Goal: Task Accomplishment & Management: Manage account settings

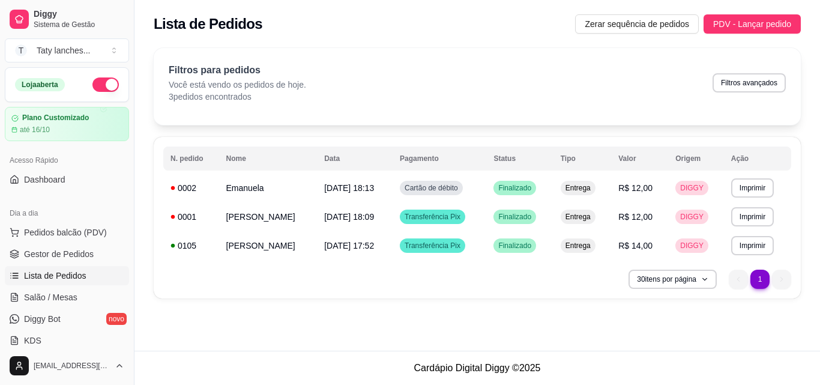
scroll to position [119, 0]
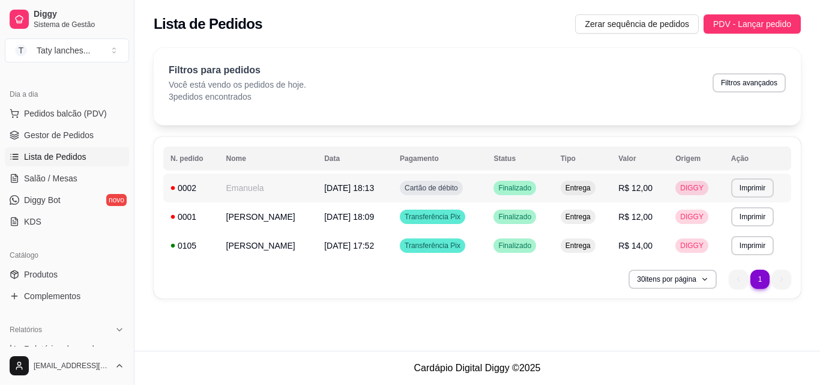
click at [258, 186] on td "Emanuela" at bounding box center [268, 188] width 98 height 29
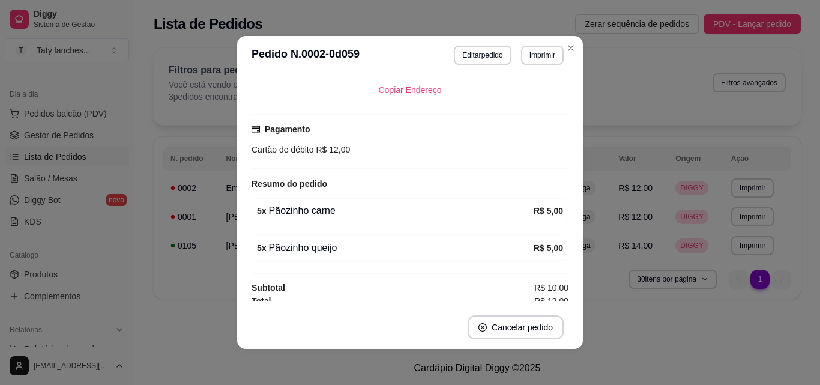
scroll to position [219, 0]
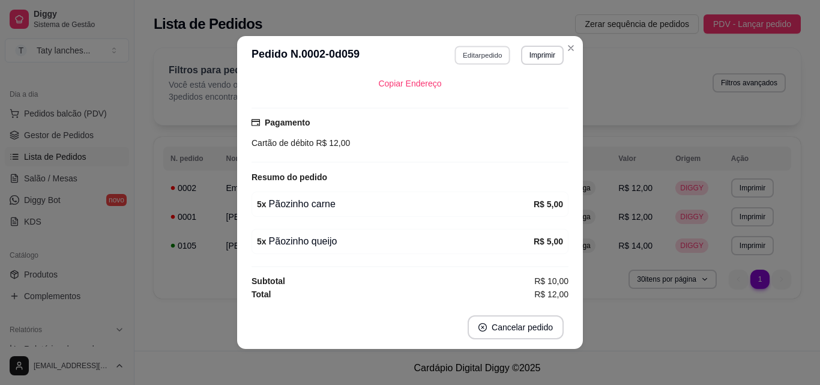
click at [462, 48] on button "Editar pedido" at bounding box center [483, 55] width 56 height 19
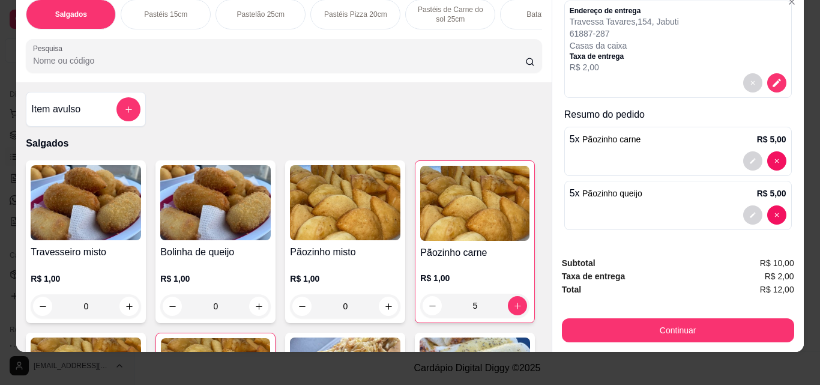
scroll to position [31, 0]
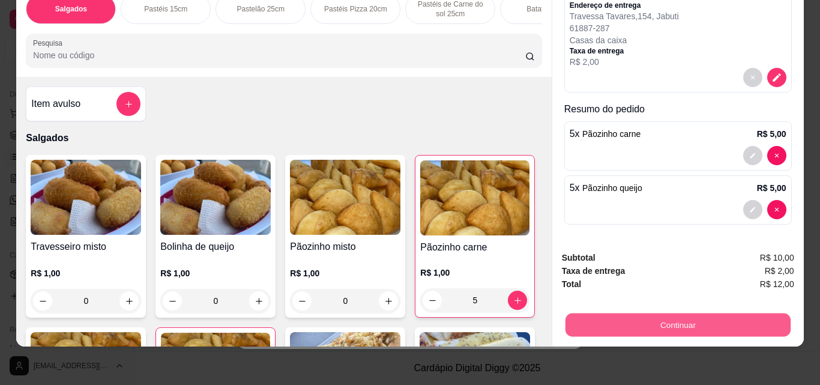
click at [700, 324] on button "Continuar" at bounding box center [677, 324] width 225 height 23
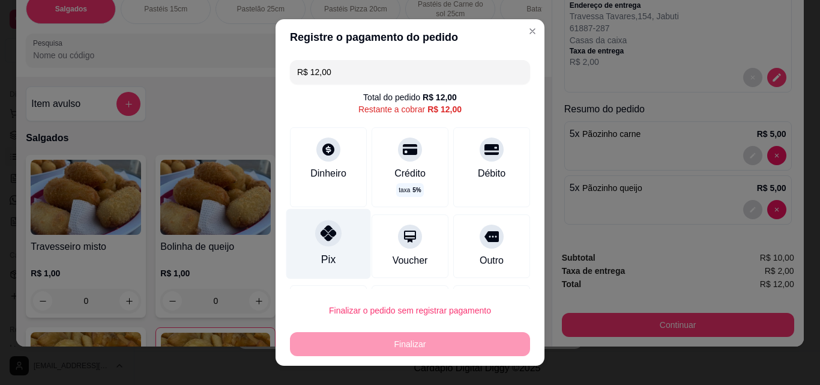
click at [321, 237] on icon at bounding box center [329, 233] width 16 height 16
type input "R$ 0,00"
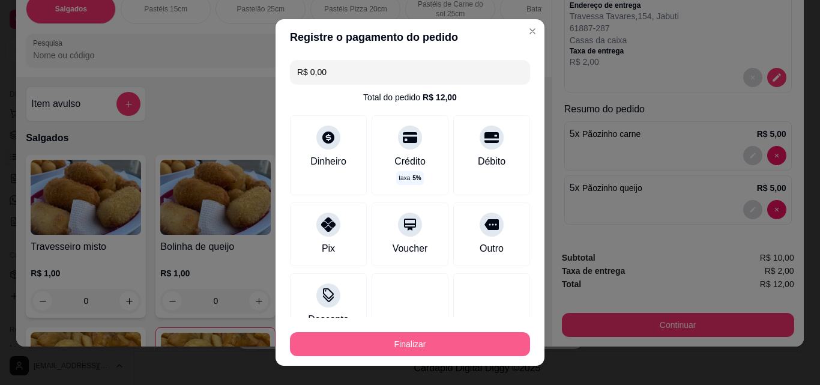
click at [392, 348] on button "Finalizar" at bounding box center [410, 344] width 240 height 24
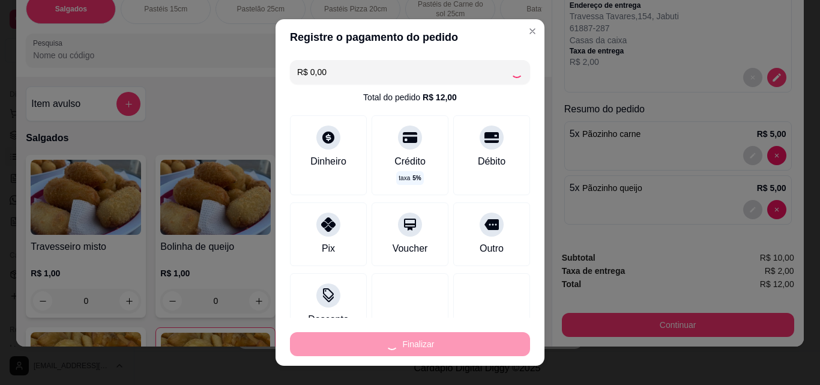
type input "0"
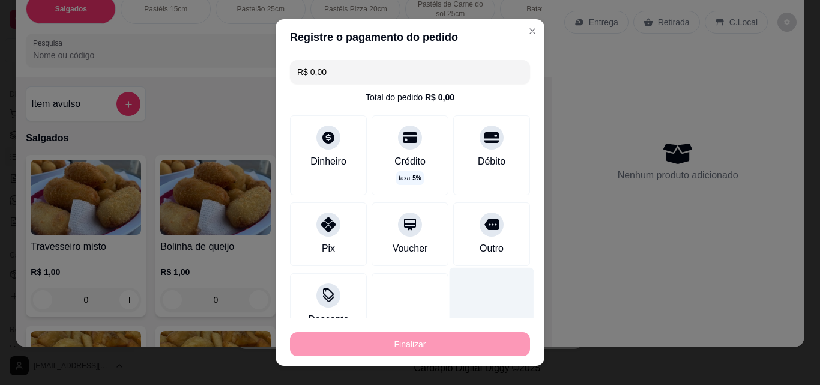
type input "-R$ 12,00"
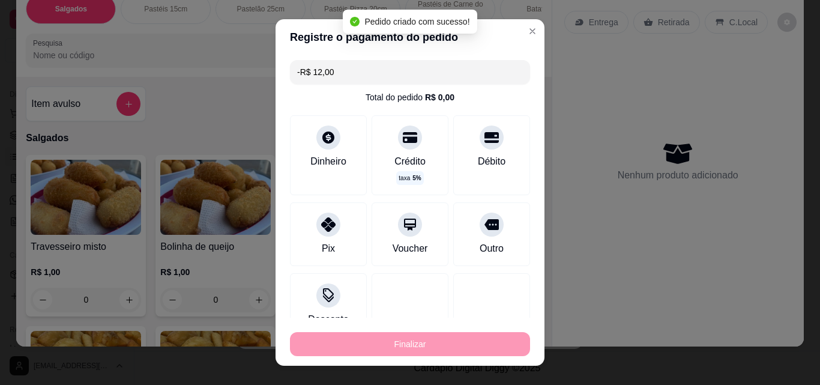
scroll to position [273, 0]
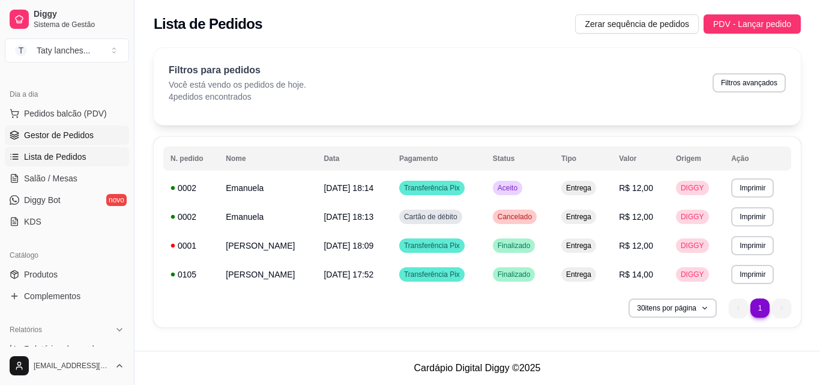
click at [74, 129] on link "Gestor de Pedidos" at bounding box center [67, 135] width 124 height 19
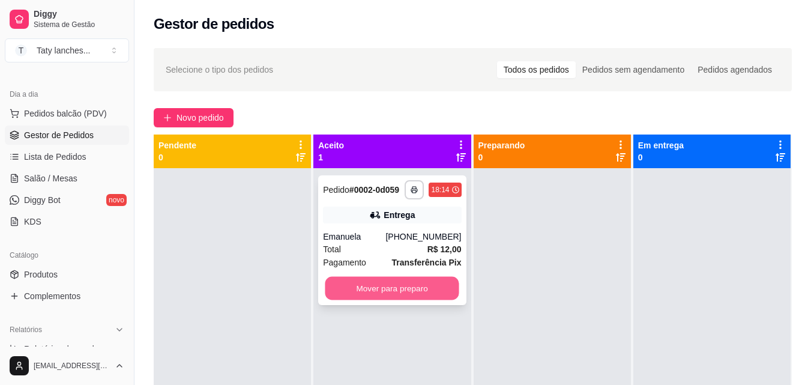
click at [390, 292] on button "Mover para preparo" at bounding box center [392, 288] width 134 height 23
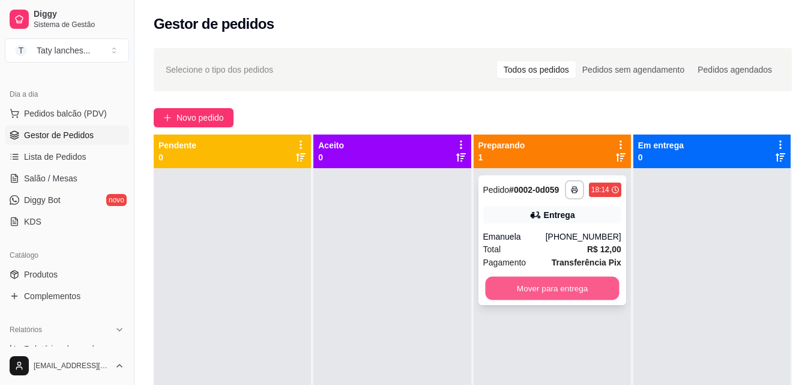
click at [582, 294] on button "Mover para entrega" at bounding box center [552, 288] width 134 height 23
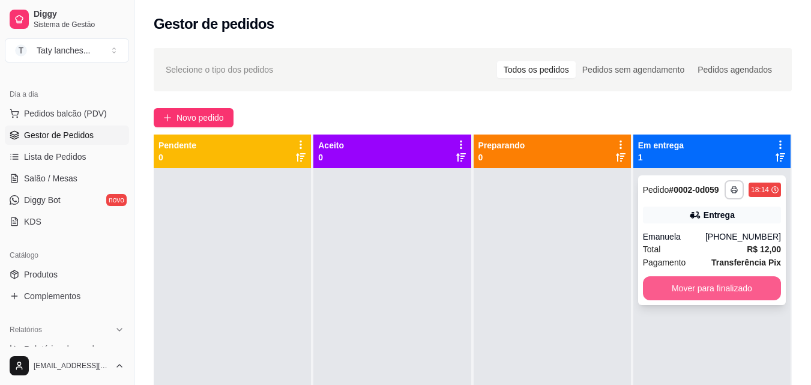
click at [682, 286] on button "Mover para finalizado" at bounding box center [712, 288] width 138 height 24
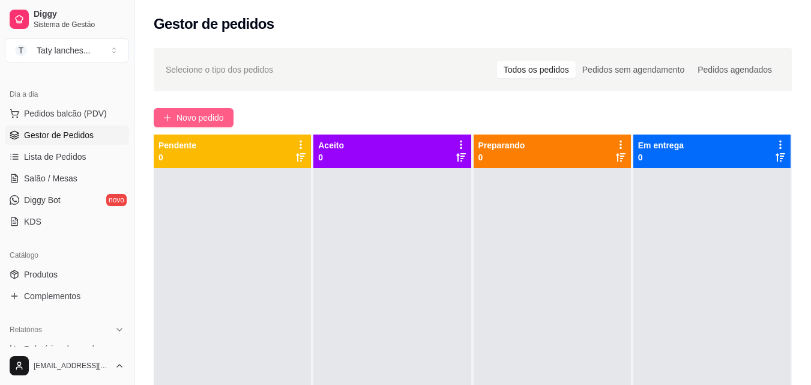
click at [207, 117] on span "Novo pedido" at bounding box center [200, 117] width 47 height 13
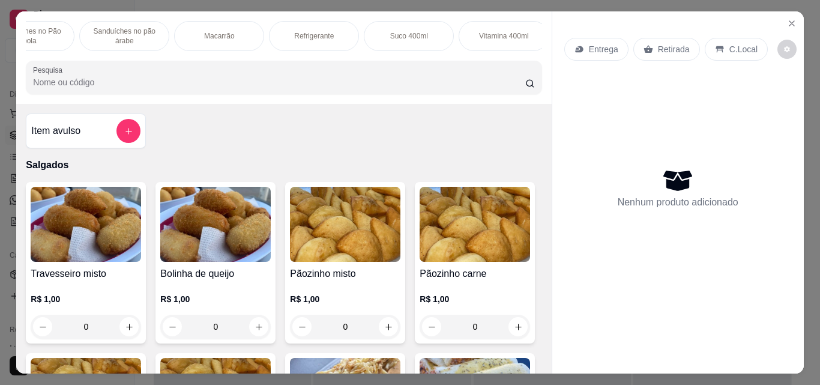
scroll to position [0, 618]
click at [372, 32] on div "Suco 400ml" at bounding box center [402, 36] width 90 height 30
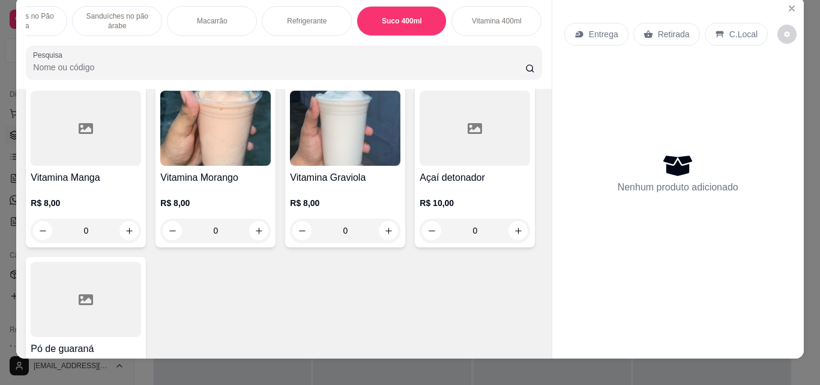
scroll to position [0, 0]
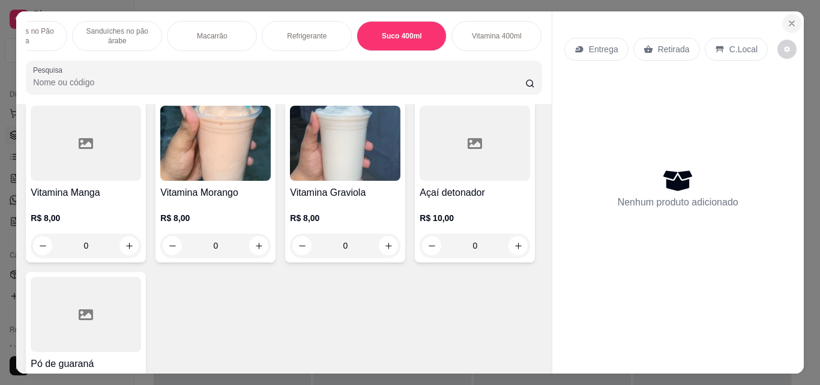
click at [790, 19] on icon "Close" at bounding box center [792, 24] width 10 height 10
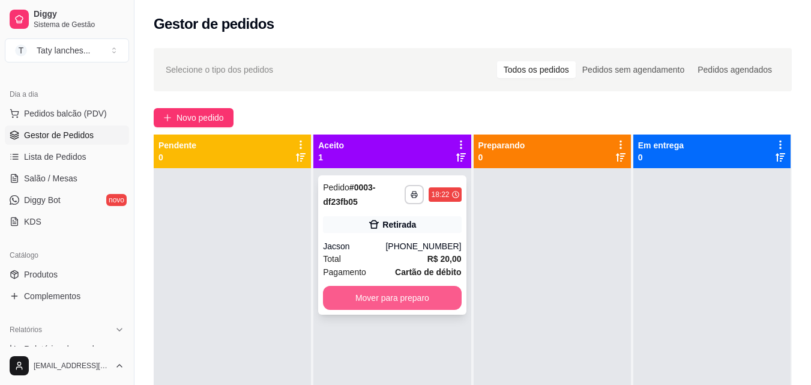
click at [385, 301] on button "Mover para preparo" at bounding box center [392, 298] width 138 height 24
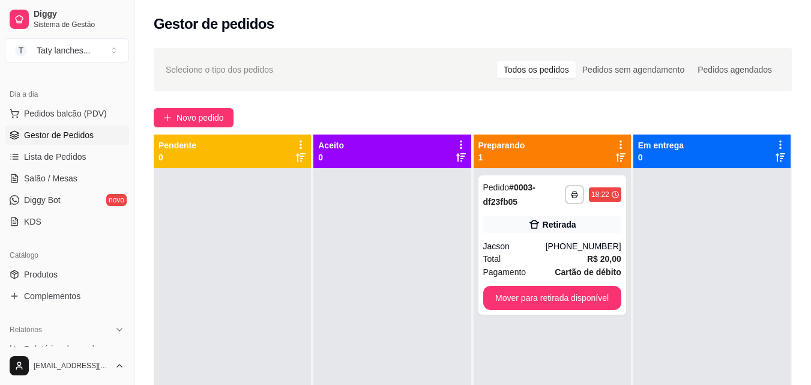
click at [544, 319] on div "**********" at bounding box center [552, 360] width 157 height 385
click at [536, 303] on button "Mover para retirada disponível" at bounding box center [552, 297] width 134 height 23
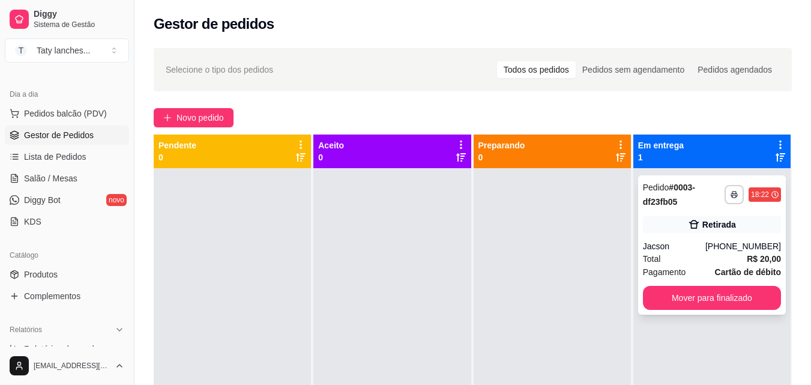
click at [692, 304] on button "Mover para finalizado" at bounding box center [712, 298] width 138 height 24
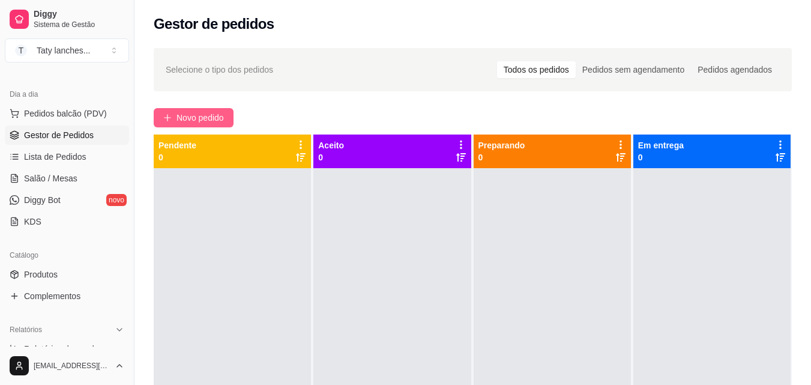
click at [204, 122] on span "Novo pedido" at bounding box center [200, 117] width 47 height 13
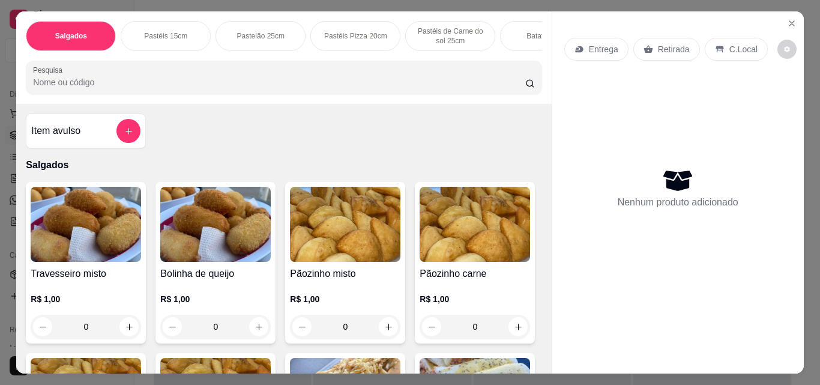
click at [243, 317] on div "R$ 1,00 0" at bounding box center [215, 316] width 110 height 46
click at [255, 322] on button "increase-product-quantity" at bounding box center [259, 327] width 19 height 19
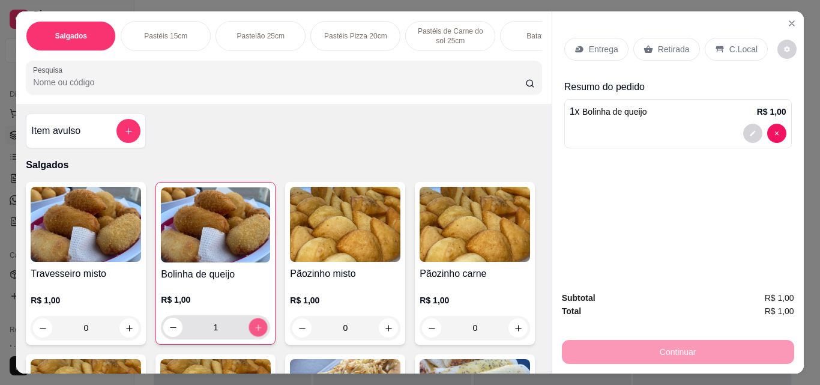
click at [255, 322] on button "increase-product-quantity" at bounding box center [258, 327] width 19 height 19
type input "4"
drag, startPoint x: 133, startPoint y: 335, endPoint x: 440, endPoint y: 256, distance: 316.8
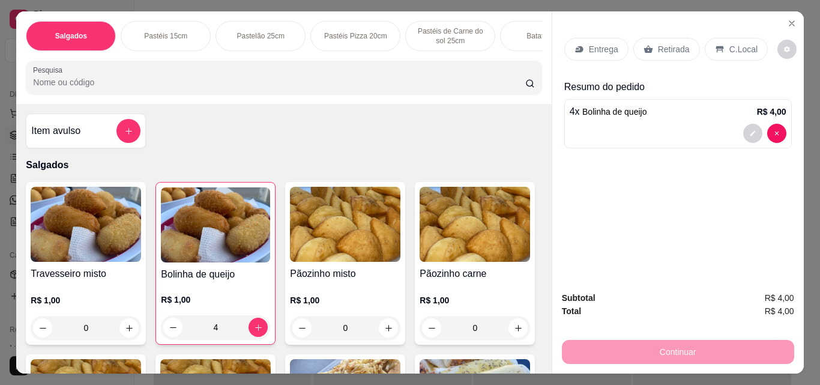
click at [126, 331] on icon "increase-product-quantity" at bounding box center [129, 328] width 7 height 7
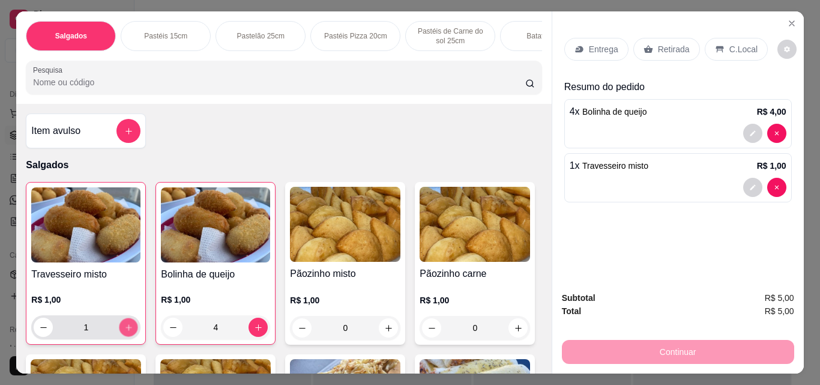
click at [124, 332] on icon "increase-product-quantity" at bounding box center [128, 327] width 9 height 9
type input "4"
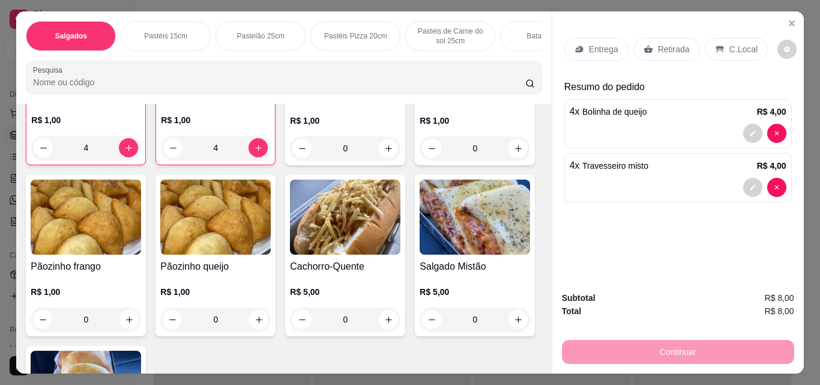
scroll to position [180, 0]
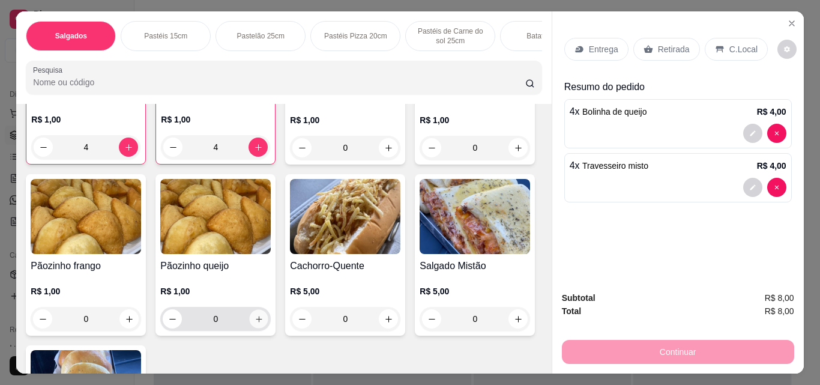
click at [268, 328] on button "increase-product-quantity" at bounding box center [259, 319] width 19 height 19
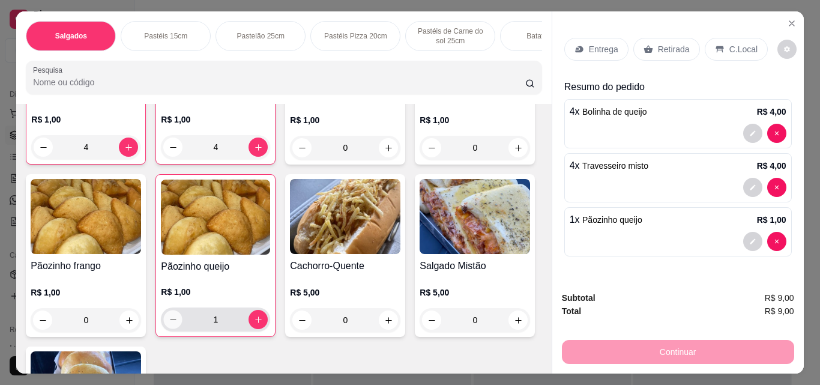
click at [178, 320] on icon "decrease-product-quantity" at bounding box center [173, 319] width 9 height 9
type input "0"
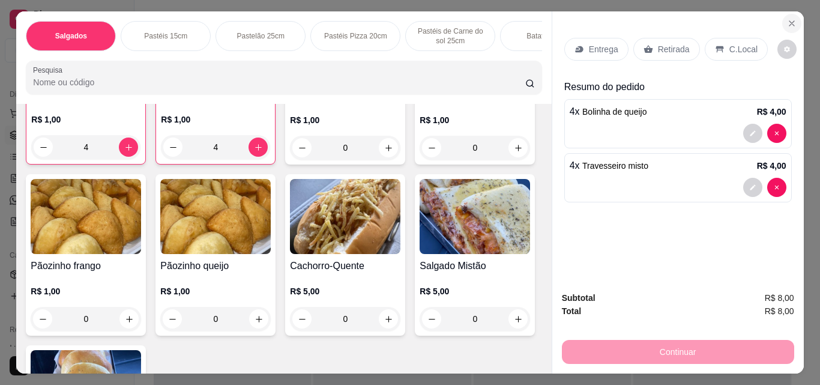
click at [792, 22] on icon "Close" at bounding box center [792, 24] width 10 height 10
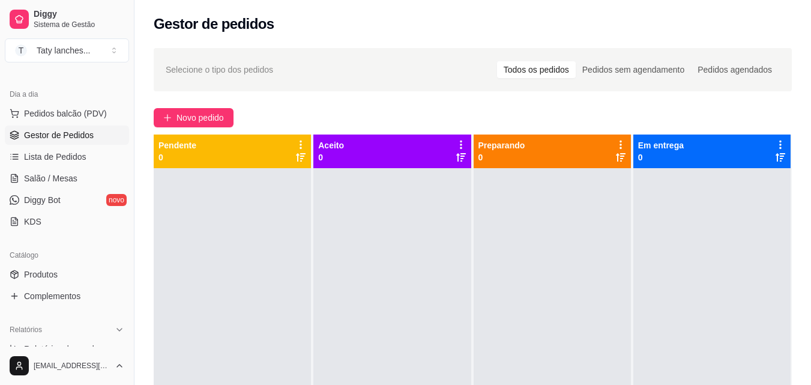
click at [351, 106] on div "Selecione o tipo dos pedidos Todos os pedidos Pedidos sem agendamento Pedidos a…" at bounding box center [473, 287] width 677 height 493
click at [211, 125] on button "Novo pedido" at bounding box center [194, 117] width 80 height 19
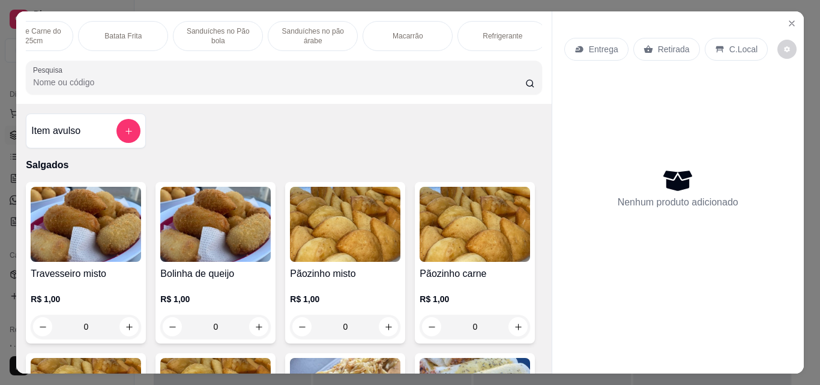
scroll to position [0, 432]
click at [411, 29] on div "Macarrão" at bounding box center [397, 36] width 90 height 30
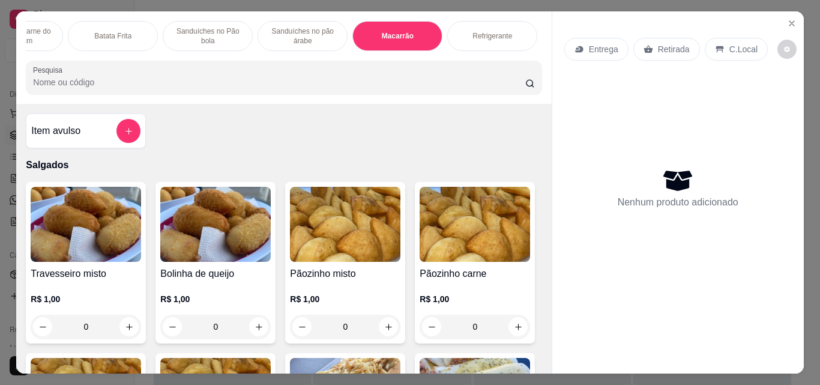
scroll to position [31, 0]
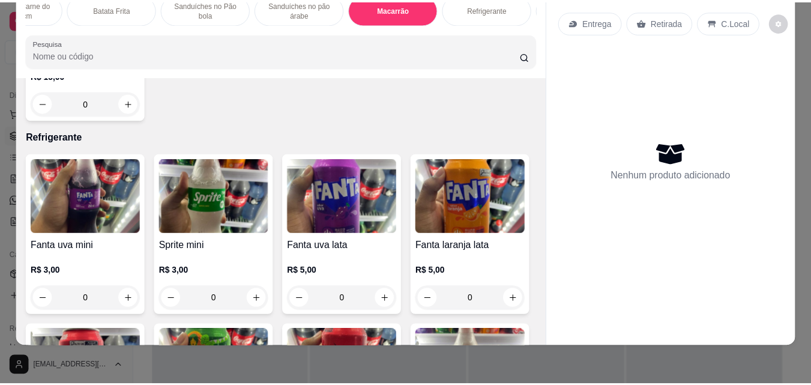
scroll to position [0, 0]
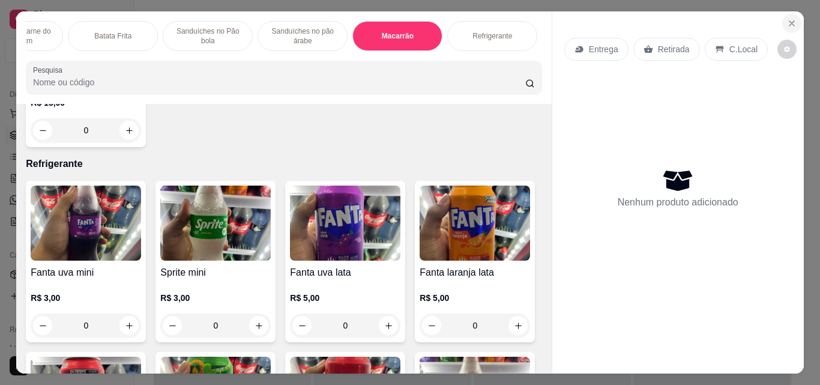
click at [792, 19] on icon "Close" at bounding box center [792, 24] width 10 height 10
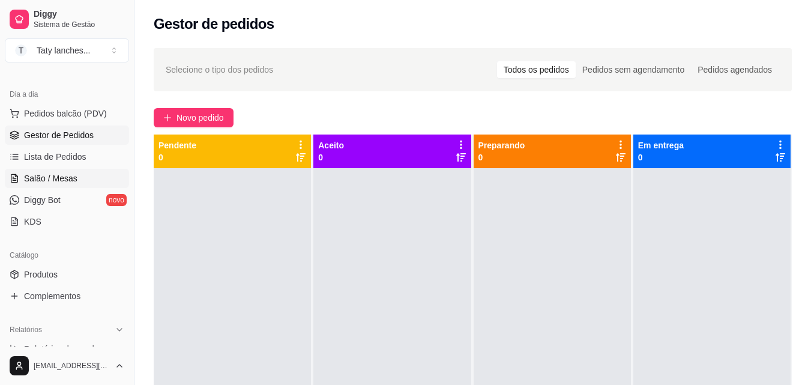
scroll to position [179, 0]
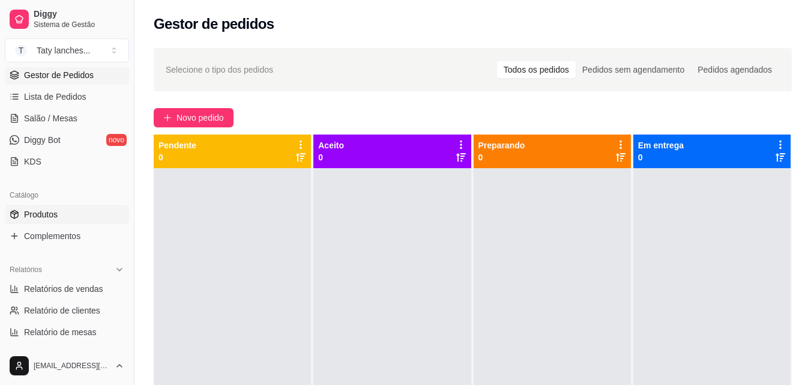
click at [29, 213] on span "Produtos" at bounding box center [41, 214] width 34 height 12
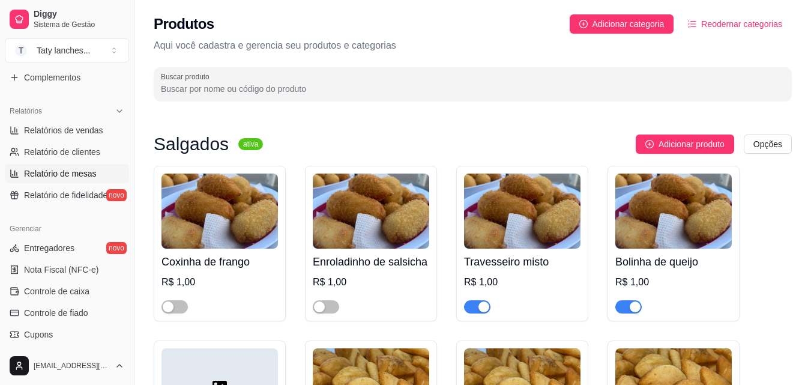
scroll to position [359, 0]
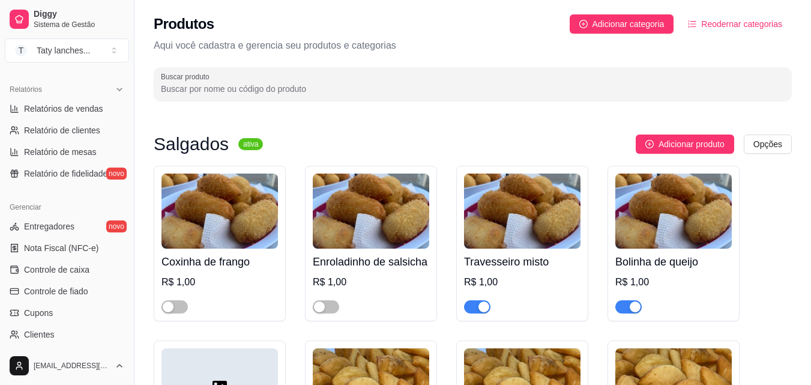
click at [47, 280] on ul "Entregadores novo Nota Fiscal (NFC-e) Controle de caixa Controle de fiado Cupon…" at bounding box center [67, 302] width 124 height 171
click at [50, 298] on link "Controle de fiado" at bounding box center [67, 291] width 124 height 19
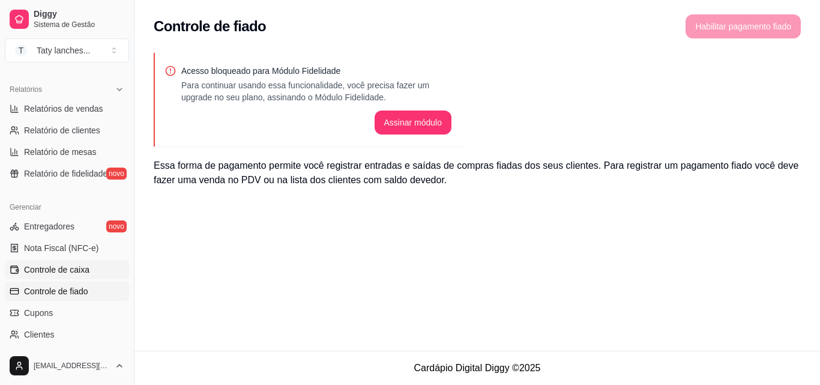
click at [65, 268] on span "Controle de caixa" at bounding box center [56, 270] width 65 height 12
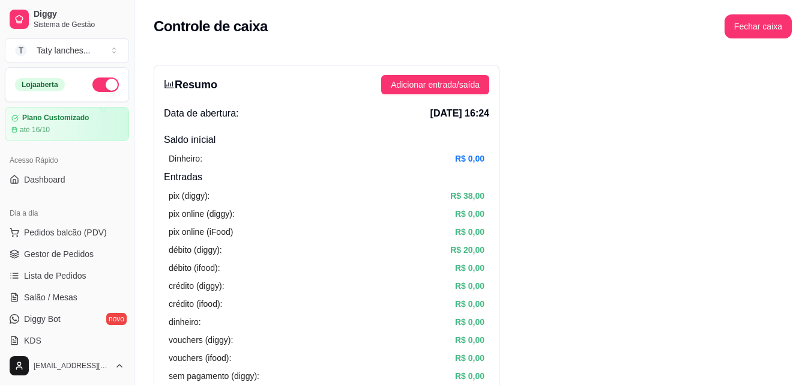
drag, startPoint x: 43, startPoint y: 213, endPoint x: 70, endPoint y: 211, distance: 27.1
click at [104, 259] on link "Gestor de Pedidos" at bounding box center [67, 253] width 124 height 19
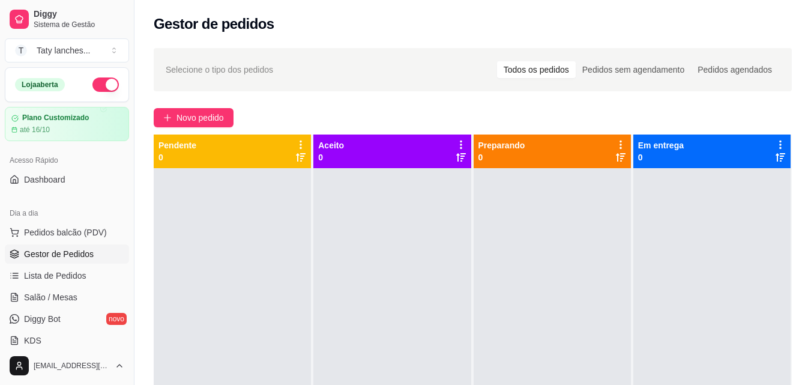
click at [225, 104] on div "Selecione o tipo dos pedidos Todos os pedidos Pedidos sem agendamento Pedidos a…" at bounding box center [473, 287] width 677 height 493
click at [204, 111] on span "Novo pedido" at bounding box center [200, 117] width 47 height 13
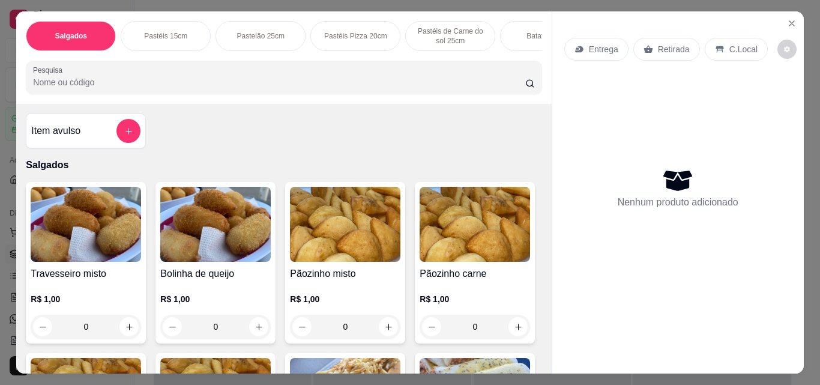
scroll to position [0, 452]
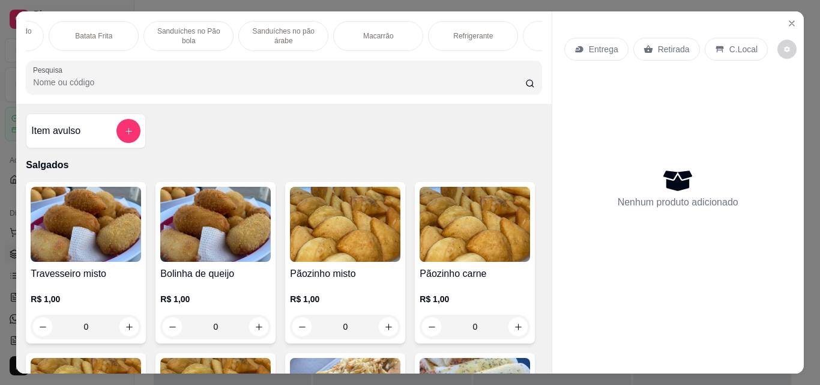
click at [384, 32] on p "Macarrão" at bounding box center [378, 36] width 31 height 10
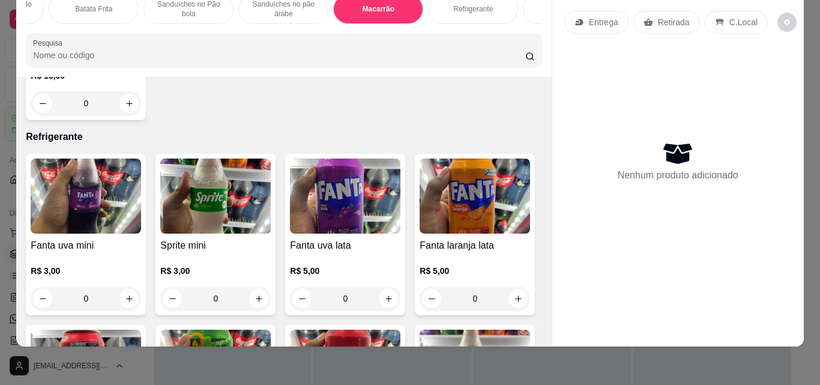
scroll to position [3562, 0]
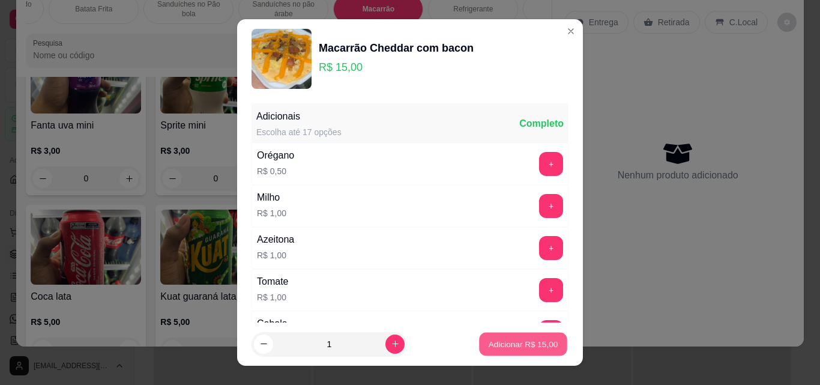
click at [489, 345] on p "Adicionar R$ 15,00" at bounding box center [524, 343] width 70 height 11
type input "1"
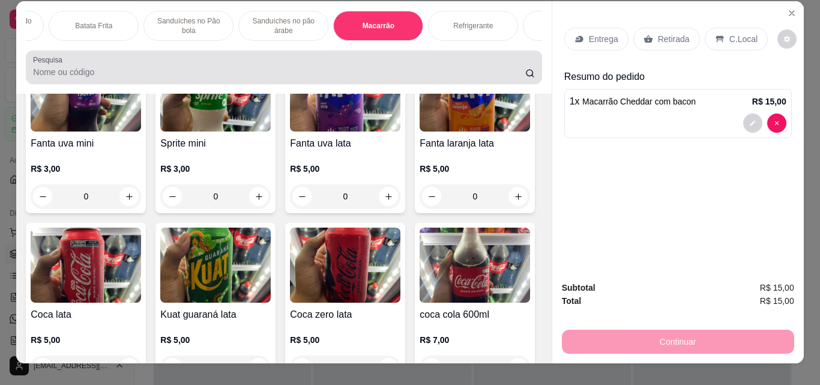
scroll to position [0, 0]
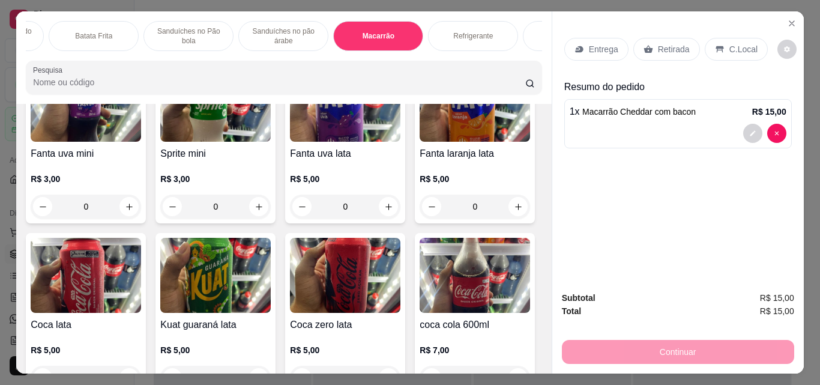
click at [467, 32] on p "Refrigerante" at bounding box center [473, 36] width 40 height 10
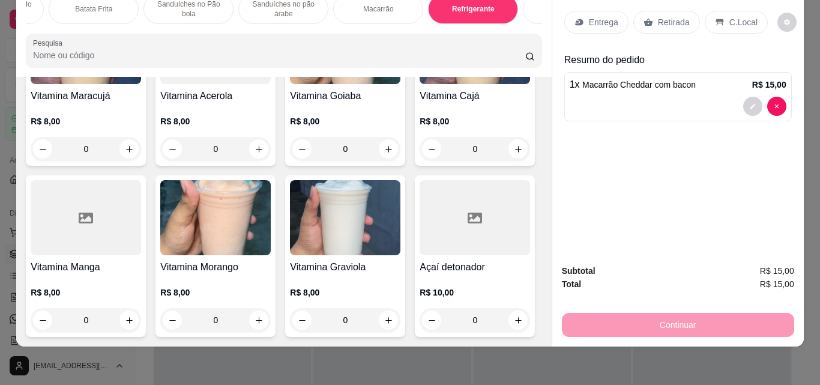
scroll to position [4859, 0]
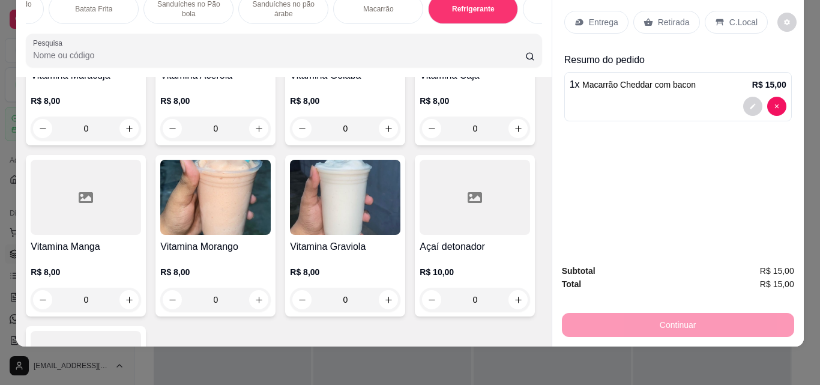
type input "1"
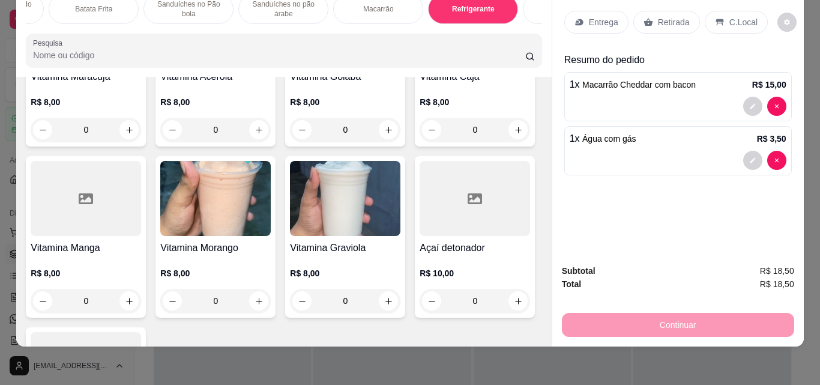
click at [598, 16] on p "Entrega" at bounding box center [603, 22] width 29 height 12
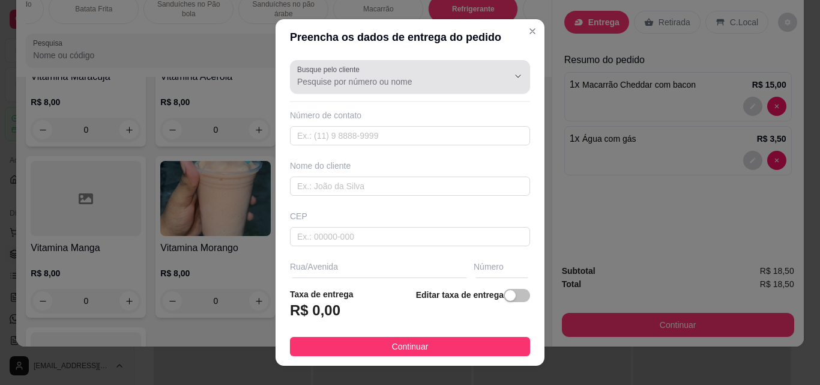
click at [446, 93] on div "Busque pelo cliente" at bounding box center [410, 77] width 240 height 34
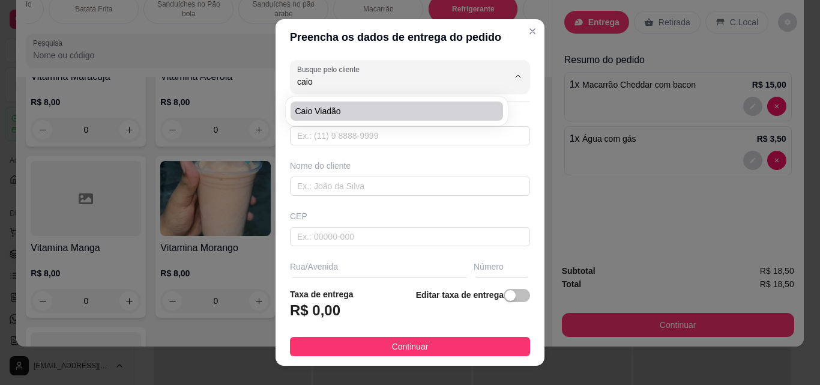
click at [395, 115] on span "Caio viadão" at bounding box center [390, 111] width 191 height 12
type input "Caio viadão"
type input "85991274438"
type input "Caio viadão"
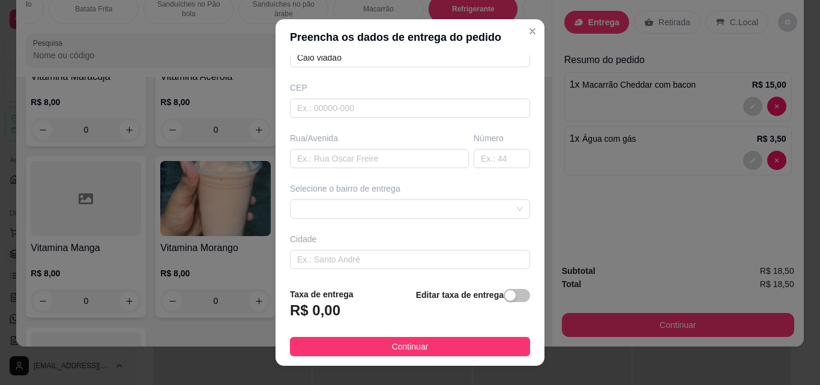
scroll to position [60, 0]
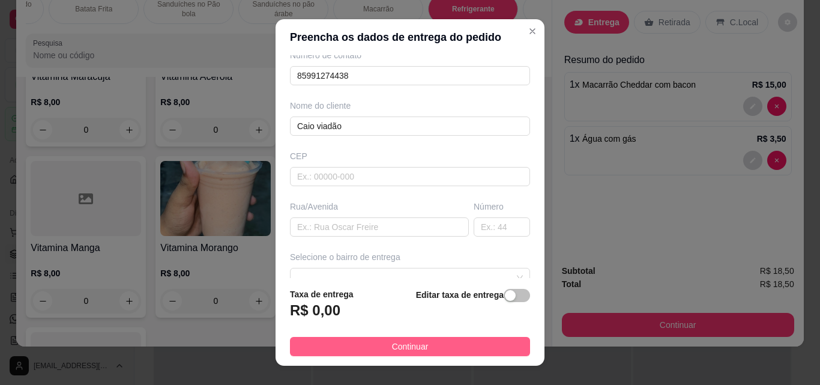
type input "Caio viadão"
click at [368, 342] on button "Continuar" at bounding box center [410, 346] width 240 height 19
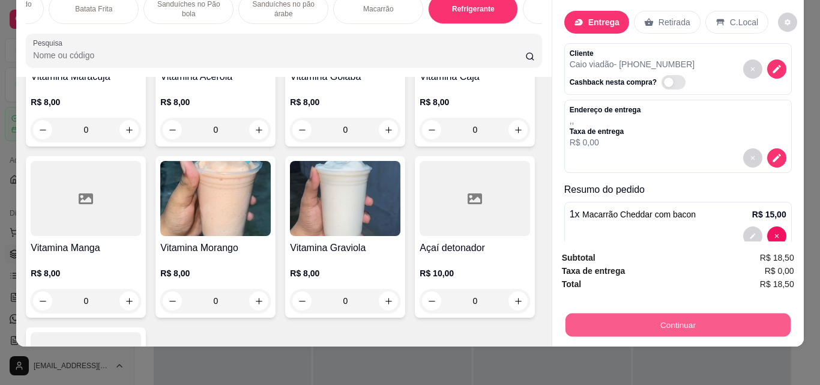
click at [635, 324] on button "Continuar" at bounding box center [677, 324] width 225 height 23
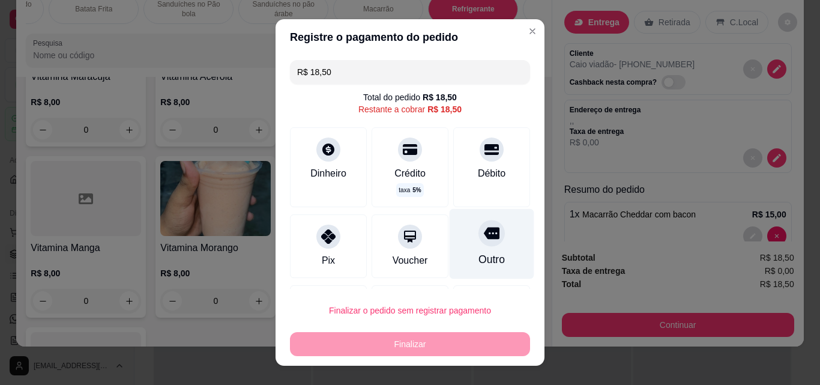
click at [457, 239] on div "Outro" at bounding box center [492, 244] width 85 height 70
type input "R$ 0,00"
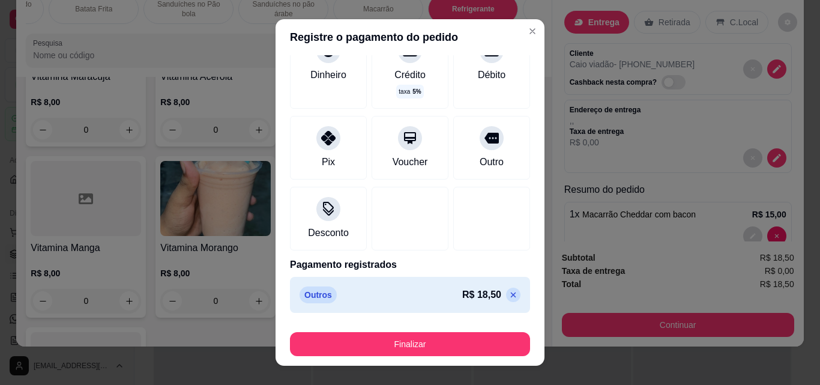
scroll to position [19, 0]
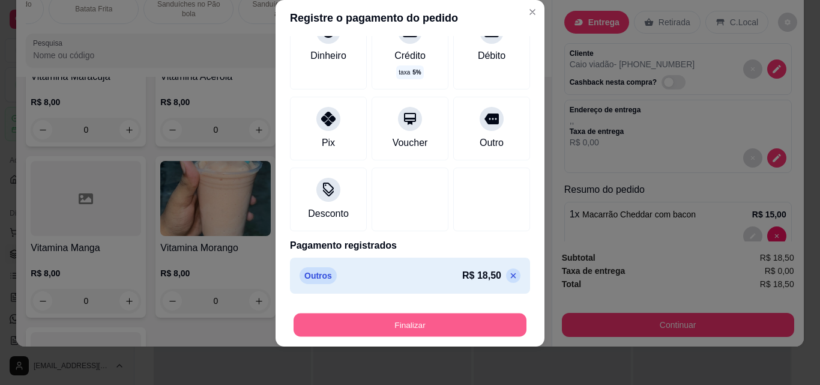
click at [346, 324] on button "Finalizar" at bounding box center [410, 324] width 233 height 23
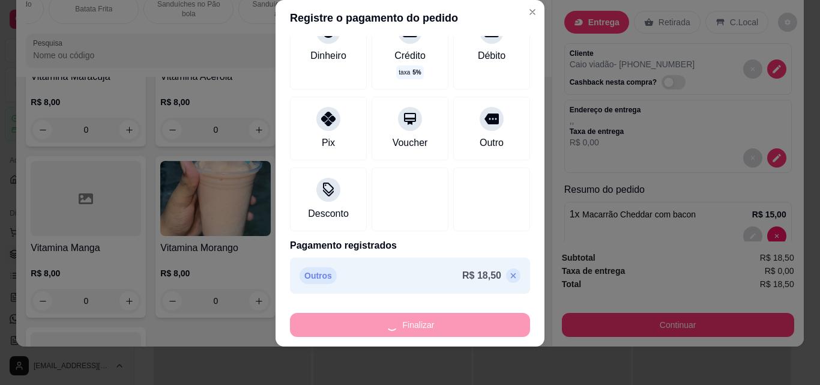
type input "0"
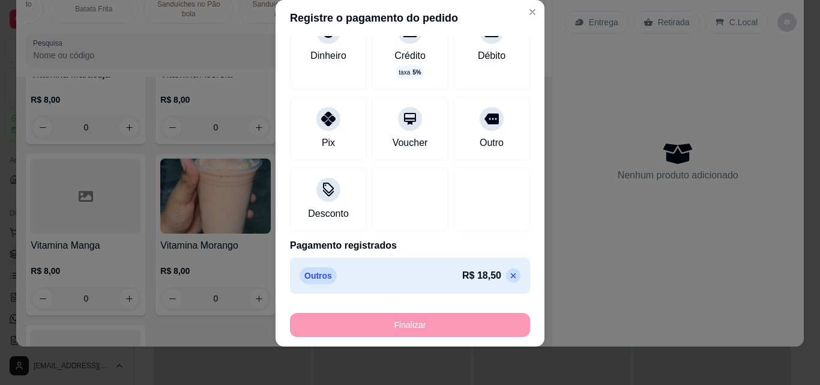
type input "-R$ 18,50"
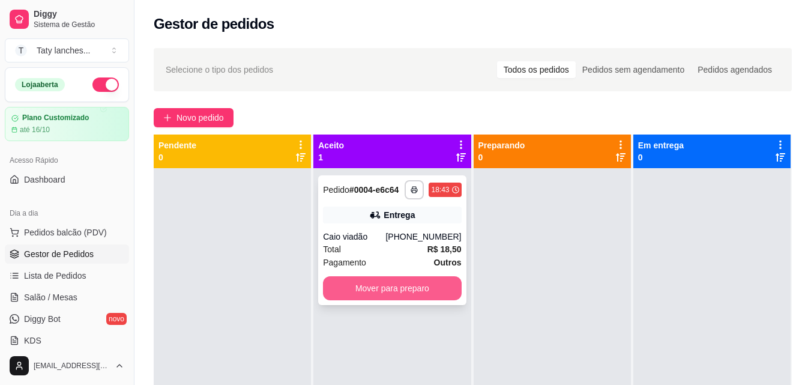
click at [344, 282] on button "Mover para preparo" at bounding box center [392, 288] width 138 height 24
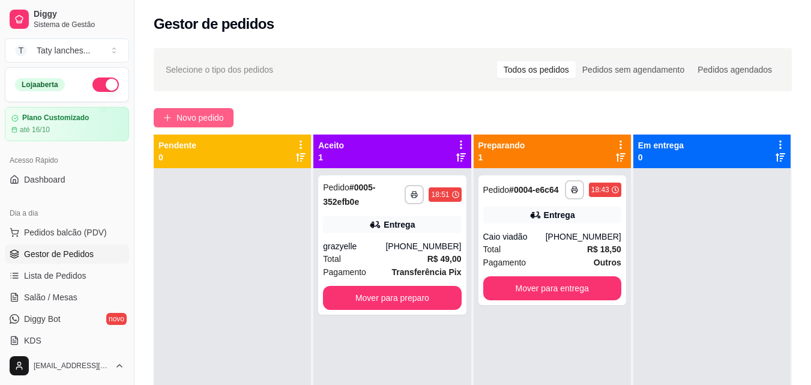
click at [193, 110] on button "Novo pedido" at bounding box center [194, 117] width 80 height 19
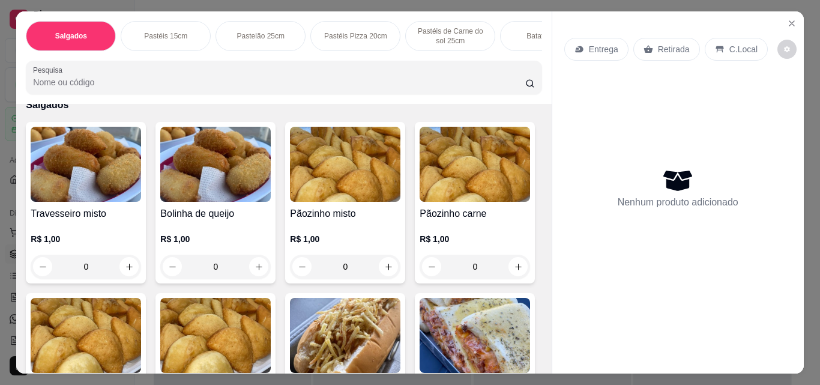
scroll to position [120, 0]
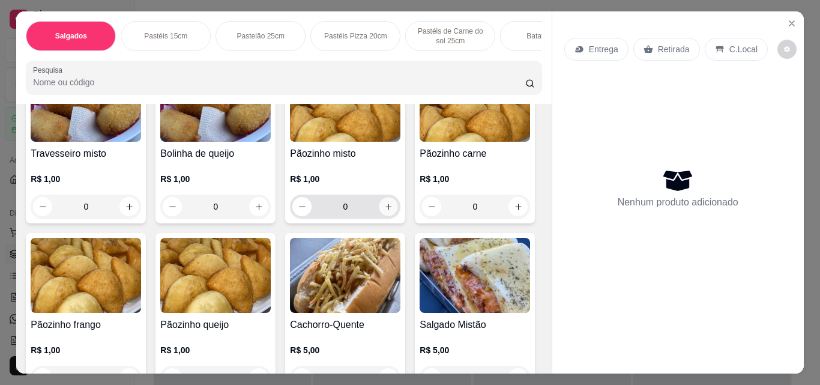
click at [384, 211] on icon "increase-product-quantity" at bounding box center [388, 206] width 9 height 9
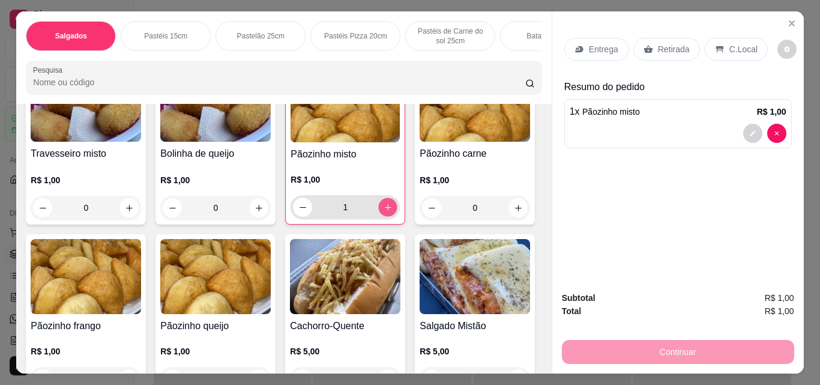
click at [384, 212] on icon "increase-product-quantity" at bounding box center [388, 207] width 9 height 9
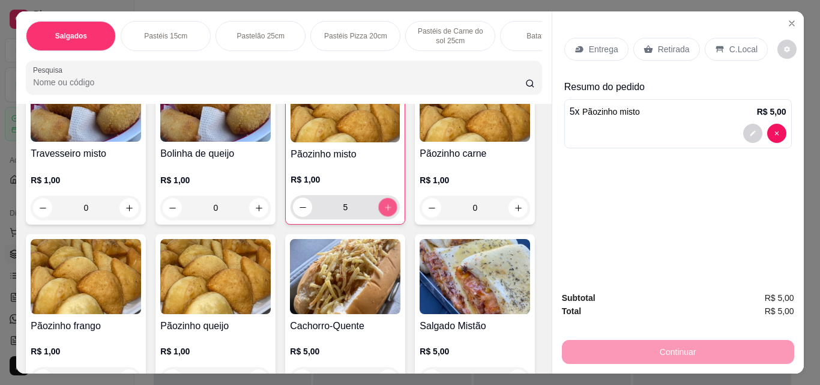
click at [384, 212] on icon "increase-product-quantity" at bounding box center [388, 207] width 9 height 9
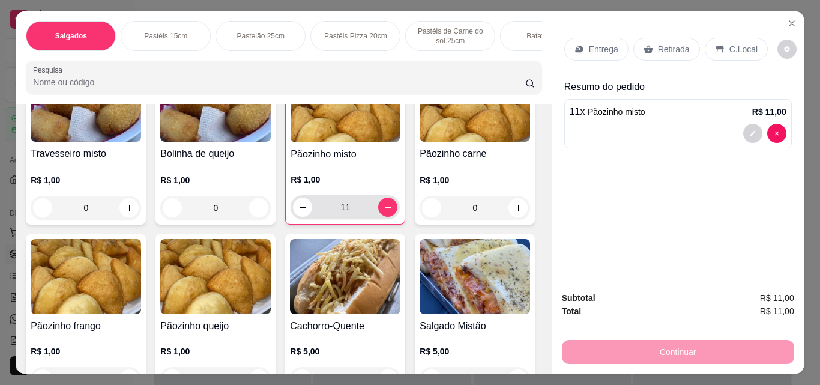
click at [293, 219] on div "11" at bounding box center [345, 207] width 104 height 24
click at [300, 211] on icon "decrease-product-quantity" at bounding box center [302, 207] width 9 height 9
type input "10"
click at [582, 50] on div "Entrega" at bounding box center [596, 49] width 64 height 23
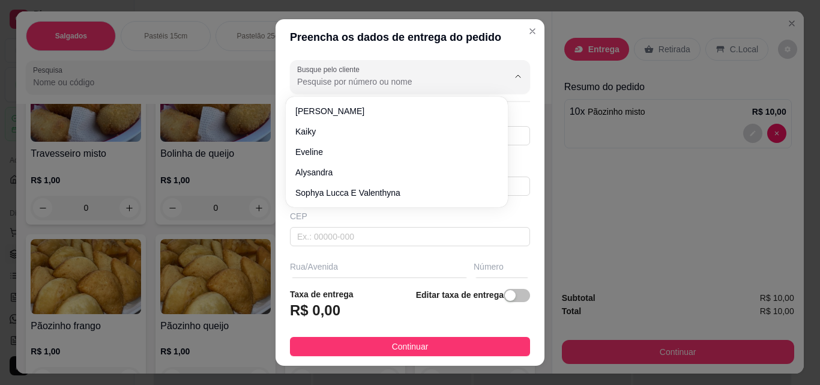
click at [333, 87] on input "Busque pelo cliente" at bounding box center [393, 82] width 192 height 12
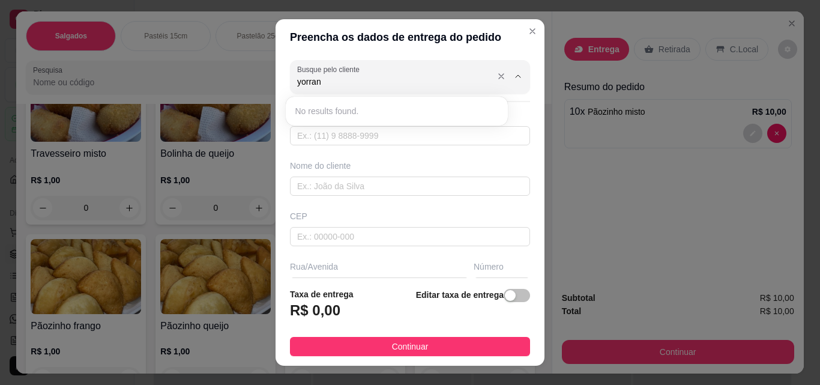
type input "yorrana"
click at [340, 133] on input "text" at bounding box center [410, 135] width 240 height 19
click at [340, 132] on input "text" at bounding box center [410, 135] width 240 height 19
type input "[PHONE_NUMBER]"
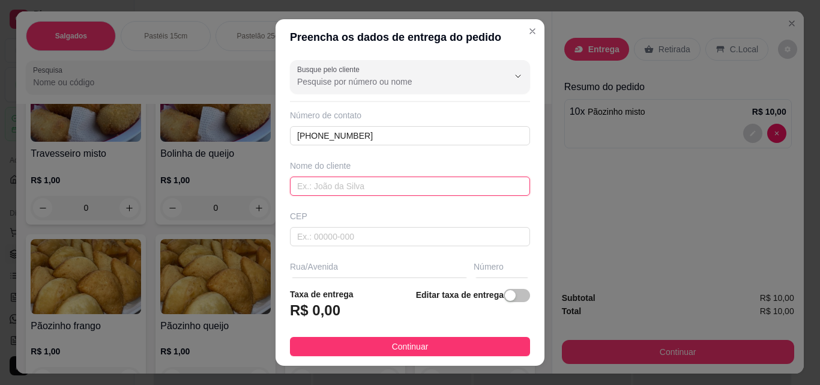
click at [319, 183] on input "text" at bounding box center [410, 186] width 240 height 19
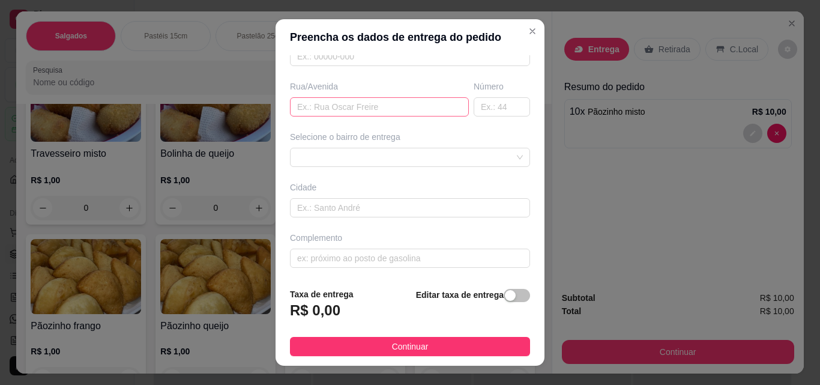
type input "yorrana"
click at [301, 105] on input "text" at bounding box center [379, 106] width 179 height 19
type input "santo andré"
click at [474, 112] on input "text" at bounding box center [502, 106] width 56 height 19
type input "390b"
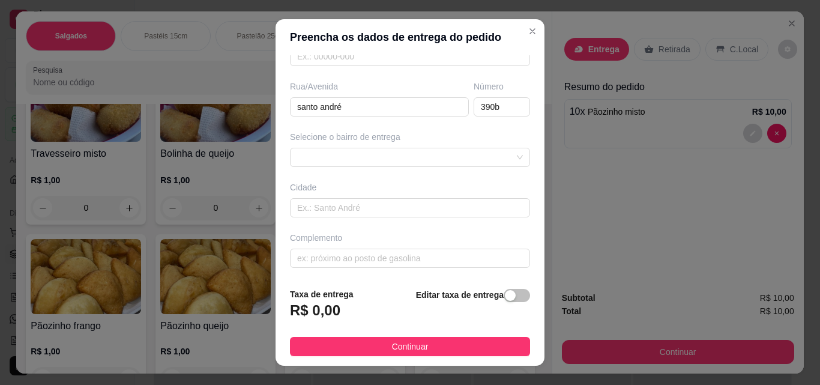
click at [420, 168] on div "Busque pelo cliente Número de contato [PHONE_NUMBER] Nome do cliente yorrana CE…" at bounding box center [410, 166] width 269 height 223
click at [399, 135] on div "Selecione o bairro de entrega" at bounding box center [410, 137] width 240 height 12
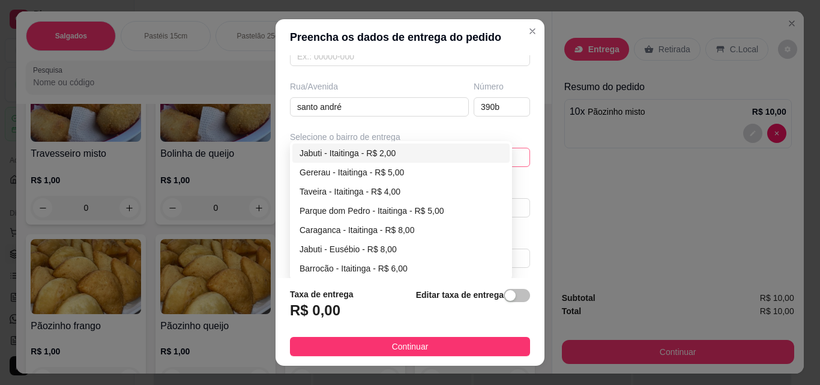
click at [377, 160] on div "6795aaa622b23f7407546afe 6795aace22b23f7407546b01 Jabuti - Itaitinga - R$ 2,00 …" at bounding box center [410, 157] width 240 height 19
click at [351, 151] on div "Jabuti - Itaitinga - R$ 2,00" at bounding box center [401, 153] width 203 height 13
type input "Itaitinga"
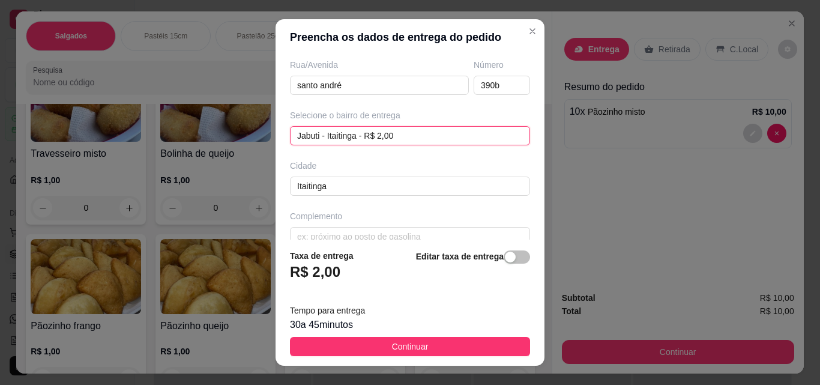
scroll to position [220, 0]
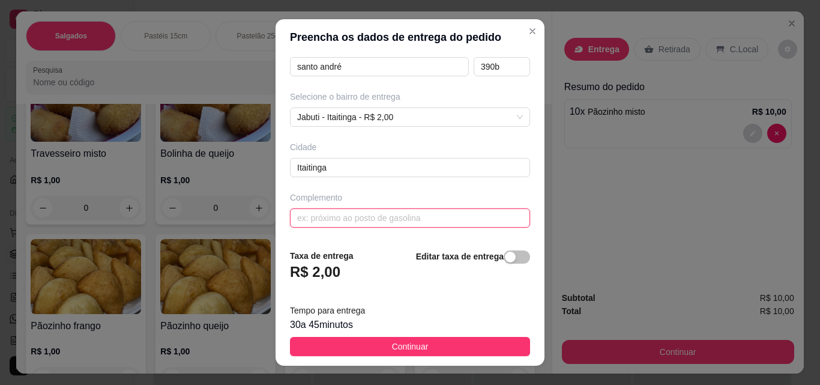
click at [337, 214] on input "text" at bounding box center [410, 217] width 240 height 19
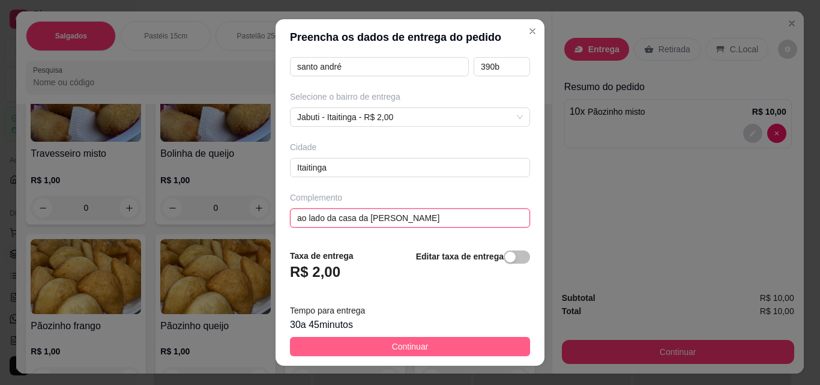
type input "ao lado da casa da [PERSON_NAME]"
click at [356, 347] on button "Continuar" at bounding box center [410, 346] width 240 height 19
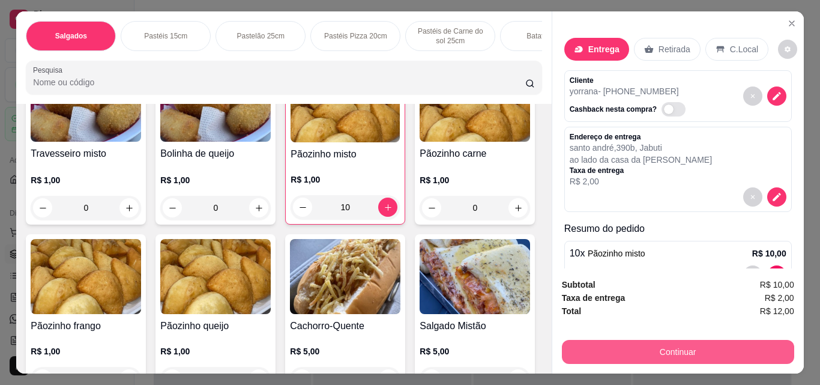
click at [596, 344] on button "Continuar" at bounding box center [678, 352] width 232 height 24
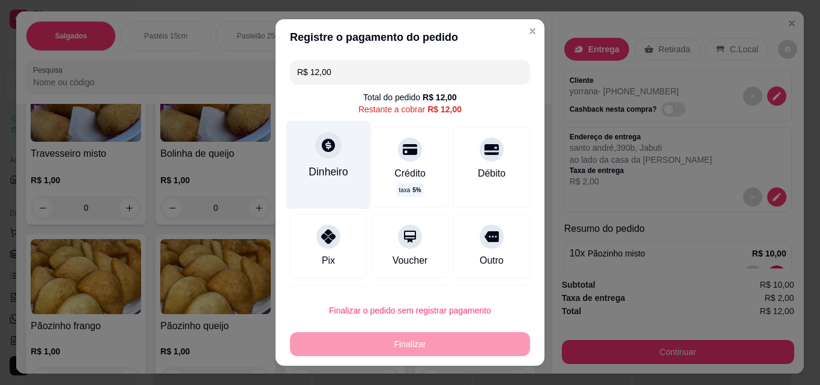
click at [309, 178] on div "Dinheiro" at bounding box center [329, 172] width 40 height 16
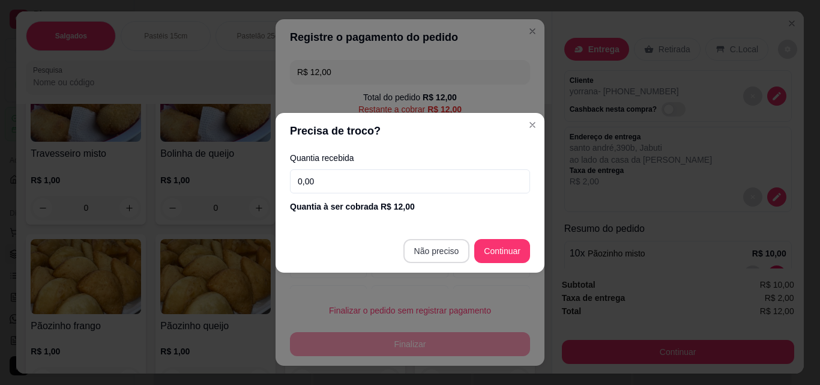
type input "R$ 0,00"
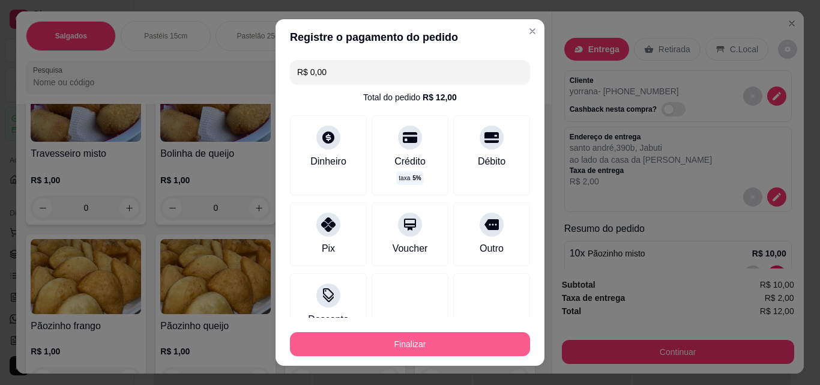
click at [474, 330] on div "Finalizar" at bounding box center [410, 341] width 240 height 29
click at [461, 346] on button "Finalizar" at bounding box center [410, 344] width 233 height 23
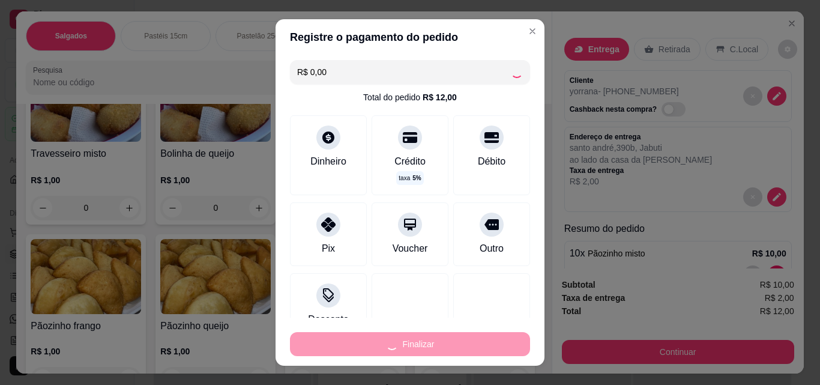
type input "0"
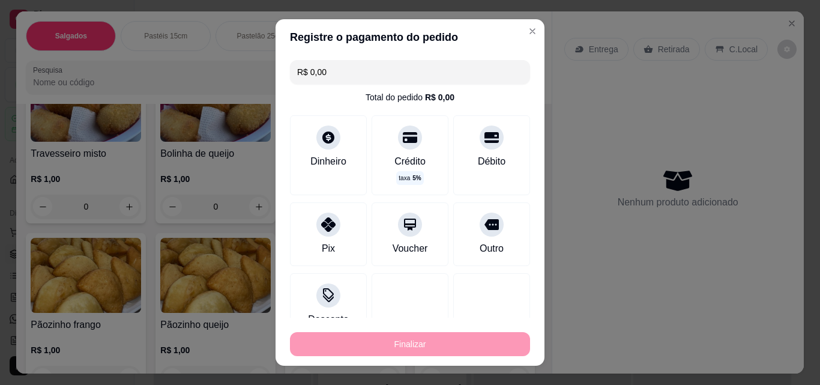
type input "-R$ 12,00"
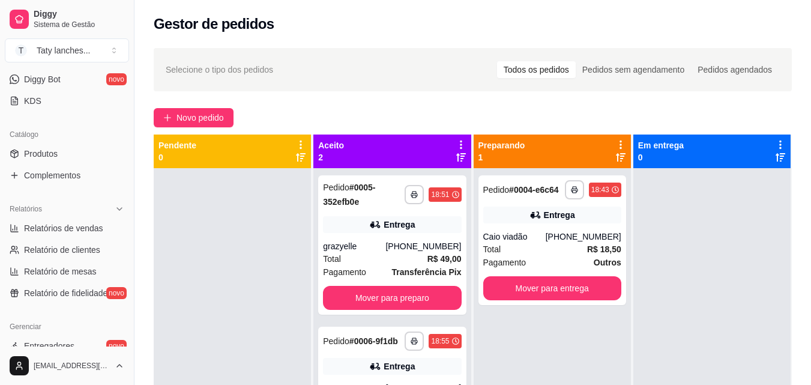
scroll to position [240, 0]
click at [41, 150] on span "Produtos" at bounding box center [41, 153] width 34 height 12
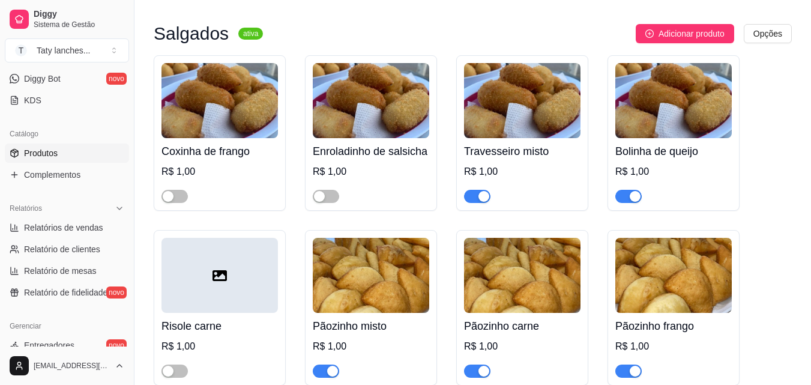
scroll to position [180, 0]
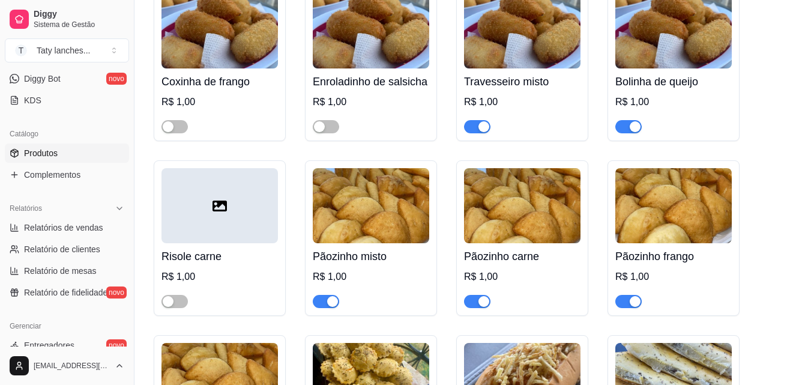
click at [476, 306] on span "button" at bounding box center [477, 301] width 26 height 13
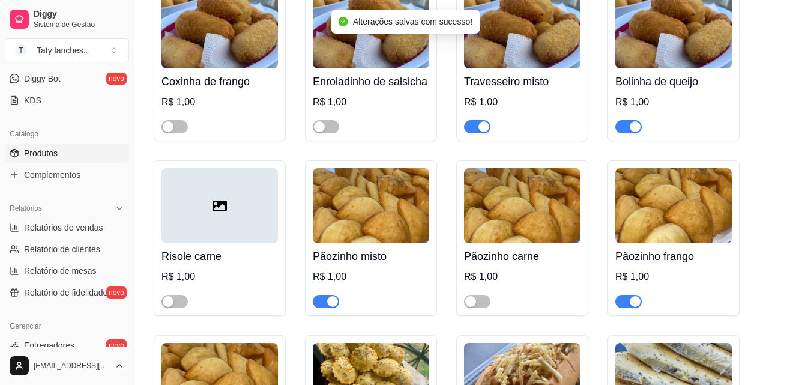
click at [624, 304] on span "button" at bounding box center [629, 301] width 26 height 13
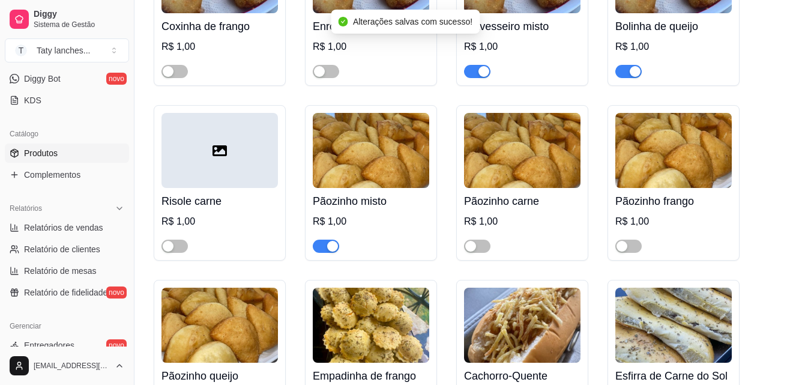
scroll to position [360, 0]
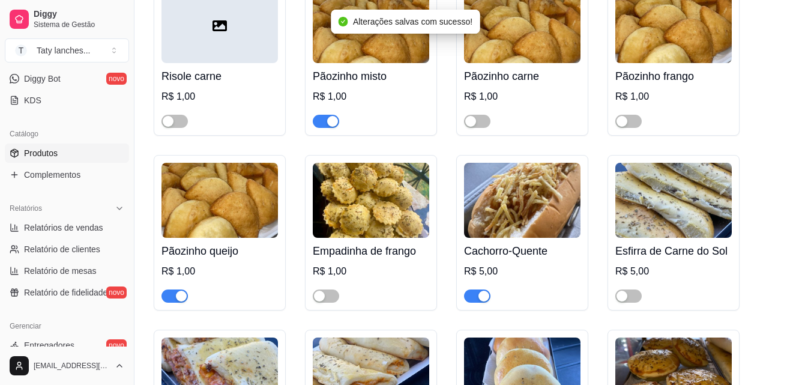
click at [178, 291] on div at bounding box center [175, 295] width 26 height 14
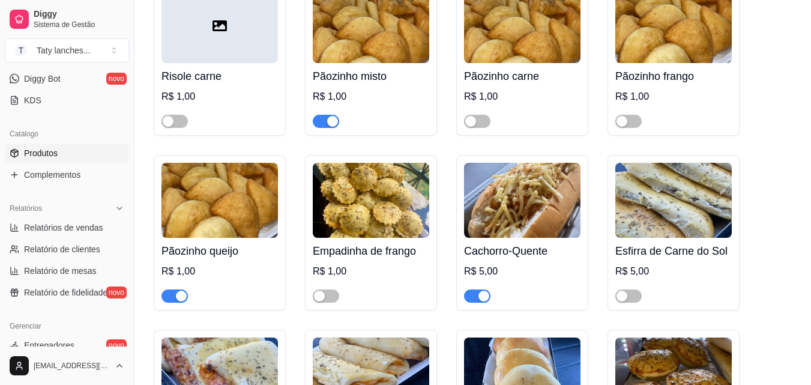
drag, startPoint x: 703, startPoint y: 52, endPoint x: 184, endPoint y: 295, distance: 573.5
click at [184, 295] on div "button" at bounding box center [181, 296] width 11 height 11
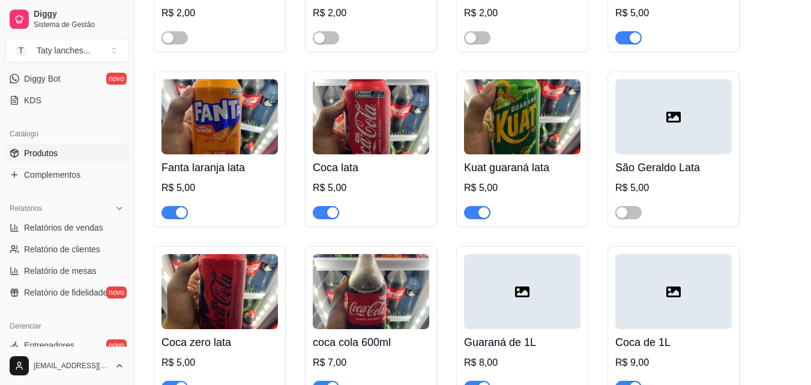
scroll to position [5821, 0]
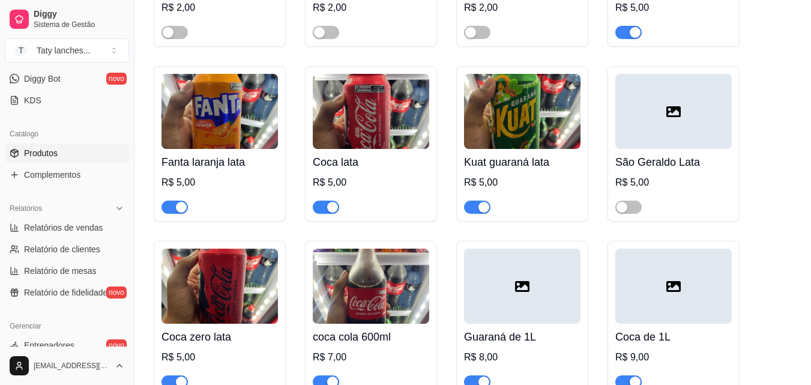
click at [325, 214] on span "button" at bounding box center [326, 207] width 26 height 13
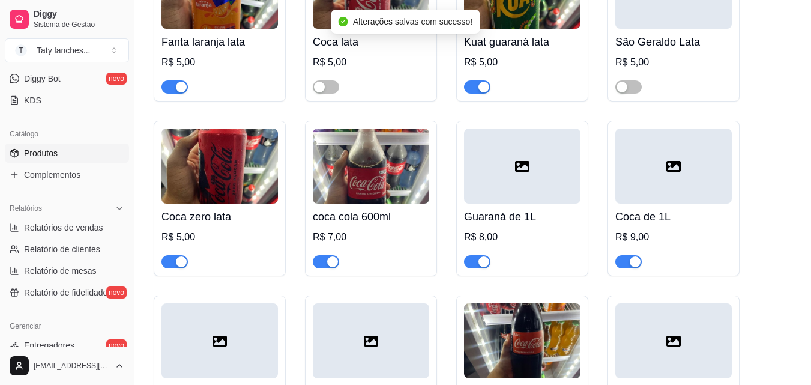
click at [177, 267] on div at bounding box center [220, 256] width 116 height 24
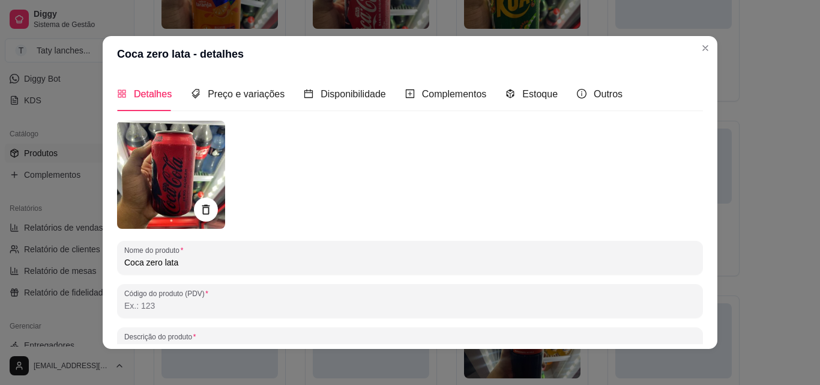
click at [710, 44] on header "Coca zero lata - detalhes" at bounding box center [410, 54] width 615 height 36
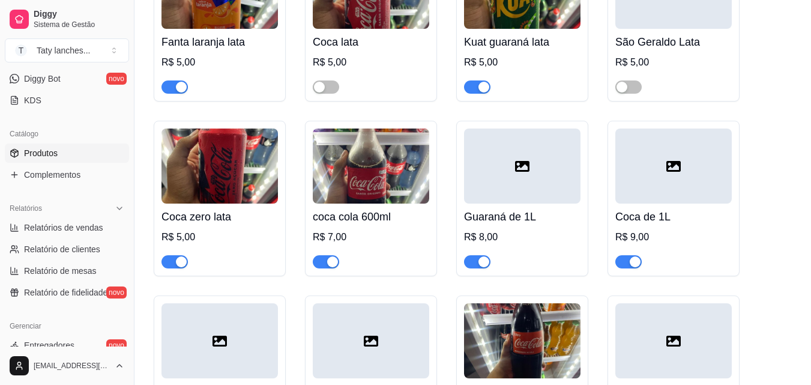
click at [181, 267] on div "button" at bounding box center [181, 261] width 11 height 11
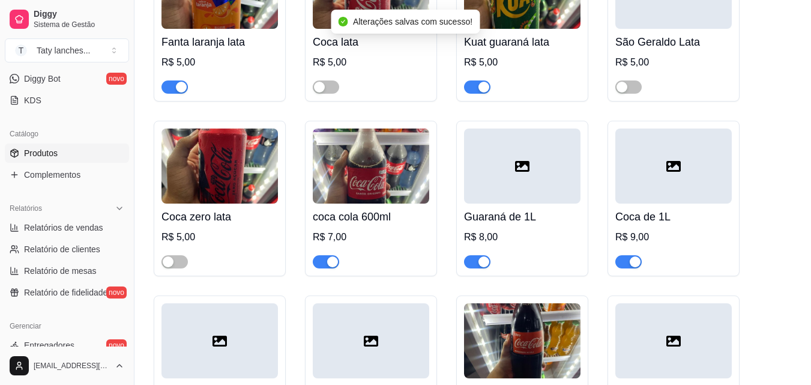
click at [333, 267] on div "button" at bounding box center [332, 261] width 11 height 11
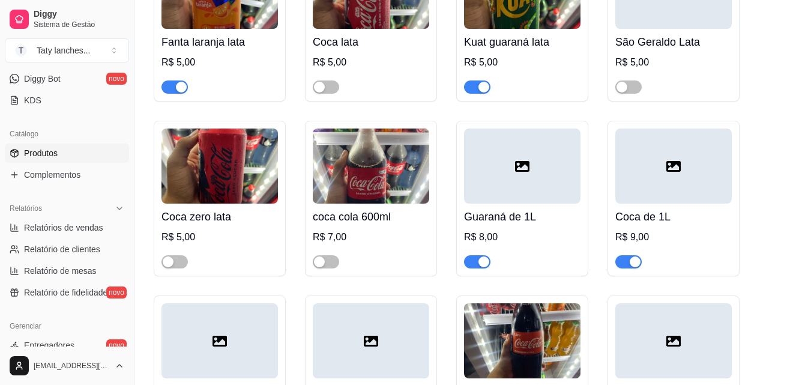
click at [631, 267] on div "button" at bounding box center [635, 261] width 11 height 11
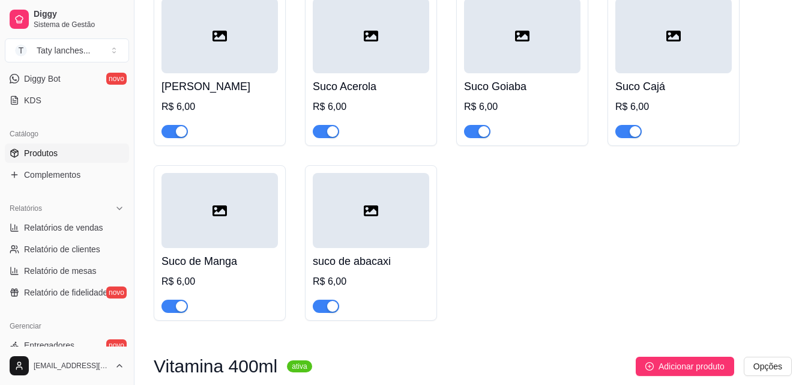
scroll to position [7202, 0]
click at [181, 311] on div "button" at bounding box center [181, 305] width 11 height 11
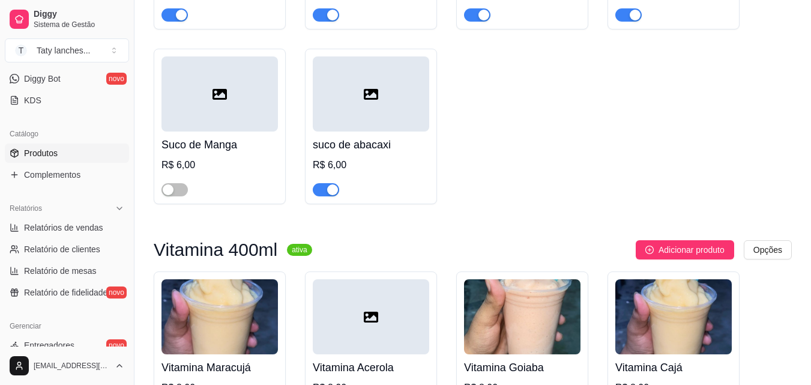
scroll to position [7262, 0]
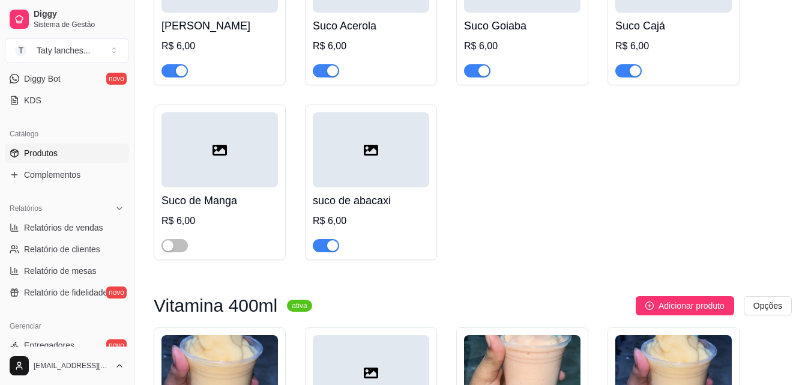
click at [330, 260] on div "suco de abacaxi R$ 6,00" at bounding box center [371, 182] width 132 height 156
click at [314, 252] on span "button" at bounding box center [326, 245] width 26 height 13
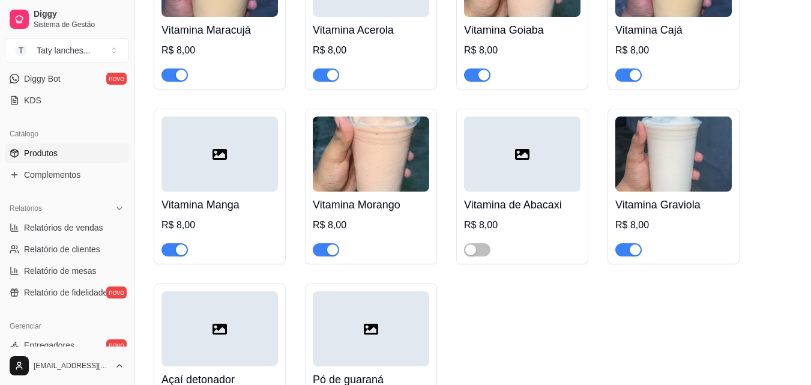
scroll to position [7683, 0]
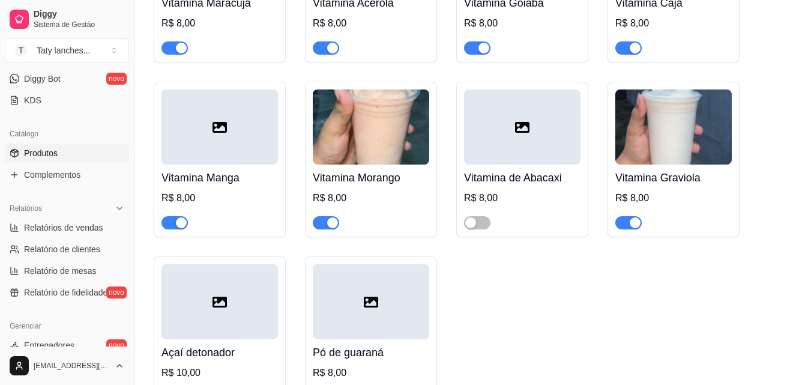
click at [175, 229] on button "button" at bounding box center [175, 222] width 26 height 13
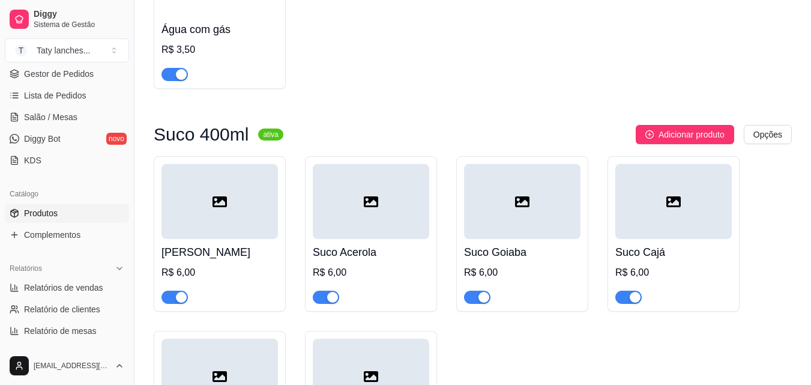
scroll to position [6894, 0]
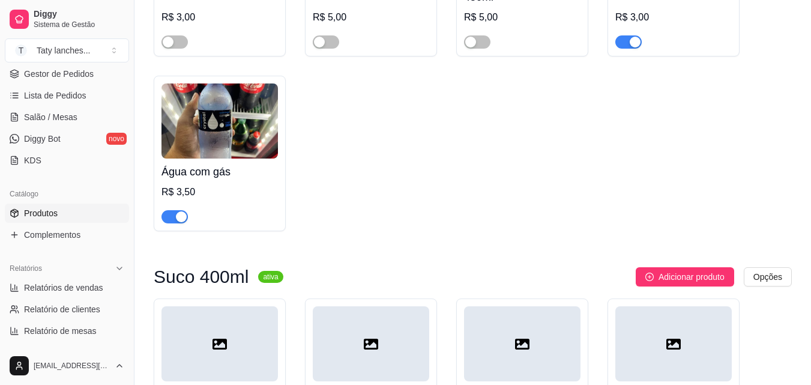
click at [631, 47] on div "button" at bounding box center [635, 42] width 11 height 11
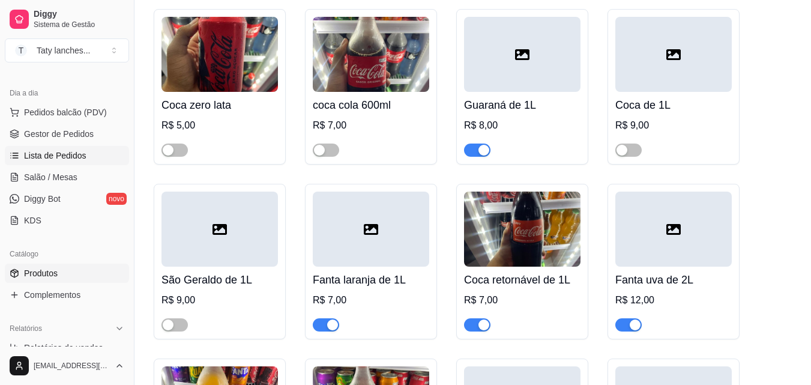
scroll to position [60, 0]
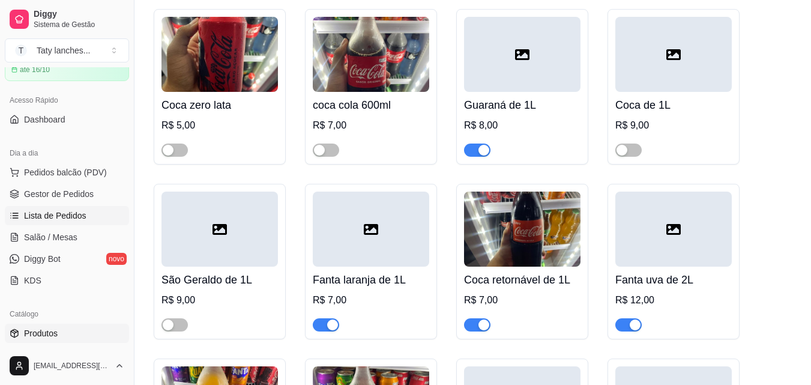
click at [40, 223] on link "Lista de Pedidos" at bounding box center [67, 215] width 124 height 19
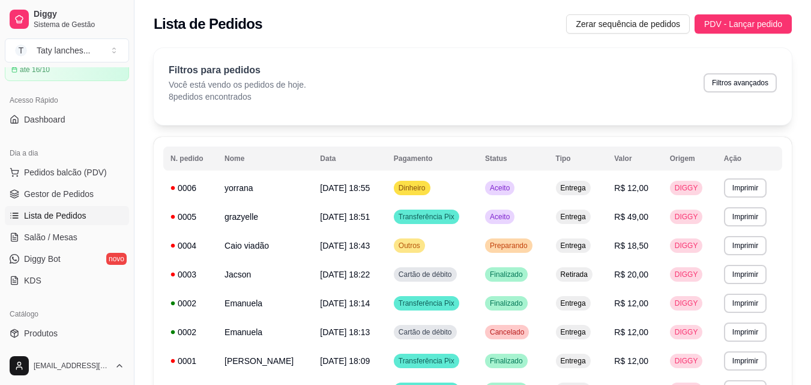
click at [728, 13] on div "Lista de Pedidos Zerar sequência de pedidos PDV - Lançar pedido" at bounding box center [473, 20] width 677 height 41
click at [733, 25] on span "PDV - Lançar pedido" at bounding box center [743, 23] width 78 height 13
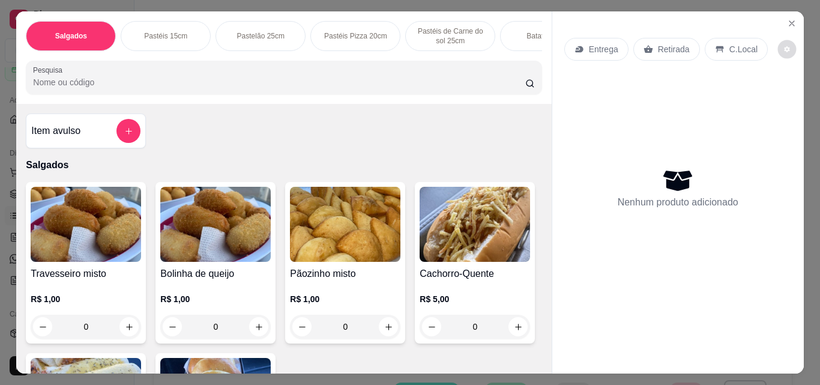
click at [784, 46] on icon "decrease-product-quantity" at bounding box center [787, 49] width 7 height 7
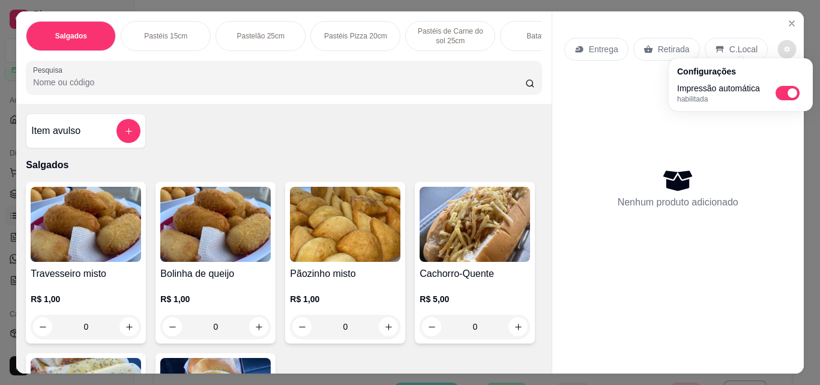
click at [790, 101] on div "Impressão automática habilitada" at bounding box center [740, 93] width 127 height 22
click at [790, 89] on span "Automatic updates" at bounding box center [791, 93] width 12 height 10
click at [783, 93] on input "Automatic updates" at bounding box center [779, 97] width 8 height 8
checkbox input "false"
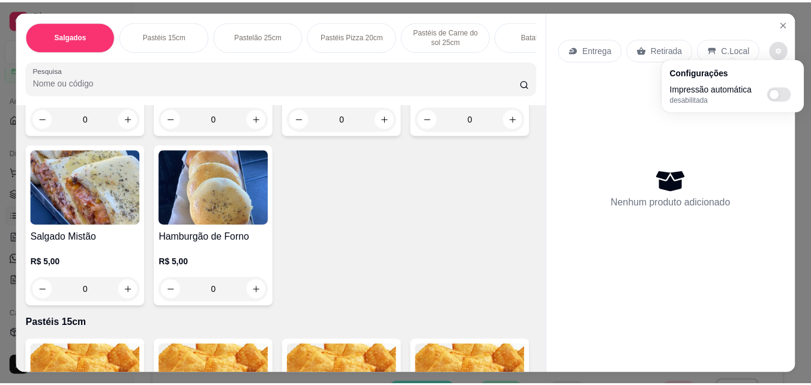
scroll to position [180, 0]
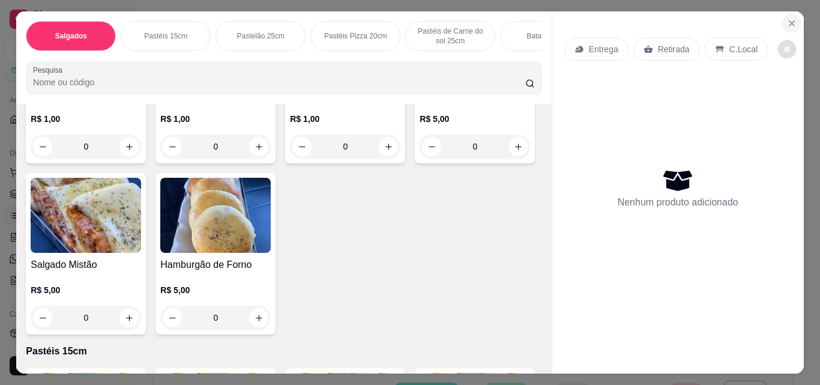
click at [788, 19] on icon "Close" at bounding box center [792, 24] width 10 height 10
click at [778, 50] on button "decrease-product-quantity" at bounding box center [787, 49] width 19 height 19
click at [789, 96] on span "Automatic updates" at bounding box center [788, 93] width 24 height 14
click at [783, 96] on input "Automatic updates" at bounding box center [779, 97] width 8 height 8
checkbox input "true"
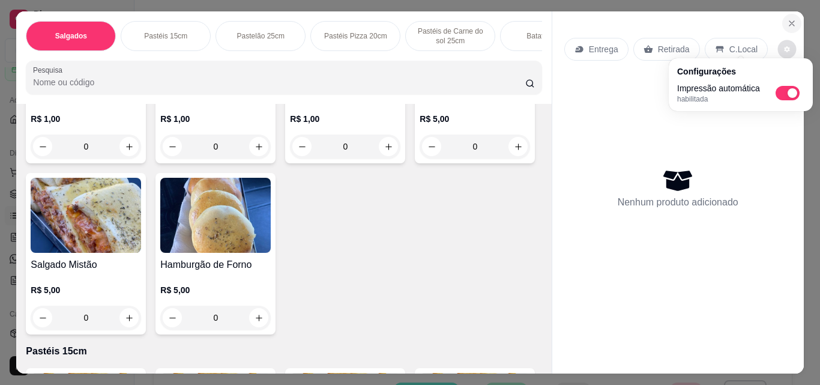
click at [782, 22] on button "Close" at bounding box center [791, 23] width 19 height 19
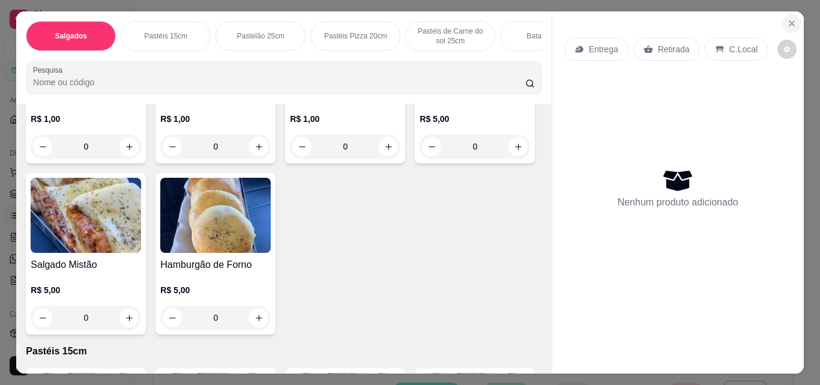
click at [784, 14] on button "Close" at bounding box center [791, 23] width 19 height 19
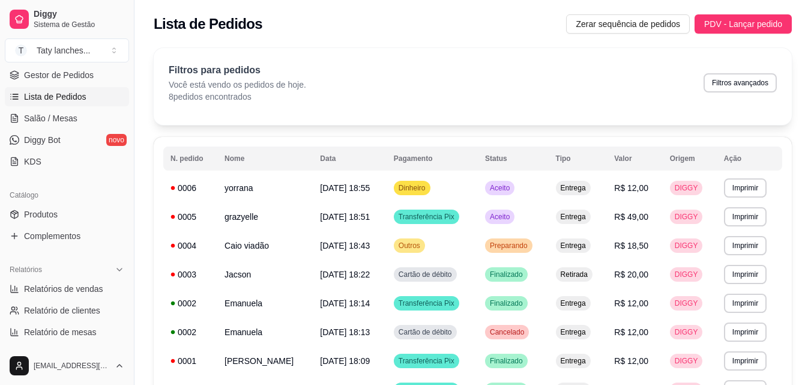
scroll to position [180, 0]
click at [64, 219] on link "Produtos" at bounding box center [67, 213] width 124 height 19
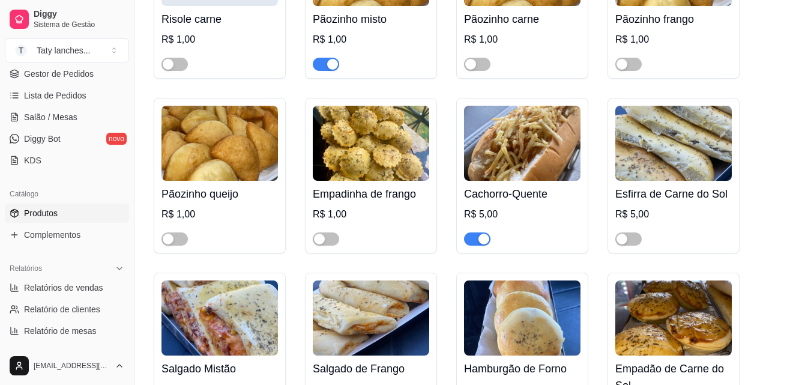
scroll to position [420, 0]
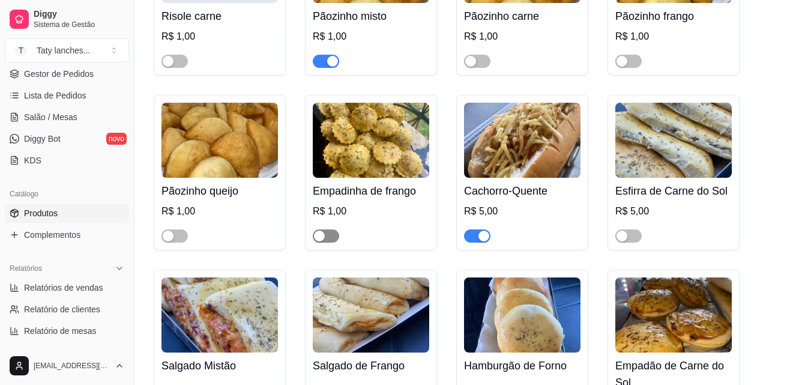
click at [318, 241] on div "button" at bounding box center [319, 236] width 11 height 11
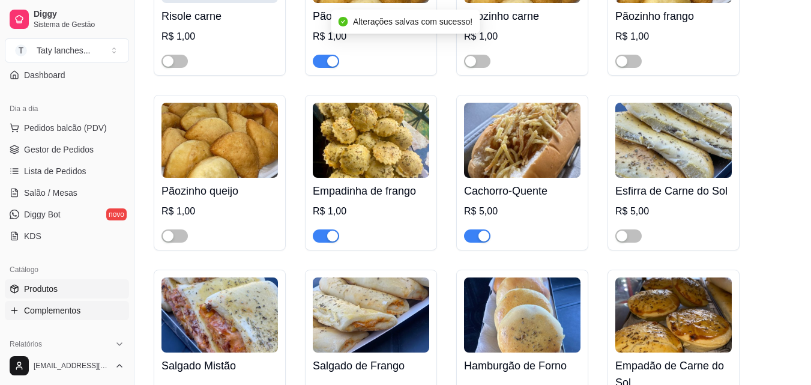
scroll to position [0, 0]
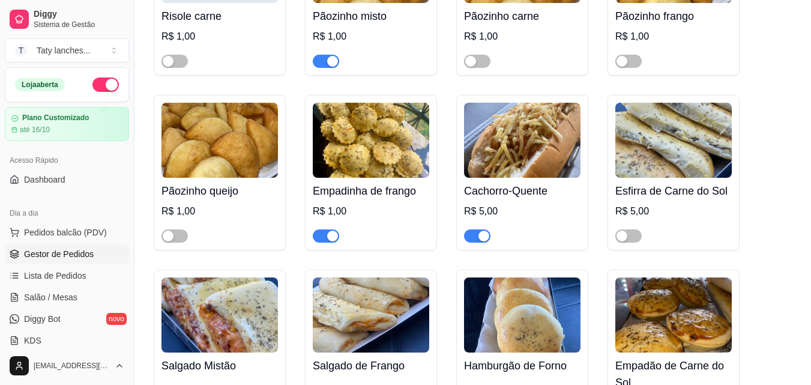
click at [44, 254] on span "Gestor de Pedidos" at bounding box center [59, 254] width 70 height 12
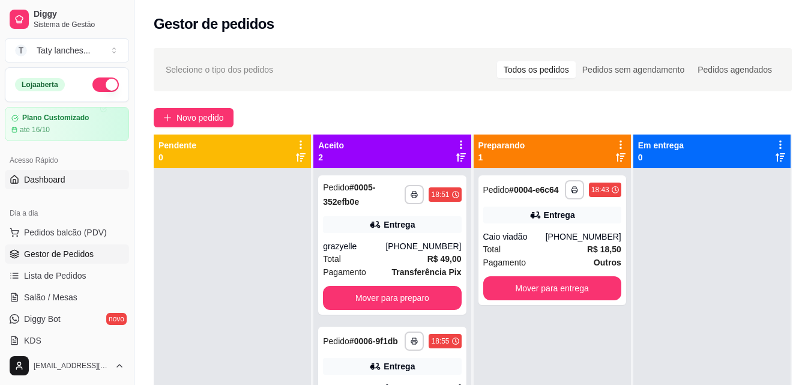
click at [31, 175] on span "Dashboard" at bounding box center [44, 180] width 41 height 12
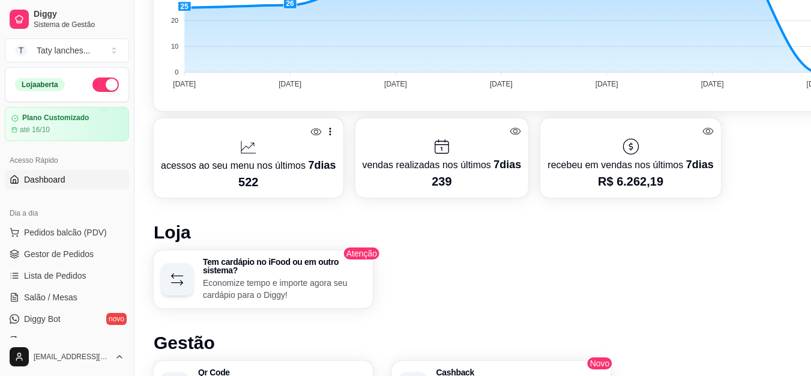
scroll to position [462, 0]
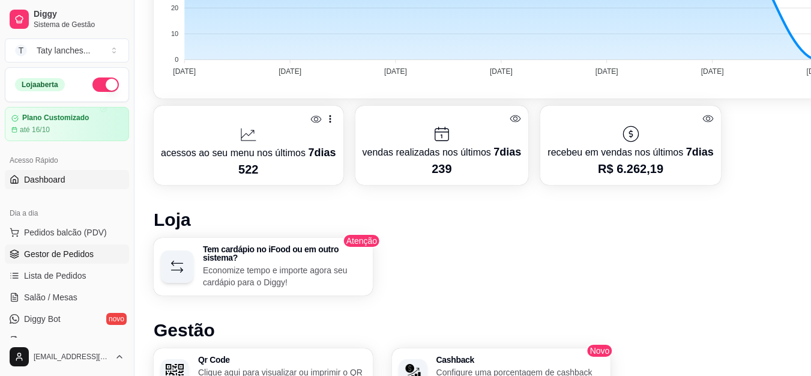
click at [64, 257] on span "Gestor de Pedidos" at bounding box center [59, 254] width 70 height 12
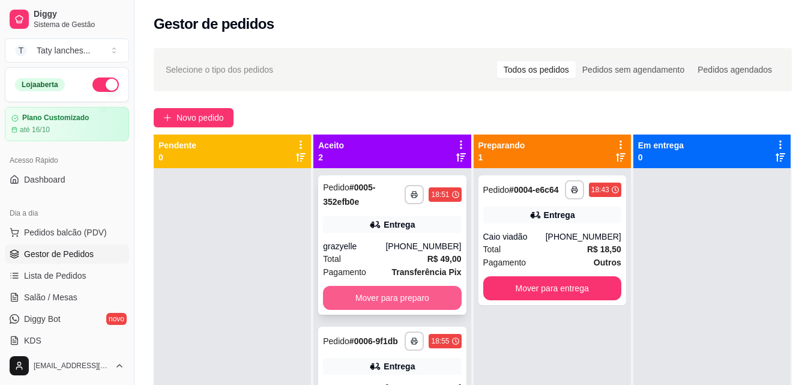
click at [392, 293] on button "Mover para preparo" at bounding box center [392, 298] width 138 height 24
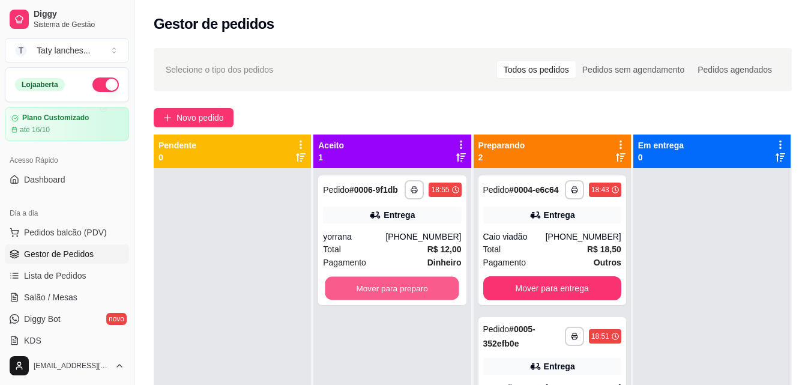
click at [392, 293] on button "Mover para preparo" at bounding box center [392, 288] width 134 height 23
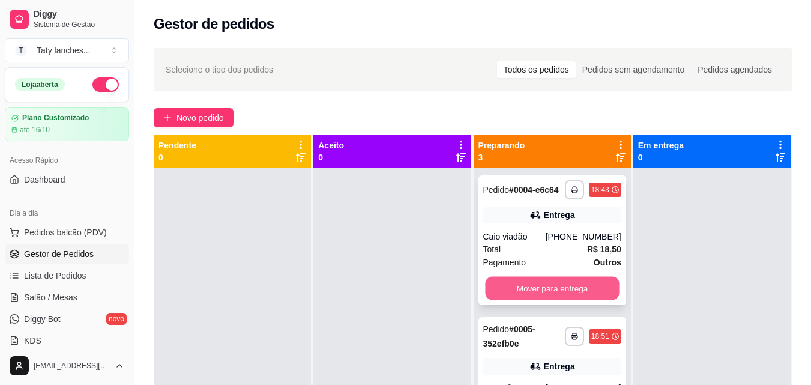
click at [582, 292] on button "Mover para entrega" at bounding box center [552, 288] width 134 height 23
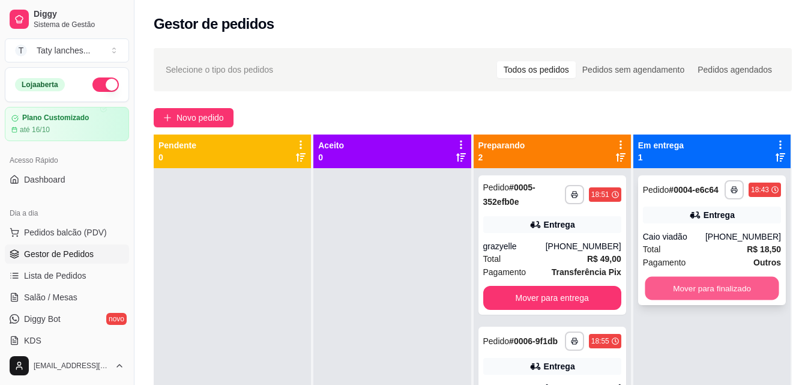
click at [645, 286] on button "Mover para finalizado" at bounding box center [712, 288] width 134 height 23
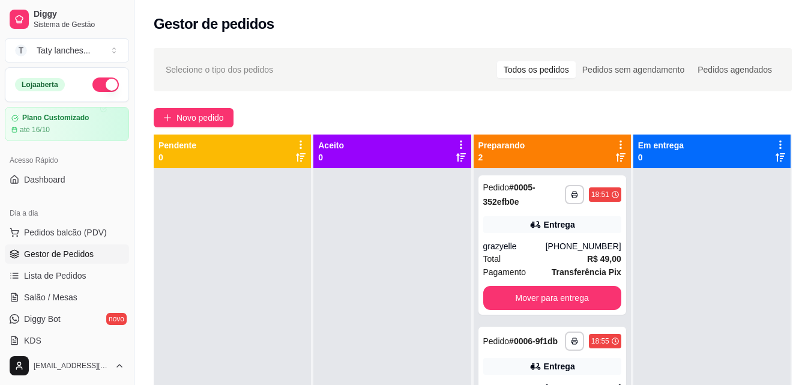
click at [203, 89] on div "Selecione o tipo dos pedidos Todos os pedidos Pedidos sem agendamento Pedidos a…" at bounding box center [473, 69] width 638 height 43
click at [202, 118] on span "Novo pedido" at bounding box center [200, 117] width 47 height 13
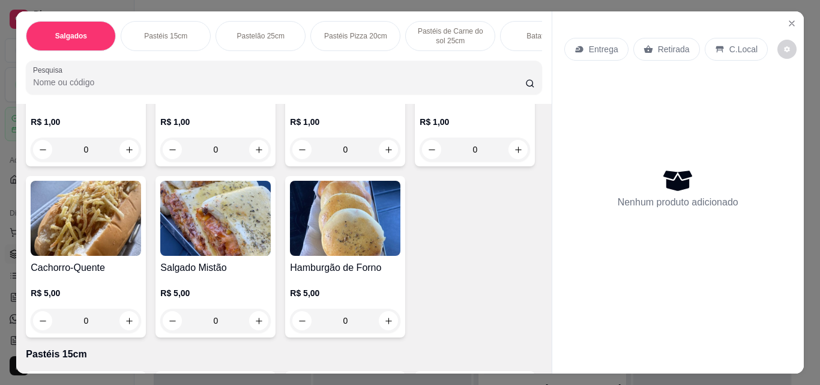
scroll to position [180, 0]
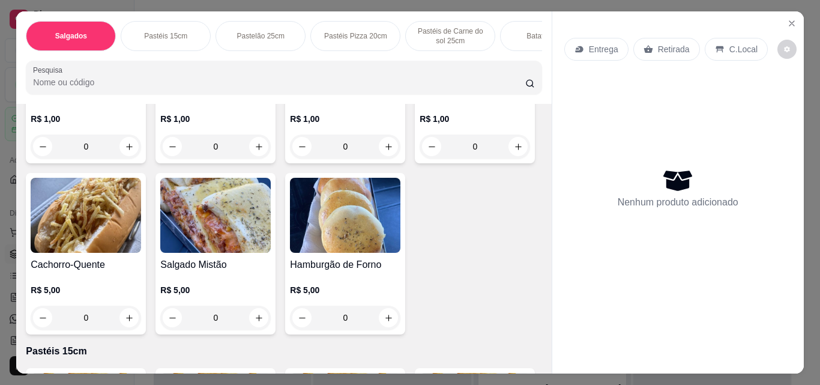
click at [441, 159] on input "0" at bounding box center [474, 147] width 67 height 24
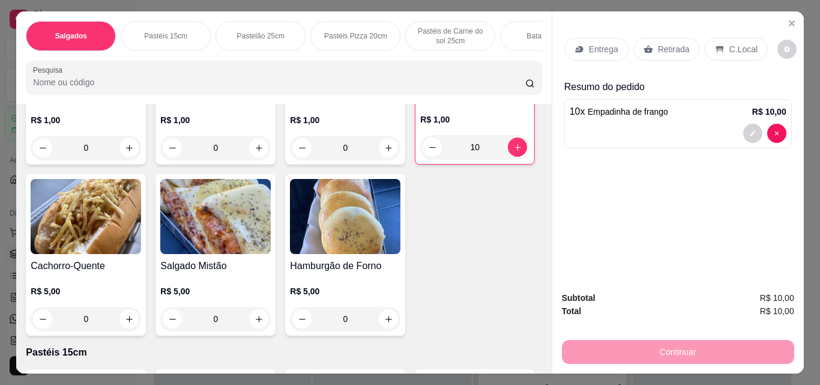
type input "10"
click at [599, 53] on div "Entrega" at bounding box center [596, 49] width 64 height 23
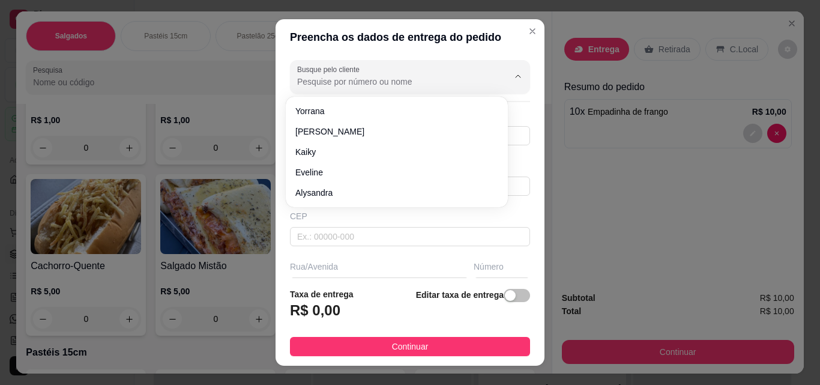
click at [376, 79] on input "Busque pelo cliente" at bounding box center [393, 82] width 192 height 12
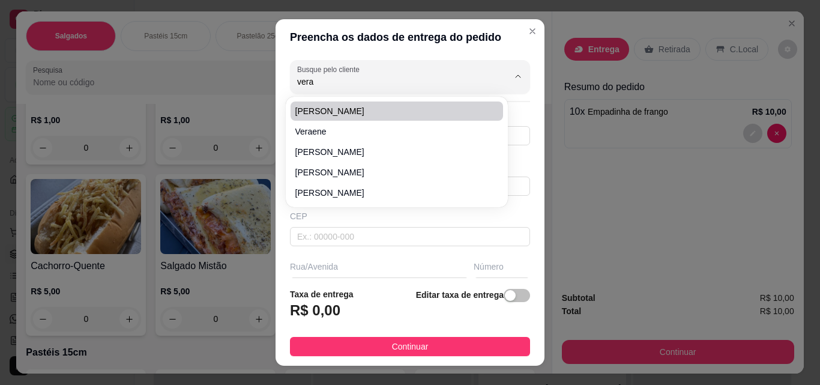
click at [339, 107] on span "[PERSON_NAME]" at bounding box center [390, 111] width 191 height 12
type input "[PERSON_NAME]"
type input "85981683418"
type input "[PERSON_NAME]"
type input "61880000"
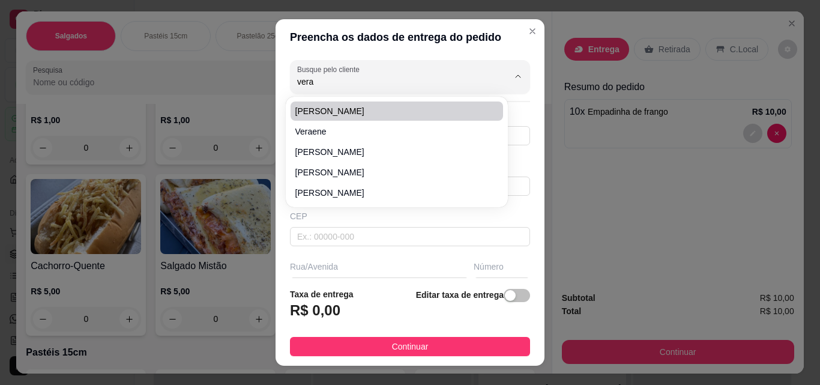
type input "rua [PERSON_NAME]"
type input "1651"
type input "Itaitinga"
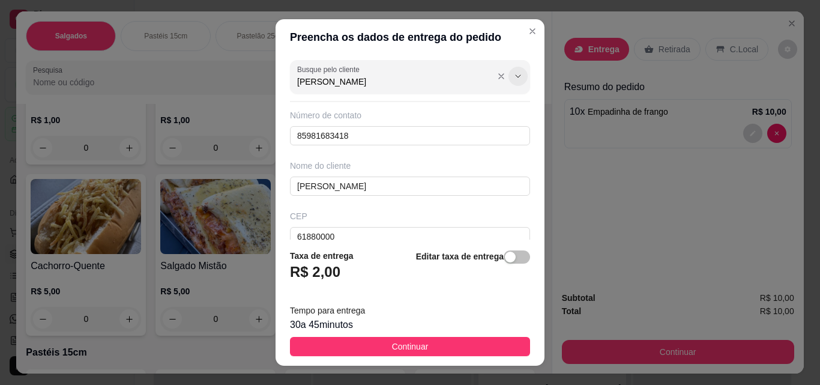
type input "[PERSON_NAME]"
click at [509, 70] on button "Show suggestions" at bounding box center [518, 76] width 19 height 19
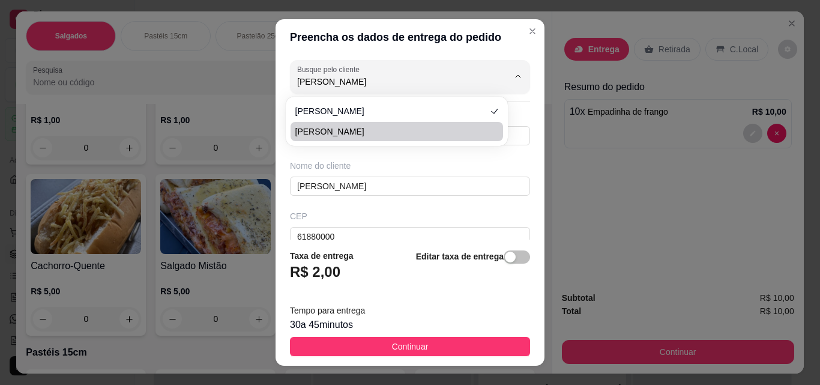
click at [369, 130] on span "[PERSON_NAME]" at bounding box center [390, 132] width 191 height 12
type input "8598789691"
type input "[PERSON_NAME]"
type input "bar do doutor"
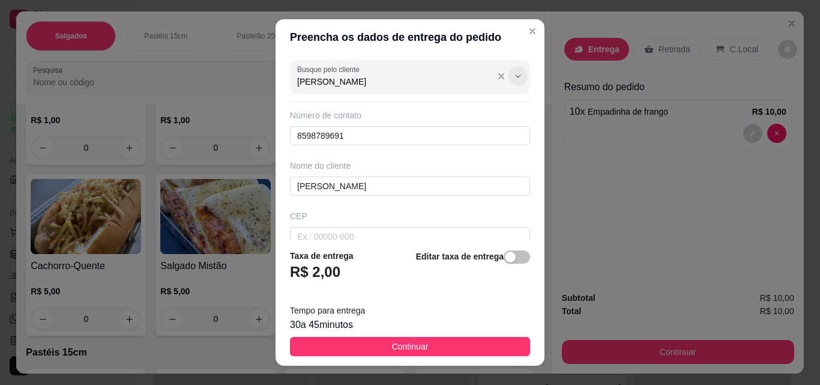
click at [513, 78] on icon "Show suggestions" at bounding box center [518, 76] width 10 height 10
click at [423, 80] on input "[PERSON_NAME]" at bounding box center [393, 82] width 192 height 12
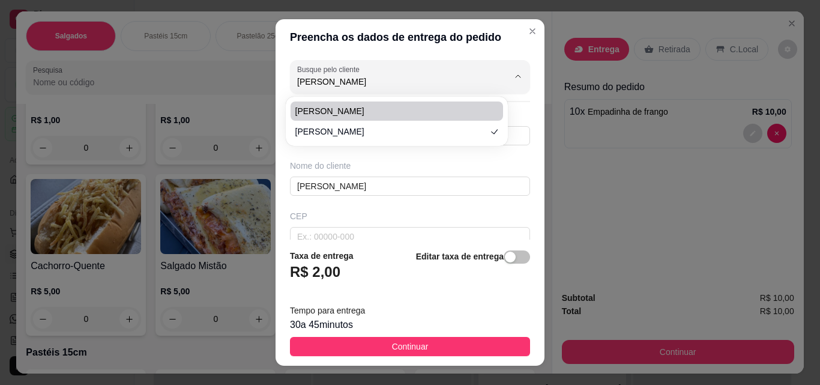
click at [389, 111] on span "[PERSON_NAME]" at bounding box center [390, 111] width 191 height 12
type input "85981683418"
type input "61880000"
type input "rua [PERSON_NAME]"
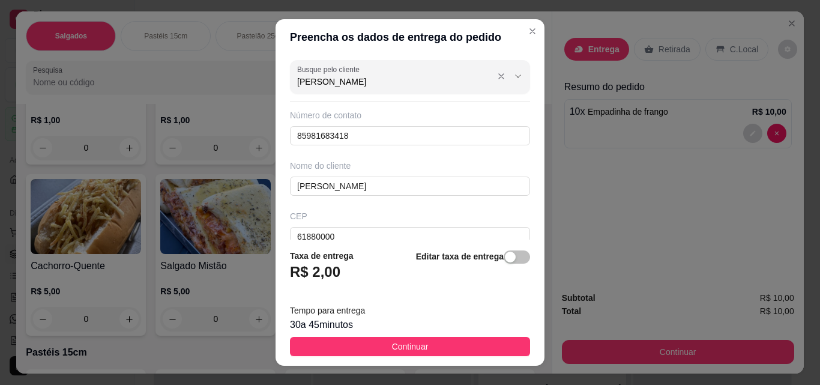
click at [396, 80] on input "[PERSON_NAME]" at bounding box center [393, 82] width 192 height 12
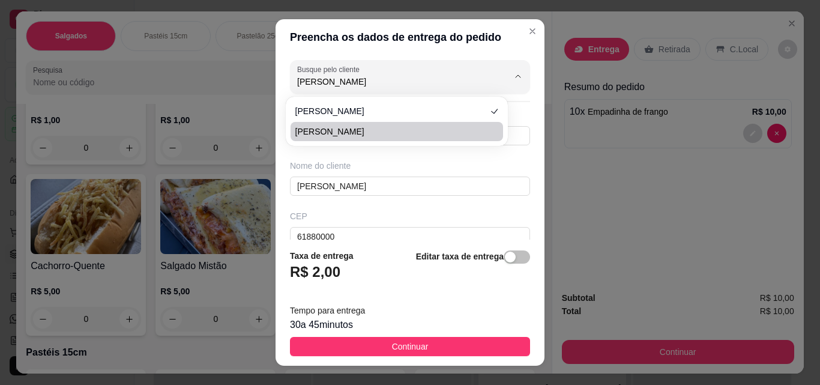
click at [387, 125] on li "[PERSON_NAME]" at bounding box center [397, 131] width 213 height 19
type input "8598789691"
type input "[PERSON_NAME]"
type input "bar do doutor"
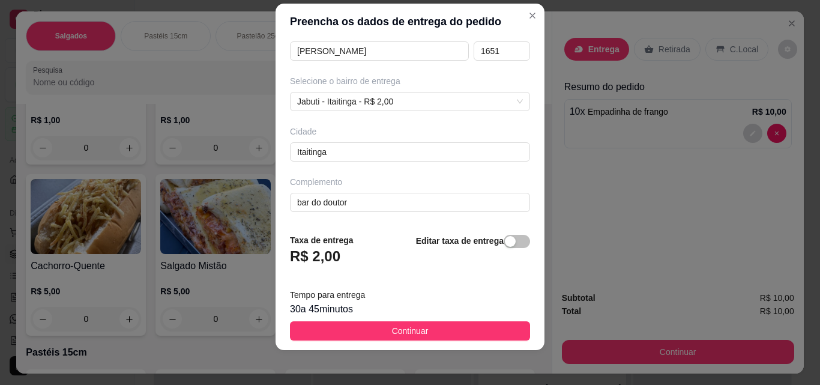
scroll to position [19, 0]
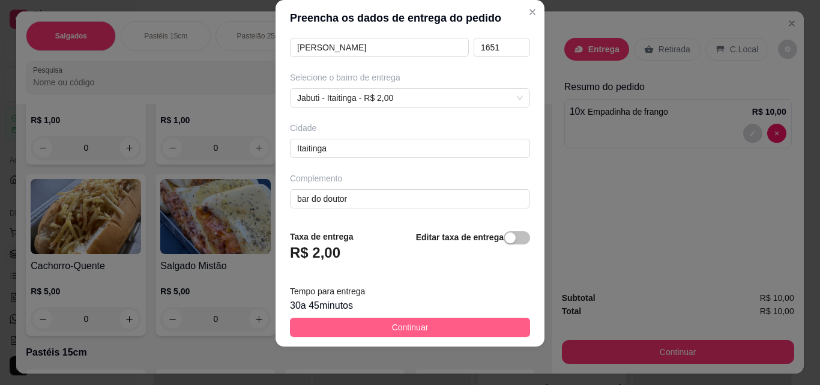
click at [430, 333] on button "Continuar" at bounding box center [410, 327] width 240 height 19
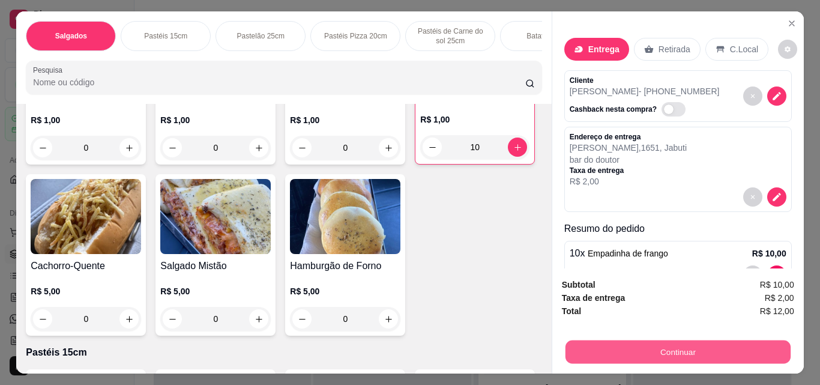
click at [579, 343] on button "Continuar" at bounding box center [677, 351] width 225 height 23
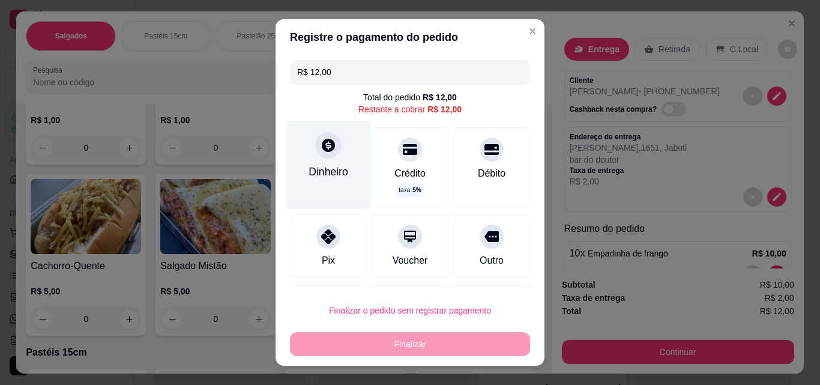
click at [296, 175] on div "Dinheiro" at bounding box center [328, 165] width 85 height 88
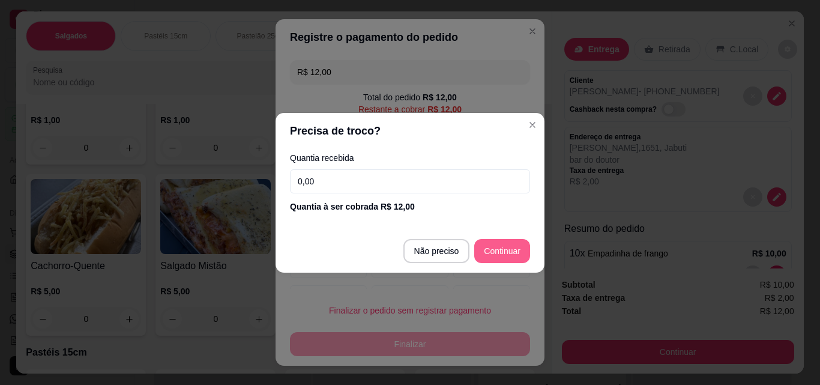
type input "R$ 0,00"
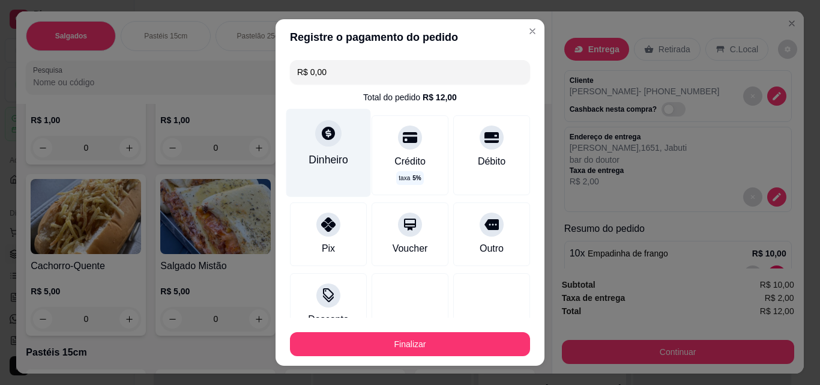
click at [342, 159] on div "Dinheiro" at bounding box center [328, 153] width 85 height 88
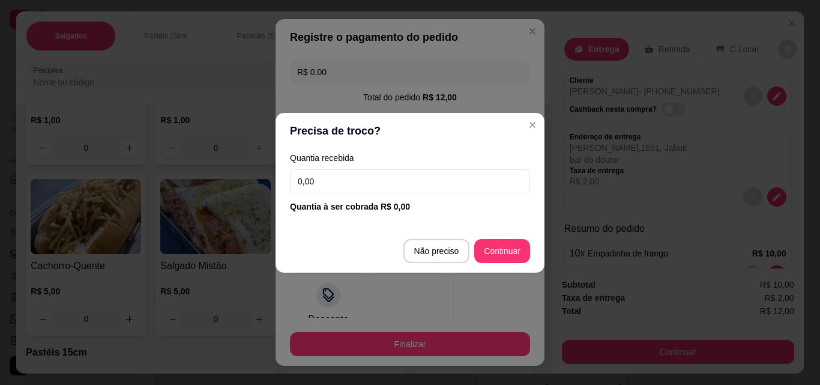
click at [504, 265] on footer "Não preciso Continuar" at bounding box center [410, 250] width 269 height 43
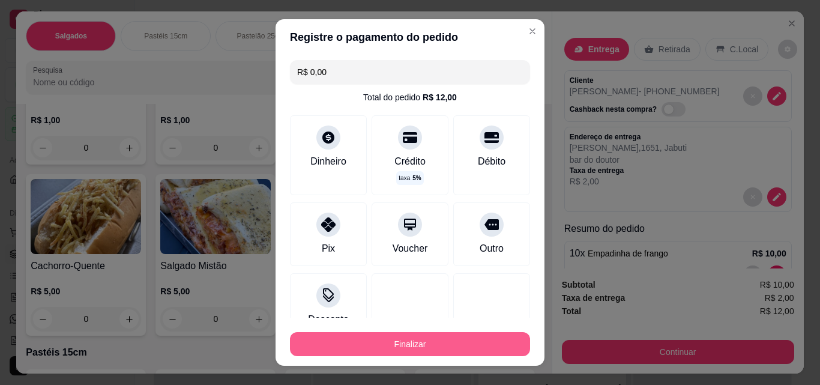
click at [443, 342] on button "Finalizar" at bounding box center [410, 344] width 240 height 24
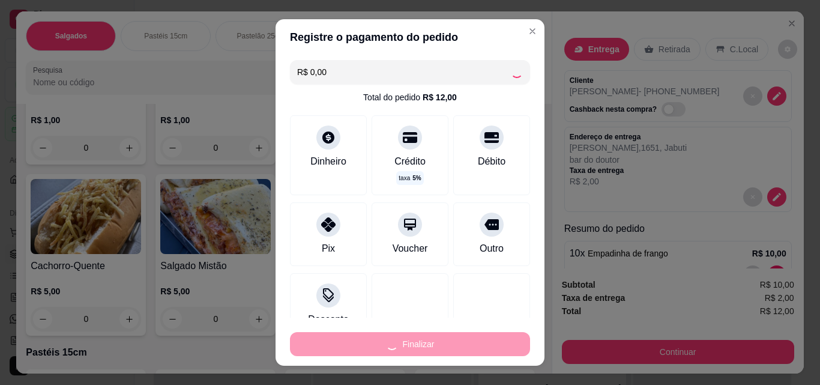
type input "0"
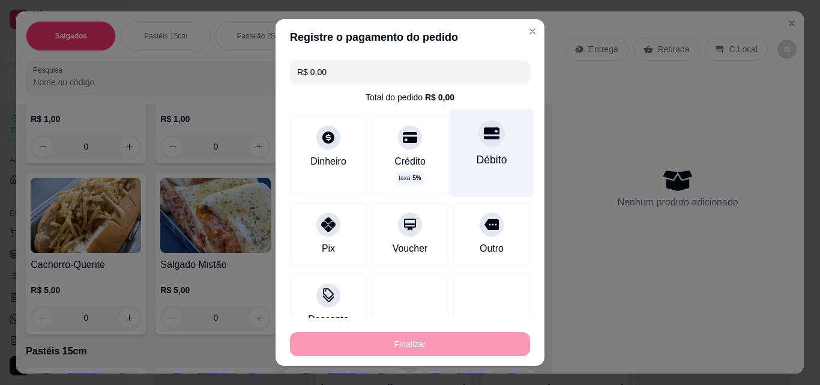
type input "-R$ 12,00"
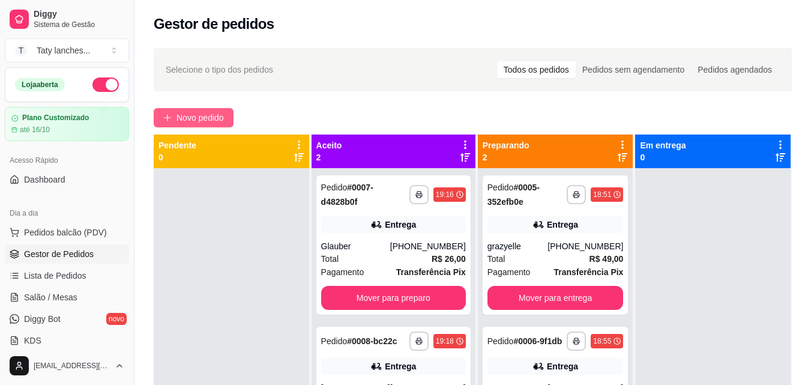
click at [202, 119] on span "Novo pedido" at bounding box center [200, 117] width 47 height 13
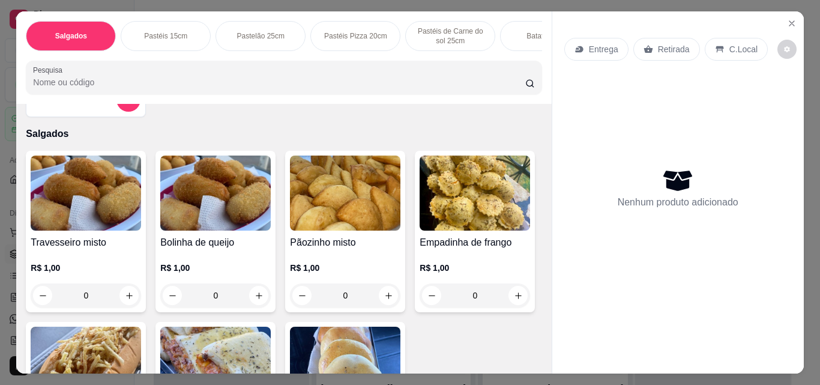
scroll to position [60, 0]
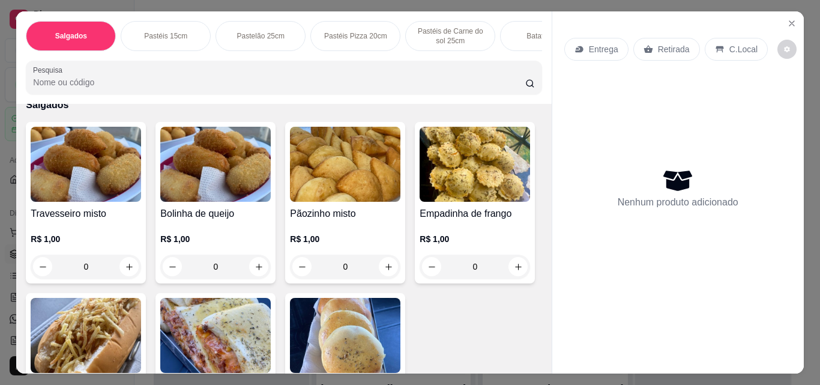
click at [169, 25] on div "Pastéis 15cm" at bounding box center [166, 36] width 90 height 30
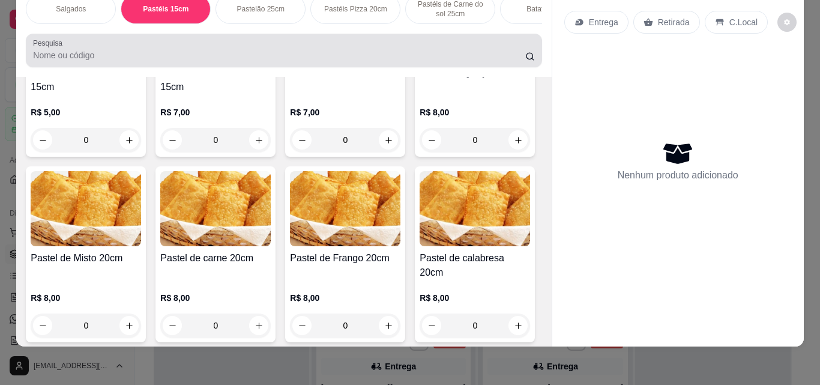
scroll to position [0, 0]
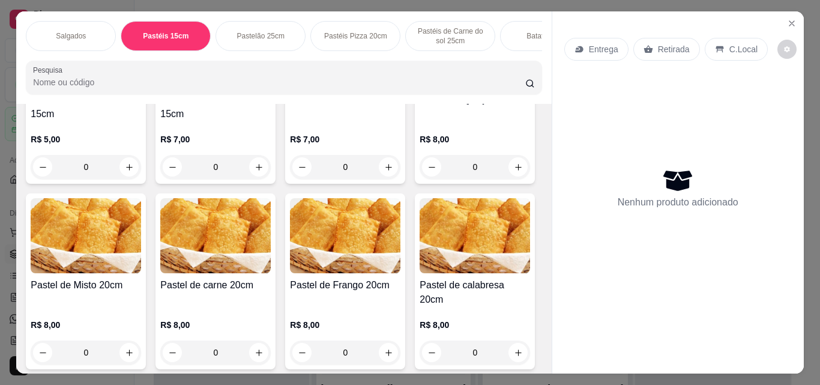
click at [250, 25] on div "Pastelão 25cm" at bounding box center [261, 36] width 90 height 30
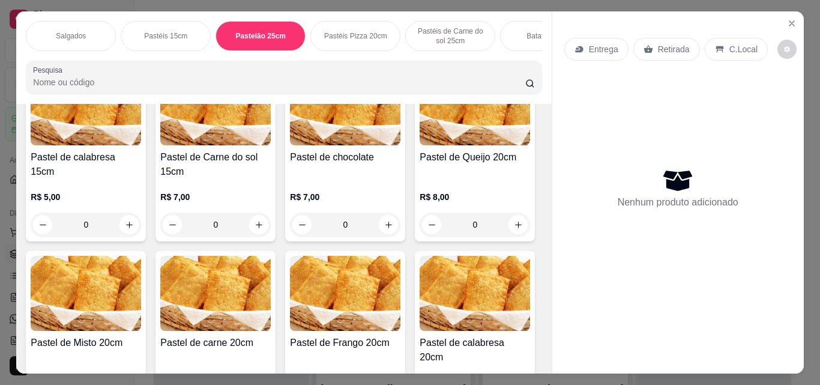
click at [159, 33] on p "Pastéis 15cm" at bounding box center [165, 36] width 43 height 10
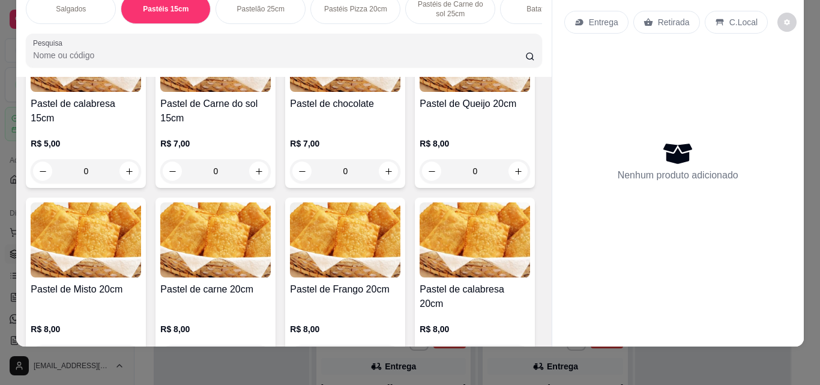
scroll to position [712, 0]
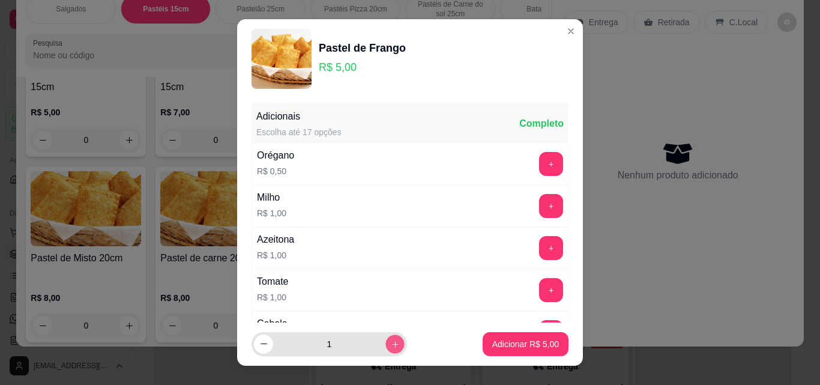
click at [391, 348] on icon "increase-product-quantity" at bounding box center [395, 344] width 9 height 9
type input "2"
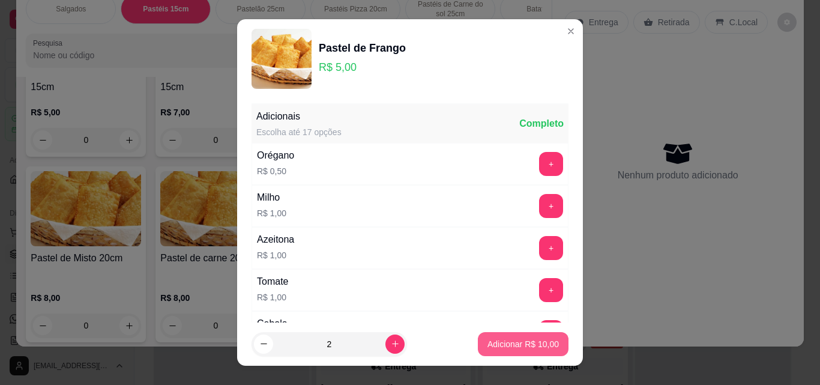
click at [508, 340] on p "Adicionar R$ 10,00" at bounding box center [523, 344] width 71 height 12
type input "2"
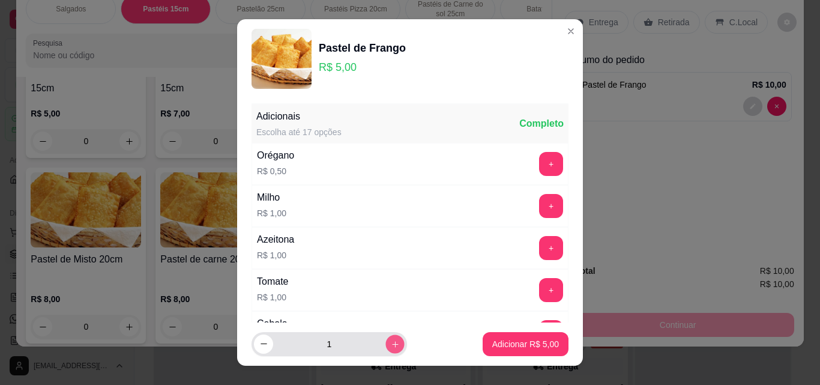
click at [388, 346] on button "increase-product-quantity" at bounding box center [395, 343] width 19 height 19
click at [259, 347] on icon "decrease-product-quantity" at bounding box center [263, 344] width 9 height 9
type input "1"
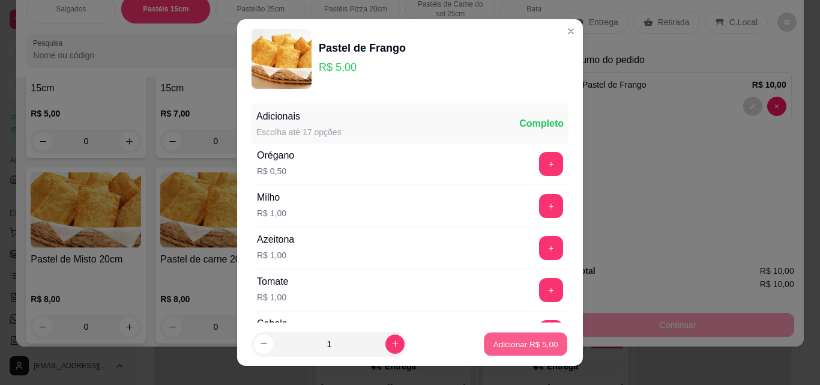
click at [513, 348] on p "Adicionar R$ 5,00" at bounding box center [525, 343] width 65 height 11
type input "3"
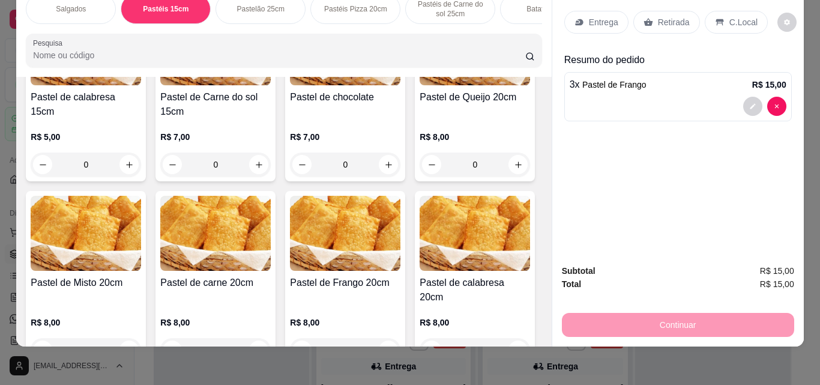
scroll to position [652, 0]
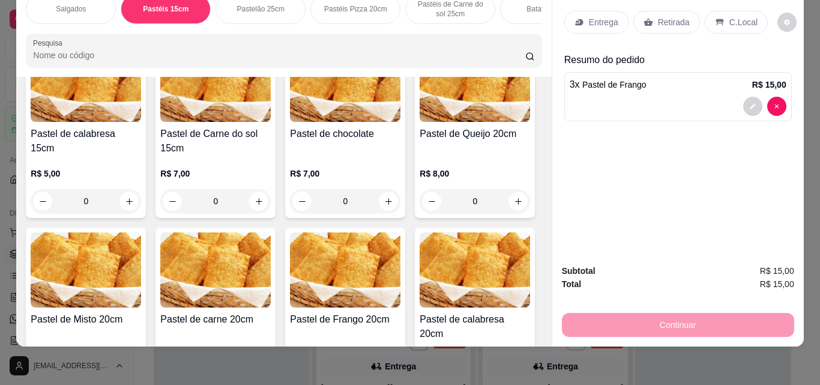
click at [456, 150] on div "01 - Pastel de Queijo R$ 5,00 0 02 - Pastel de Misto R$ 5,00 0 03 - Pastel de C…" at bounding box center [284, 137] width 516 height 534
click at [76, 4] on p "Salgados" at bounding box center [71, 9] width 30 height 10
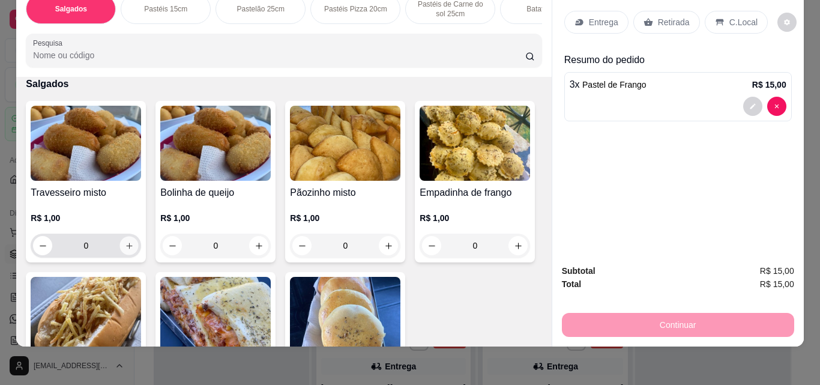
click at [131, 247] on button "increase-product-quantity" at bounding box center [129, 246] width 19 height 19
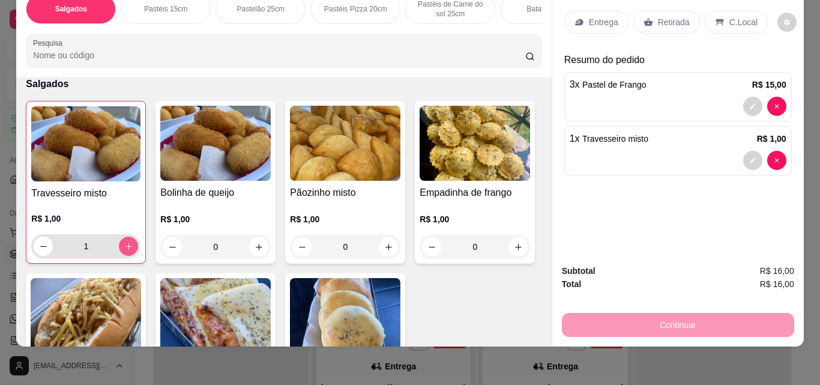
click at [131, 247] on button "increase-product-quantity" at bounding box center [128, 246] width 19 height 19
click at [130, 240] on button "increase-product-quantity" at bounding box center [128, 246] width 19 height 19
click at [124, 249] on icon "increase-product-quantity" at bounding box center [128, 246] width 9 height 9
type input "5"
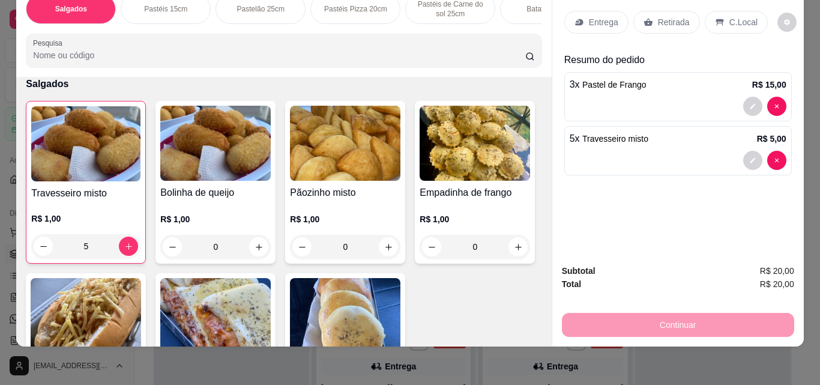
click at [625, 173] on div "Entrega Retirada C.Local Resumo do pedido 3 x Pastel de Frango R$ 15,00 5 x Tra…" at bounding box center [678, 119] width 252 height 270
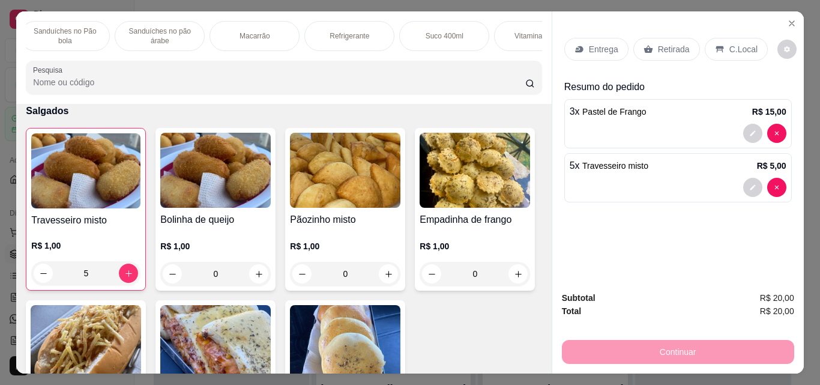
scroll to position [0, 618]
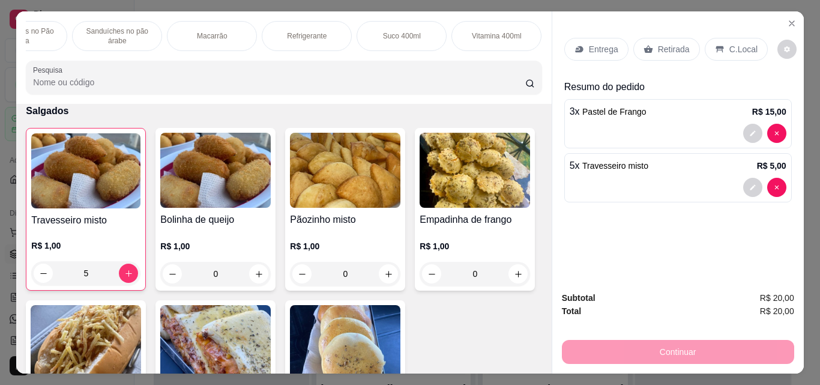
click at [302, 31] on p "Refrigerante" at bounding box center [307, 36] width 40 height 10
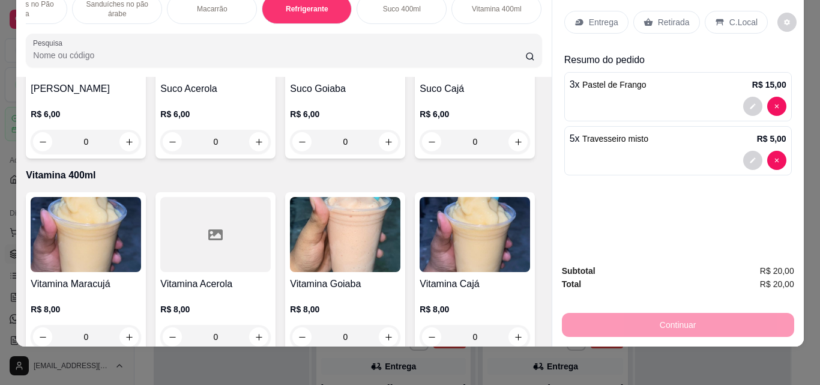
scroll to position [4019, 0]
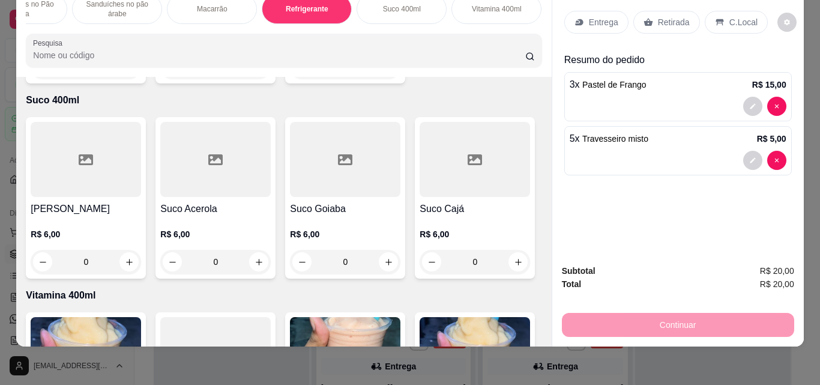
type input "1"
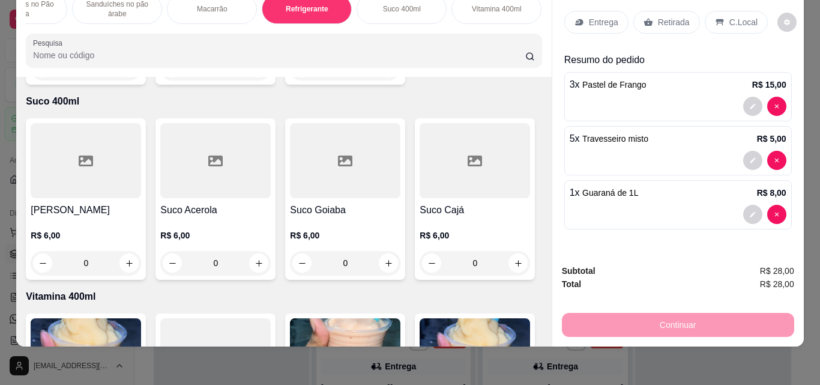
scroll to position [0, 0]
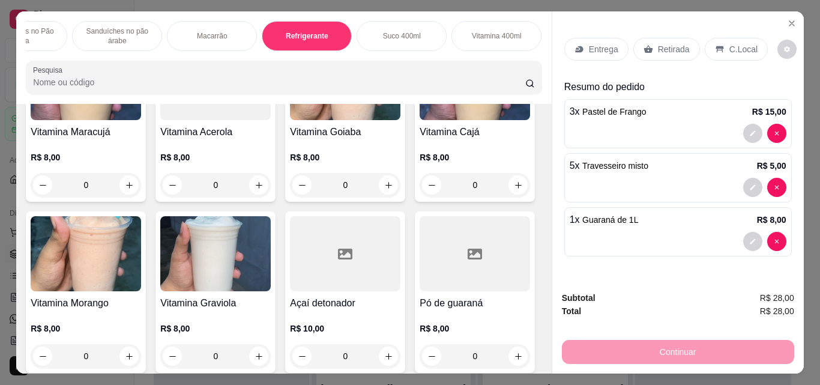
click at [398, 21] on div "Suco 400ml" at bounding box center [402, 36] width 90 height 30
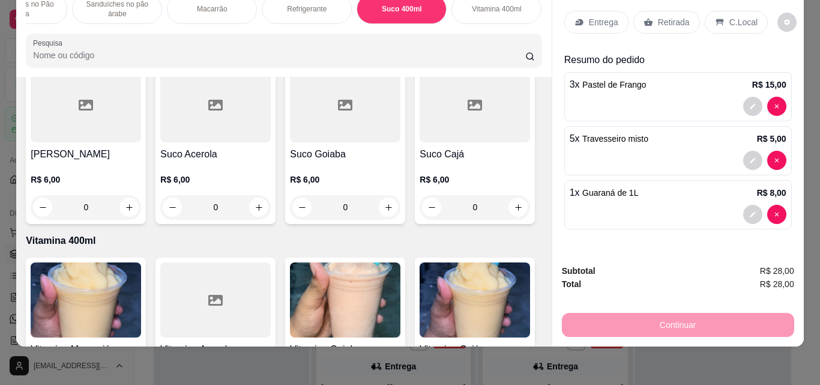
scroll to position [3939, 0]
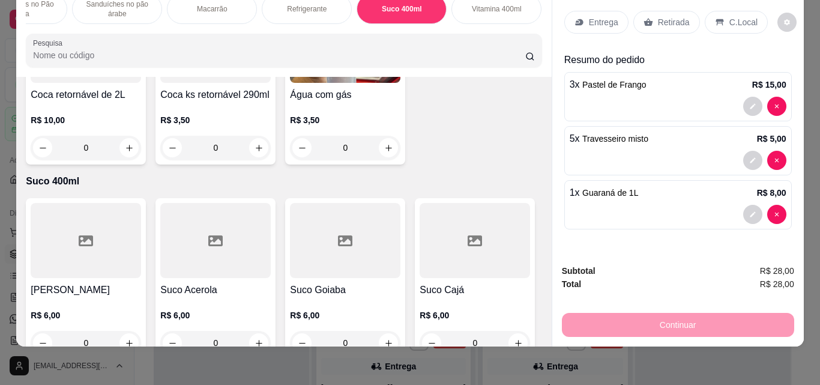
click at [714, 17] on div "C.Local" at bounding box center [736, 22] width 63 height 23
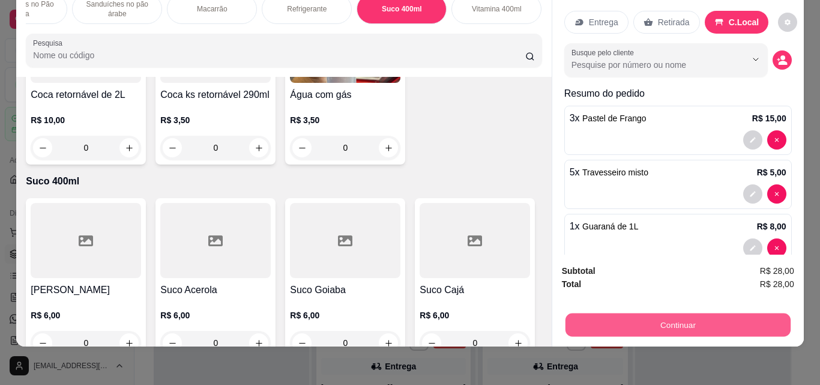
click at [661, 320] on button "Continuar" at bounding box center [677, 324] width 225 height 23
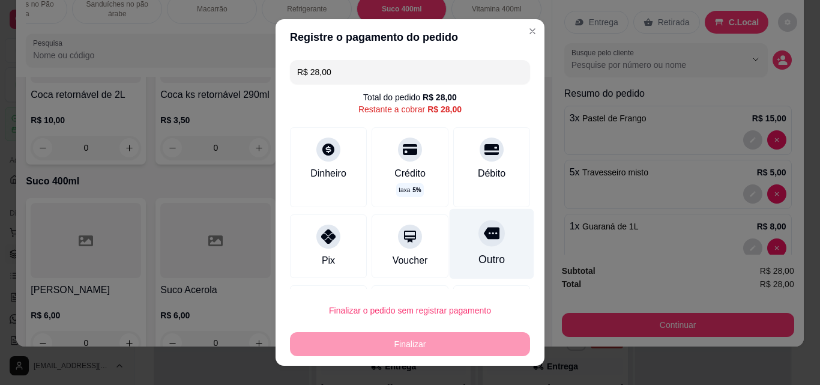
click at [488, 237] on div "Outro" at bounding box center [492, 244] width 85 height 70
type input "R$ 0,00"
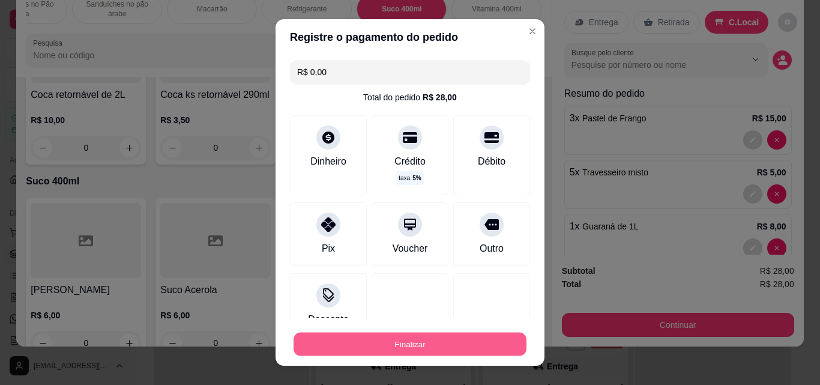
click at [394, 345] on button "Finalizar" at bounding box center [410, 344] width 233 height 23
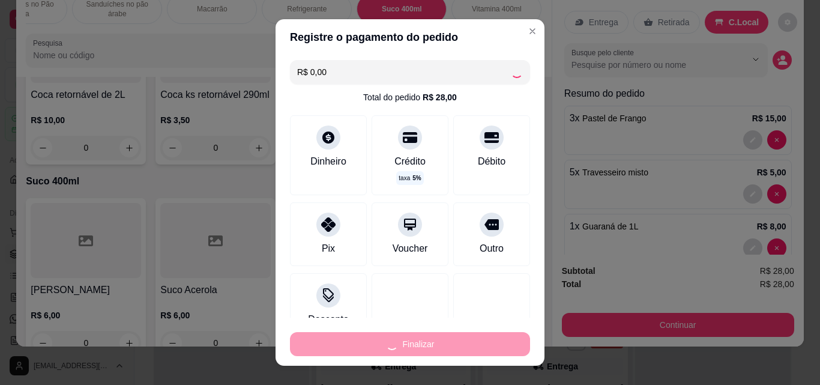
type input "0"
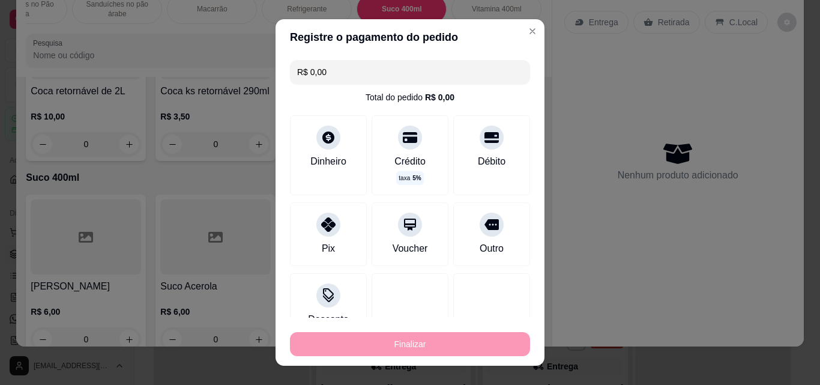
type input "-R$ 28,00"
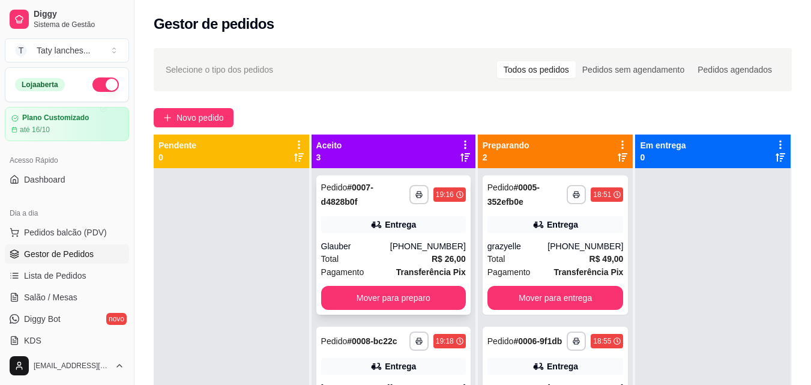
click at [428, 224] on div "Entrega" at bounding box center [393, 224] width 145 height 17
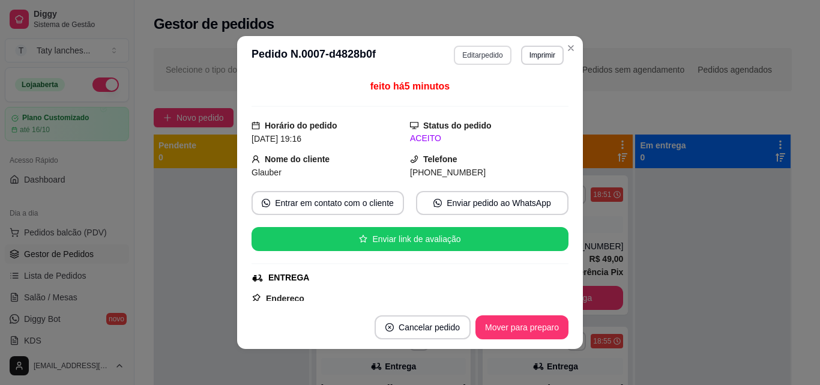
click at [480, 61] on button "Editar pedido" at bounding box center [482, 55] width 57 height 19
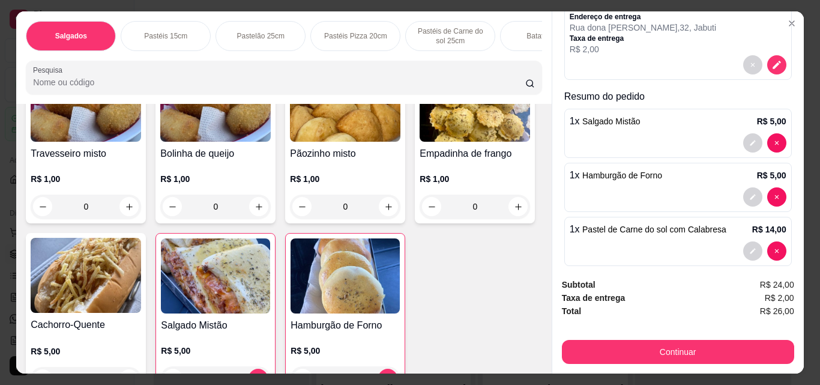
scroll to position [0, 452]
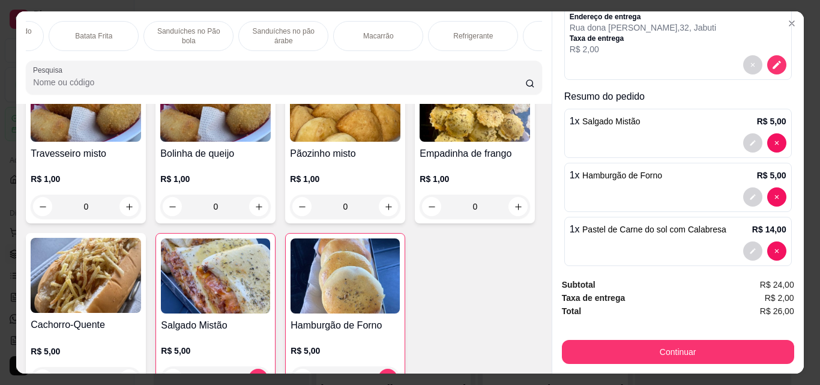
click at [429, 43] on div "Refrigerante" at bounding box center [473, 36] width 90 height 30
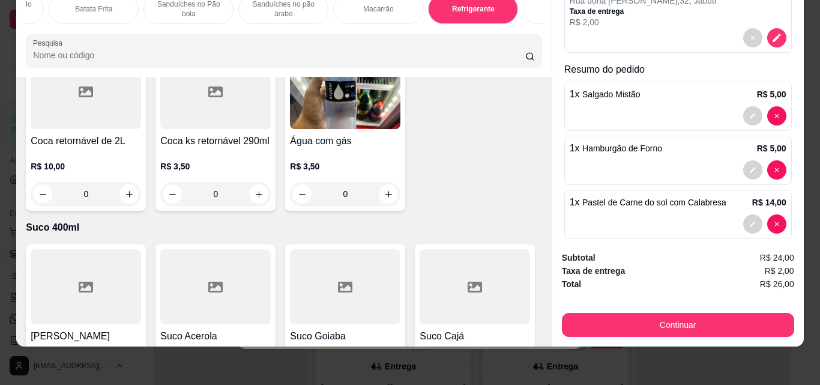
scroll to position [3961, 0]
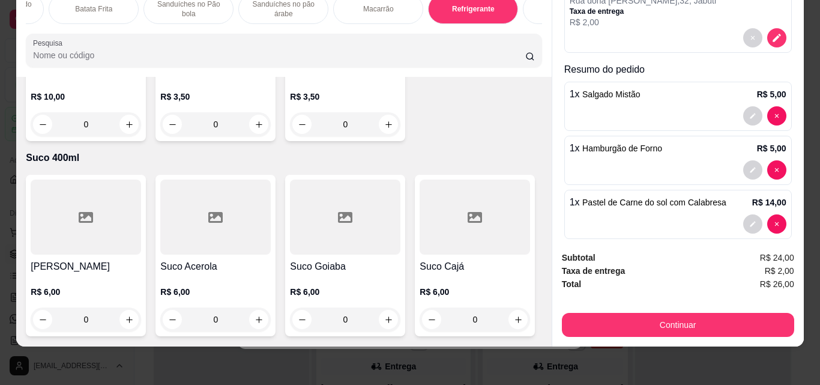
type input "1"
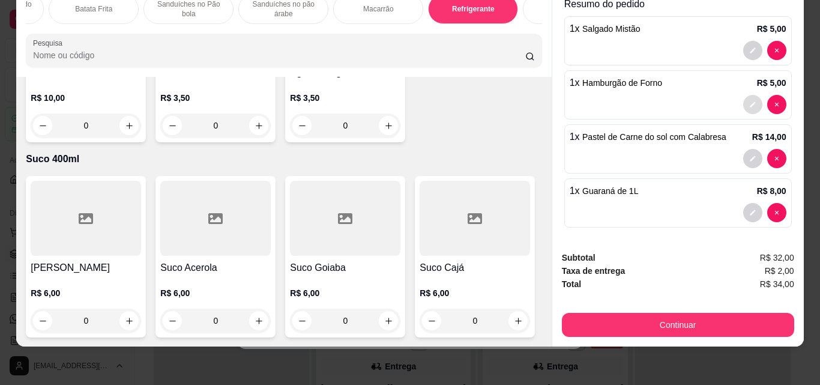
scroll to position [189, 0]
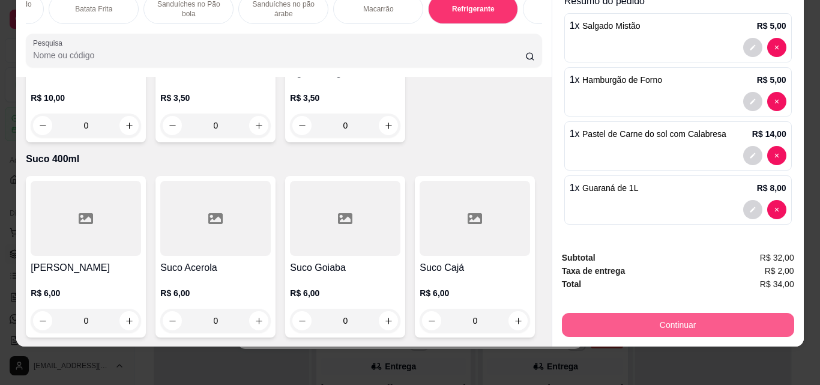
click at [689, 321] on button "Continuar" at bounding box center [678, 325] width 232 height 24
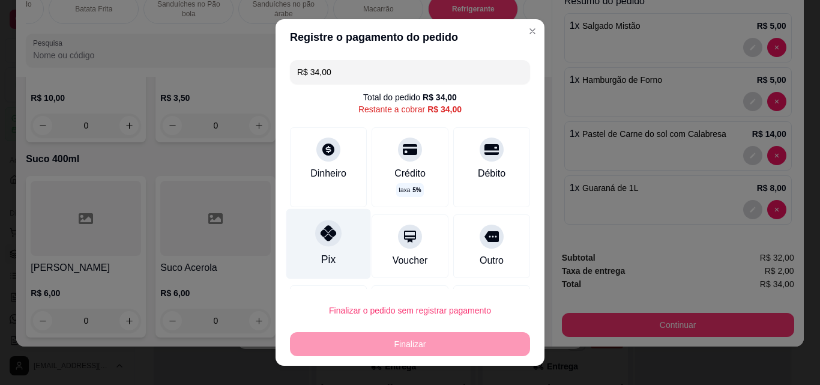
click at [330, 243] on div at bounding box center [328, 233] width 26 height 26
type input "R$ 0,00"
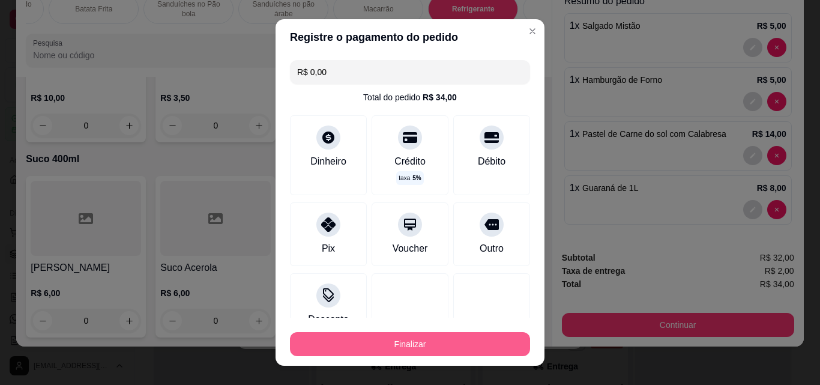
click at [465, 341] on button "Finalizar" at bounding box center [410, 344] width 240 height 24
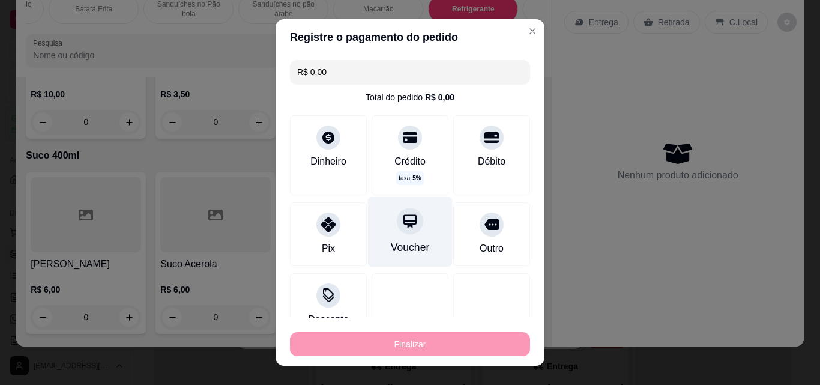
type input "0"
type input "-R$ 34,00"
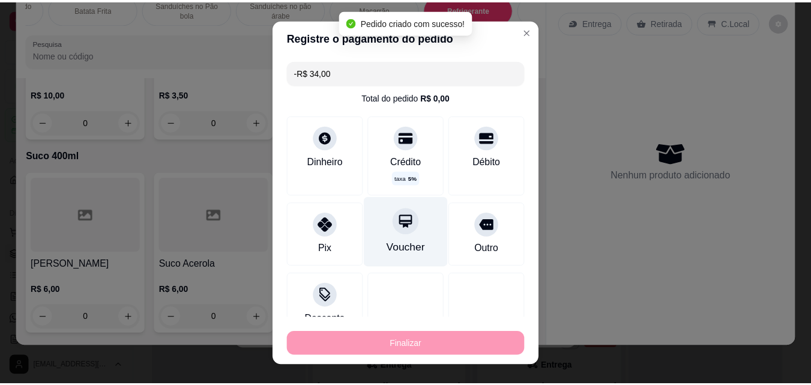
scroll to position [3957, 0]
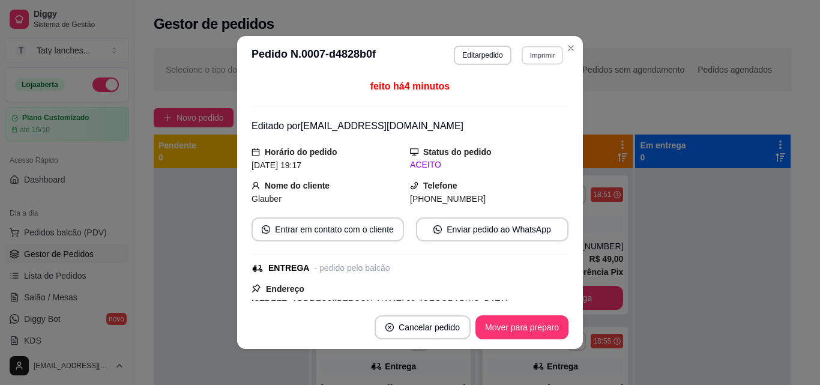
click at [538, 58] on button "Imprimir" at bounding box center [542, 55] width 41 height 19
click at [566, 53] on button "Close" at bounding box center [570, 47] width 19 height 19
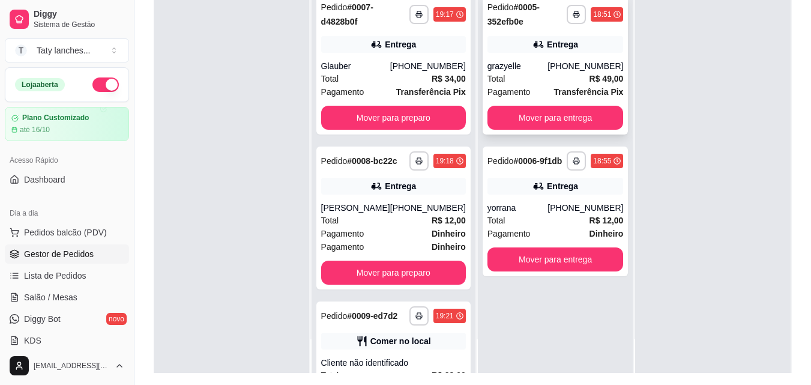
scroll to position [183, 0]
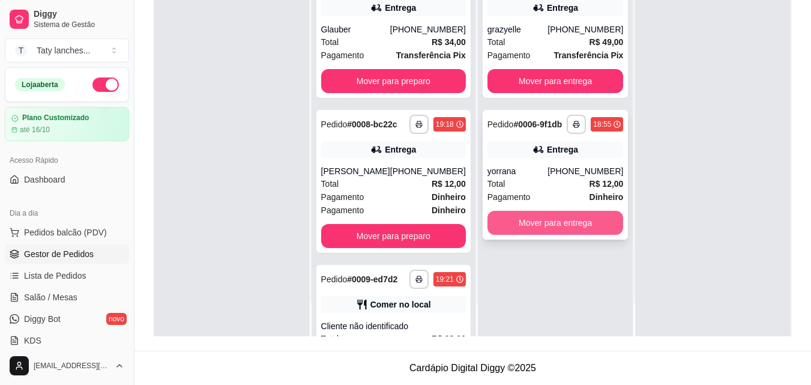
click at [544, 222] on button "Mover para entrega" at bounding box center [556, 223] width 136 height 24
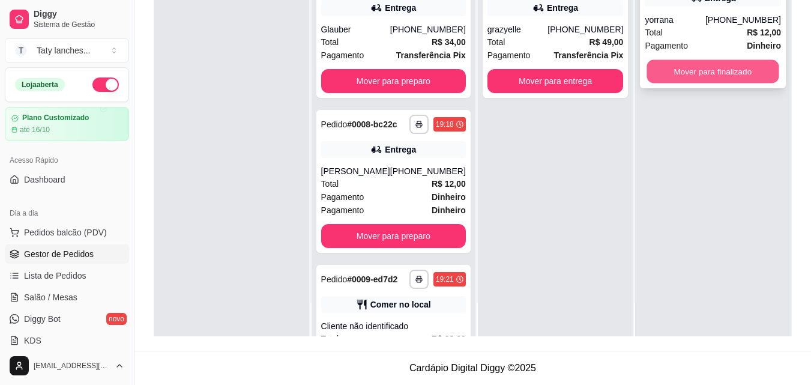
click at [706, 69] on button "Mover para finalizado" at bounding box center [713, 71] width 132 height 23
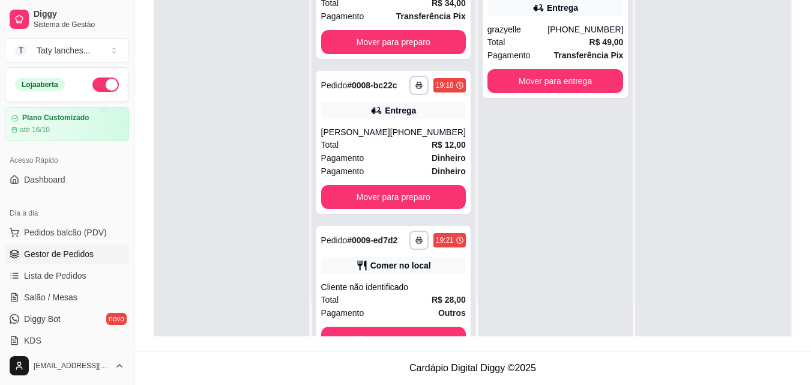
scroll to position [60, 0]
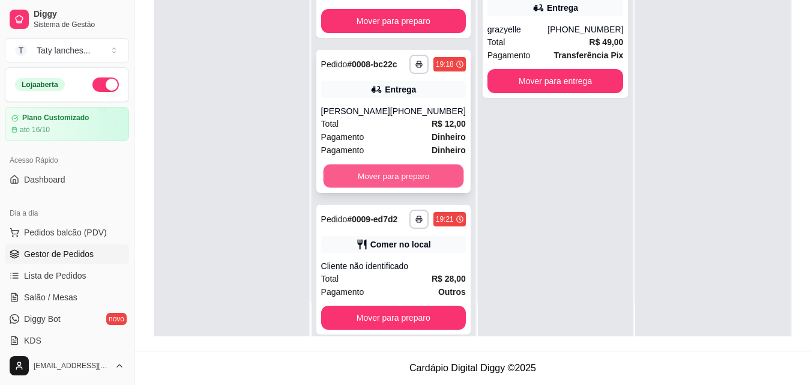
click at [334, 180] on button "Mover para preparo" at bounding box center [393, 176] width 141 height 23
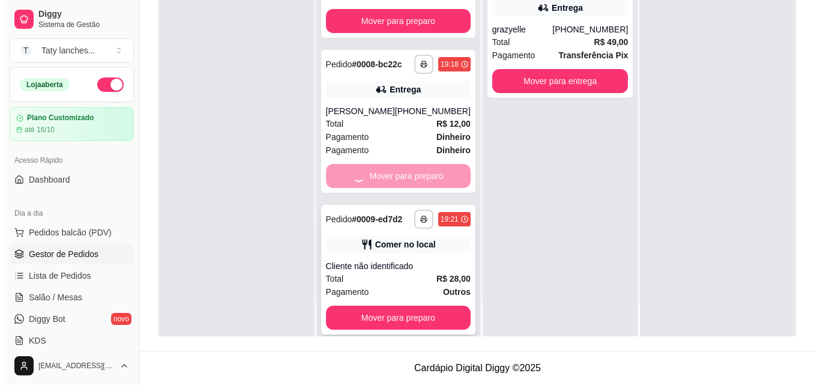
scroll to position [0, 0]
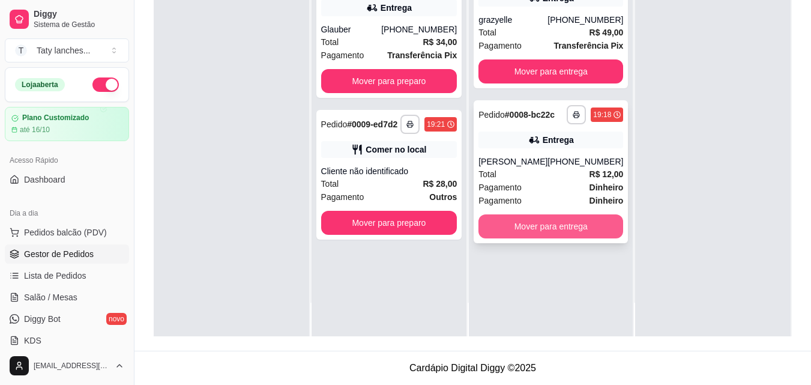
click at [568, 231] on button "Mover para entrega" at bounding box center [551, 226] width 145 height 24
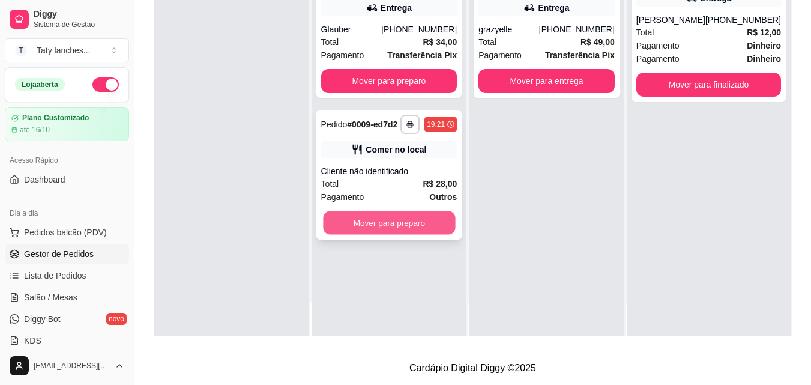
click at [386, 230] on button "Mover para preparo" at bounding box center [389, 222] width 132 height 23
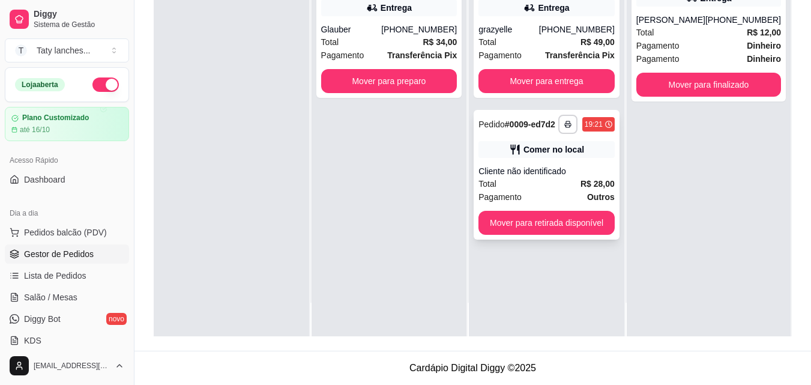
click at [595, 147] on div "Comer no local" at bounding box center [547, 149] width 136 height 17
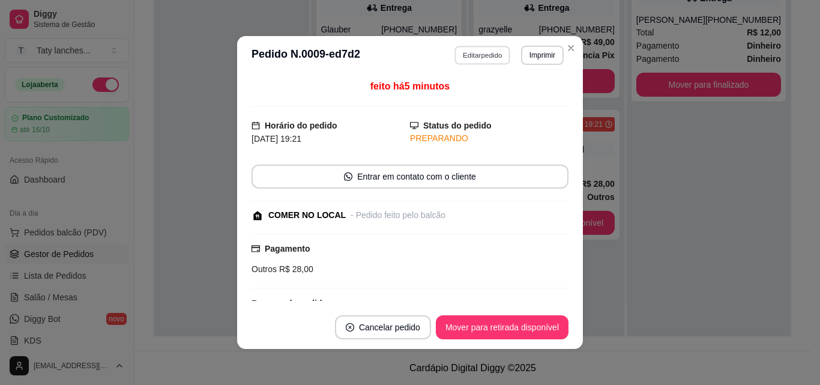
click at [486, 58] on button "Editar pedido" at bounding box center [483, 55] width 56 height 19
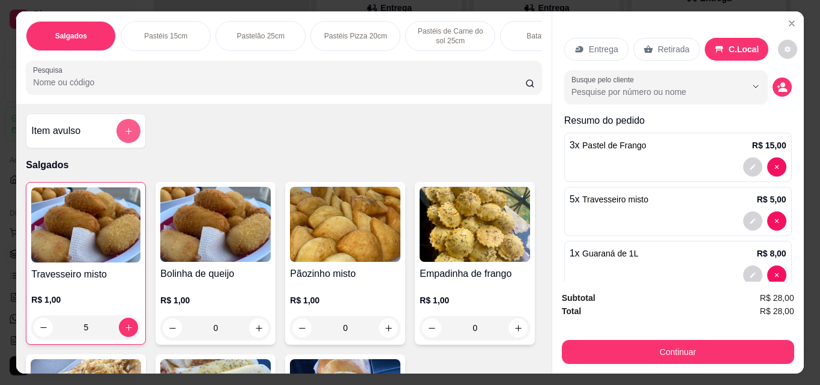
click at [132, 129] on button "add-separate-item" at bounding box center [128, 131] width 24 height 24
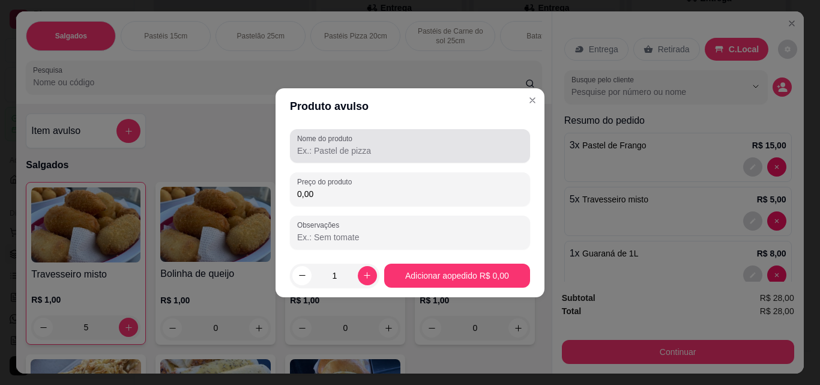
click at [389, 153] on input "Nome do produto" at bounding box center [410, 151] width 226 height 12
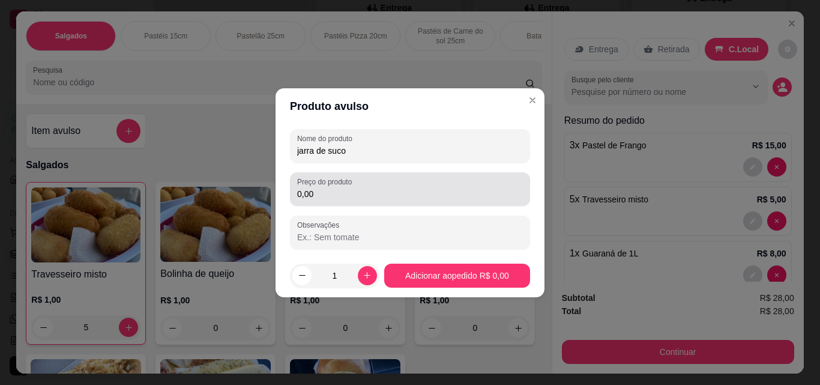
type input "jarra de suco"
click at [360, 200] on div "0,00" at bounding box center [410, 189] width 226 height 24
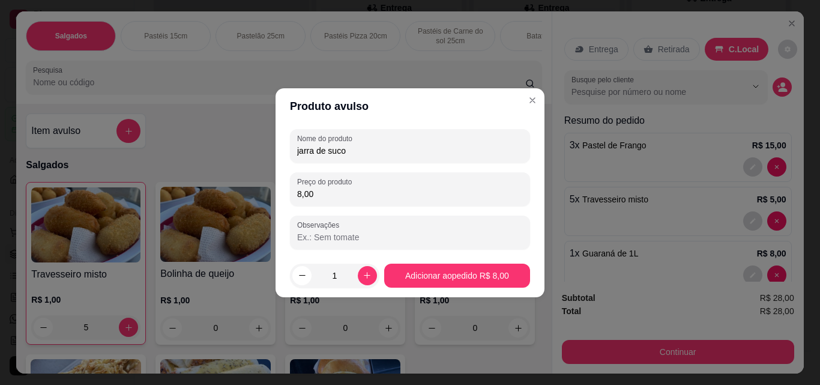
type input "8,00"
drag, startPoint x: 359, startPoint y: 199, endPoint x: 317, endPoint y: 247, distance: 63.4
click at [317, 247] on div "Observações" at bounding box center [410, 233] width 240 height 34
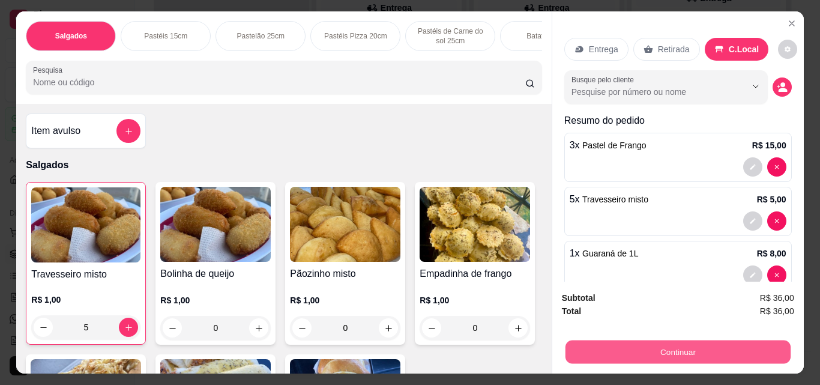
click at [641, 343] on button "Continuar" at bounding box center [677, 351] width 225 height 23
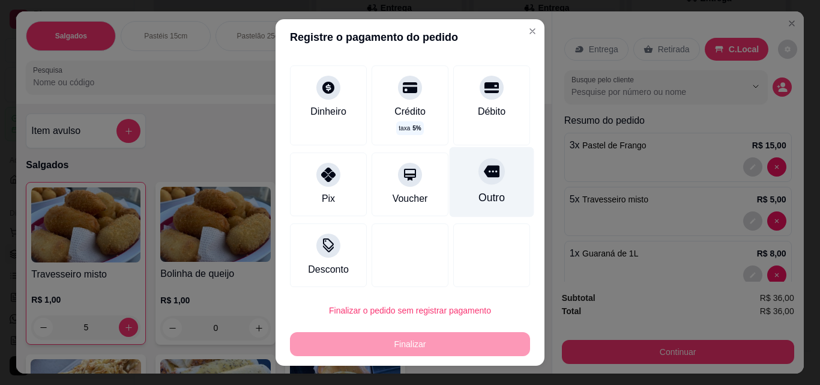
scroll to position [65, 0]
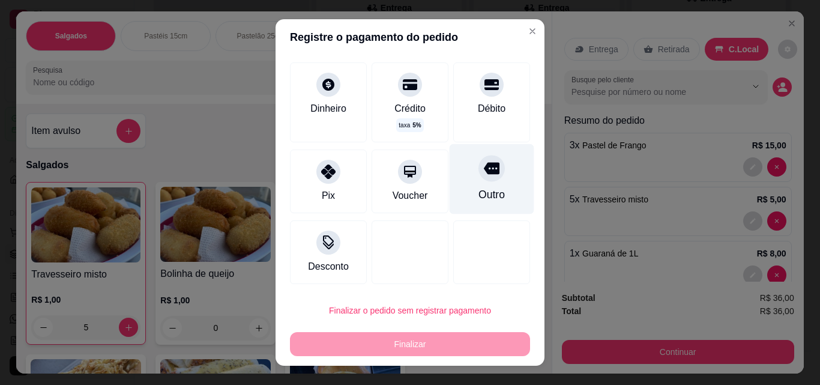
click at [476, 183] on div "Outro" at bounding box center [492, 179] width 85 height 70
type input "R$ 0,00"
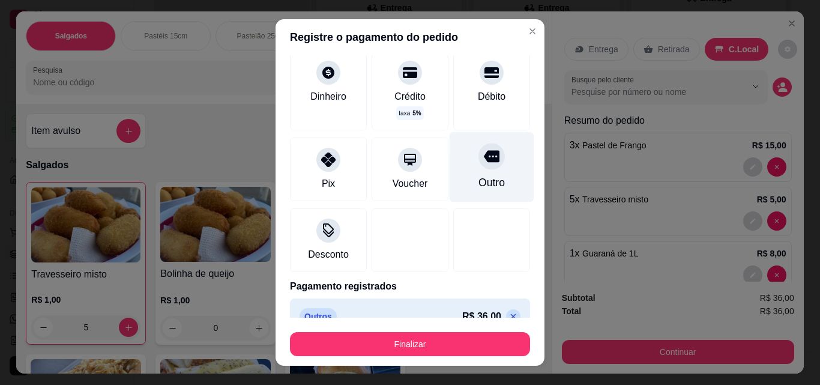
scroll to position [53, 0]
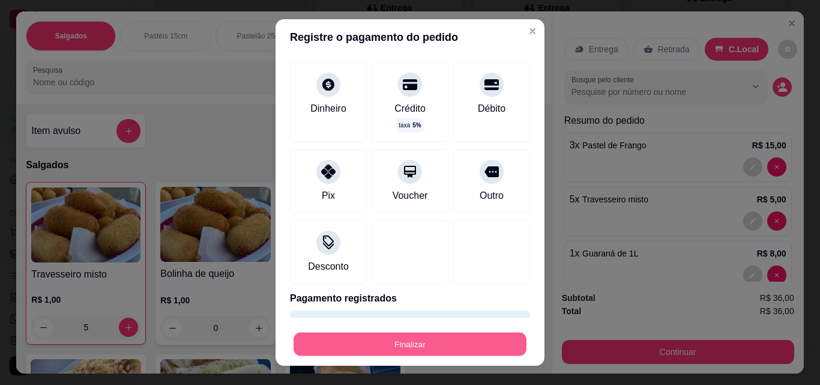
click at [423, 340] on button "Finalizar" at bounding box center [410, 344] width 233 height 23
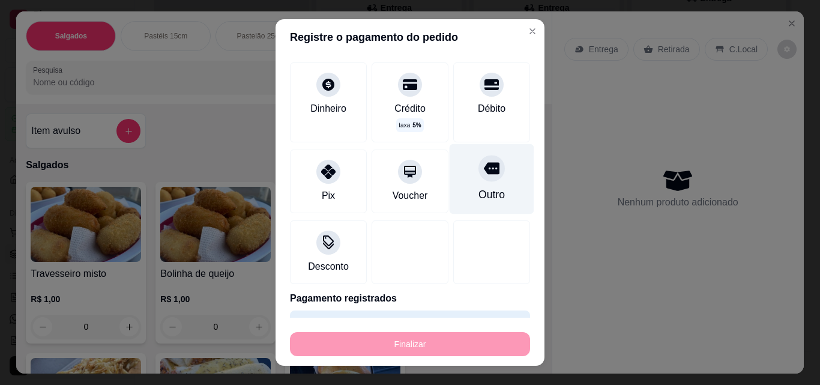
type input "0"
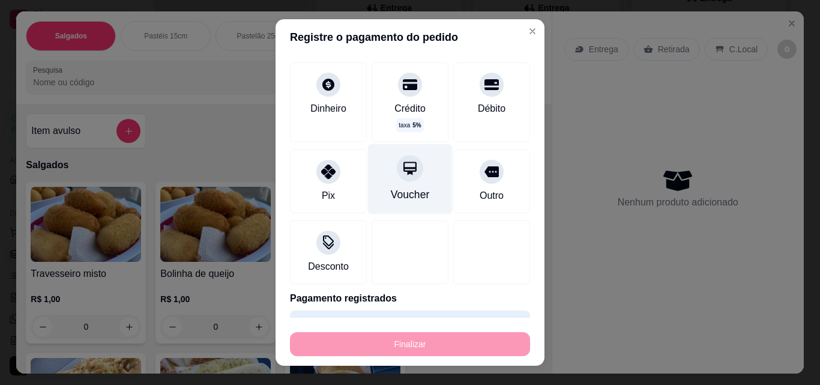
type input "-R$ 36,00"
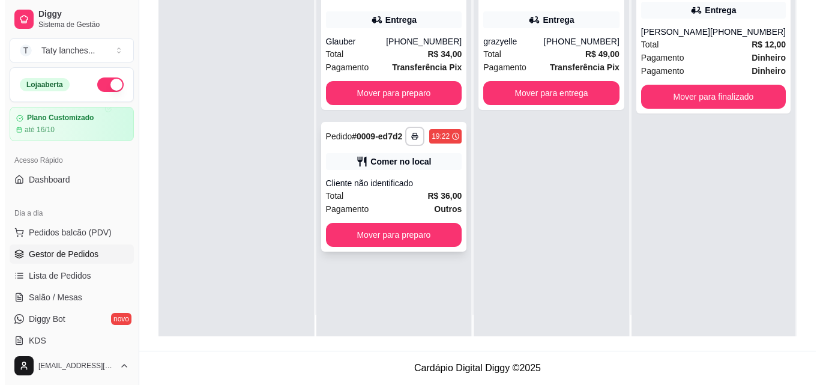
scroll to position [0, 0]
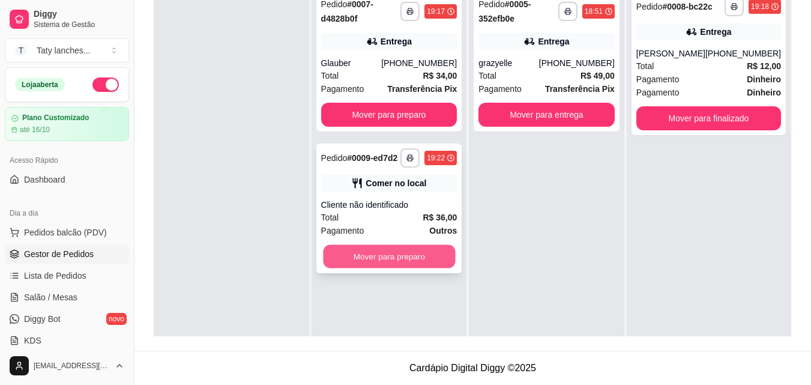
click at [422, 256] on button "Mover para preparo" at bounding box center [389, 256] width 132 height 23
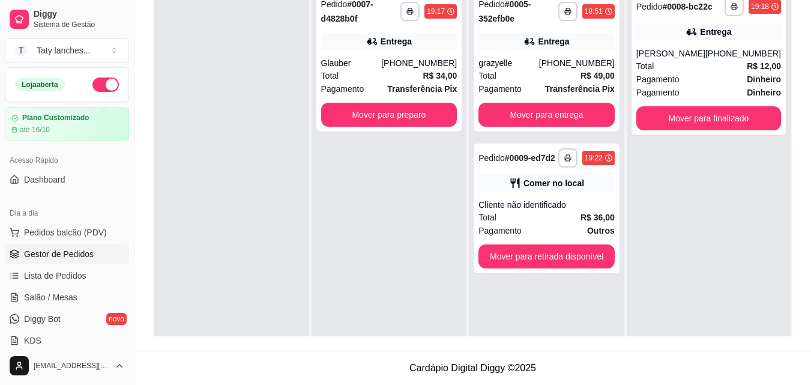
click at [530, 187] on div "Comer no local" at bounding box center [554, 183] width 61 height 12
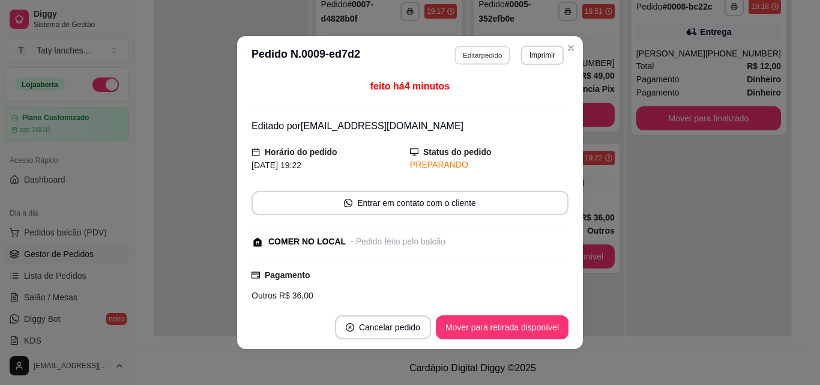
click at [483, 50] on button "Editar pedido" at bounding box center [483, 55] width 56 height 19
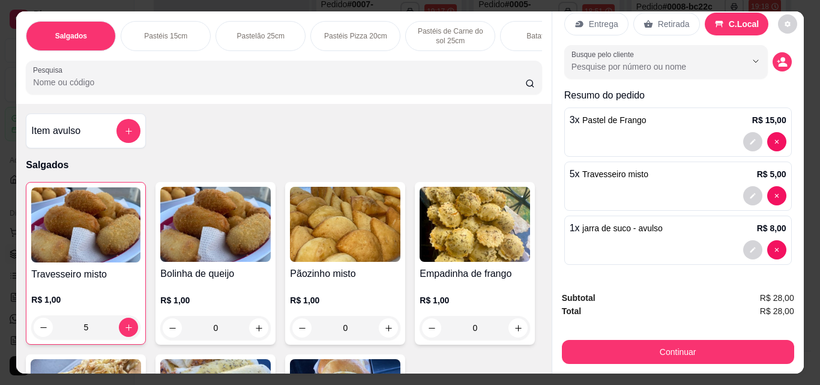
type input "0"
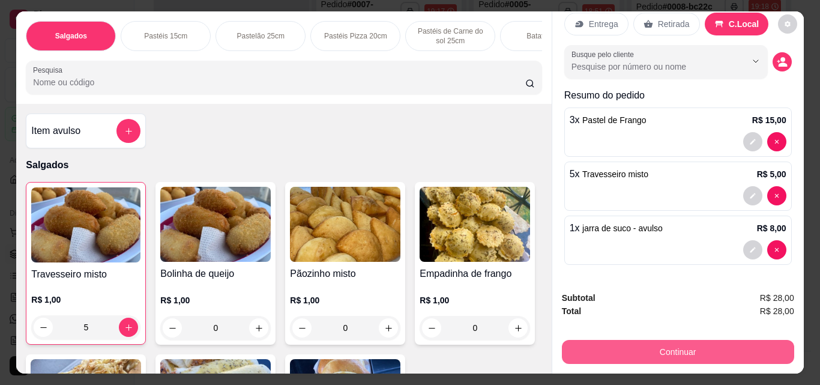
click at [703, 352] on button "Continuar" at bounding box center [678, 352] width 232 height 24
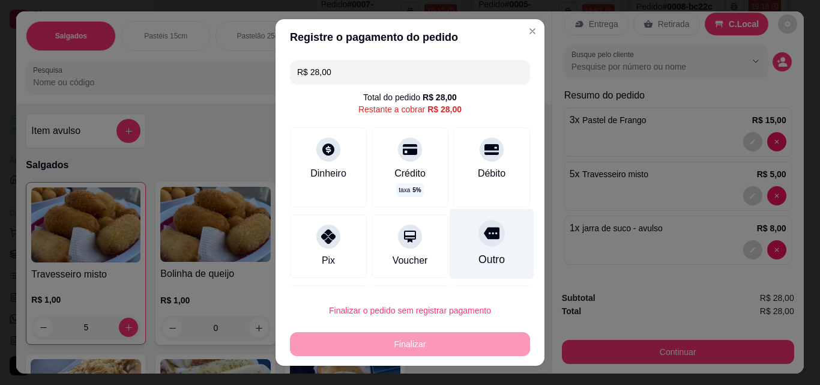
click at [479, 232] on div at bounding box center [492, 233] width 26 height 26
type input "R$ 0,00"
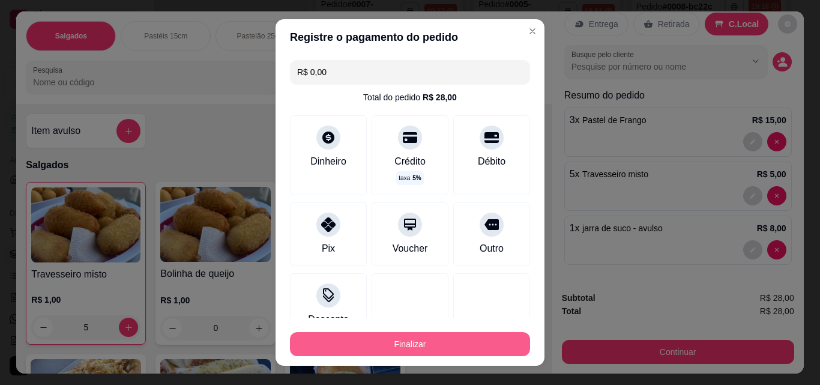
click at [422, 352] on button "Finalizar" at bounding box center [410, 344] width 240 height 24
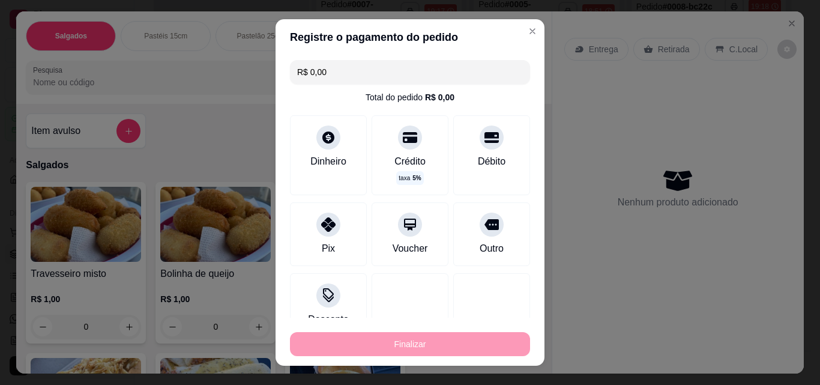
type input "0"
type input "-R$ 28,00"
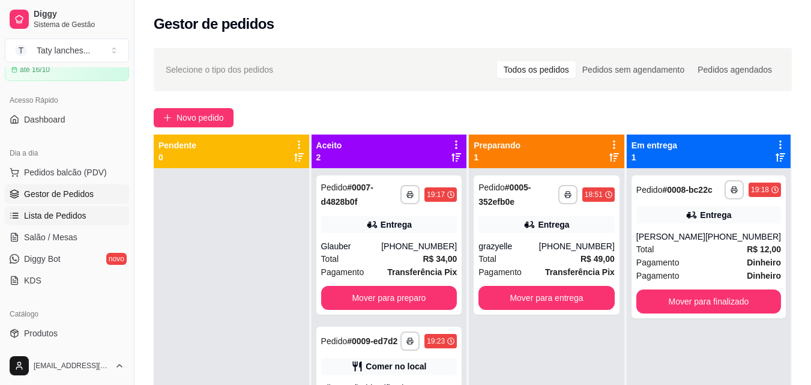
scroll to position [120, 0]
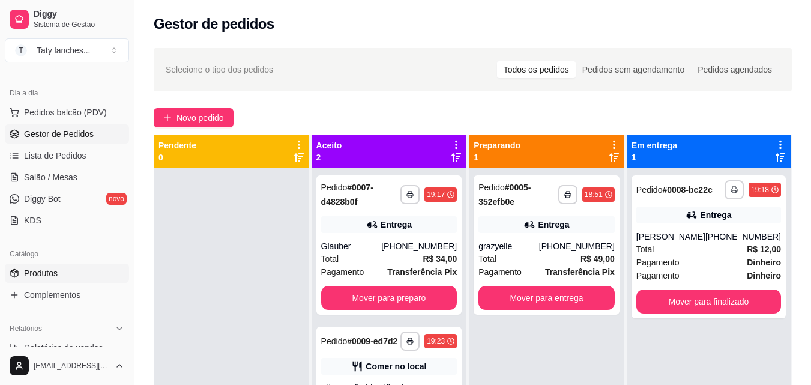
click at [53, 282] on ul "Produtos Complementos" at bounding box center [67, 284] width 124 height 41
click at [49, 266] on link "Produtos" at bounding box center [67, 273] width 124 height 19
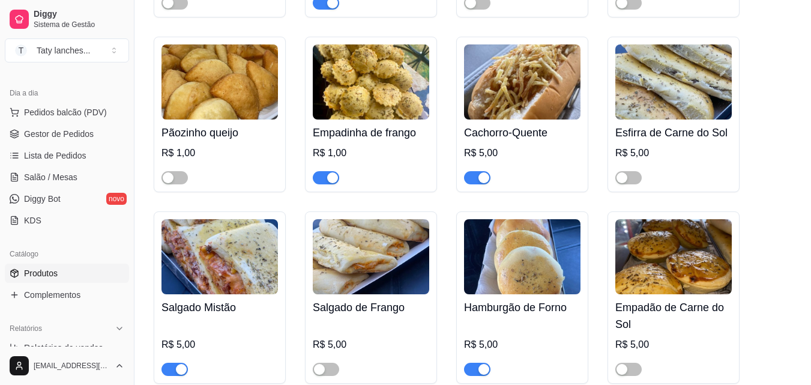
scroll to position [480, 0]
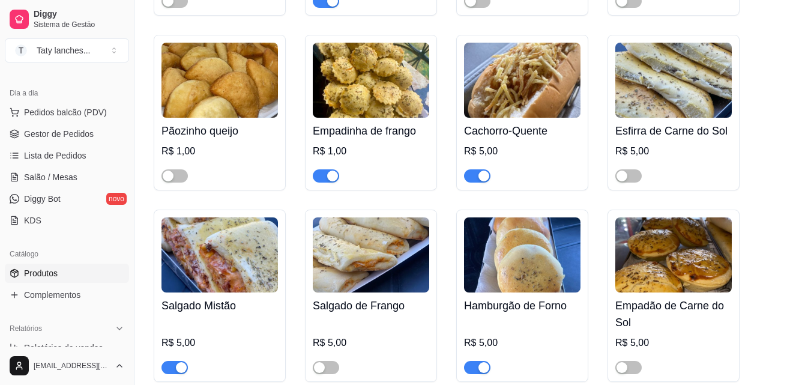
click at [160, 372] on div "Salgado Mistão R$ 5,00" at bounding box center [220, 296] width 132 height 172
click at [173, 368] on span "button" at bounding box center [175, 367] width 26 height 13
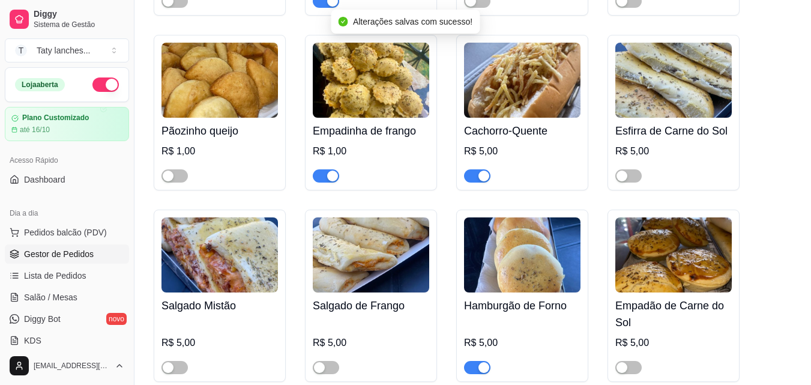
click at [62, 250] on span "Gestor de Pedidos" at bounding box center [59, 254] width 70 height 12
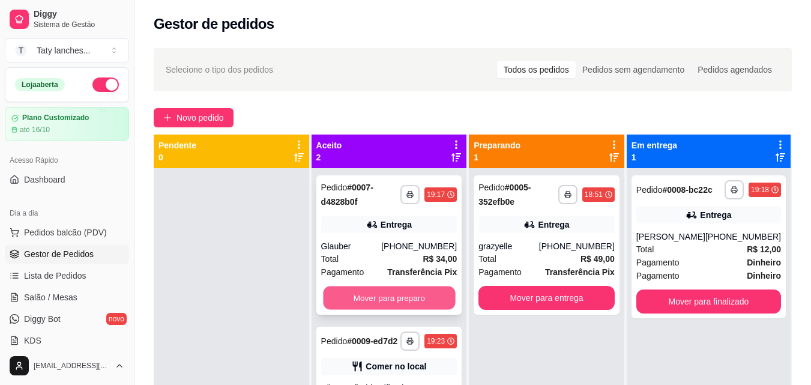
click at [410, 288] on button "Mover para preparo" at bounding box center [389, 297] width 132 height 23
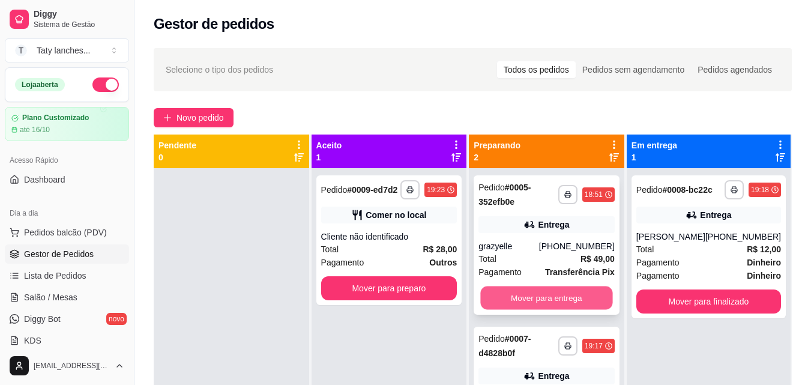
click at [547, 297] on button "Mover para entrega" at bounding box center [547, 297] width 132 height 23
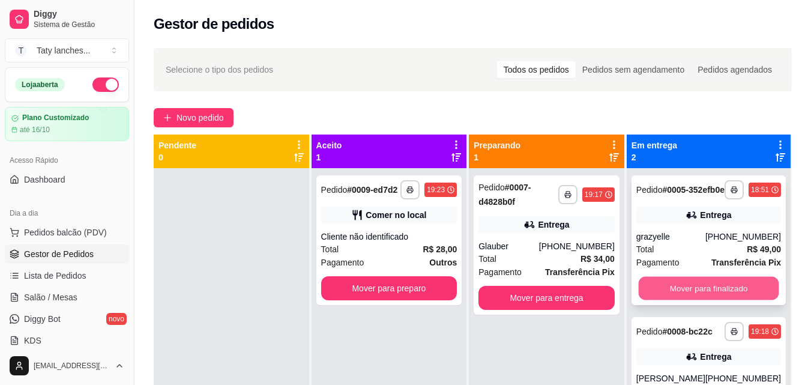
click at [706, 300] on button "Mover para finalizado" at bounding box center [708, 288] width 141 height 23
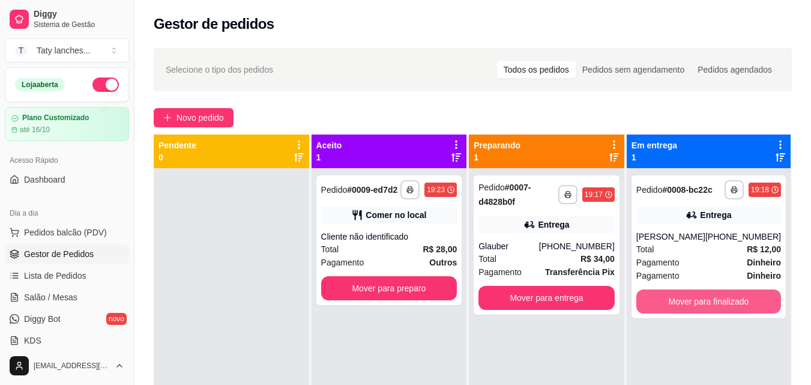
click at [706, 303] on button "Mover para finalizado" at bounding box center [709, 301] width 145 height 24
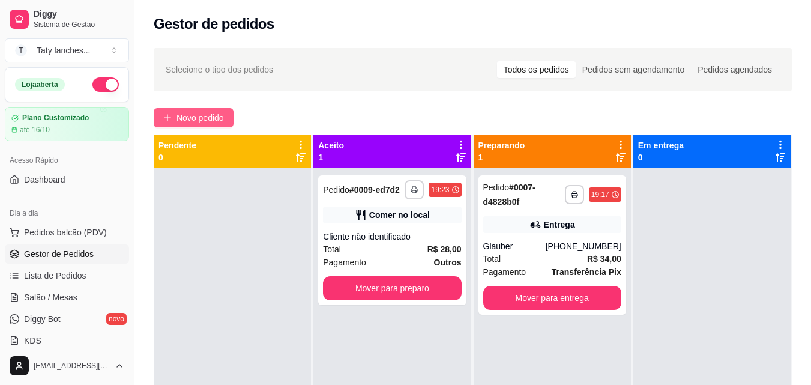
click at [186, 123] on span "Novo pedido" at bounding box center [200, 117] width 47 height 13
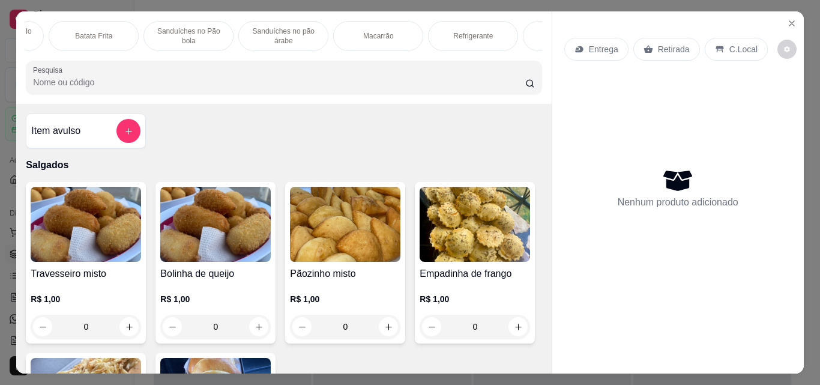
scroll to position [0, 618]
click at [477, 38] on div "Vitamina 400ml" at bounding box center [497, 36] width 90 height 30
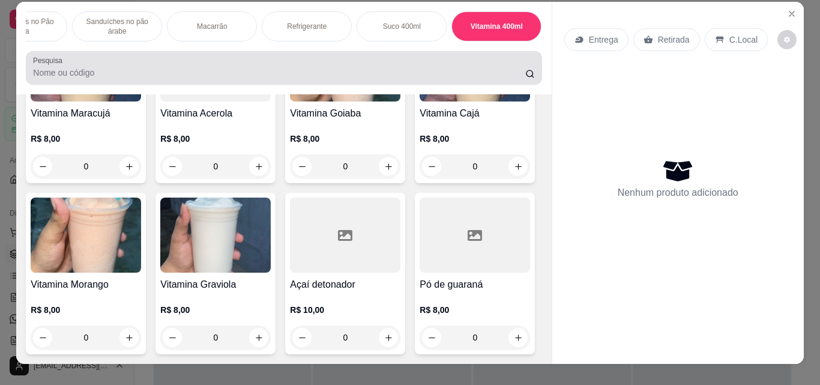
scroll to position [0, 0]
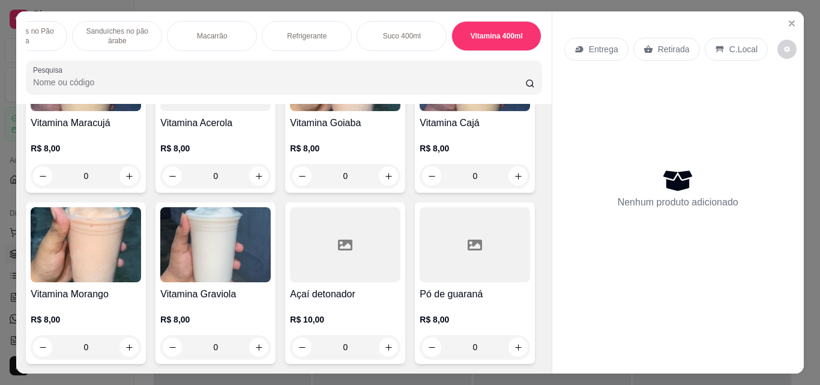
click at [302, 32] on p "Refrigerante" at bounding box center [307, 36] width 40 height 10
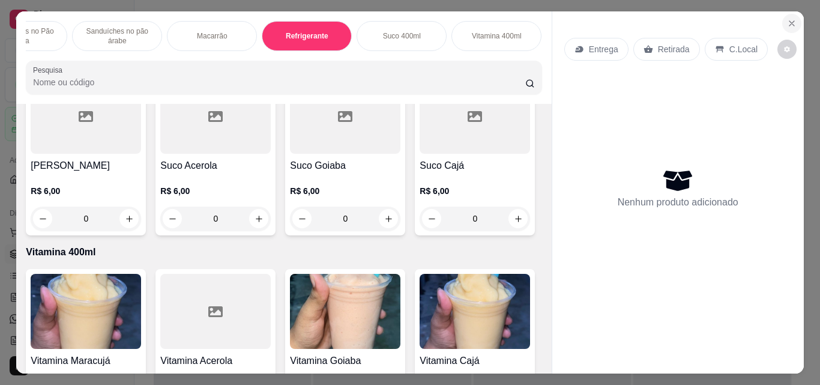
click at [790, 19] on icon "Close" at bounding box center [792, 24] width 10 height 10
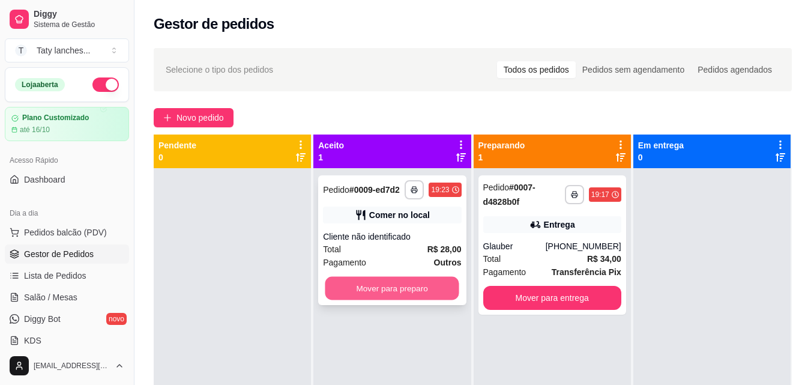
click at [348, 294] on button "Mover para preparo" at bounding box center [392, 288] width 134 height 23
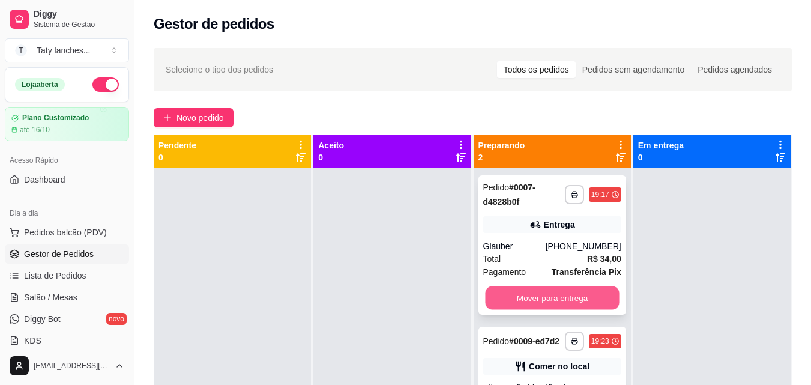
click at [524, 301] on button "Mover para entrega" at bounding box center [552, 297] width 134 height 23
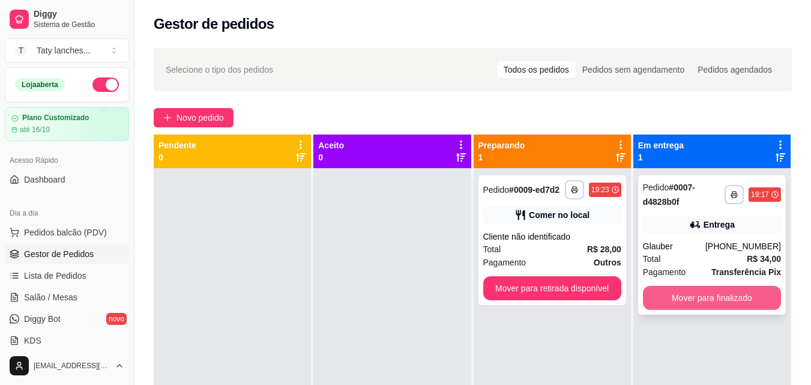
click at [683, 292] on button "Mover para finalizado" at bounding box center [712, 298] width 138 height 24
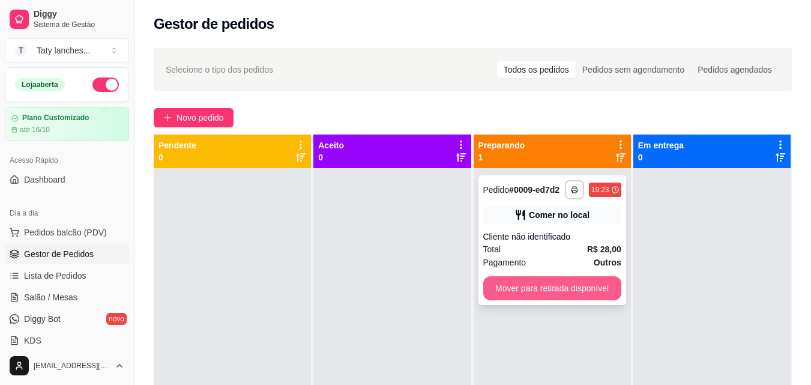
click at [542, 292] on button "Mover para retirada disponível" at bounding box center [552, 288] width 138 height 24
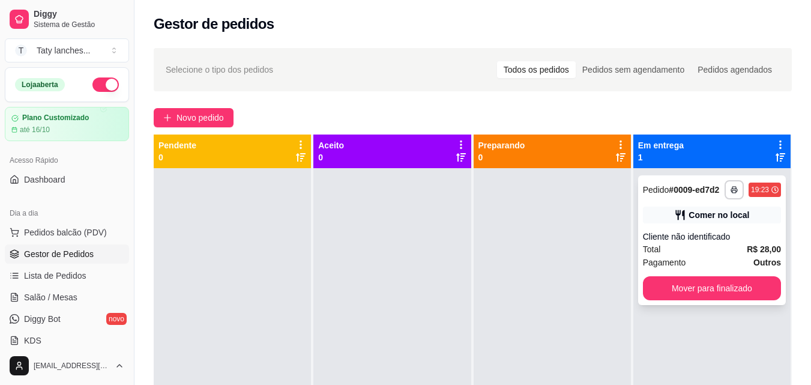
click at [742, 214] on div "Comer no local" at bounding box center [712, 215] width 138 height 17
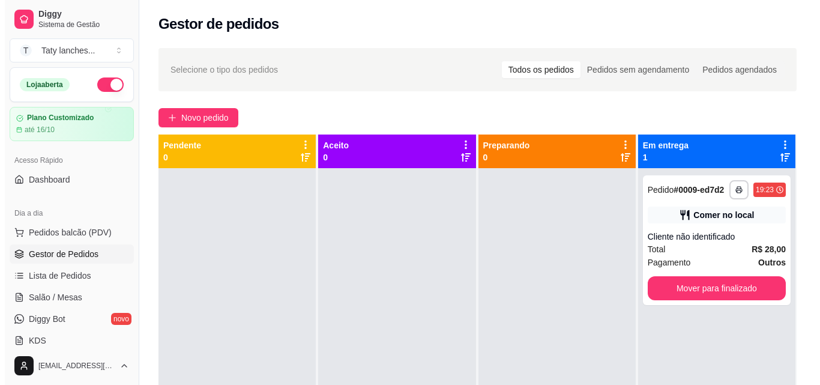
scroll to position [34, 0]
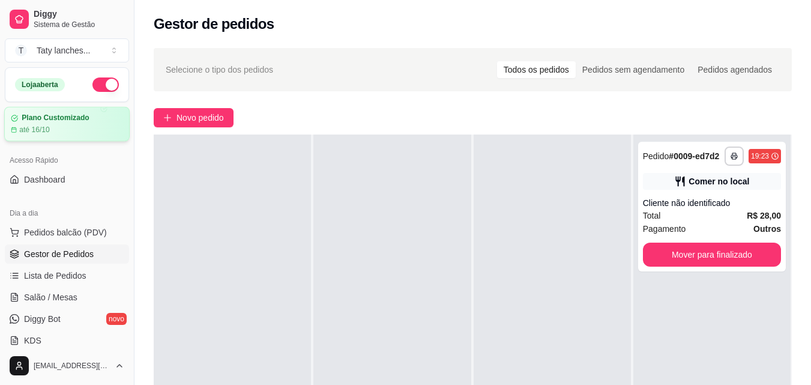
click at [92, 119] on div "Plano Customizado" at bounding box center [67, 117] width 112 height 9
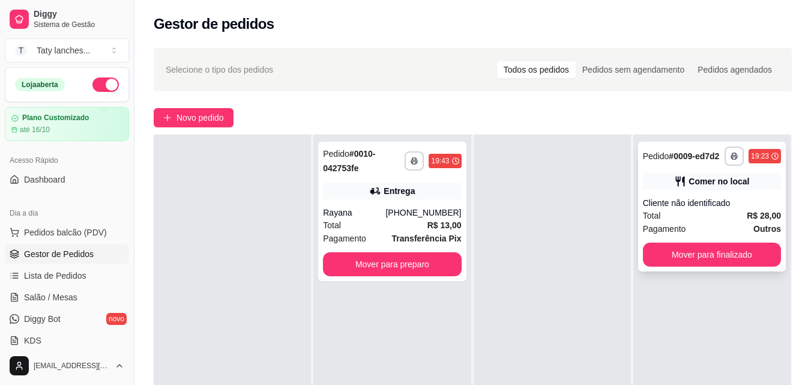
click at [736, 203] on div "Cliente não identificado" at bounding box center [712, 203] width 138 height 12
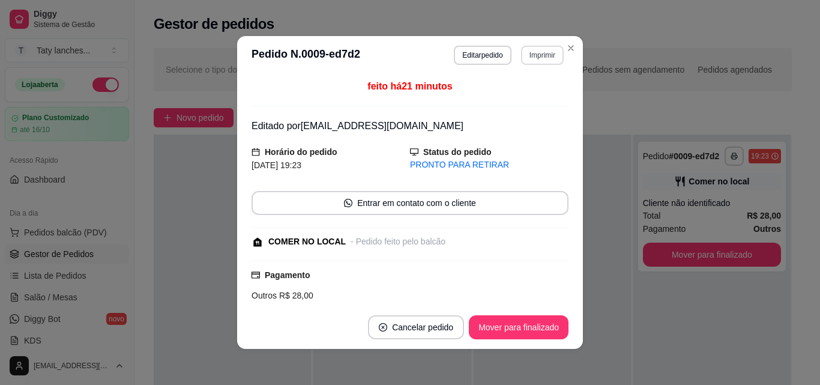
click at [529, 52] on button "Imprimir" at bounding box center [542, 55] width 43 height 19
click at [523, 95] on button "Impressora" at bounding box center [516, 97] width 84 height 19
click at [459, 163] on div "PRONTO PARA RETIRAR" at bounding box center [489, 165] width 159 height 13
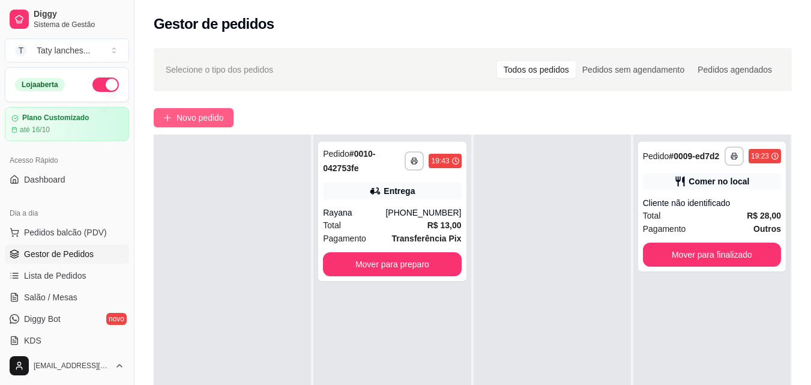
click at [205, 117] on span "Novo pedido" at bounding box center [200, 117] width 47 height 13
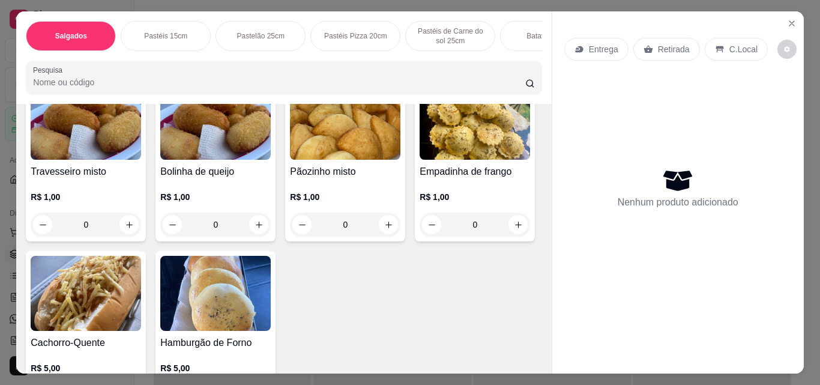
scroll to position [120, 0]
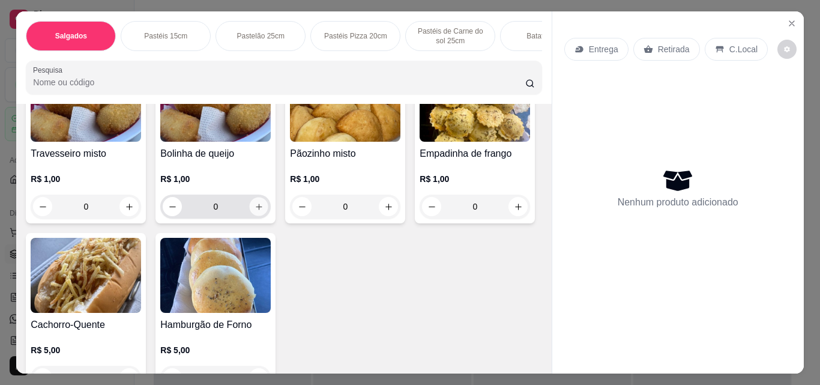
click at [257, 216] on button "increase-product-quantity" at bounding box center [259, 207] width 19 height 19
type input "1"
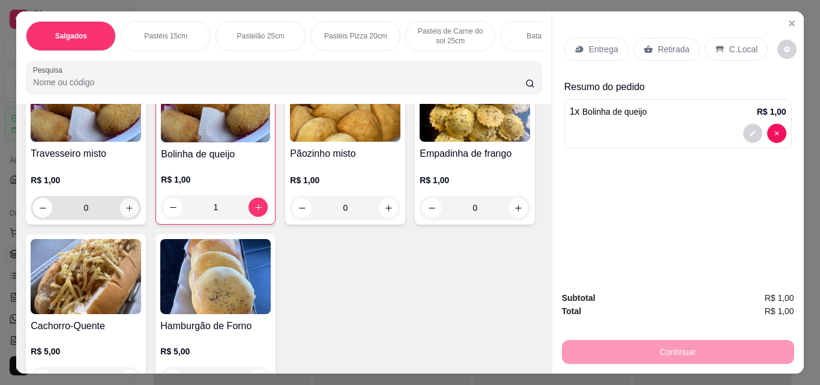
click at [129, 204] on button "increase-product-quantity" at bounding box center [129, 208] width 19 height 19
type input "1"
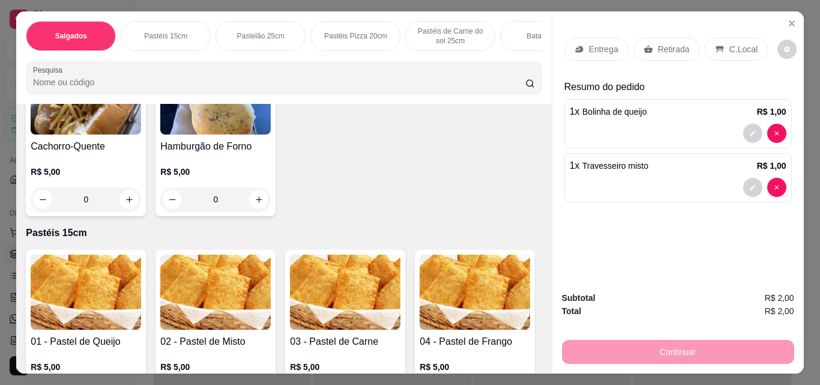
scroll to position [300, 0]
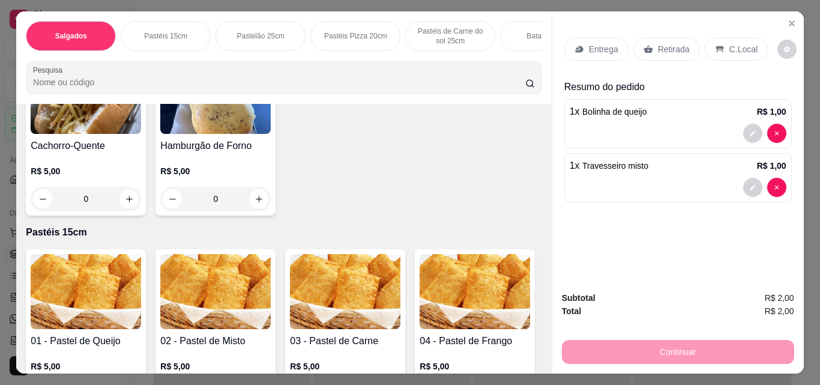
click at [514, 32] on icon "increase-product-quantity" at bounding box center [518, 27] width 9 height 9
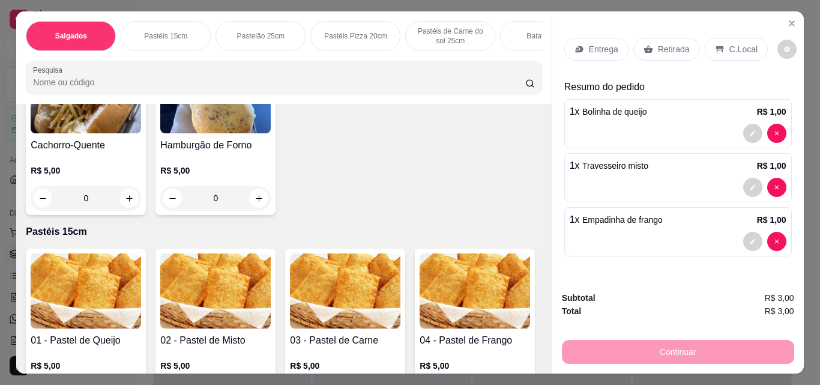
click at [513, 31] on icon "increase-product-quantity" at bounding box center [517, 26] width 9 height 9
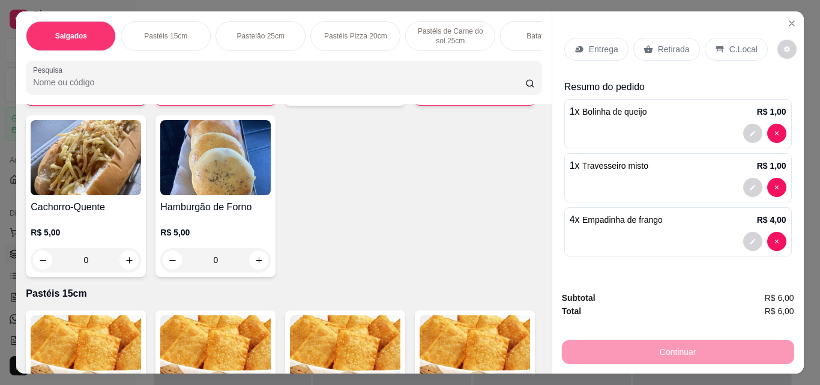
scroll to position [181, 0]
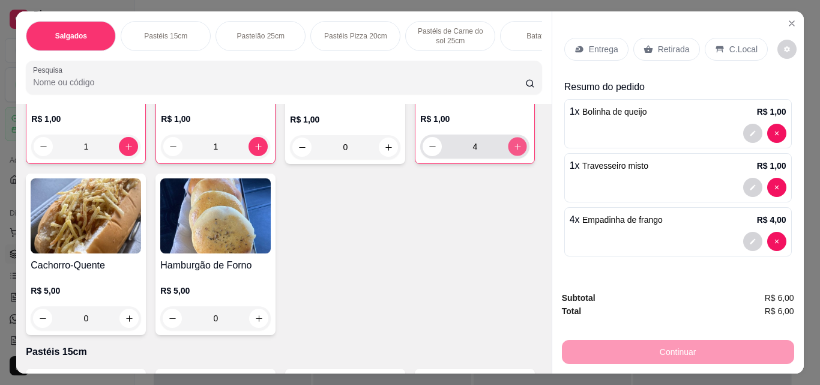
click at [515, 150] on icon "increase-product-quantity" at bounding box center [518, 147] width 6 height 6
type input "5"
click at [154, 36] on p "Pastéis 15cm" at bounding box center [165, 36] width 43 height 10
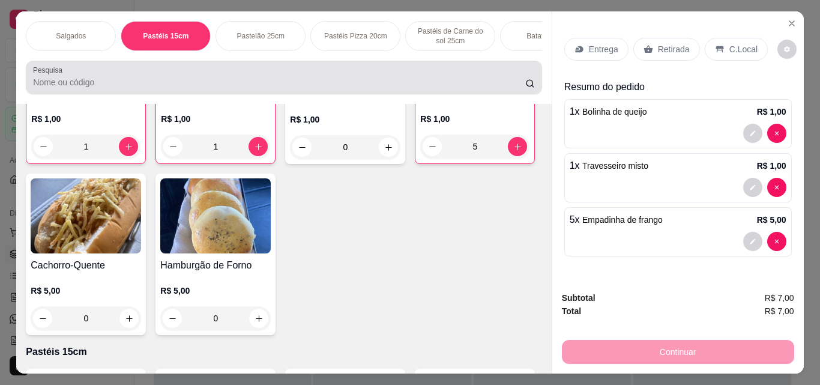
scroll to position [31, 0]
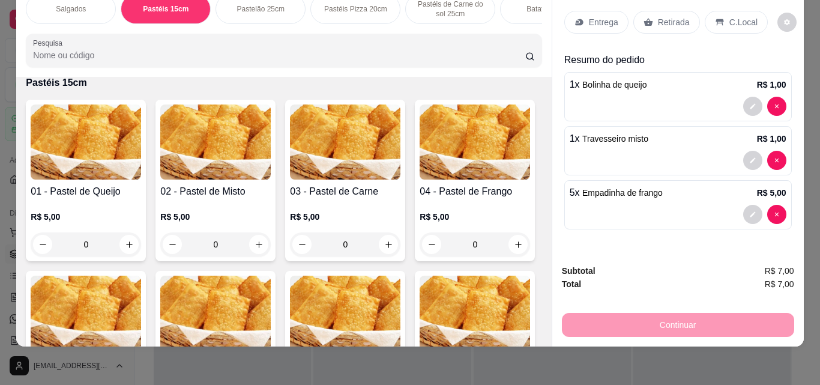
click at [123, 244] on div "0" at bounding box center [86, 244] width 110 height 24
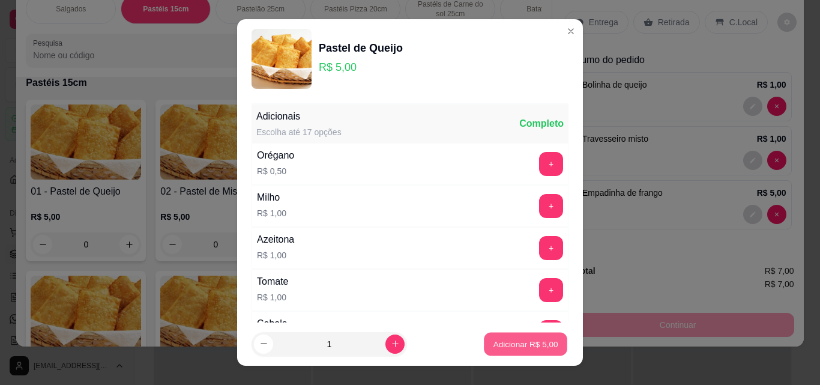
click at [493, 345] on p "Adicionar R$ 5,00" at bounding box center [525, 343] width 65 height 11
type input "1"
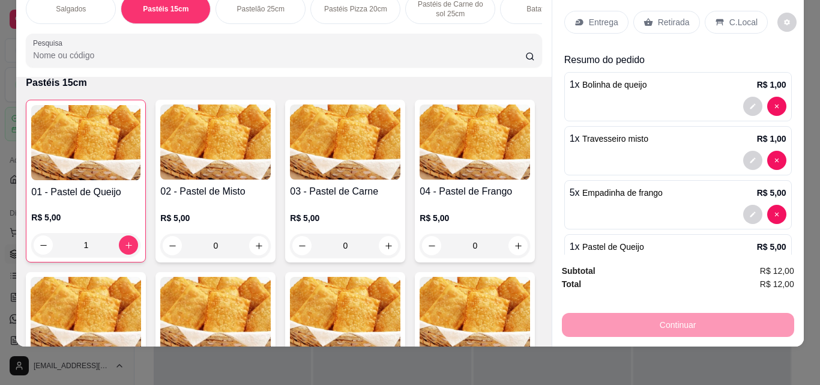
click at [258, 244] on div "0" at bounding box center [215, 246] width 110 height 24
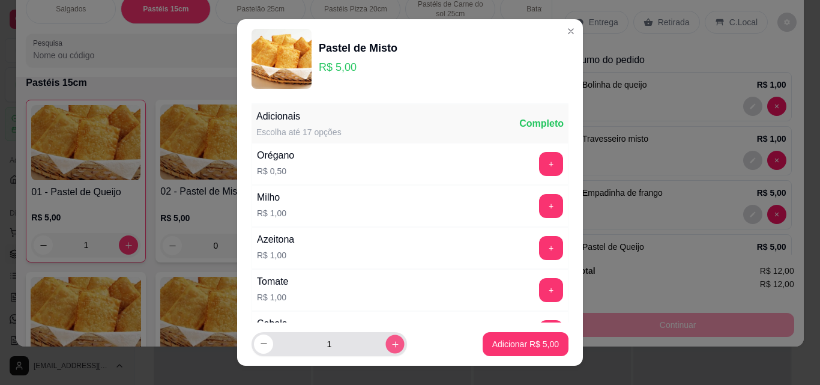
click at [386, 336] on button "increase-product-quantity" at bounding box center [395, 343] width 19 height 19
type input "2"
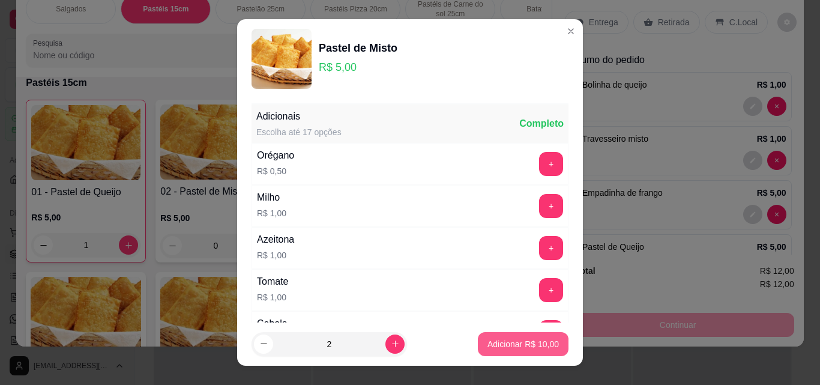
click at [494, 347] on p "Adicionar R$ 10,00" at bounding box center [523, 344] width 71 height 12
type input "2"
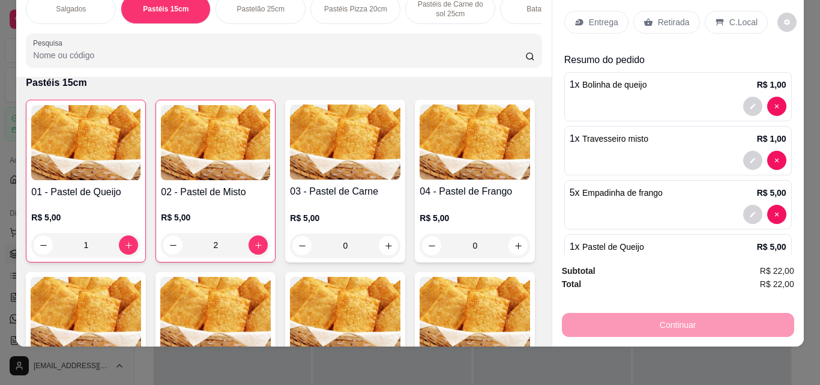
click at [616, 324] on div "Continuar" at bounding box center [678, 323] width 232 height 27
drag, startPoint x: 659, startPoint y: 0, endPoint x: 659, endPoint y: 13, distance: 13.2
click at [659, 0] on html "**********" at bounding box center [410, 192] width 820 height 385
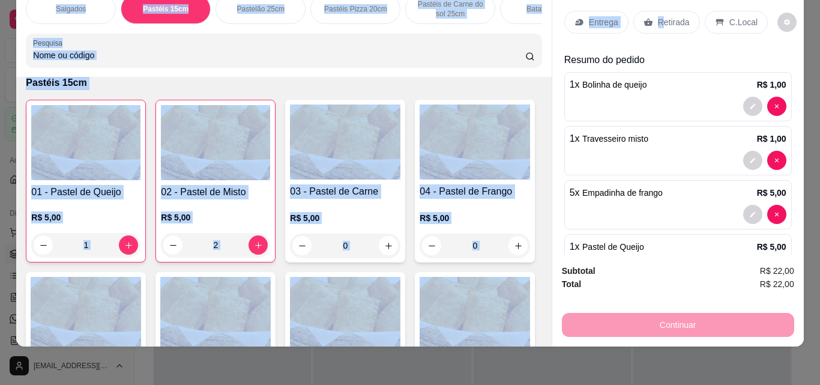
click at [659, 16] on p "Retirada" at bounding box center [674, 22] width 32 height 12
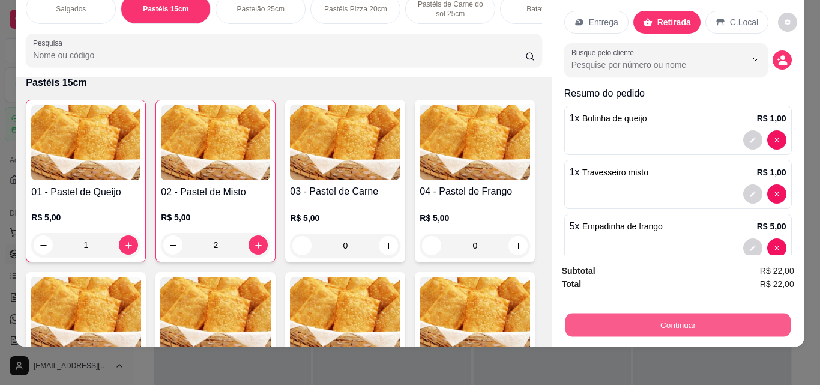
click at [631, 318] on button "Continuar" at bounding box center [677, 324] width 225 height 23
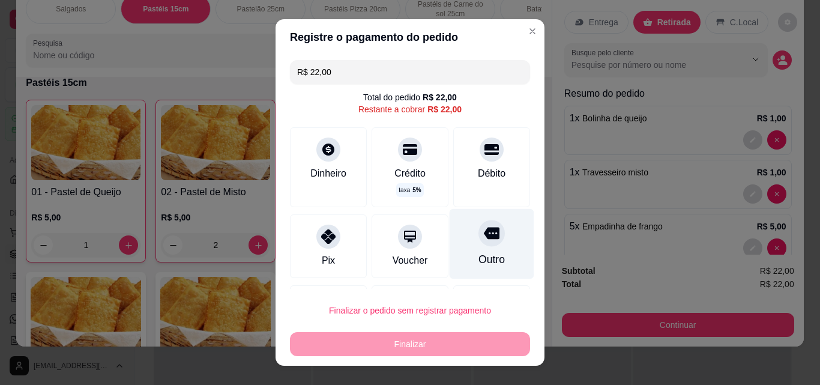
click at [456, 234] on div "Outro" at bounding box center [492, 244] width 85 height 70
type input "R$ 0,00"
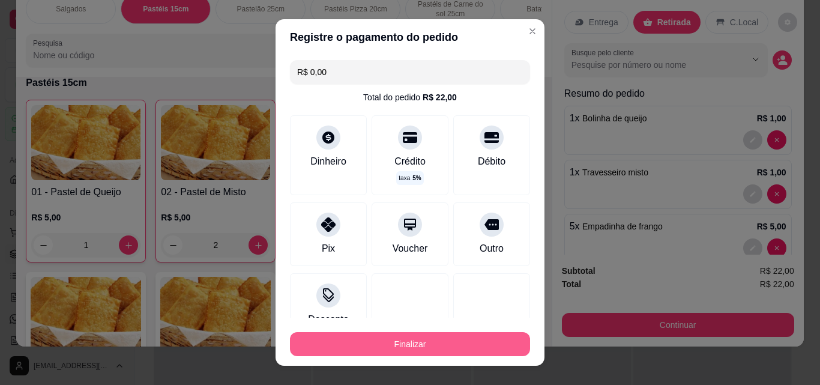
click at [411, 354] on button "Finalizar" at bounding box center [410, 344] width 240 height 24
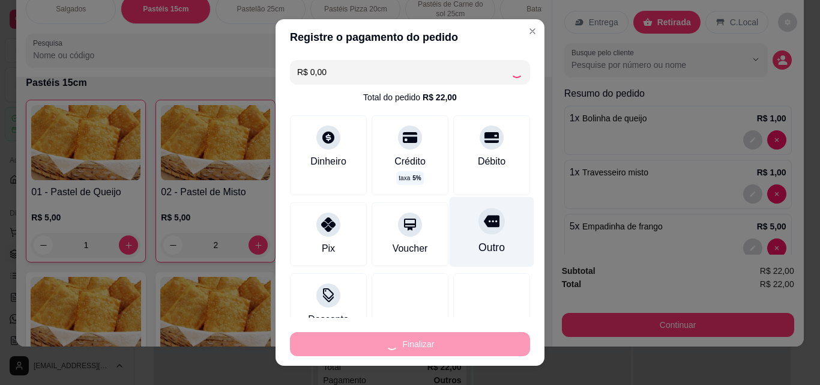
type input "0"
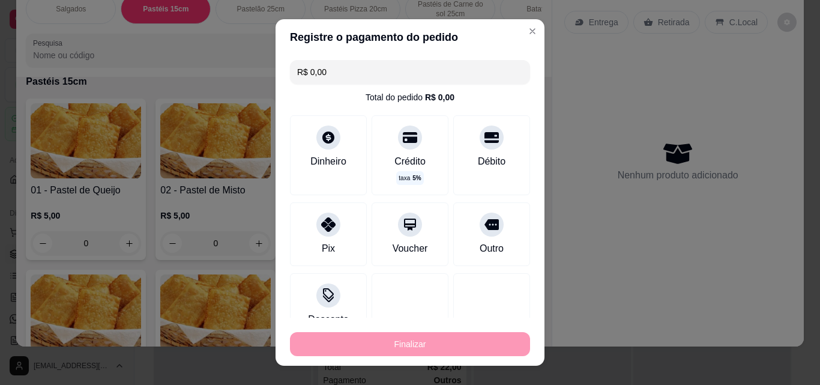
type input "-R$ 22,00"
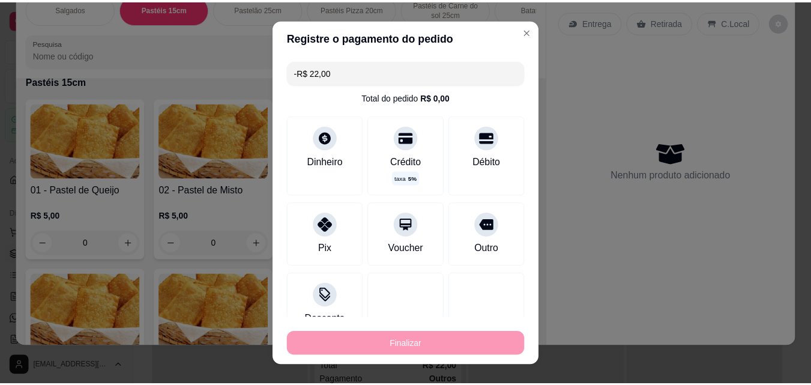
scroll to position [420, 0]
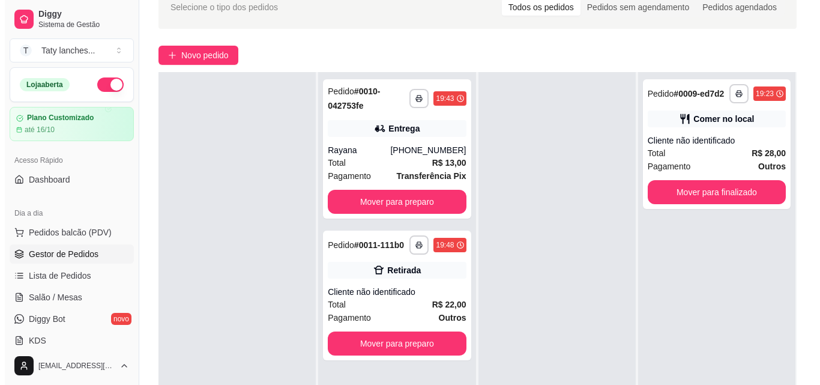
scroll to position [120, 0]
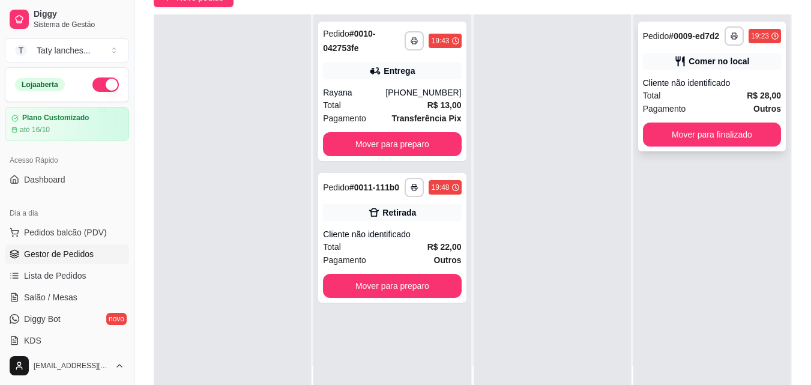
click at [662, 88] on div "Cliente não identificado" at bounding box center [712, 83] width 138 height 12
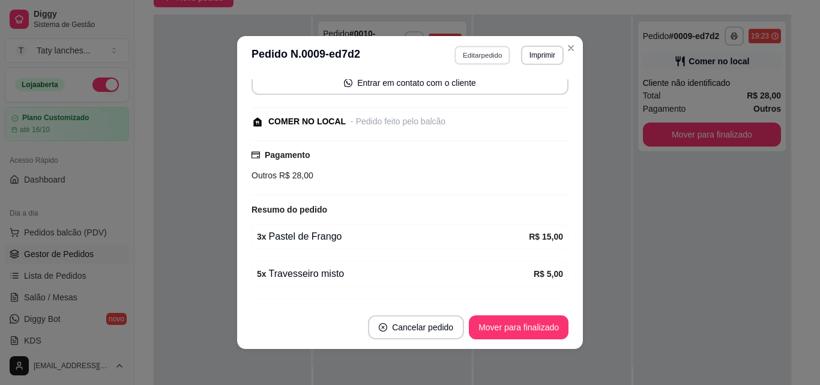
click at [487, 53] on button "Editar pedido" at bounding box center [483, 55] width 56 height 19
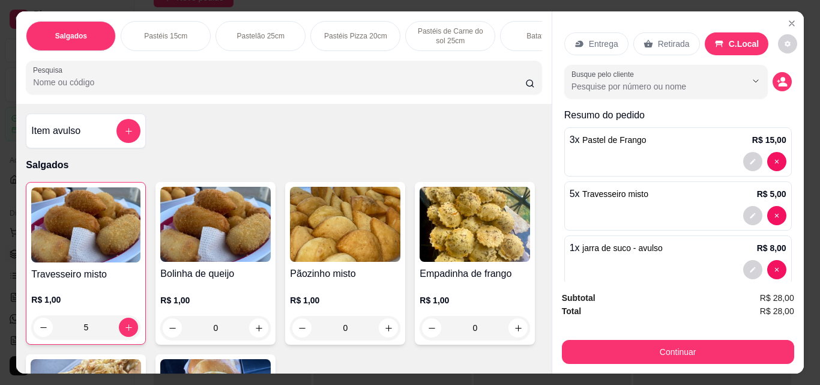
scroll to position [0, 0]
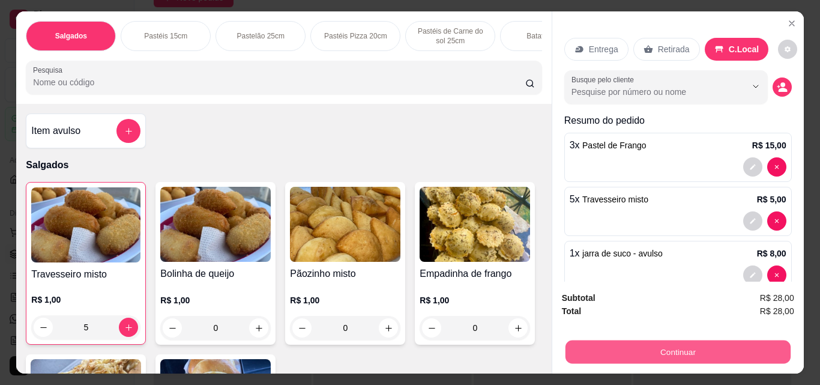
click at [652, 349] on button "Continuar" at bounding box center [677, 351] width 225 height 23
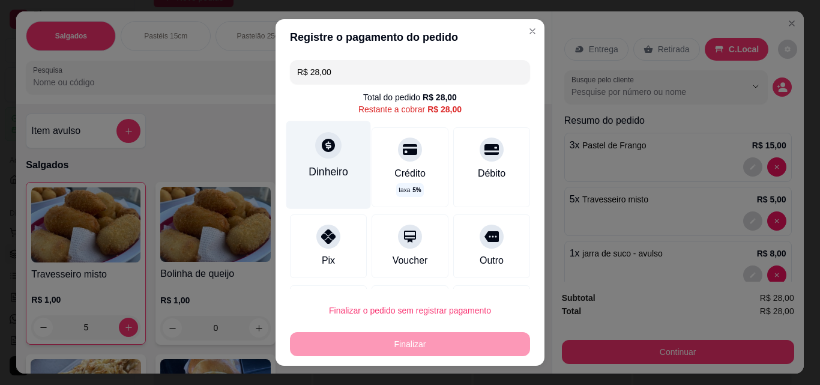
click at [325, 172] on div "Dinheiro" at bounding box center [329, 172] width 40 height 16
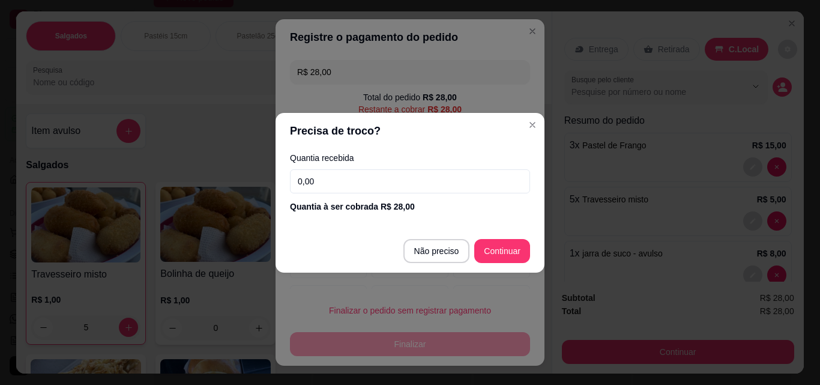
click at [455, 185] on input "0,00" at bounding box center [410, 181] width 240 height 24
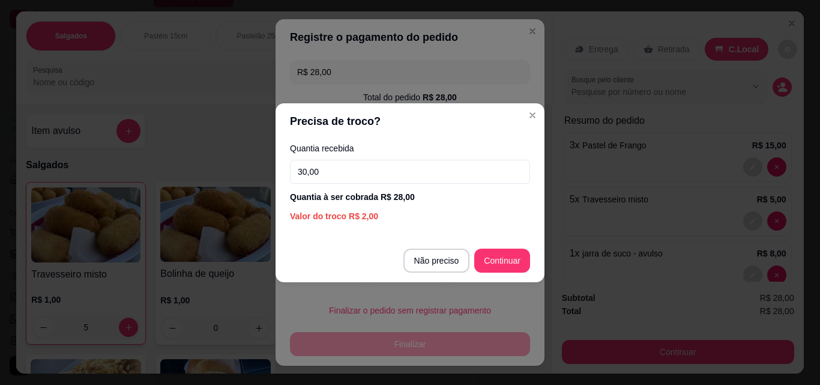
drag, startPoint x: 455, startPoint y: 185, endPoint x: 498, endPoint y: 276, distance: 100.7
click at [498, 276] on section "Precisa de troco? Quantia recebida 30,00 Quantia à ser cobrada R$ 28,00 Valor d…" at bounding box center [410, 192] width 269 height 179
type input "30,00"
type input "R$ 0,00"
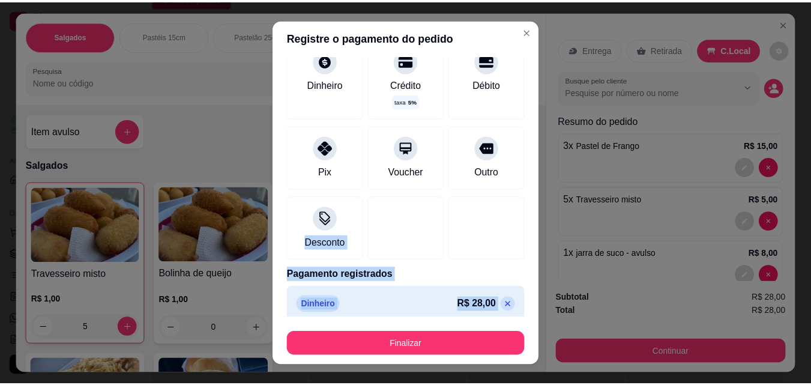
scroll to position [86, 0]
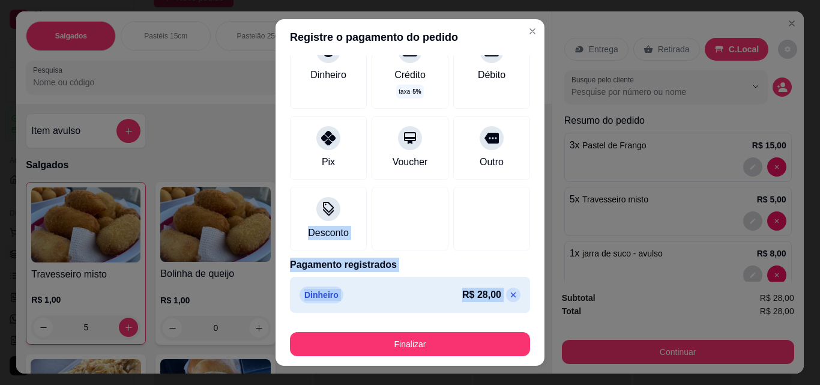
drag, startPoint x: 493, startPoint y: 262, endPoint x: 465, endPoint y: 330, distance: 73.8
click at [467, 327] on section "Registre o pagamento do pedido R$ 0,00 Total do pedido R$ 28,00 Dinheiro Crédit…" at bounding box center [410, 192] width 269 height 346
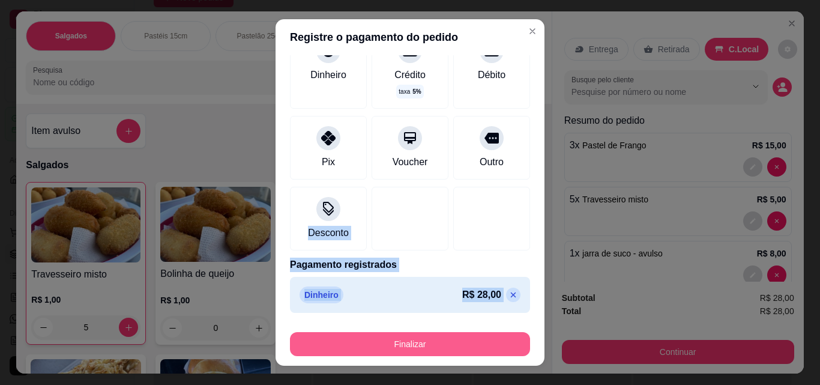
drag, startPoint x: 465, startPoint y: 330, endPoint x: 458, endPoint y: 342, distance: 14.0
click at [458, 342] on button "Finalizar" at bounding box center [410, 344] width 233 height 23
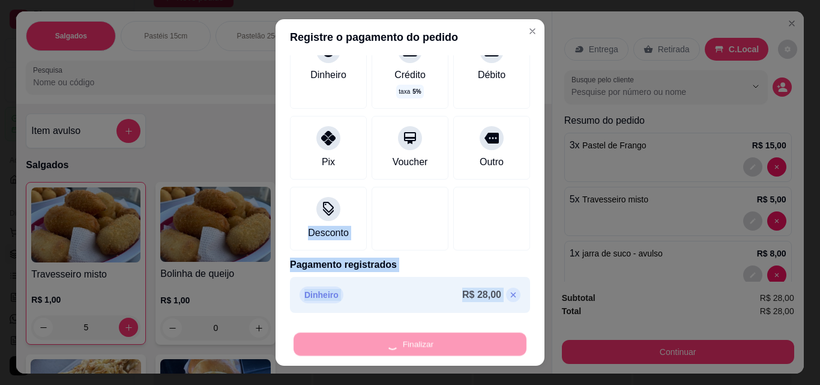
click at [458, 342] on div "Finalizar" at bounding box center [410, 344] width 240 height 24
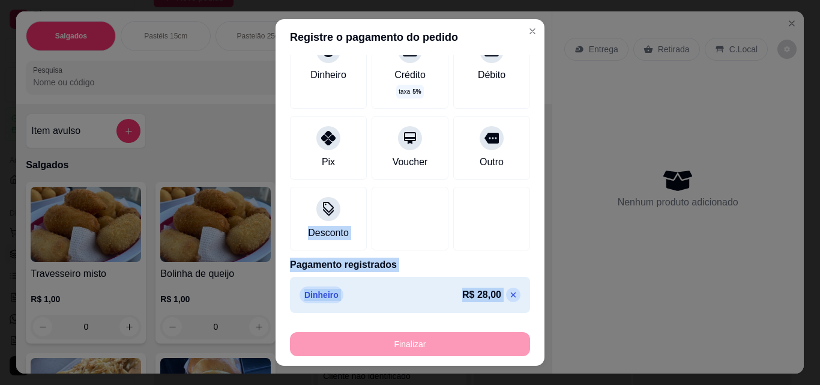
click at [458, 342] on div "Finalizar" at bounding box center [410, 344] width 240 height 24
type input "0"
type input "-R$ 28,00"
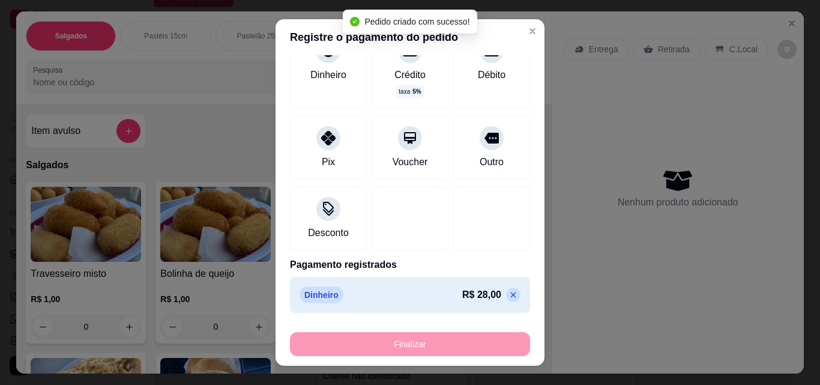
drag, startPoint x: 464, startPoint y: 337, endPoint x: 731, endPoint y: 136, distance: 334.4
click at [721, 149] on div "Nenhum produto adicionado" at bounding box center [678, 187] width 228 height 235
click at [728, 141] on div "Nenhum produto adicionado" at bounding box center [678, 187] width 228 height 235
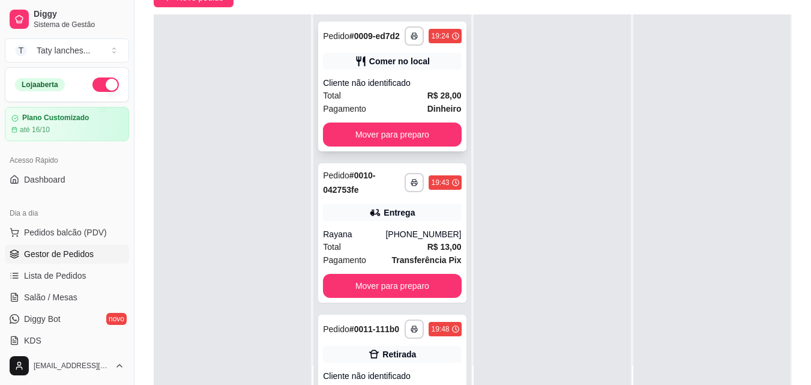
click at [428, 151] on div "**********" at bounding box center [392, 87] width 148 height 130
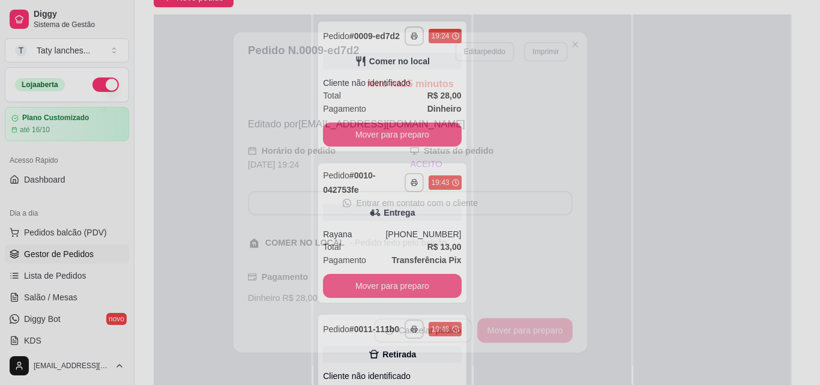
click at [371, 184] on div "feito há 25 minutos Editado por [EMAIL_ADDRESS][DOMAIN_NAME] Horário do pedido …" at bounding box center [410, 189] width 325 height 227
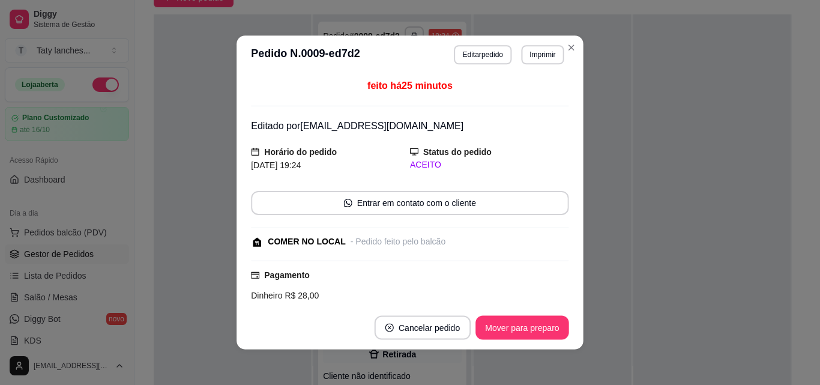
click at [375, 173] on div "feito há 25 minutos Editado por [EMAIL_ADDRESS][DOMAIN_NAME] Horário do pedido …" at bounding box center [410, 190] width 318 height 222
click at [438, 177] on div "feito há 25 minutos Editado por [EMAIL_ADDRESS][DOMAIN_NAME] Horário do pedido …" at bounding box center [410, 190] width 317 height 222
click at [506, 163] on div "ACEITO" at bounding box center [489, 165] width 159 height 13
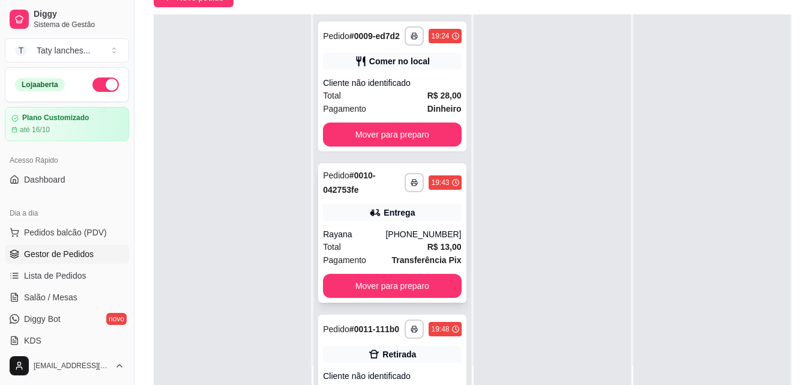
drag, startPoint x: 570, startPoint y: 36, endPoint x: 419, endPoint y: 292, distance: 297.2
click at [429, 271] on div "**********" at bounding box center [473, 206] width 638 height 385
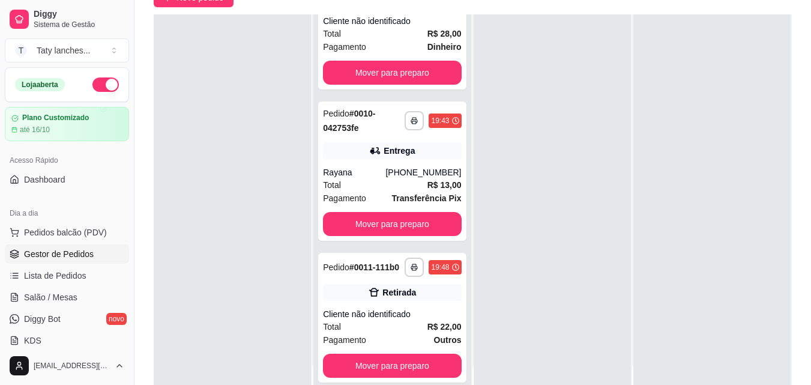
click at [393, 309] on div "**********" at bounding box center [392, 318] width 148 height 130
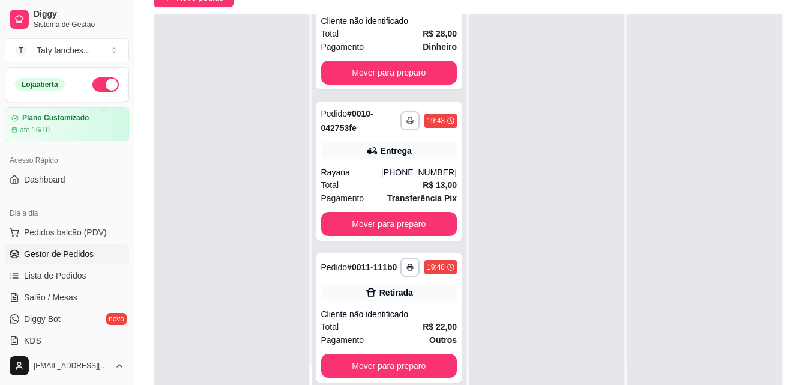
click at [393, 309] on footer "Cancelar pedido Mover para preparo" at bounding box center [405, 329] width 352 height 44
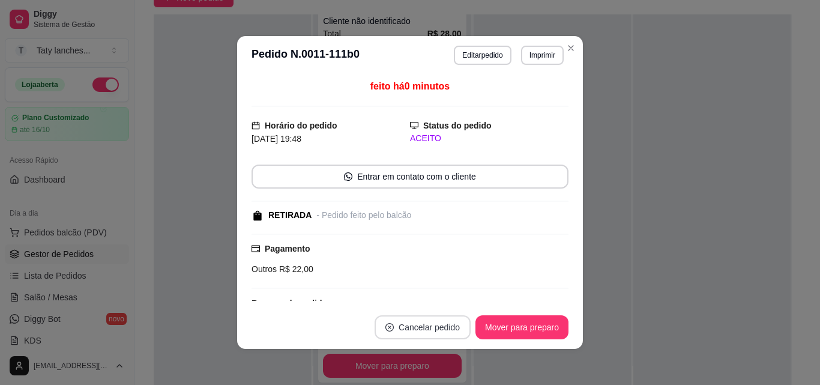
click at [465, 301] on section "**********" at bounding box center [410, 192] width 346 height 313
drag, startPoint x: 452, startPoint y: 316, endPoint x: 486, endPoint y: 282, distance: 48.4
click at [659, 102] on div at bounding box center [712, 206] width 157 height 385
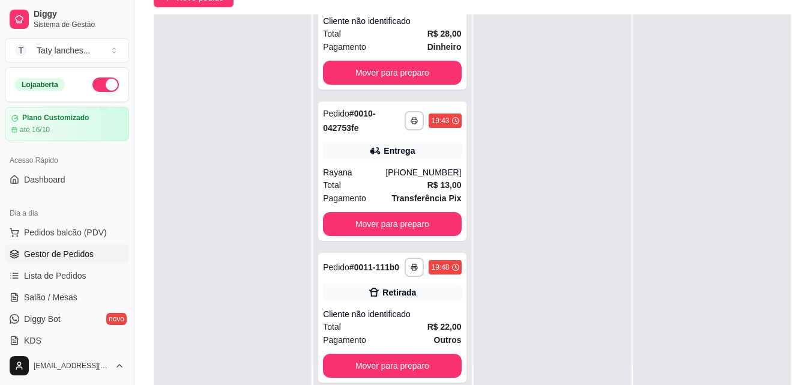
click at [698, 129] on div at bounding box center [712, 206] width 157 height 385
click at [431, 294] on div "Retirada" at bounding box center [392, 292] width 138 height 17
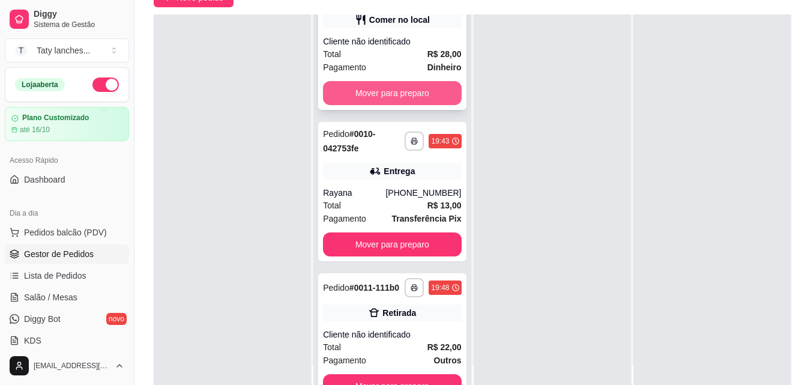
scroll to position [0, 0]
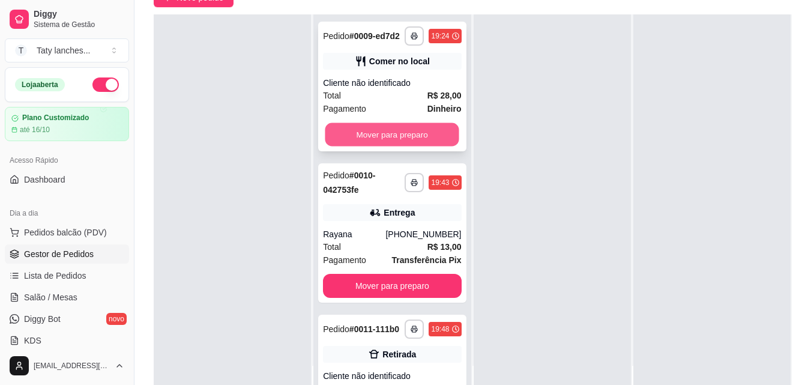
click at [411, 142] on button "Mover para preparo" at bounding box center [392, 134] width 134 height 23
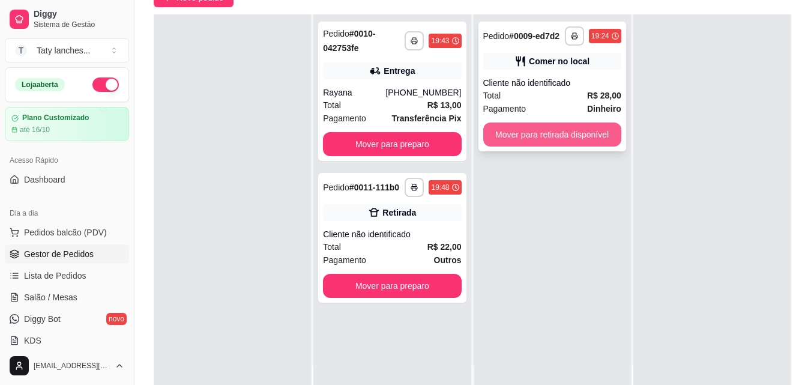
click at [546, 134] on button "Mover para retirada disponível" at bounding box center [552, 135] width 138 height 24
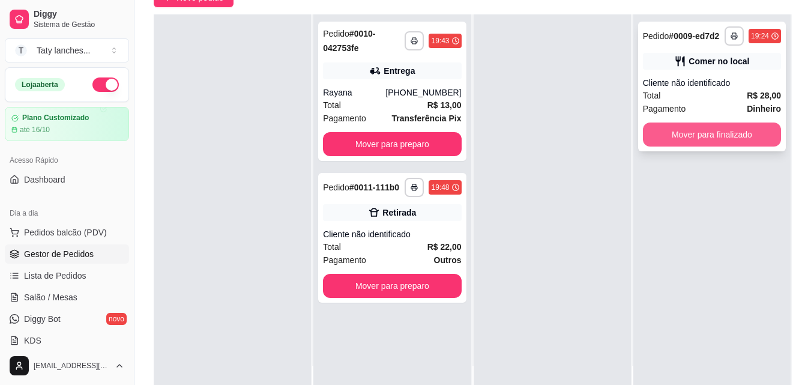
click at [682, 134] on button "Mover para finalizado" at bounding box center [712, 135] width 138 height 24
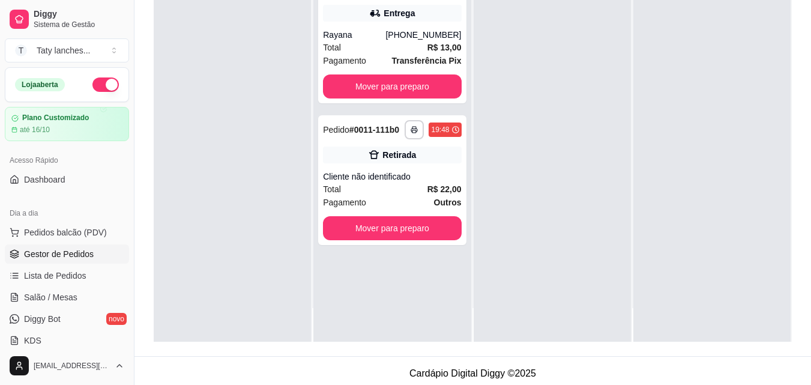
scroll to position [183, 0]
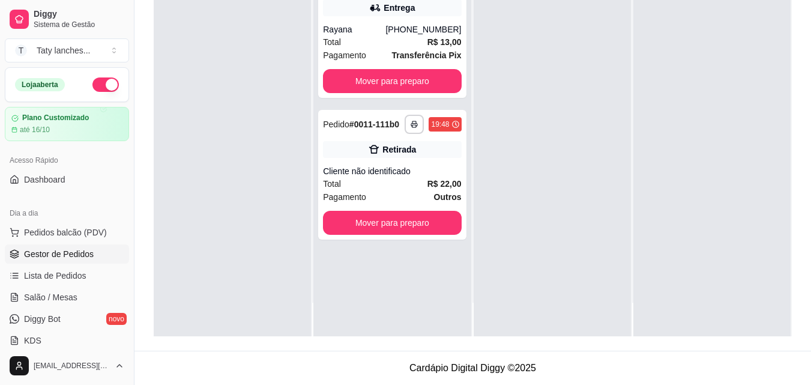
drag, startPoint x: 271, startPoint y: 77, endPoint x: 616, endPoint y: 233, distance: 378.4
click at [617, 234] on div at bounding box center [552, 143] width 157 height 385
click at [361, 25] on div "Rayana" at bounding box center [354, 29] width 62 height 12
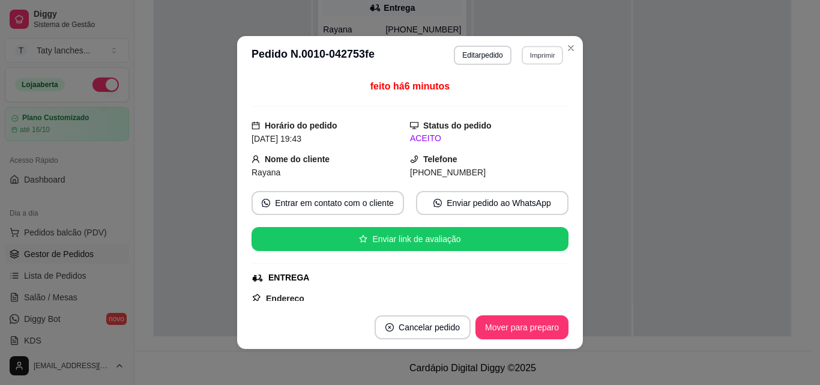
click at [548, 52] on button "Imprimir" at bounding box center [542, 55] width 41 height 19
click at [513, 94] on button "Impressora" at bounding box center [516, 97] width 87 height 19
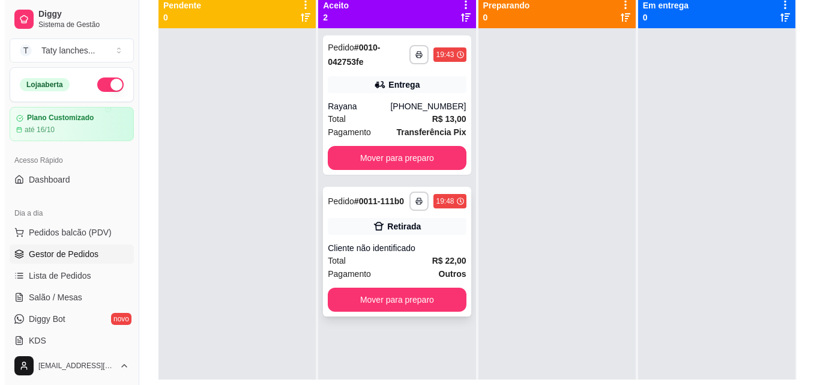
scroll to position [63, 0]
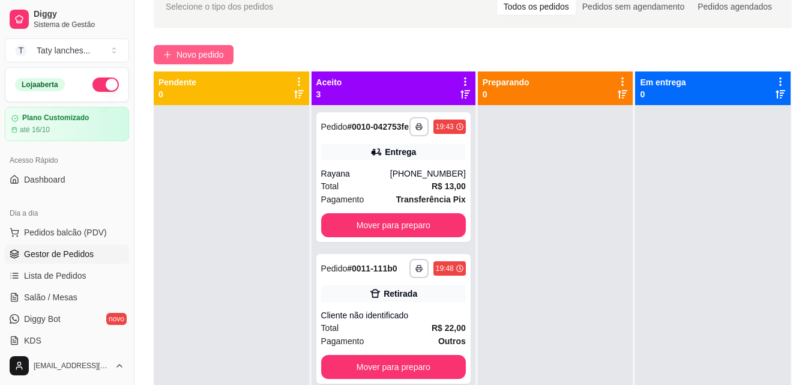
click at [186, 47] on button "Novo pedido" at bounding box center [194, 54] width 80 height 19
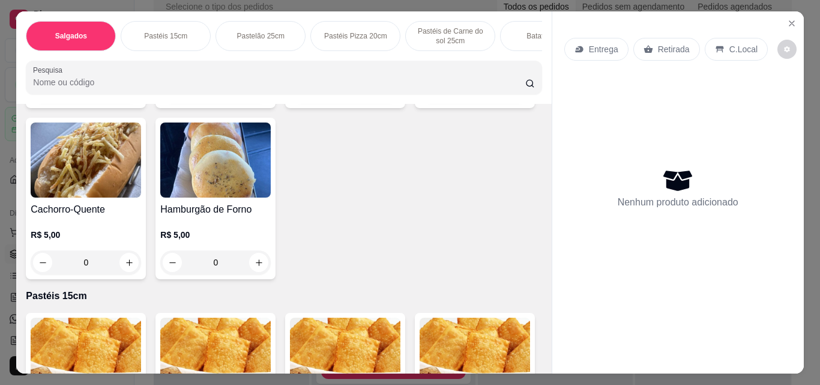
scroll to position [240, 0]
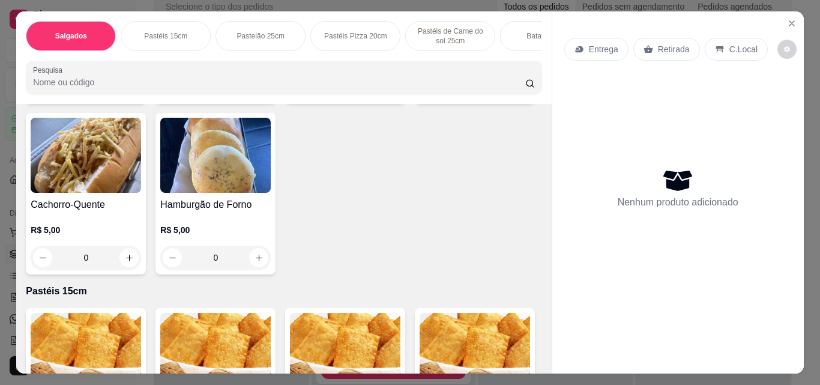
click at [441, 98] on input "0" at bounding box center [474, 86] width 67 height 24
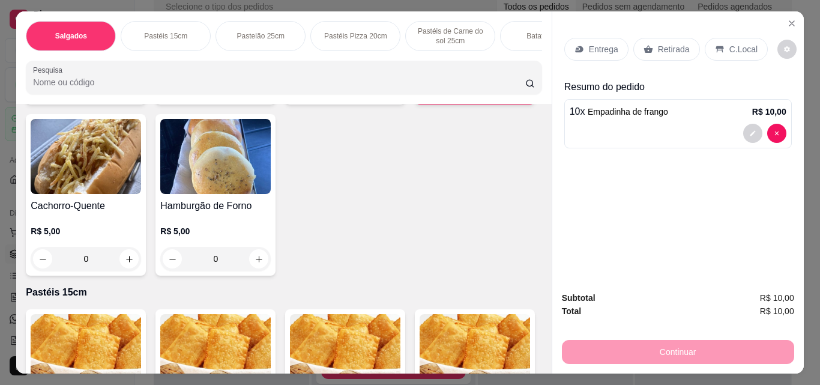
type input "10"
click at [649, 47] on div "Retirada" at bounding box center [667, 49] width 67 height 23
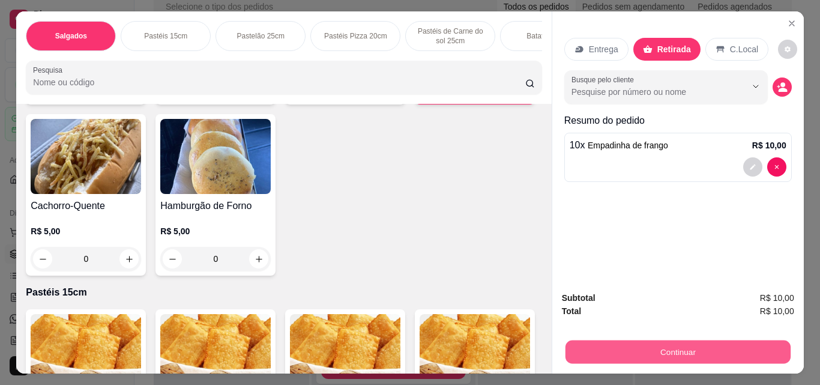
click at [610, 350] on button "Continuar" at bounding box center [677, 351] width 225 height 23
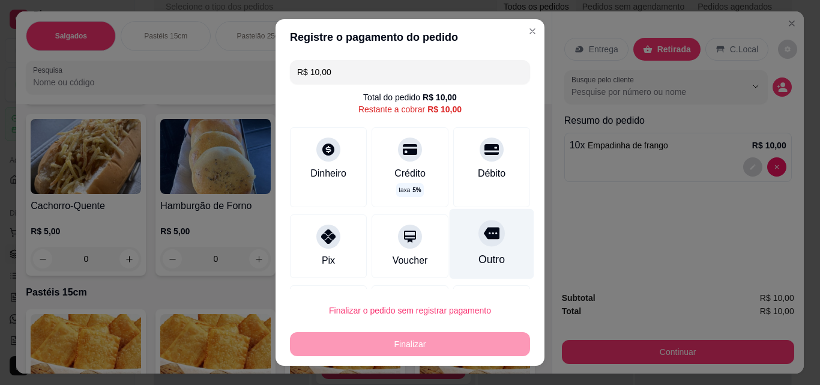
click at [479, 241] on div at bounding box center [492, 233] width 26 height 26
type input "R$ 0,00"
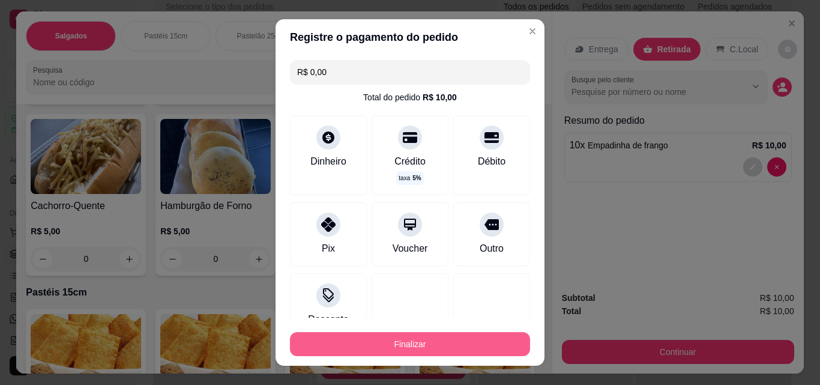
click at [473, 348] on button "Finalizar" at bounding box center [410, 344] width 240 height 24
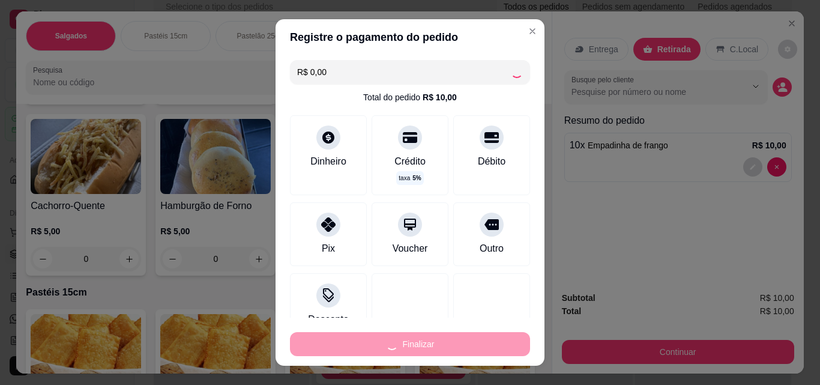
type input "0"
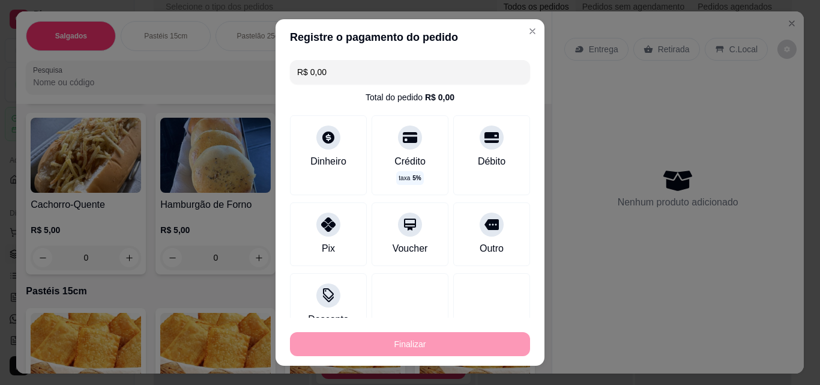
type input "-R$ 10,00"
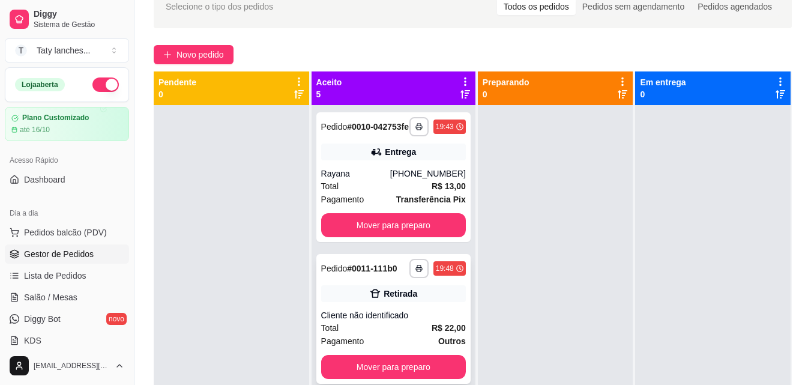
click at [391, 325] on div "**********" at bounding box center [393, 319] width 154 height 130
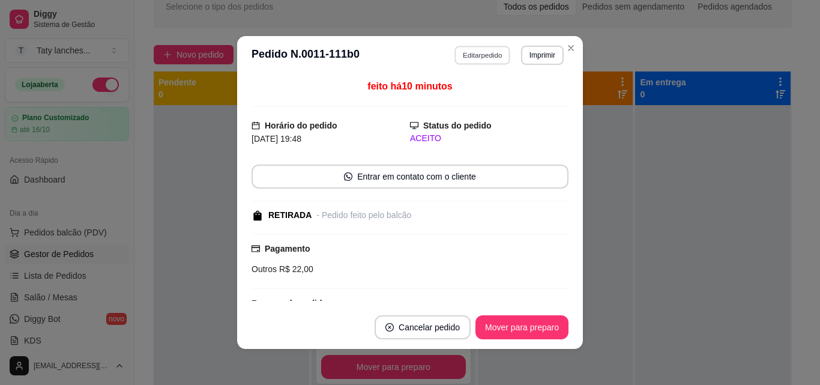
click at [485, 58] on button "Editar pedido" at bounding box center [483, 55] width 56 height 19
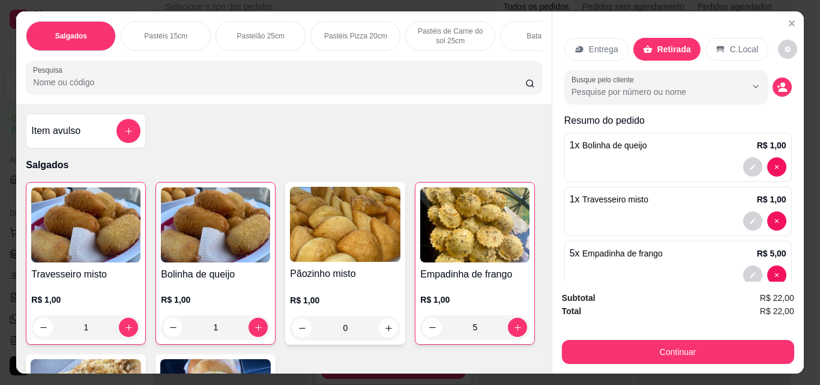
click at [519, 56] on div "Salgados Pastéis 15cm Pastelão 25cm Pastéis Pizza 20cm Pastéis de Carne do sol …" at bounding box center [283, 57] width 535 height 92
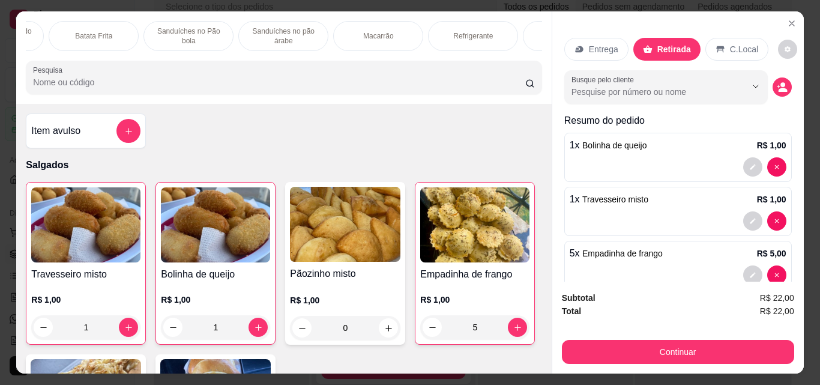
click at [459, 34] on p "Refrigerante" at bounding box center [473, 36] width 40 height 10
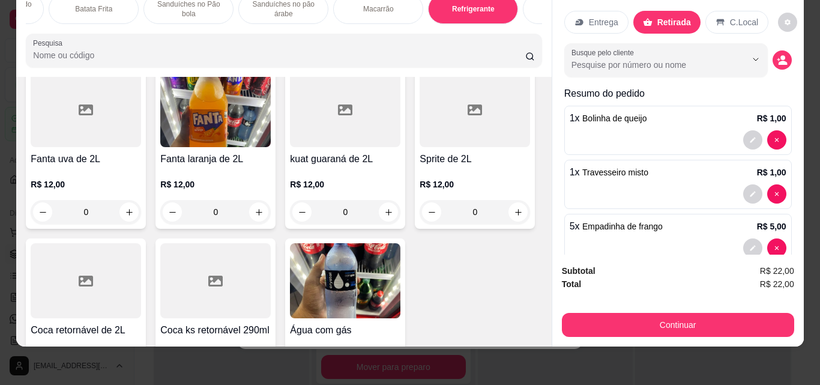
scroll to position [3730, 0]
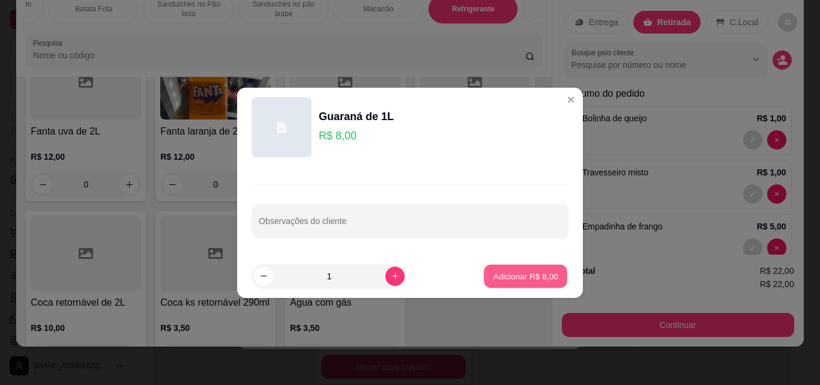
click at [525, 281] on p "Adicionar R$ 8,00" at bounding box center [525, 275] width 65 height 11
type input "1"
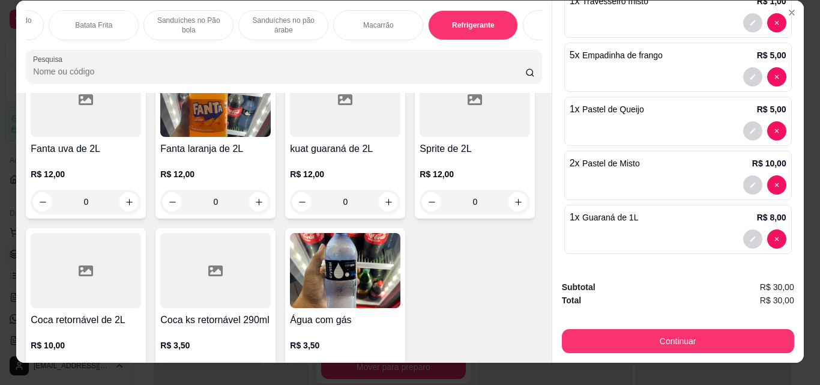
scroll to position [0, 0]
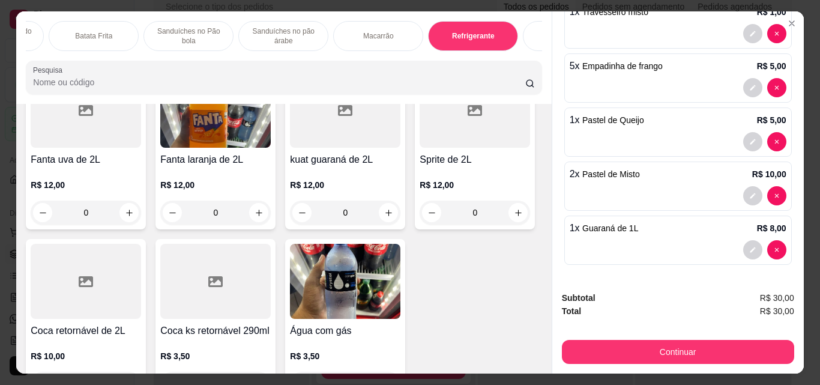
click at [66, 40] on div "Batata Frita" at bounding box center [94, 36] width 90 height 30
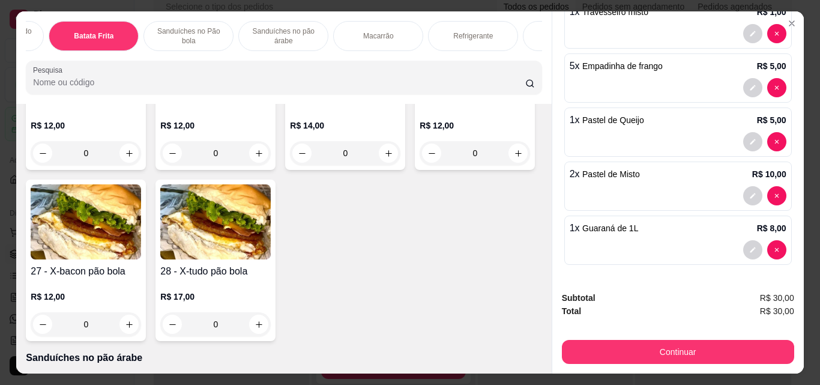
click at [37, 44] on div "Salgados Pastéis 15cm Pastelão 25cm Pastéis Pizza 20cm Pastéis de Carne do sol …" at bounding box center [284, 36] width 516 height 30
click at [31, 58] on div "Salgados Pastéis 15cm Pastelão 25cm Pastéis Pizza 20cm Pastéis de Carne do sol …" at bounding box center [283, 57] width 535 height 92
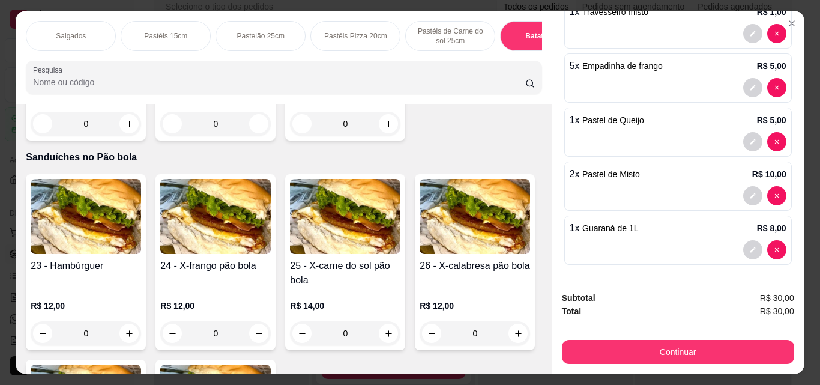
scroll to position [1943, 0]
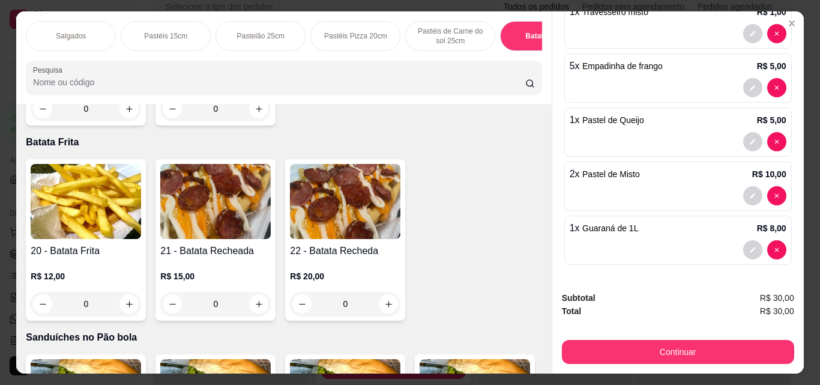
click at [62, 31] on p "Salgados" at bounding box center [71, 36] width 30 height 10
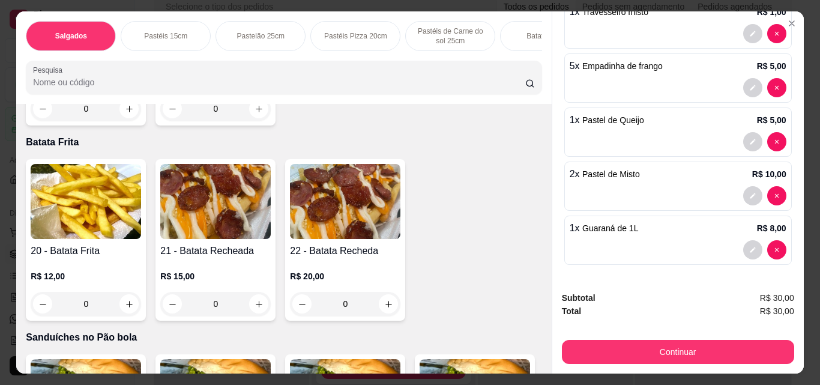
scroll to position [31, 0]
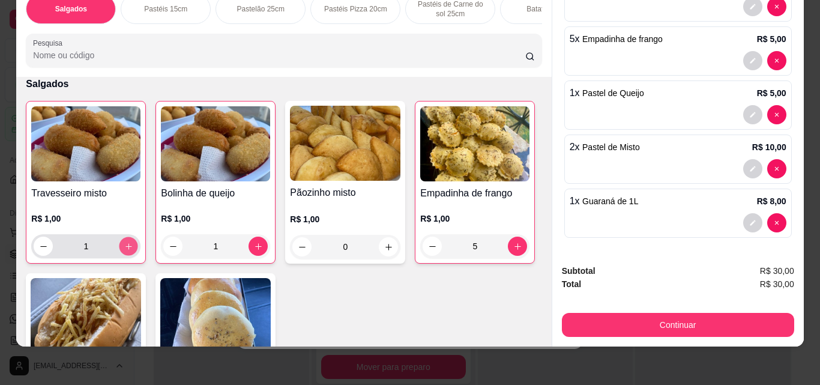
click at [129, 241] on button "increase-product-quantity" at bounding box center [128, 246] width 19 height 19
click at [127, 244] on icon "increase-product-quantity" at bounding box center [128, 246] width 9 height 9
type input "3"
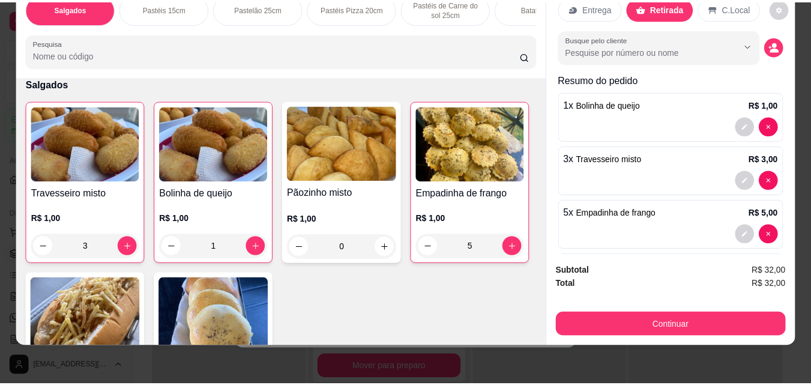
scroll to position [0, 0]
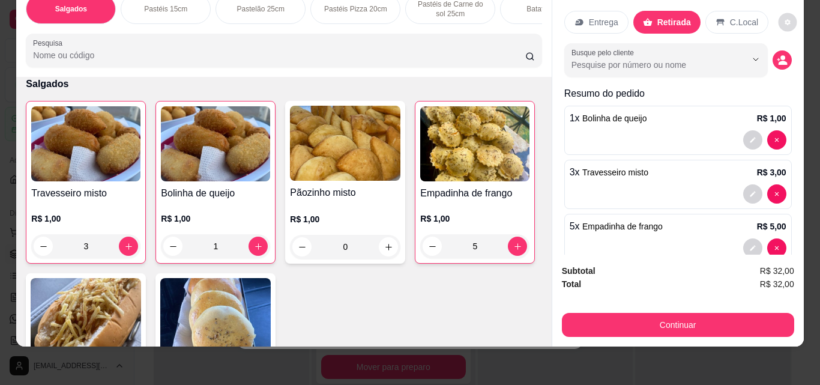
click at [784, 19] on icon "decrease-product-quantity" at bounding box center [787, 22] width 7 height 7
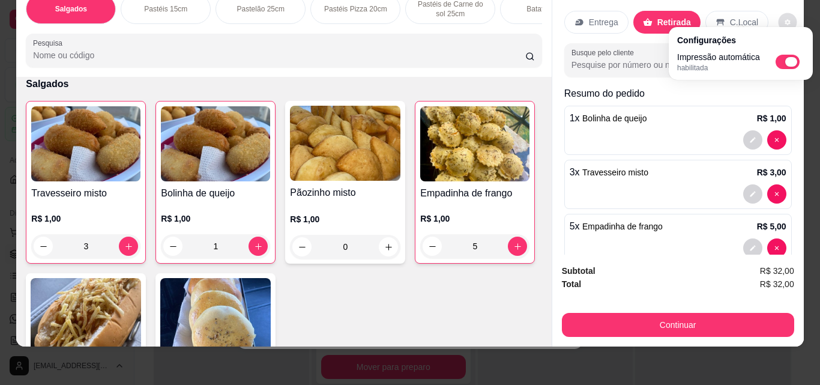
click at [787, 67] on span "Automatic updates" at bounding box center [788, 62] width 24 height 14
click at [783, 67] on input "Automatic updates" at bounding box center [779, 66] width 8 height 8
checkbox input "false"
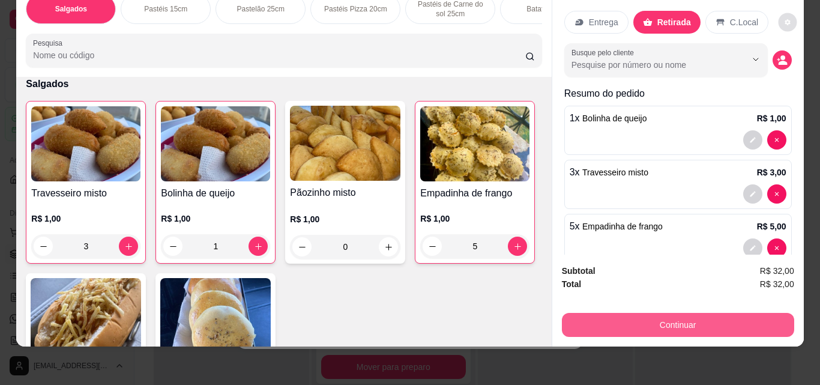
click at [667, 319] on button "Continuar" at bounding box center [678, 325] width 232 height 24
click at [593, 316] on button "Continuar" at bounding box center [678, 325] width 232 height 24
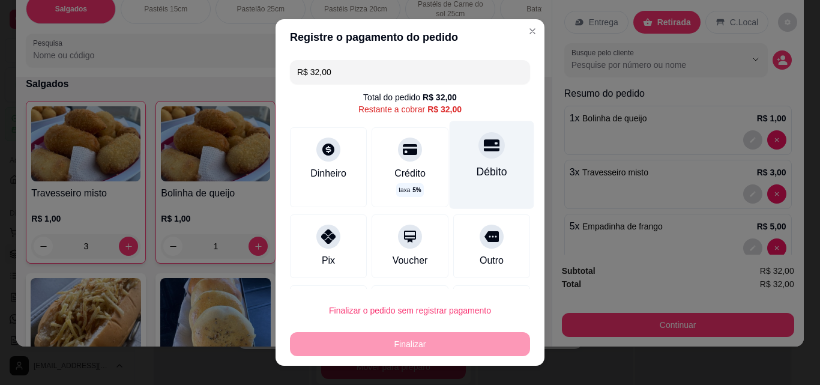
click at [454, 165] on div "Débito" at bounding box center [492, 165] width 85 height 88
type input "R$ 0,00"
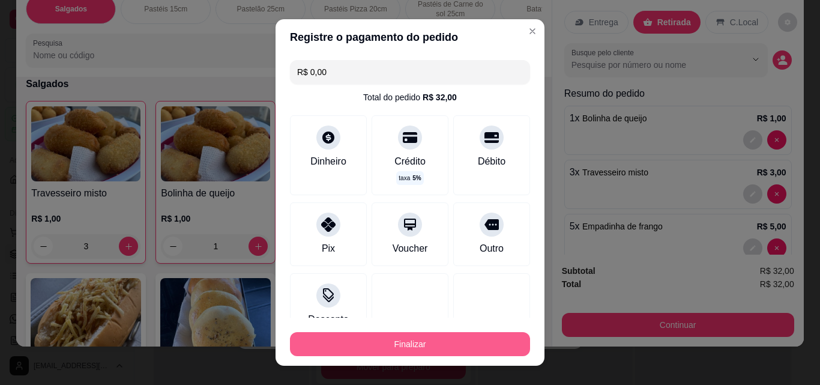
click at [425, 351] on button "Finalizar" at bounding box center [410, 344] width 240 height 24
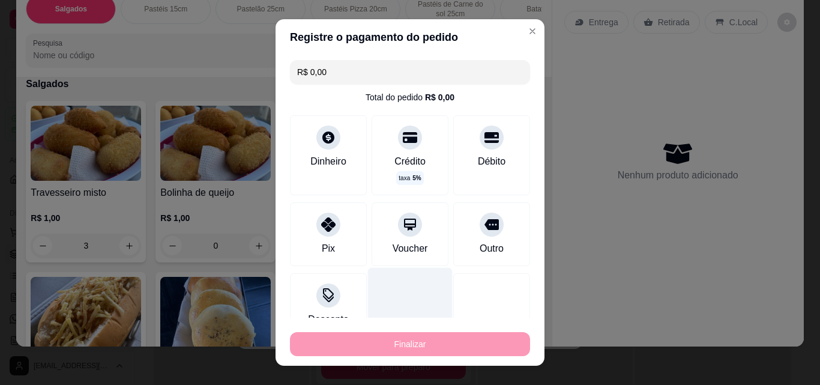
type input "0"
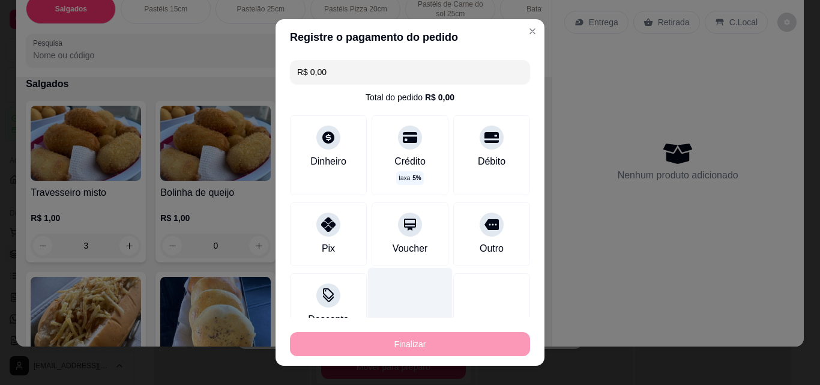
type input "0"
type input "-R$ 32,00"
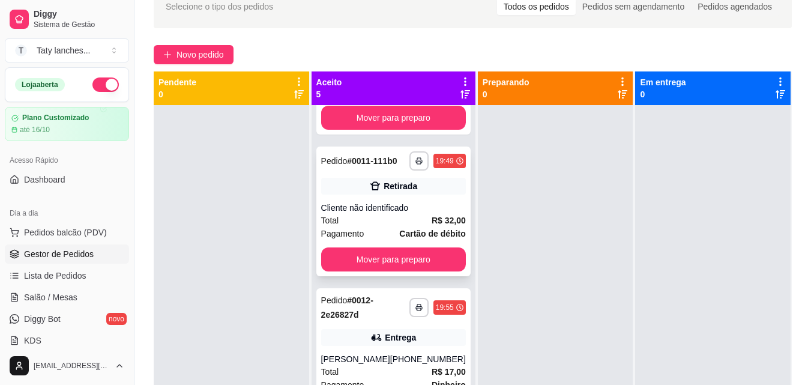
scroll to position [120, 0]
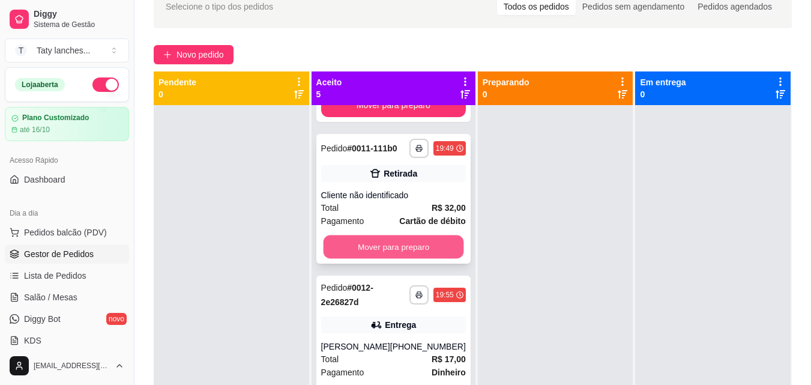
click at [388, 259] on button "Mover para preparo" at bounding box center [393, 246] width 141 height 23
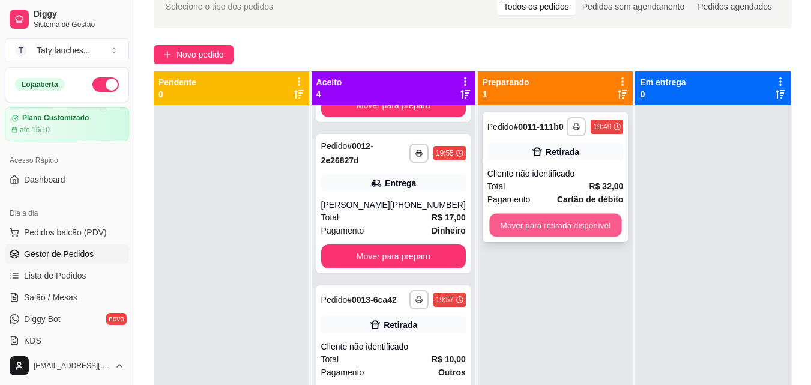
click at [582, 222] on button "Mover para retirada disponível" at bounding box center [555, 225] width 132 height 23
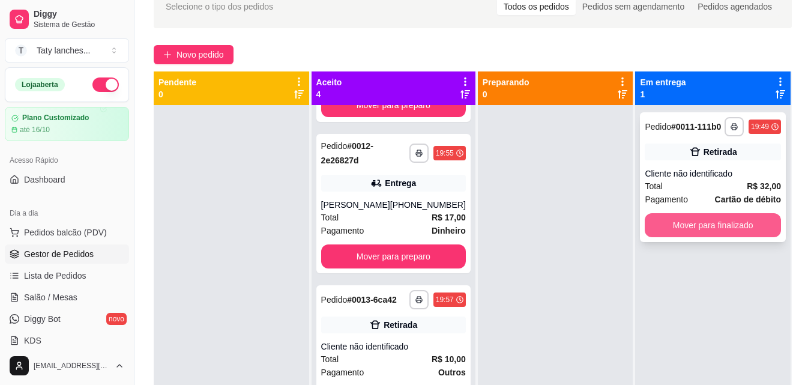
click at [680, 223] on button "Mover para finalizado" at bounding box center [713, 225] width 136 height 24
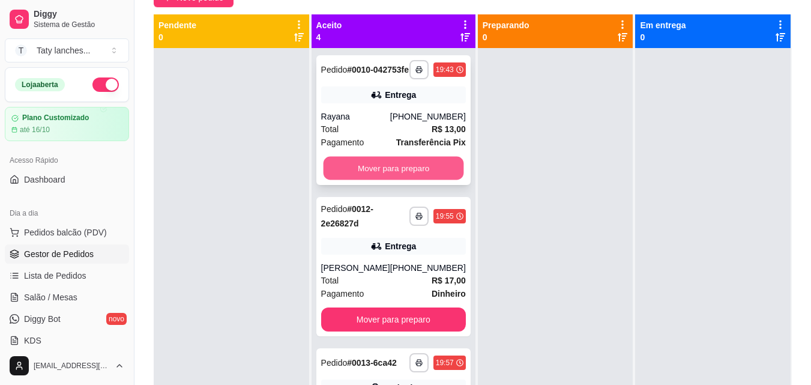
click at [435, 175] on button "Mover para preparo" at bounding box center [393, 168] width 141 height 23
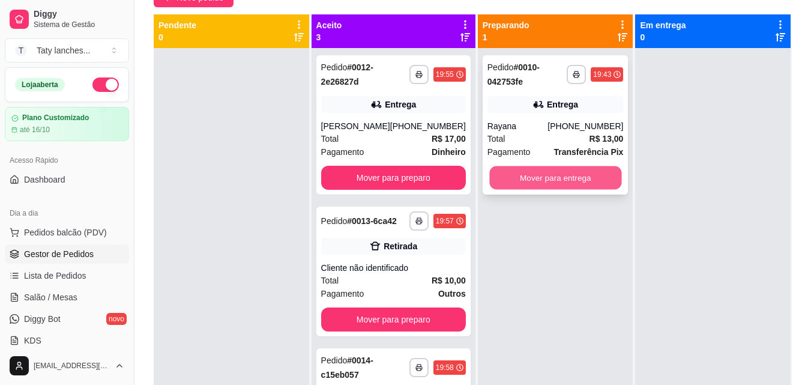
click at [536, 182] on button "Mover para entrega" at bounding box center [555, 177] width 132 height 23
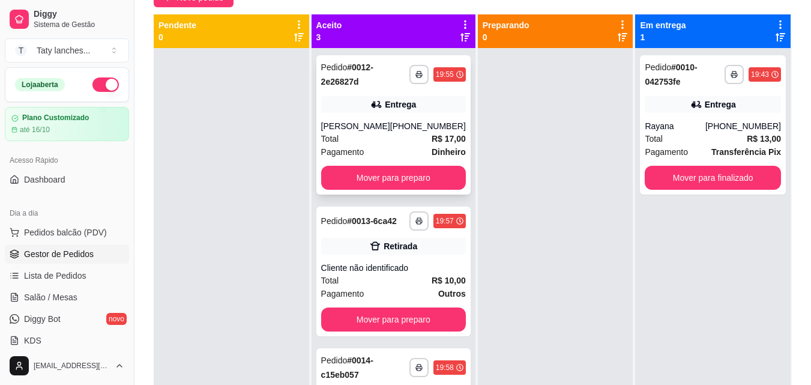
click at [377, 127] on div "[PERSON_NAME]" at bounding box center [355, 126] width 69 height 12
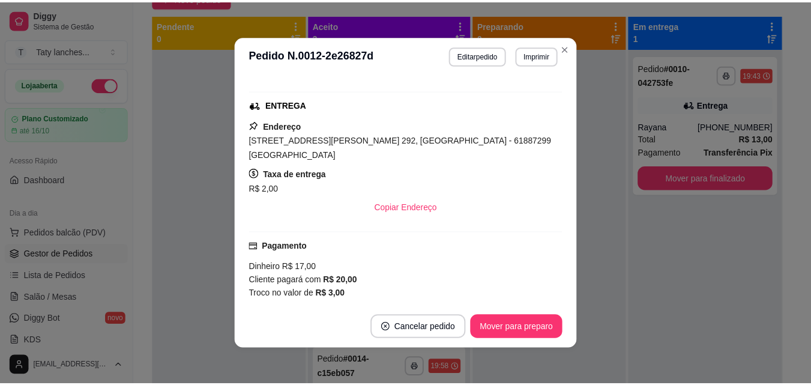
scroll to position [180, 0]
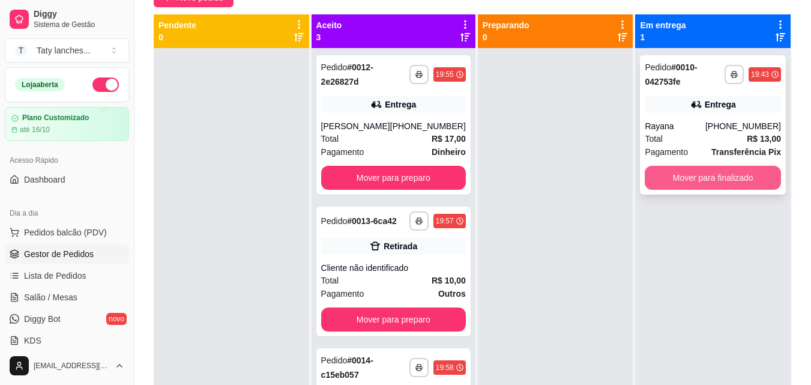
click at [706, 172] on button "Mover para finalizado" at bounding box center [713, 178] width 136 height 24
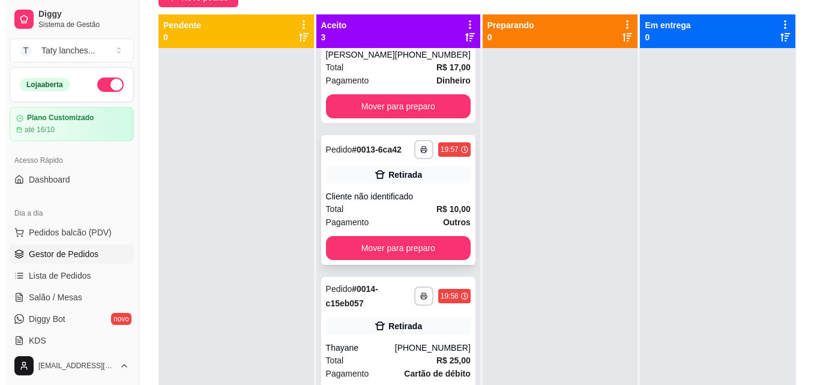
scroll to position [34, 0]
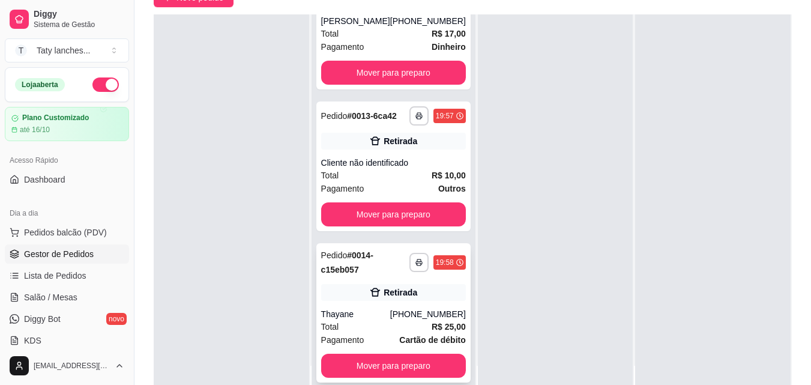
click at [360, 300] on div "Retirada" at bounding box center [393, 292] width 145 height 17
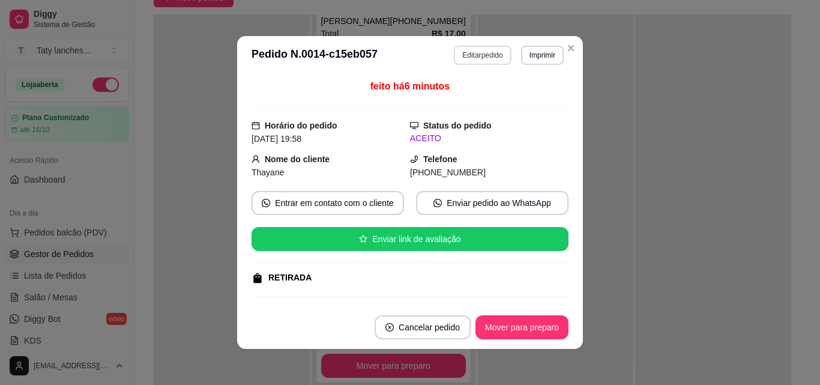
click at [472, 46] on button "Editar pedido" at bounding box center [482, 55] width 57 height 19
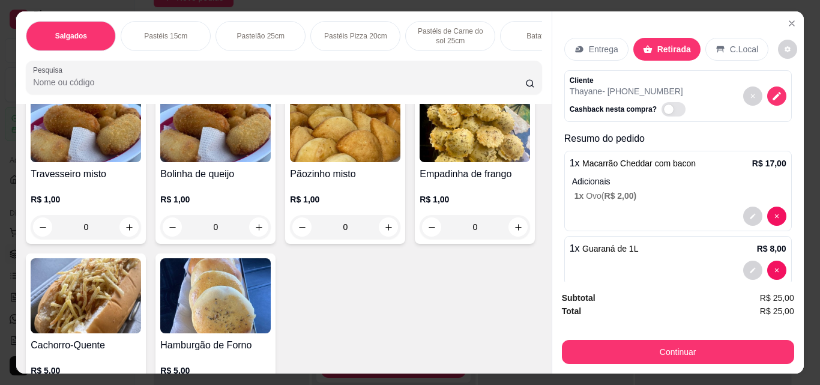
scroll to position [240, 0]
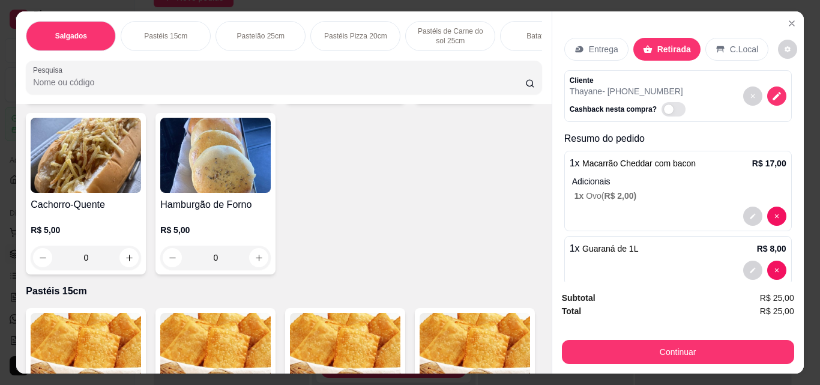
click at [146, 262] on div "Cachorro-Quente R$ 5,00 0" at bounding box center [86, 194] width 120 height 162
click at [141, 265] on div "0" at bounding box center [86, 258] width 110 height 24
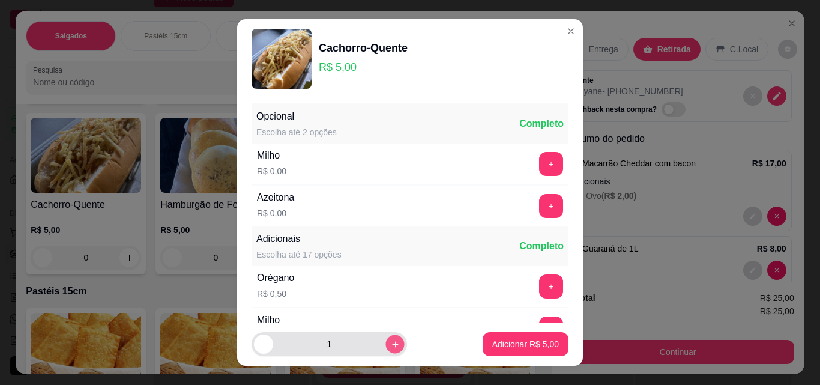
click at [391, 345] on icon "increase-product-quantity" at bounding box center [395, 344] width 9 height 9
type input "2"
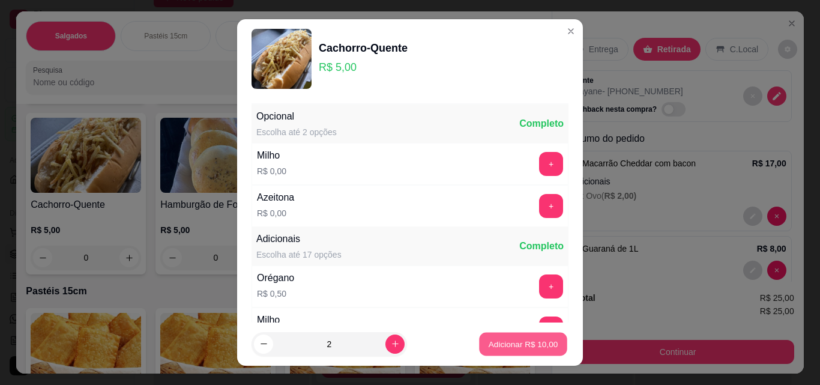
click at [500, 342] on p "Adicionar R$ 10,00" at bounding box center [524, 343] width 70 height 11
type input "2"
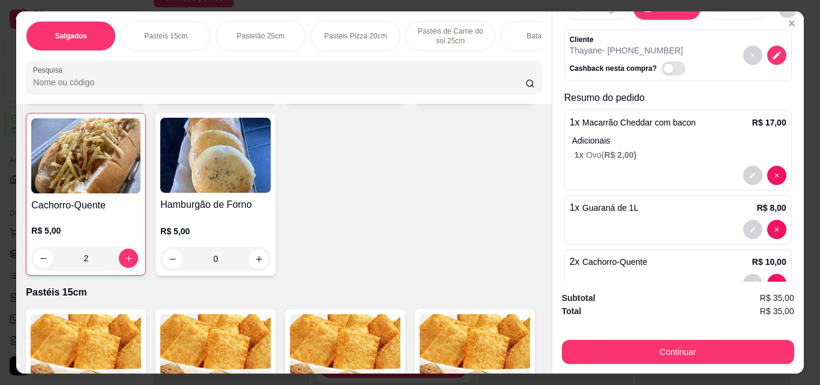
scroll to position [74, 0]
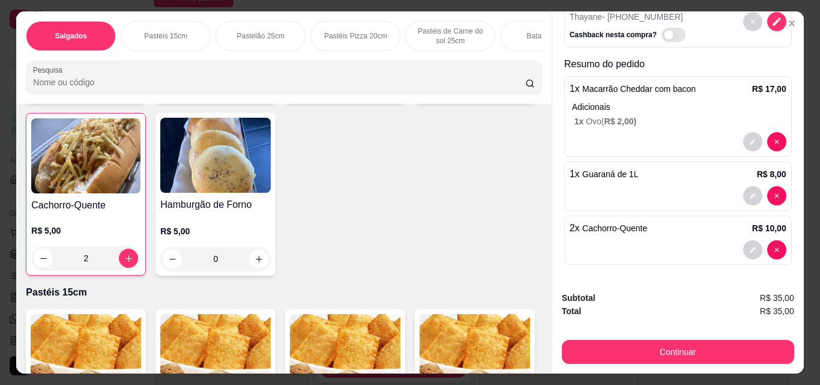
click at [676, 229] on div "2 x Cachorro-Quente R$ 10,00" at bounding box center [678, 228] width 217 height 14
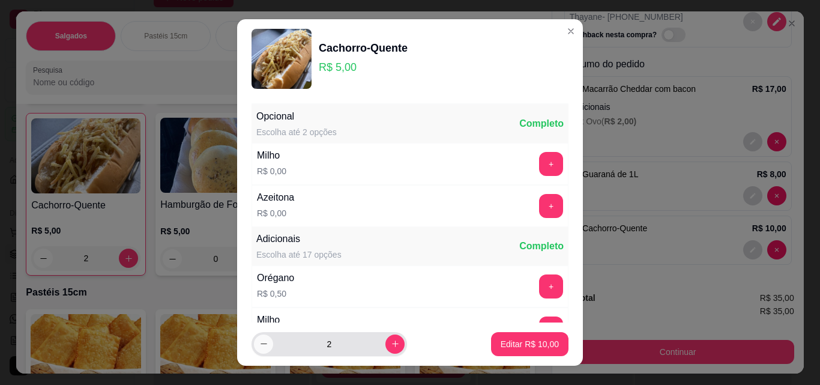
click at [259, 352] on button "decrease-product-quantity" at bounding box center [263, 343] width 19 height 19
type input "1"
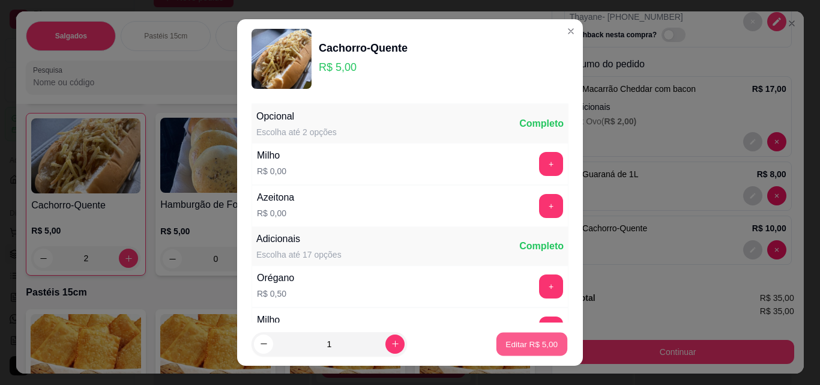
click at [506, 345] on p "Editar R$ 5,00" at bounding box center [532, 343] width 52 height 11
type input "1"
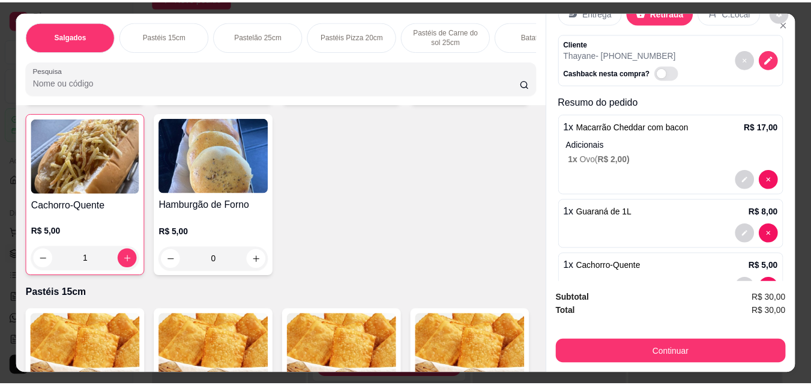
scroll to position [0, 0]
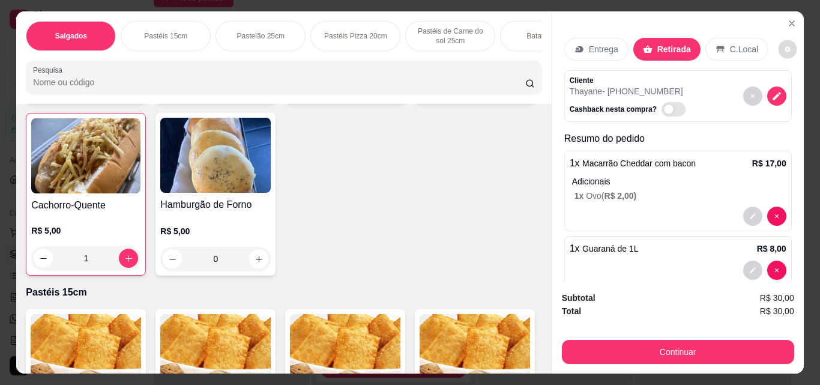
click at [782, 43] on button "decrease-product-quantity" at bounding box center [788, 49] width 19 height 19
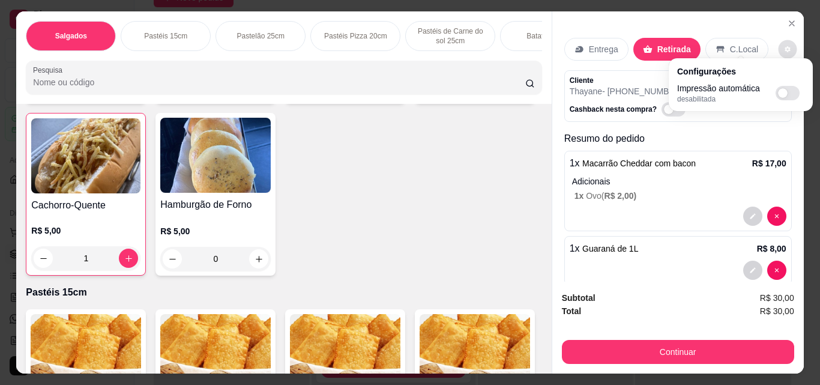
click at [785, 88] on span "Automatic updates" at bounding box center [788, 93] width 24 height 14
click at [783, 93] on input "Automatic updates" at bounding box center [779, 97] width 8 height 8
checkbox input "true"
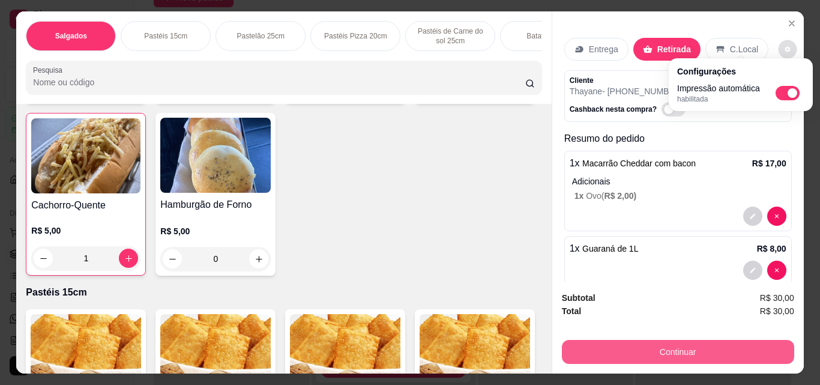
click at [629, 340] on button "Continuar" at bounding box center [678, 352] width 232 height 24
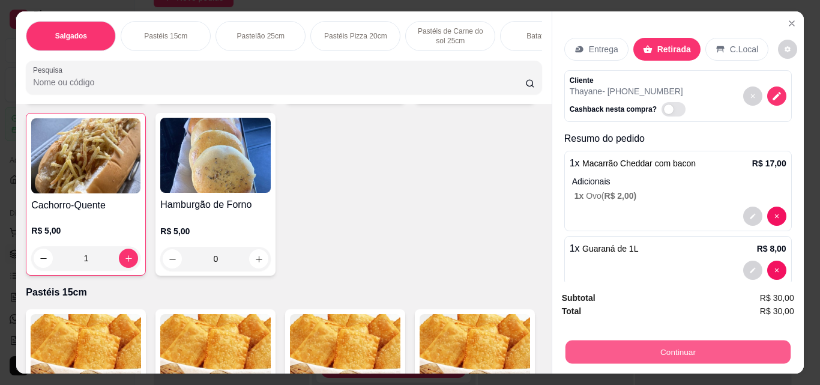
click at [629, 340] on button "Continuar" at bounding box center [677, 351] width 225 height 23
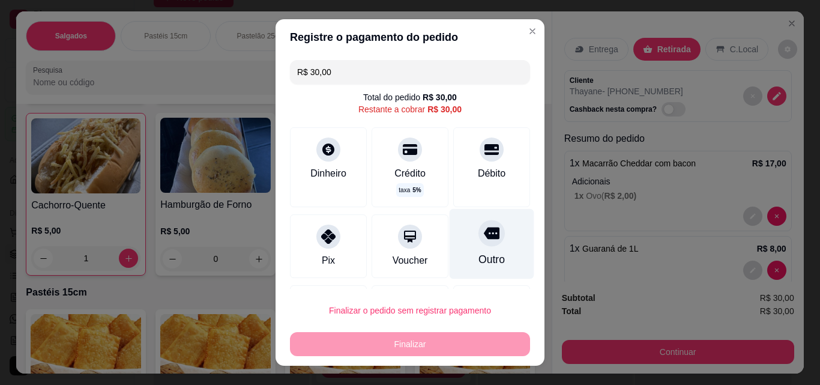
click at [484, 238] on icon at bounding box center [492, 234] width 16 height 12
type input "R$ 0,00"
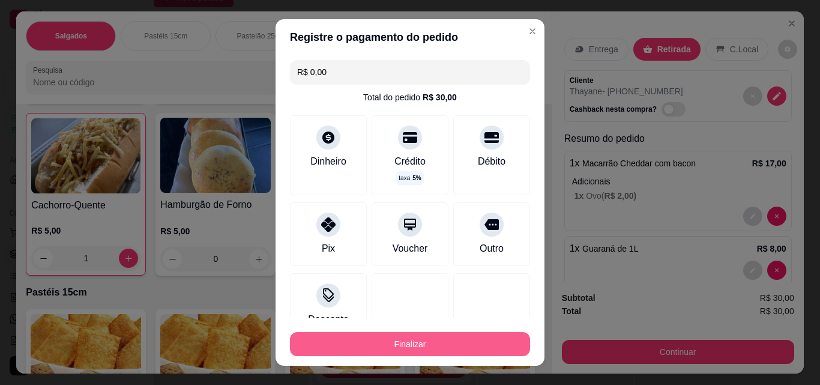
click at [401, 341] on button "Finalizar" at bounding box center [410, 344] width 240 height 24
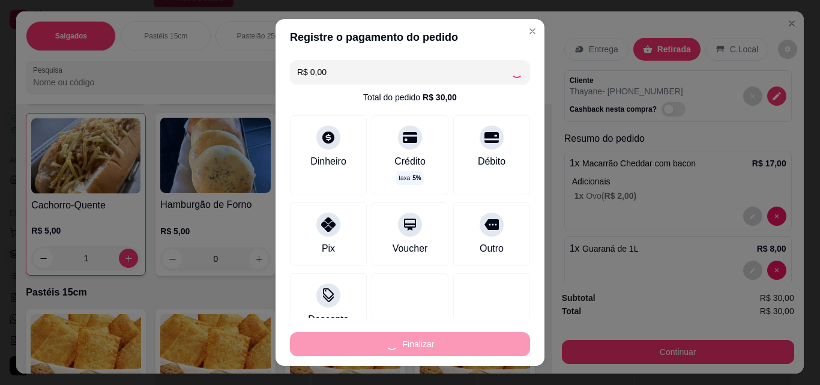
type input "0"
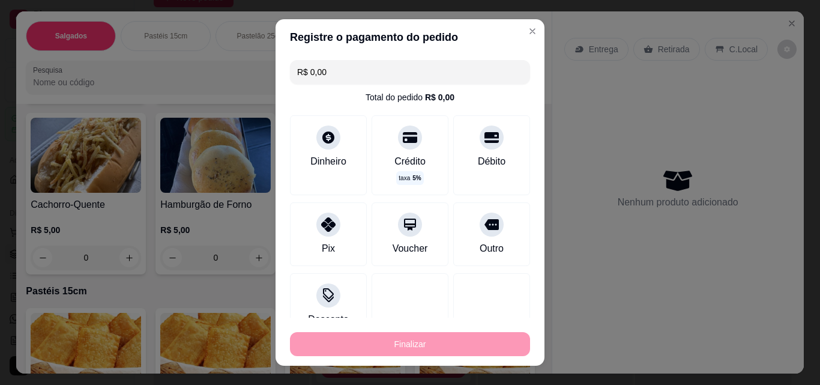
type input "-R$ 30,00"
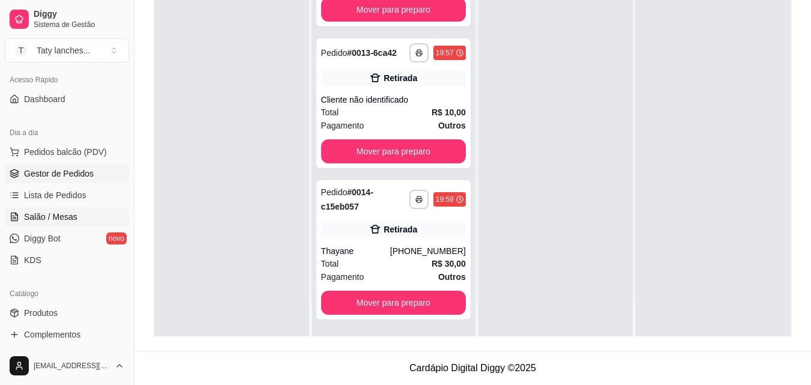
scroll to position [60, 0]
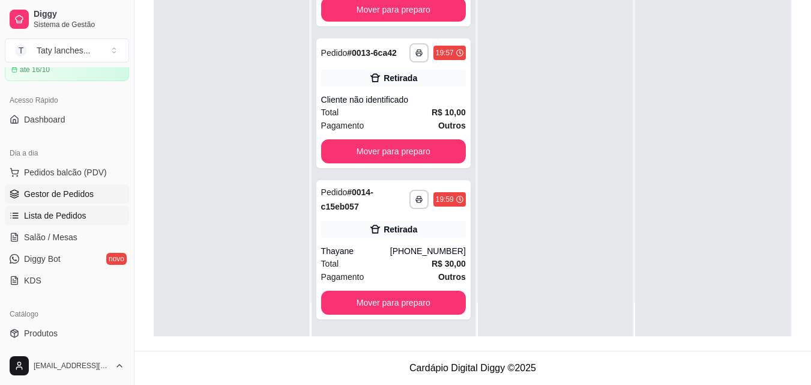
click at [67, 217] on span "Lista de Pedidos" at bounding box center [55, 216] width 62 height 12
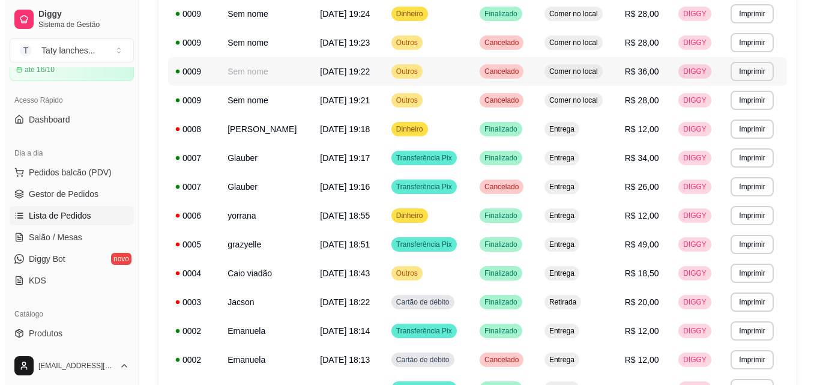
scroll to position [480, 0]
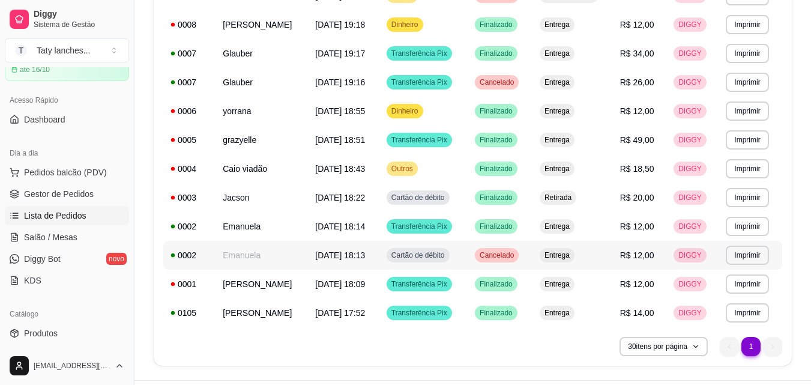
click at [356, 261] on td "[DATE] 18:13" at bounding box center [343, 255] width 71 height 29
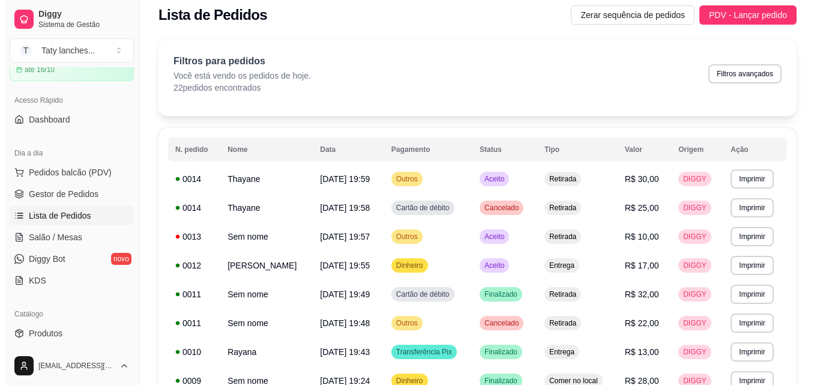
scroll to position [0, 0]
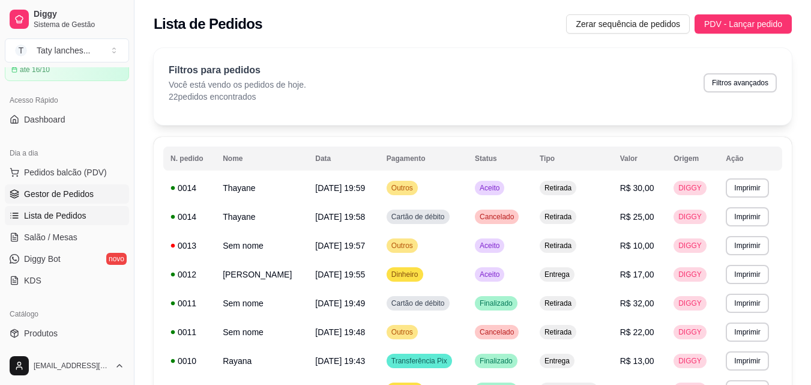
click at [89, 190] on span "Gestor de Pedidos" at bounding box center [59, 194] width 70 height 12
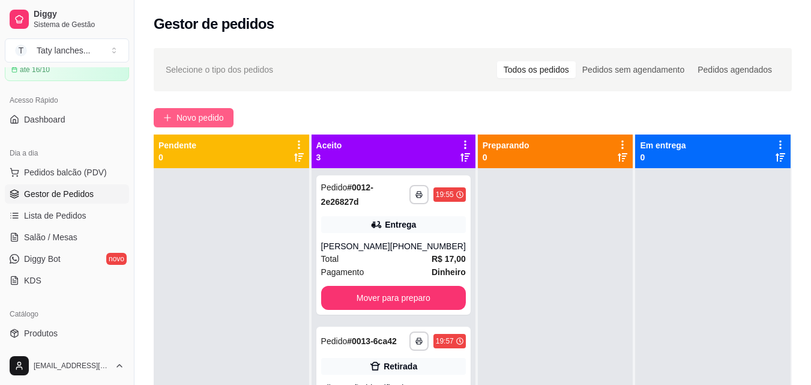
click at [205, 116] on span "Novo pedido" at bounding box center [200, 117] width 47 height 13
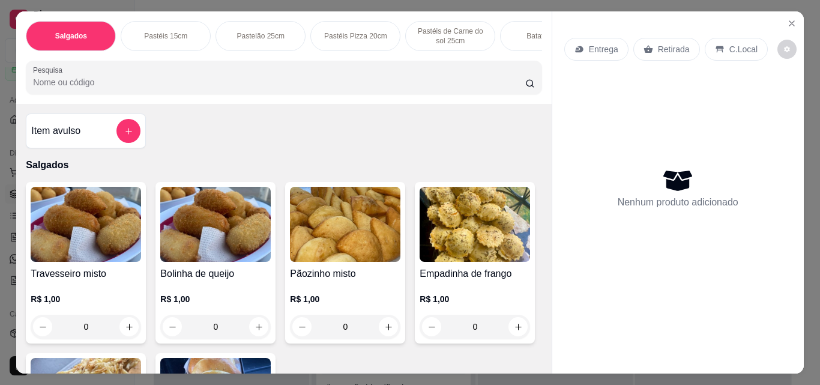
click at [775, 55] on div "Entrega Retirada C.Local" at bounding box center [678, 49] width 228 height 42
click at [784, 46] on icon "decrease-product-quantity" at bounding box center [787, 49] width 7 height 7
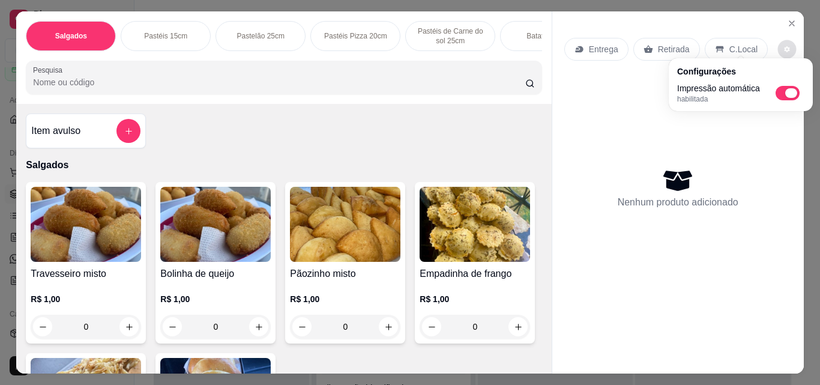
click at [783, 99] on span "Automatic updates" at bounding box center [788, 93] width 24 height 14
click at [783, 99] on input "Automatic updates" at bounding box center [779, 97] width 8 height 8
checkbox input "false"
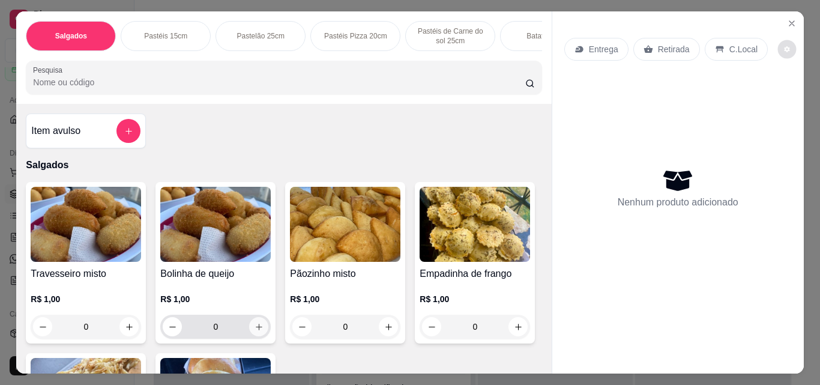
click at [255, 331] on icon "increase-product-quantity" at bounding box center [259, 326] width 9 height 9
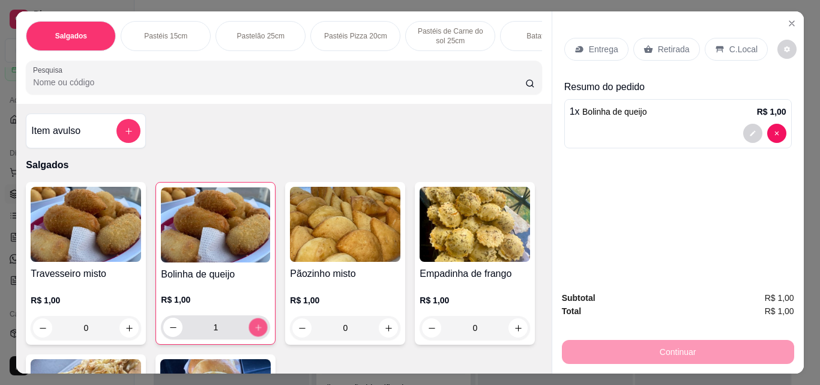
click at [254, 331] on icon "increase-product-quantity" at bounding box center [258, 327] width 9 height 9
type input "5"
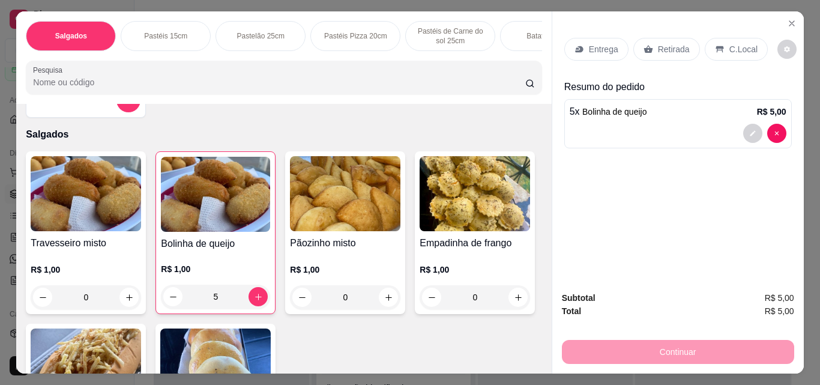
scroll to position [60, 0]
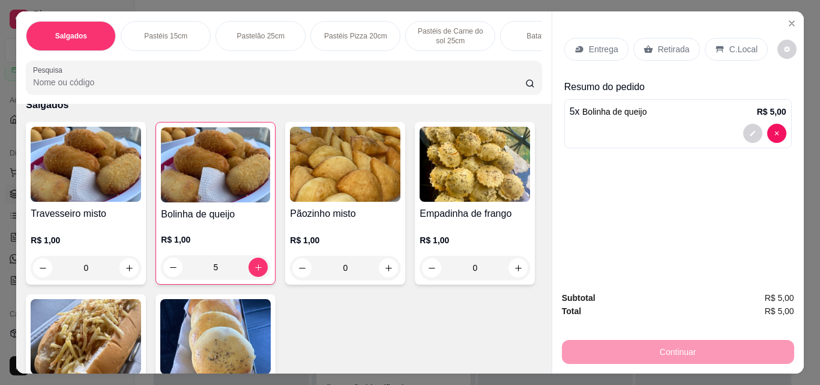
click at [460, 56] on div "Salgados Pastéis 15cm Pastelão 25cm Pastéis Pizza 20cm Pastéis de Carne do sol …" at bounding box center [283, 57] width 535 height 92
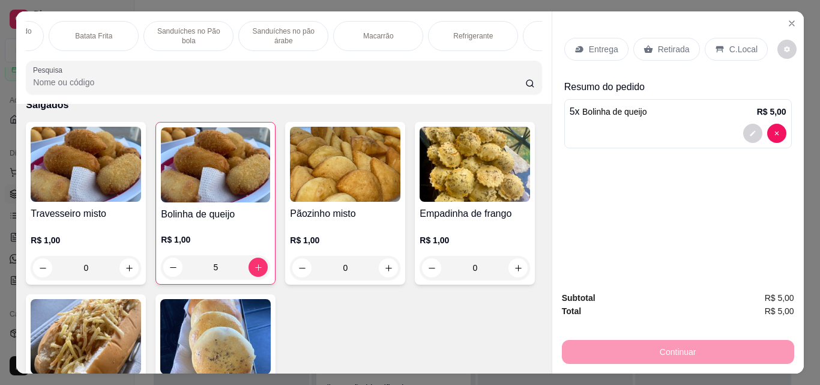
click at [462, 31] on p "Refrigerante" at bounding box center [473, 36] width 40 height 10
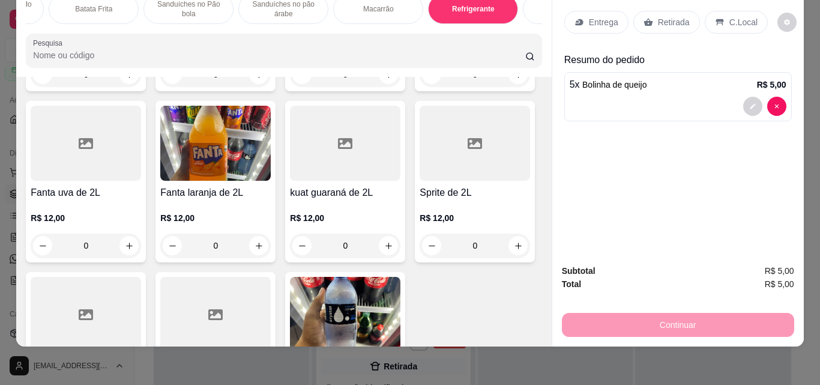
type input "1"
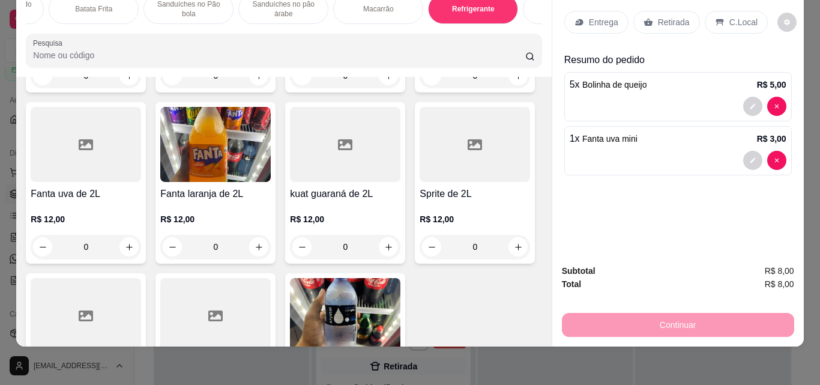
click at [716, 320] on div "Continuar" at bounding box center [678, 323] width 232 height 27
click at [666, 16] on p "Retirada" at bounding box center [674, 22] width 32 height 12
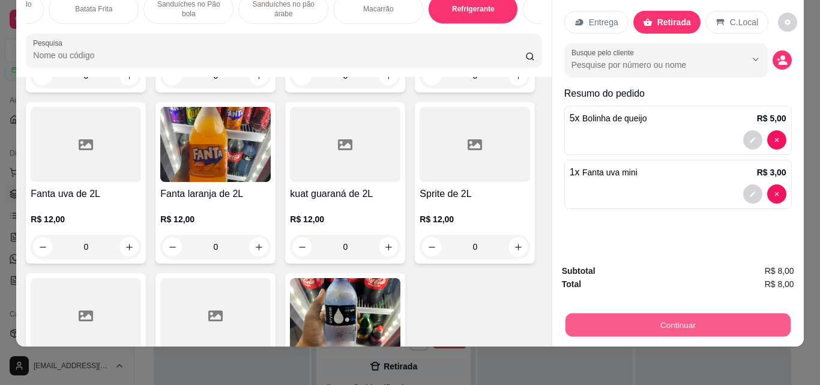
click at [629, 324] on button "Continuar" at bounding box center [677, 324] width 225 height 23
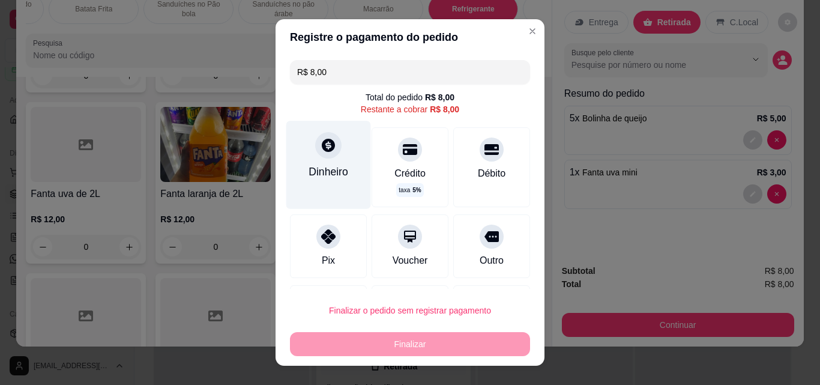
click at [318, 156] on div at bounding box center [328, 145] width 26 height 26
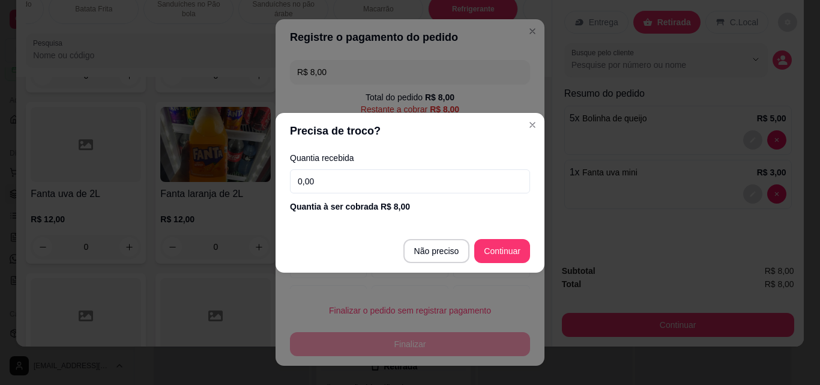
click at [373, 189] on input "0,00" at bounding box center [410, 181] width 240 height 24
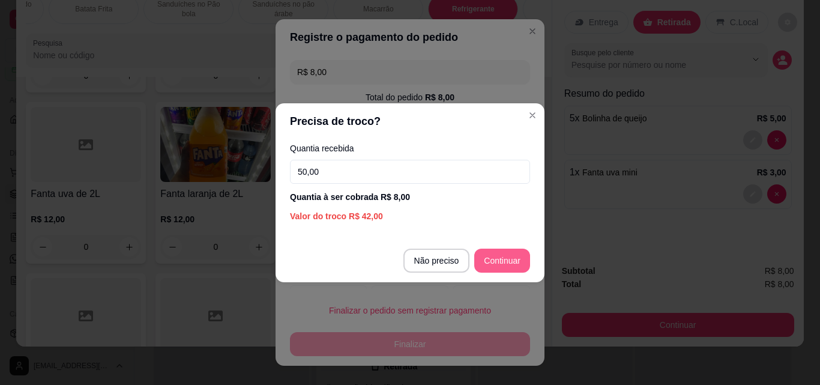
type input "50,00"
type input "R$ 0,00"
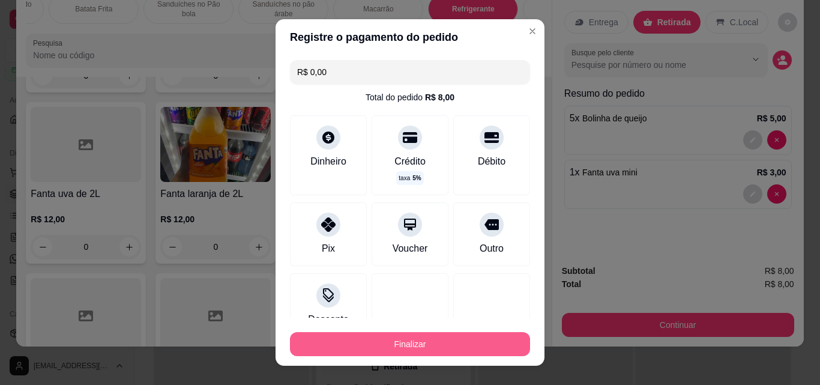
click at [472, 343] on button "Finalizar" at bounding box center [410, 344] width 240 height 24
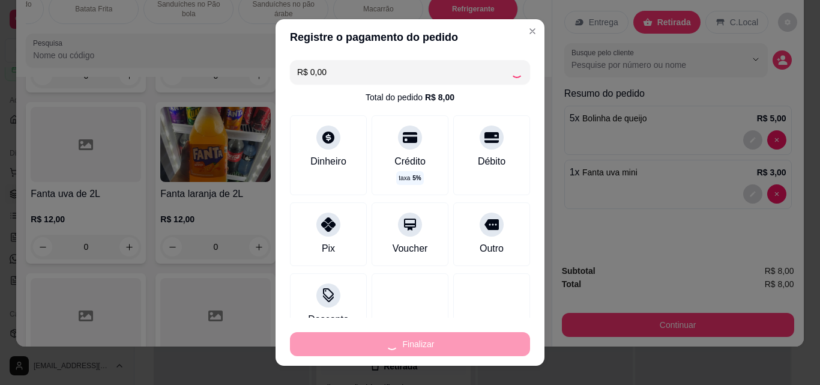
type input "0"
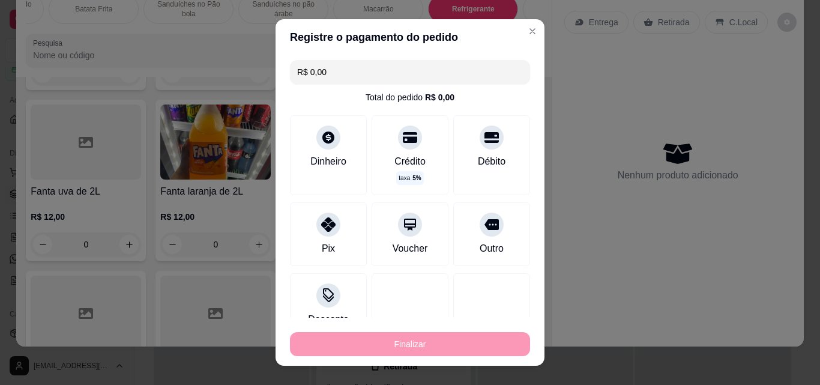
type input "-R$ 8,00"
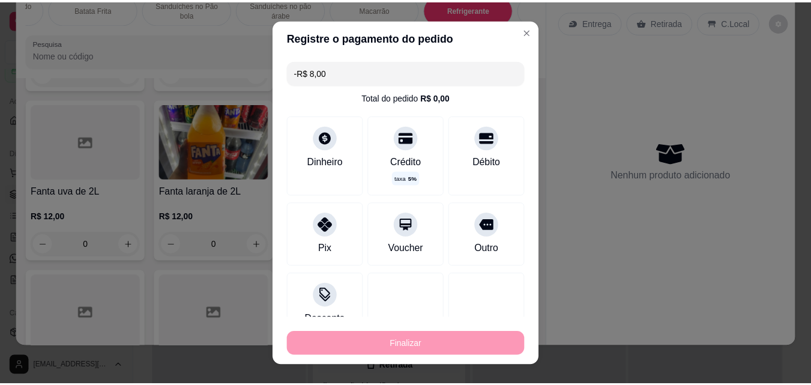
scroll to position [3666, 0]
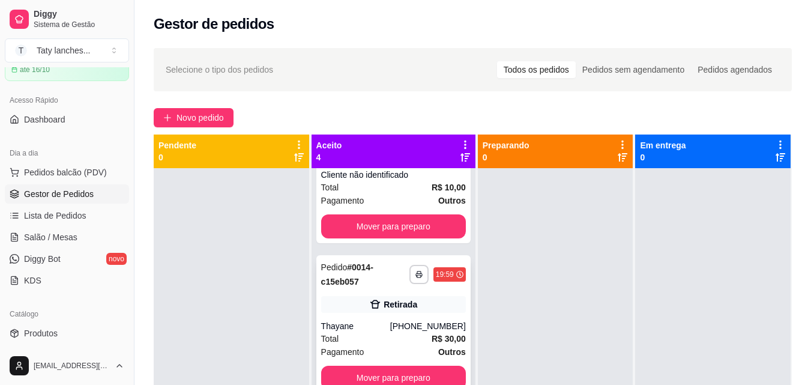
scroll to position [172, 0]
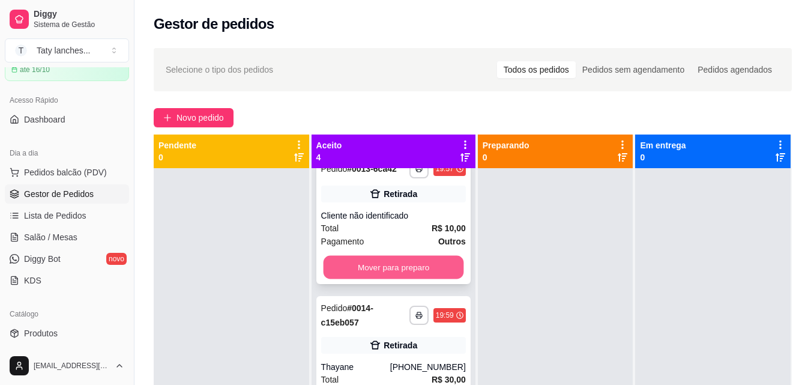
click at [392, 279] on button "Mover para preparo" at bounding box center [393, 267] width 141 height 23
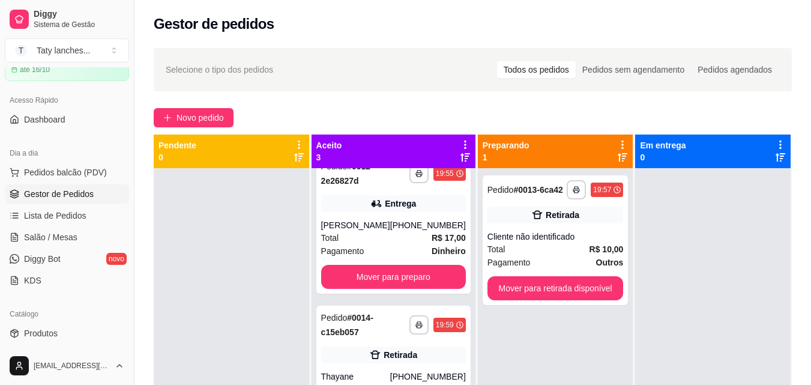
scroll to position [0, 0]
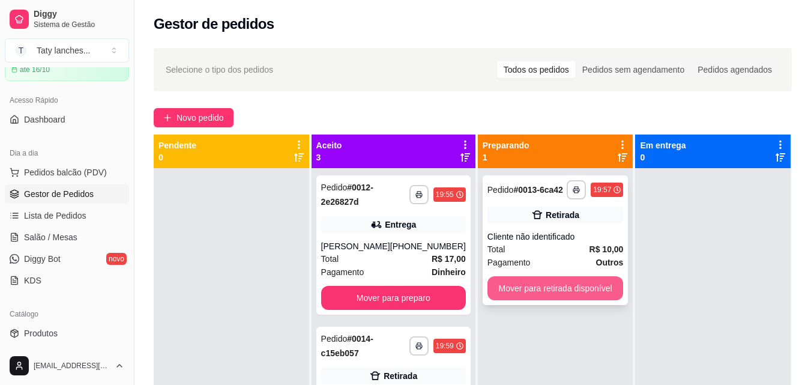
click at [568, 282] on button "Mover para retirada disponível" at bounding box center [556, 288] width 136 height 24
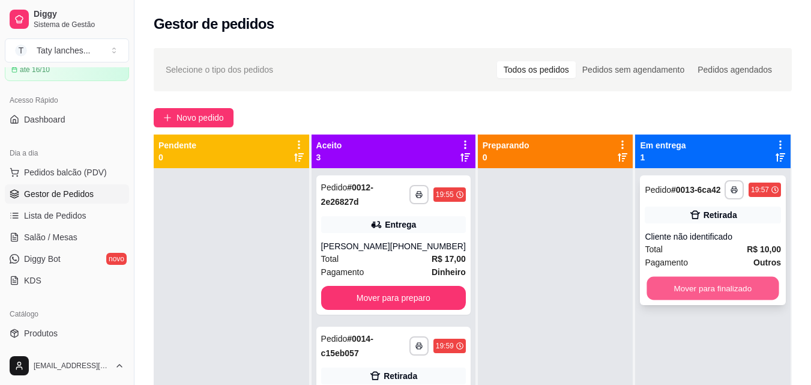
click at [686, 276] on div "**********" at bounding box center [713, 240] width 146 height 130
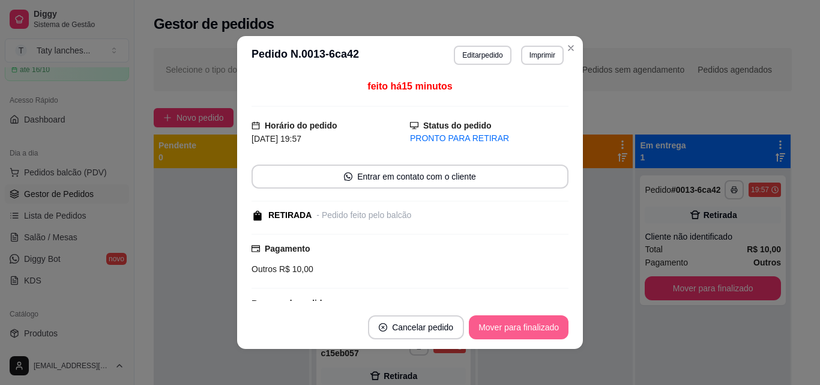
click at [473, 318] on button "Mover para finalizado" at bounding box center [519, 327] width 100 height 24
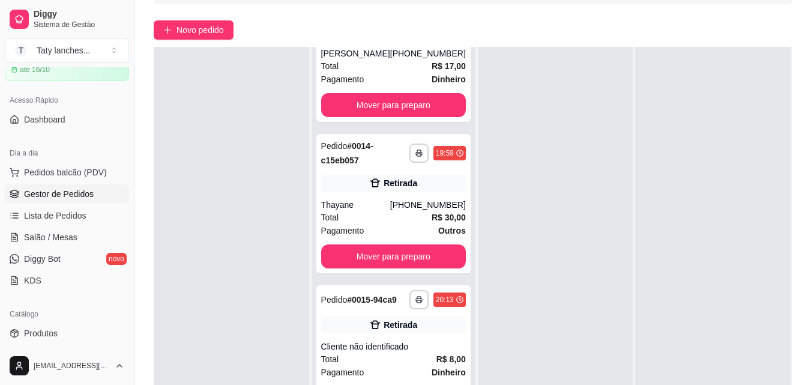
scroll to position [183, 0]
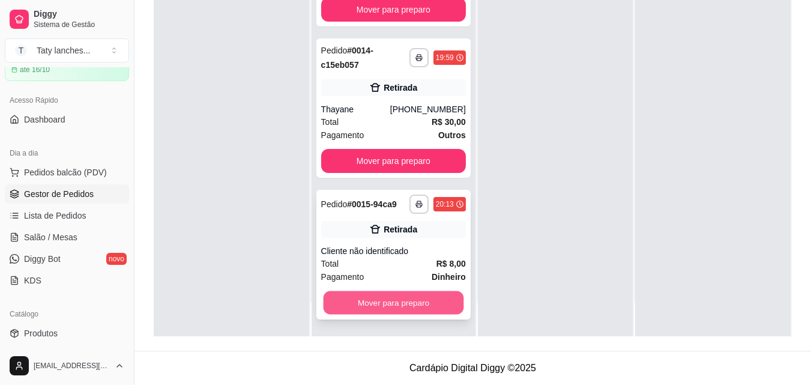
click at [379, 303] on button "Mover para preparo" at bounding box center [393, 302] width 141 height 23
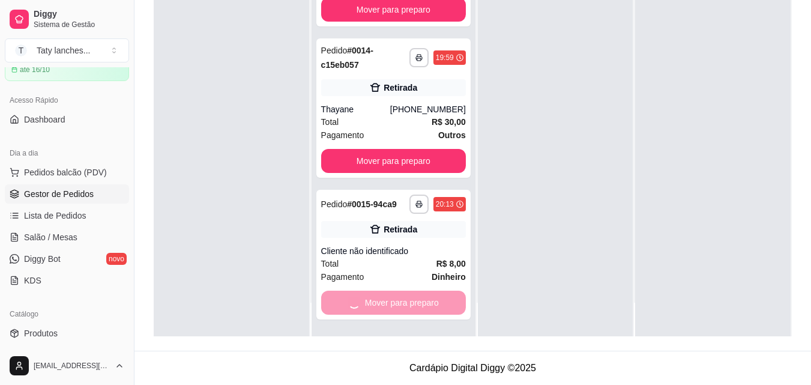
scroll to position [0, 0]
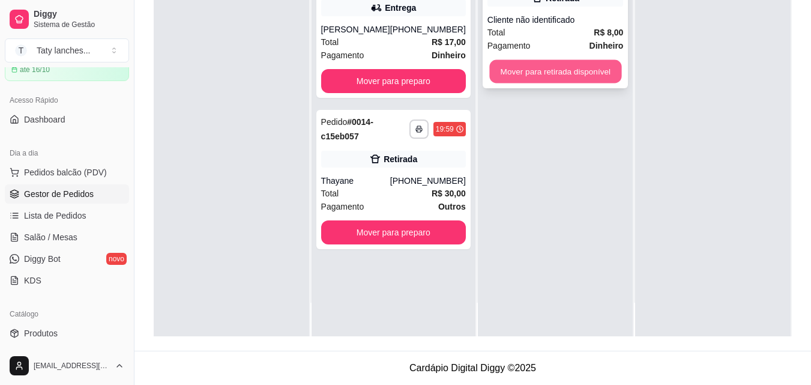
click at [583, 68] on button "Mover para retirada disponível" at bounding box center [555, 71] width 132 height 23
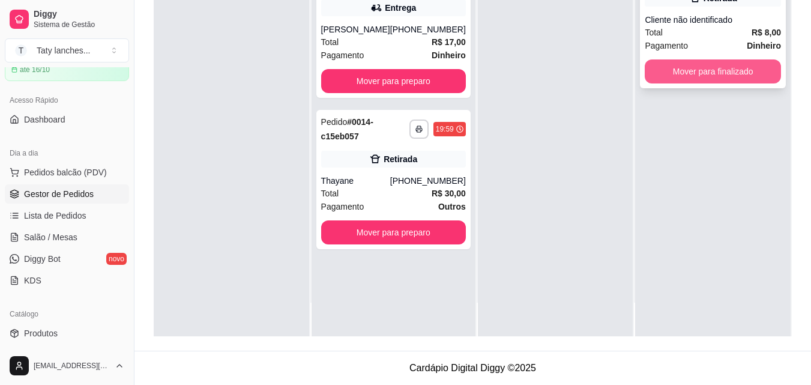
click at [667, 72] on button "Mover para finalizado" at bounding box center [713, 71] width 136 height 24
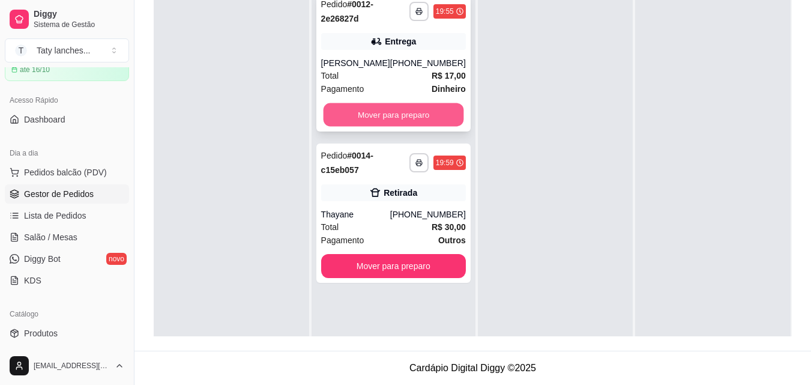
click at [350, 108] on button "Mover para preparo" at bounding box center [393, 114] width 141 height 23
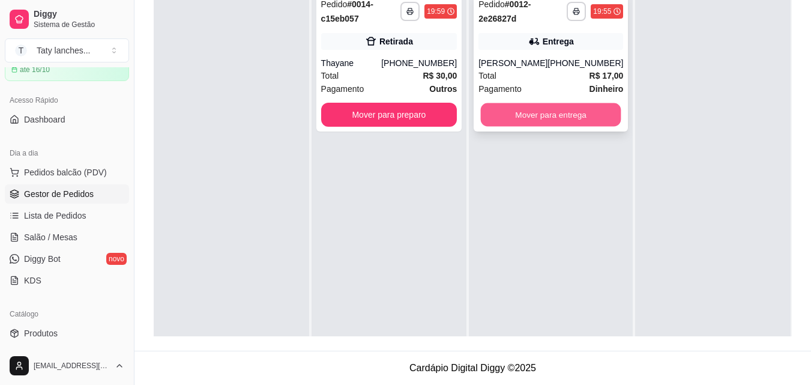
click at [483, 119] on button "Mover para entrega" at bounding box center [551, 114] width 141 height 23
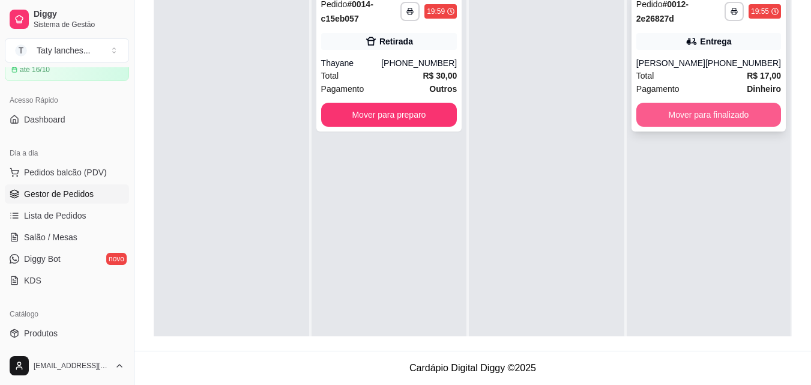
click at [659, 118] on button "Mover para finalizado" at bounding box center [709, 115] width 145 height 24
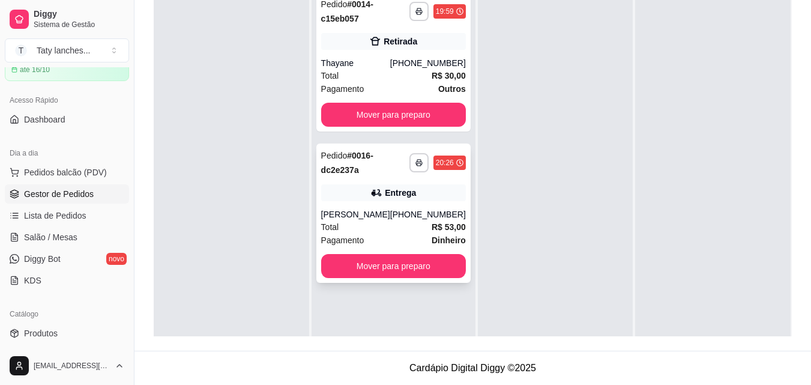
click at [414, 198] on div "Entrega" at bounding box center [393, 192] width 145 height 17
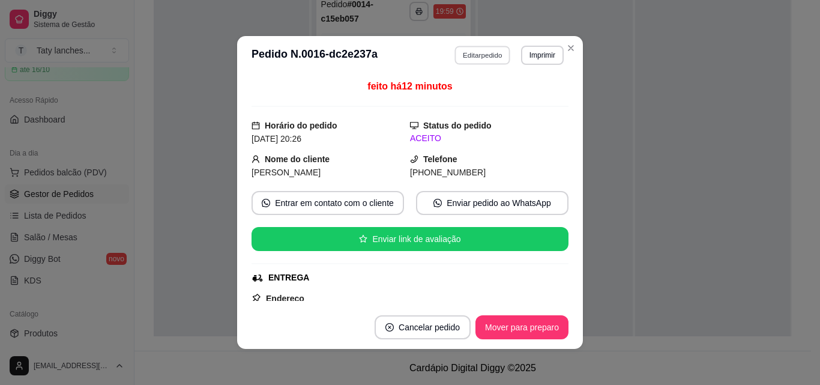
click at [498, 58] on button "Editar pedido" at bounding box center [483, 55] width 56 height 19
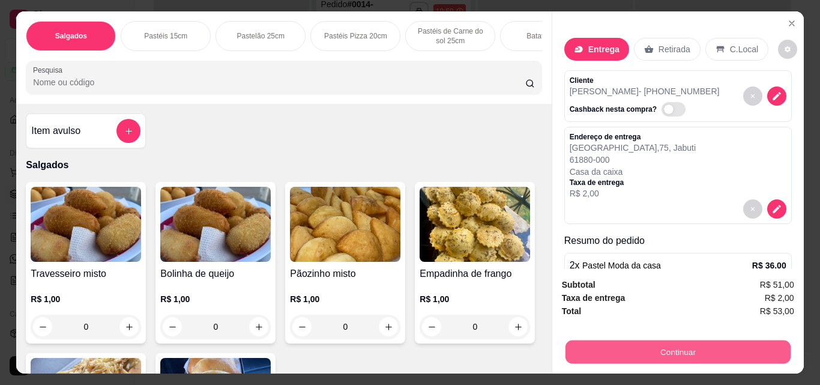
click at [692, 349] on button "Continuar" at bounding box center [677, 351] width 225 height 23
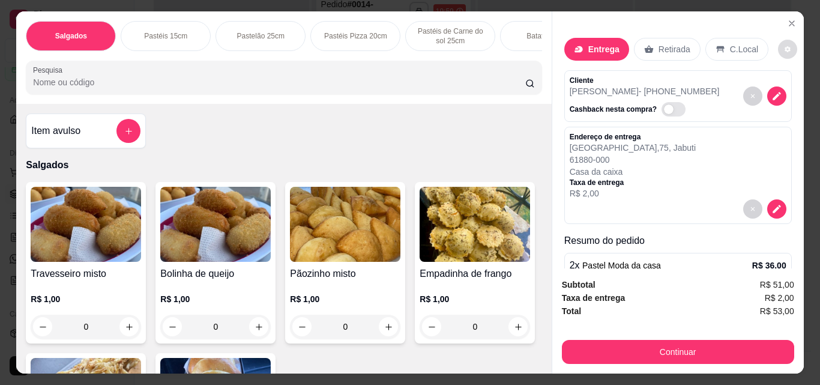
click at [778, 49] on button "decrease-product-quantity" at bounding box center [787, 49] width 19 height 19
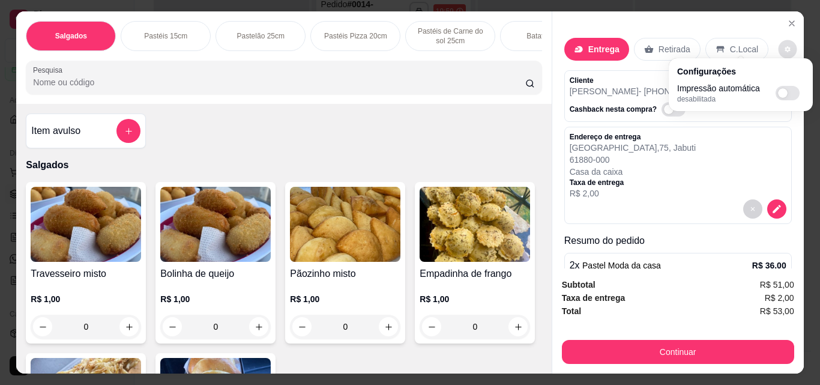
click at [782, 85] on div "Impressão automática desabilitada" at bounding box center [740, 93] width 127 height 22
click at [782, 95] on span "Automatic updates" at bounding box center [784, 93] width 12 height 10
click at [782, 95] on input "Automatic updates" at bounding box center [779, 97] width 8 height 8
checkbox input "true"
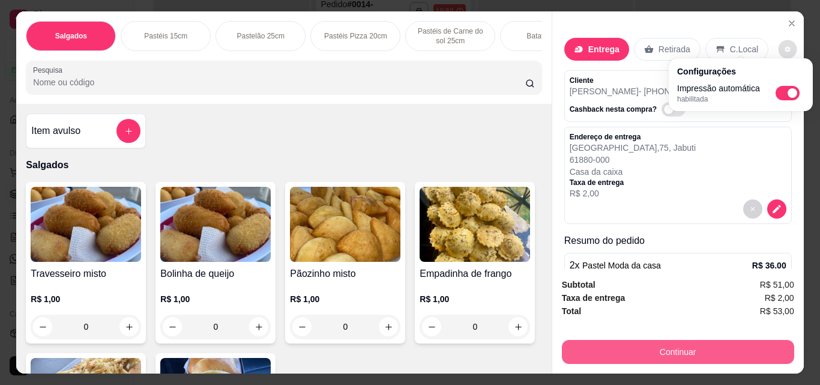
click at [630, 349] on button "Continuar" at bounding box center [678, 352] width 232 height 24
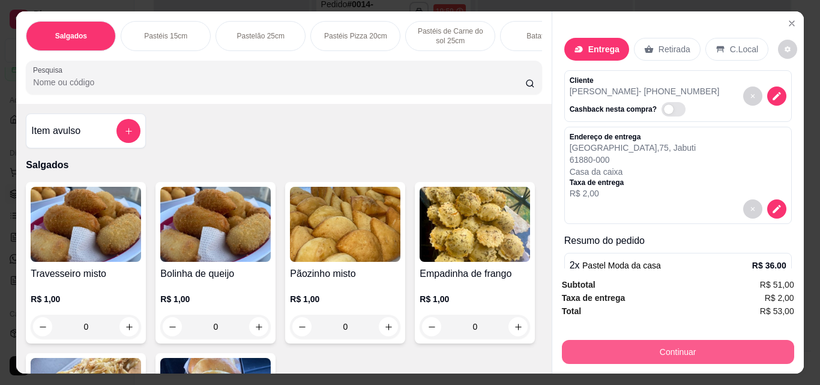
click at [616, 354] on button "Continuar" at bounding box center [678, 352] width 232 height 24
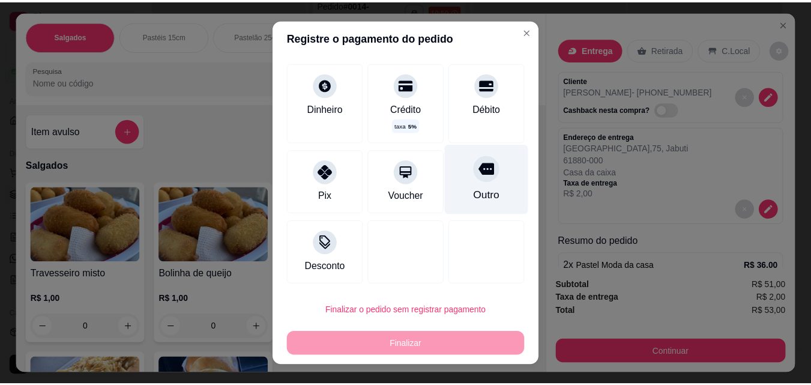
scroll to position [5, 0]
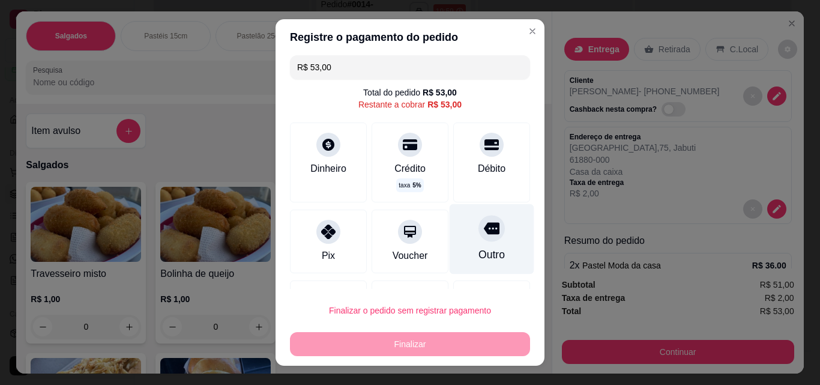
click at [485, 170] on div "Débito" at bounding box center [492, 169] width 28 height 14
type input "R$ 0,00"
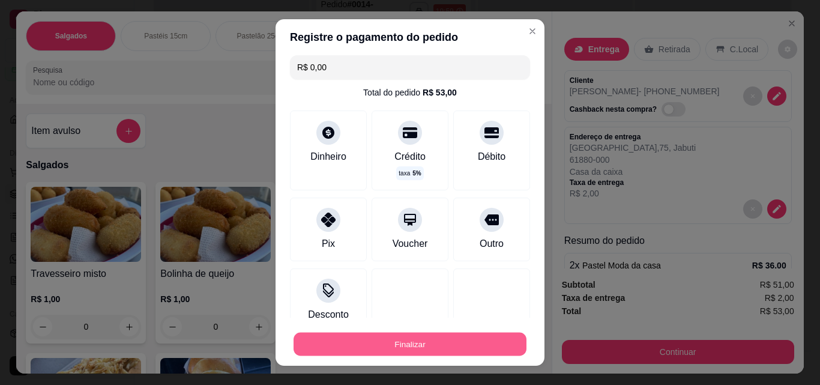
click at [420, 342] on button "Finalizar" at bounding box center [410, 344] width 233 height 23
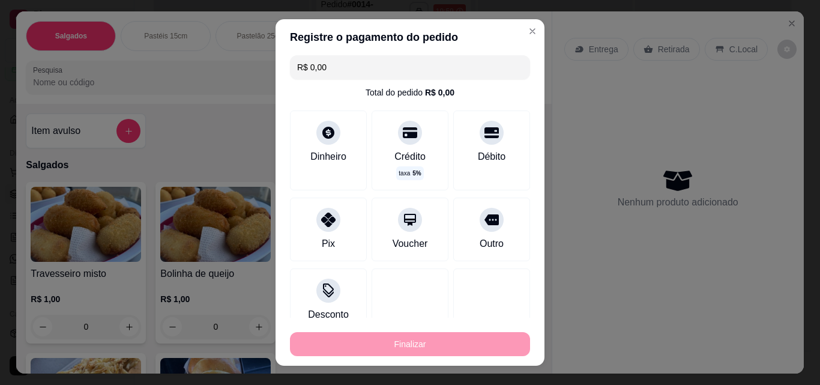
type input "0"
type input "-R$ 53,00"
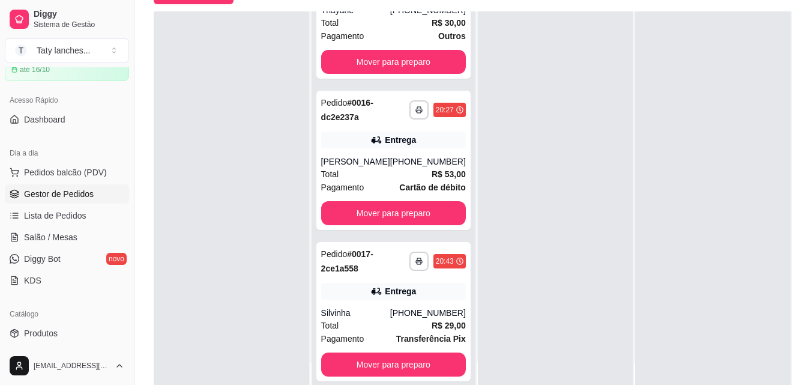
scroll to position [81, 0]
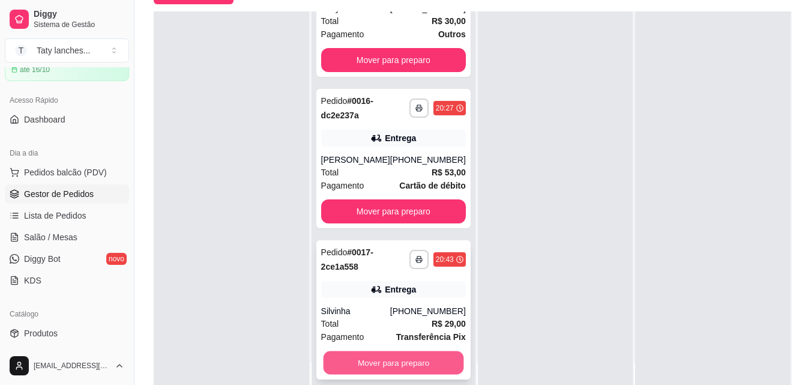
click at [366, 358] on button "Mover para preparo" at bounding box center [393, 362] width 141 height 23
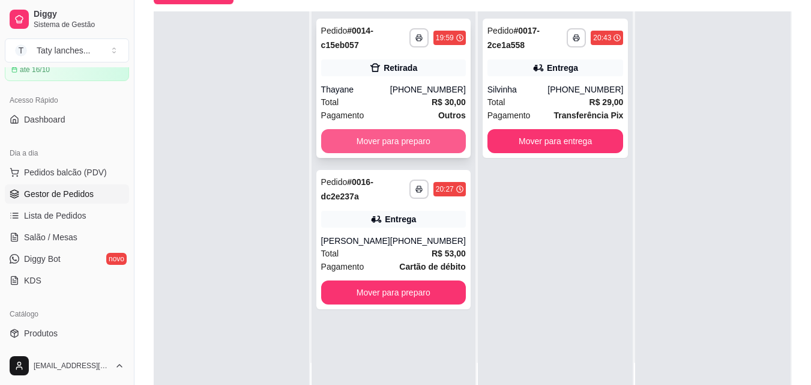
click at [369, 137] on button "Mover para preparo" at bounding box center [393, 141] width 145 height 24
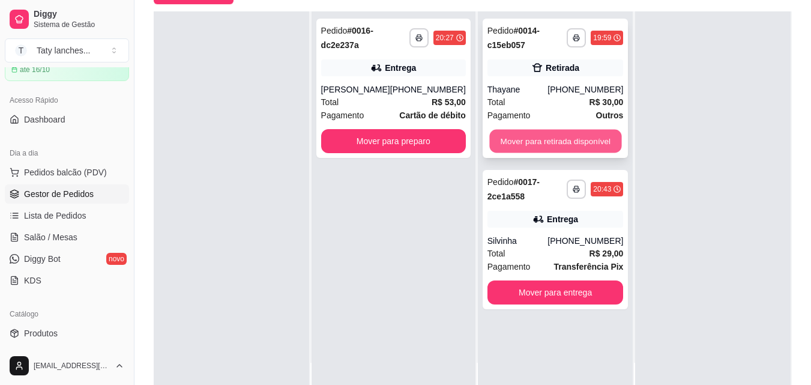
click at [545, 145] on button "Mover para retirada disponível" at bounding box center [555, 141] width 132 height 23
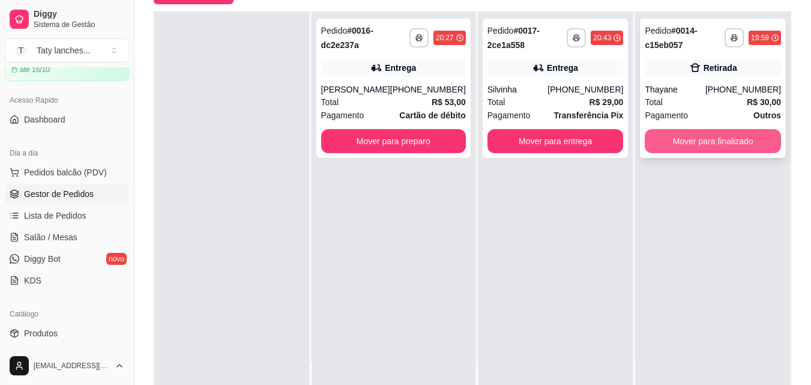
click at [678, 138] on button "Mover para finalizado" at bounding box center [713, 141] width 136 height 24
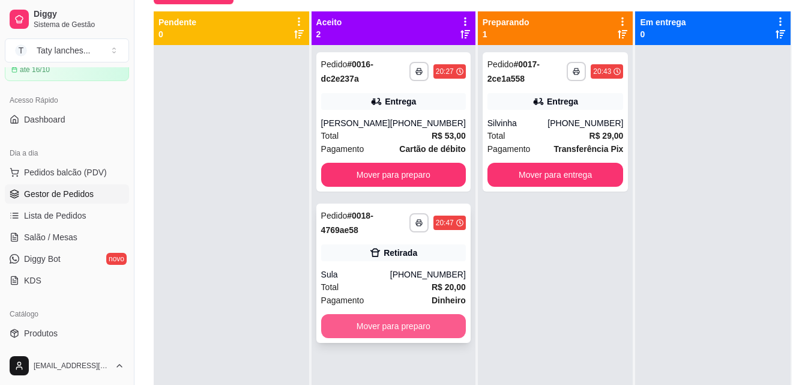
click at [354, 336] on button "Mover para preparo" at bounding box center [393, 326] width 145 height 24
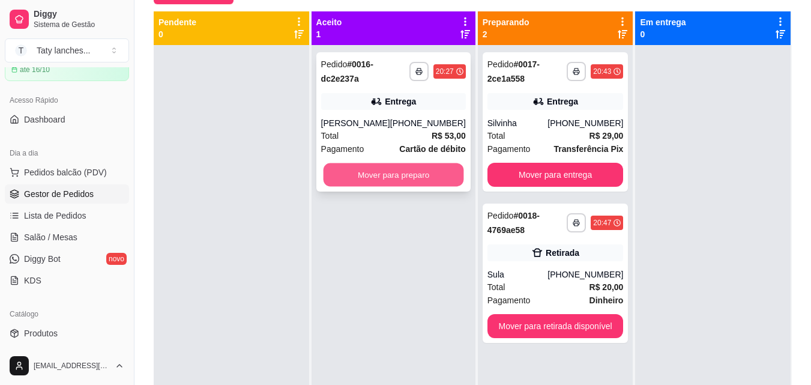
click at [369, 174] on button "Mover para preparo" at bounding box center [393, 174] width 141 height 23
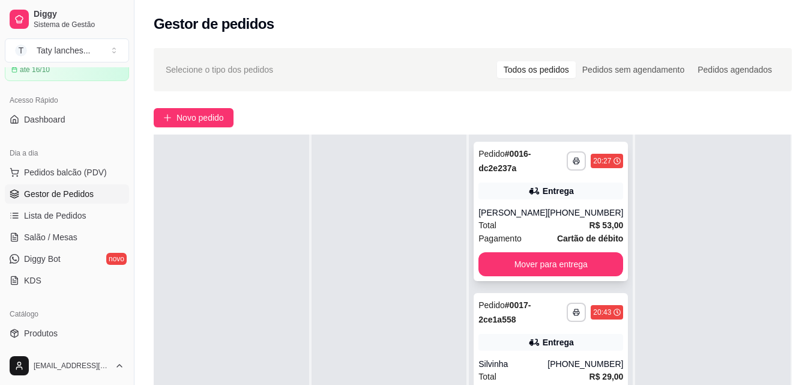
click at [491, 190] on div "Entrega" at bounding box center [551, 191] width 145 height 17
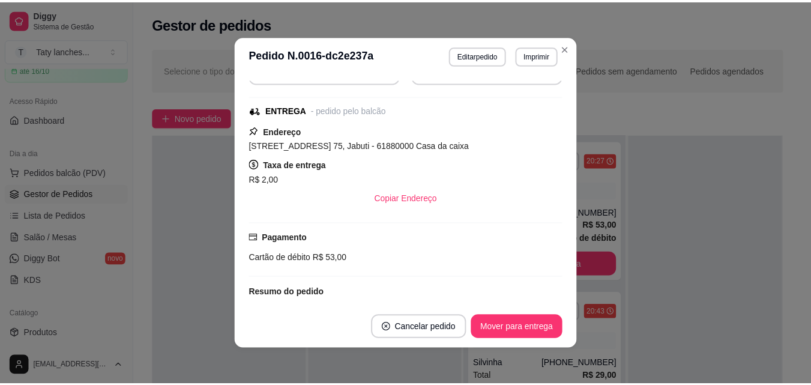
scroll to position [120, 0]
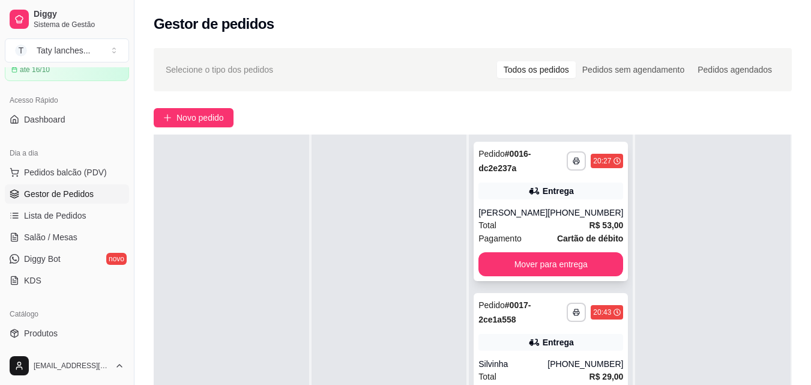
click at [501, 249] on div "**********" at bounding box center [551, 211] width 154 height 139
click at [569, 253] on button "Mover para entrega" at bounding box center [551, 264] width 141 height 23
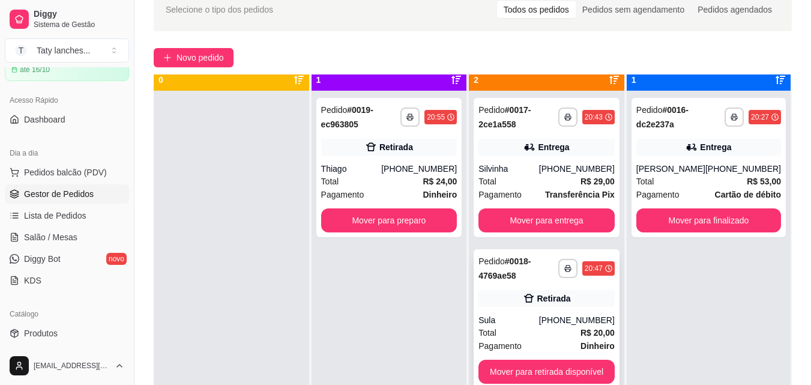
scroll to position [34, 0]
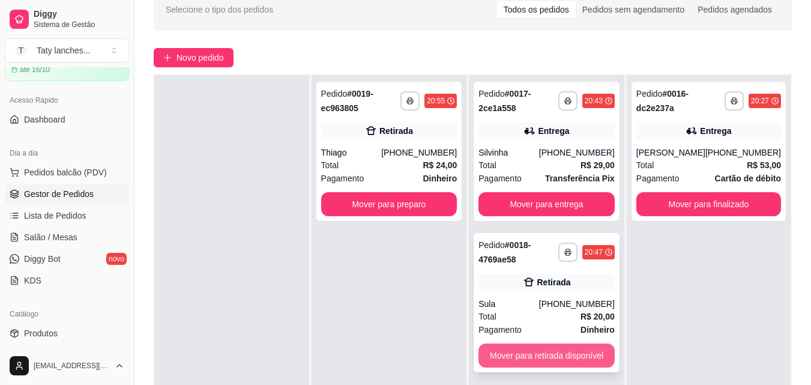
click at [552, 352] on button "Mover para retirada disponível" at bounding box center [547, 355] width 136 height 24
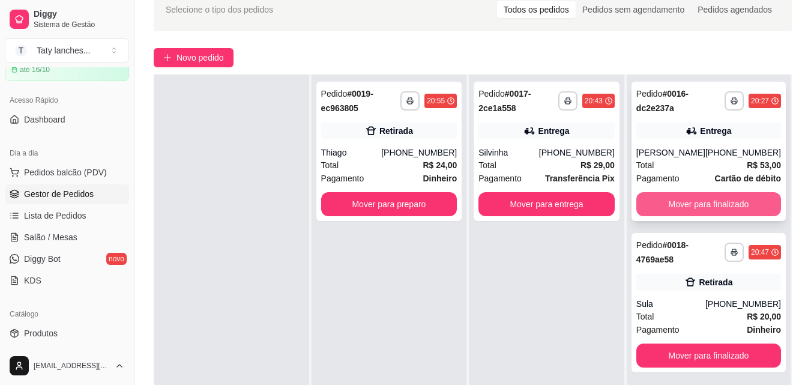
click at [698, 200] on button "Mover para finalizado" at bounding box center [709, 204] width 145 height 24
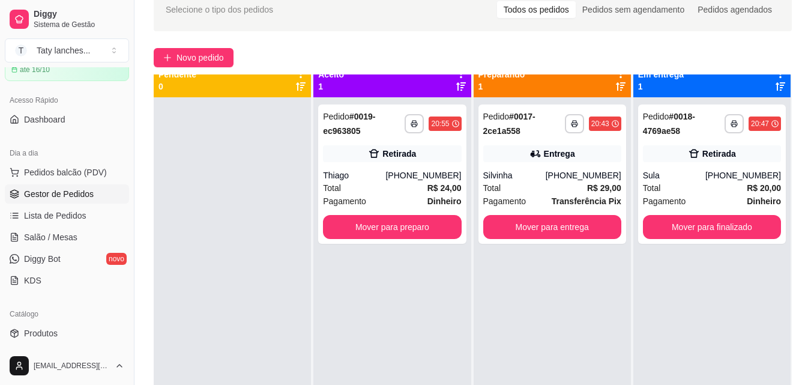
scroll to position [0, 0]
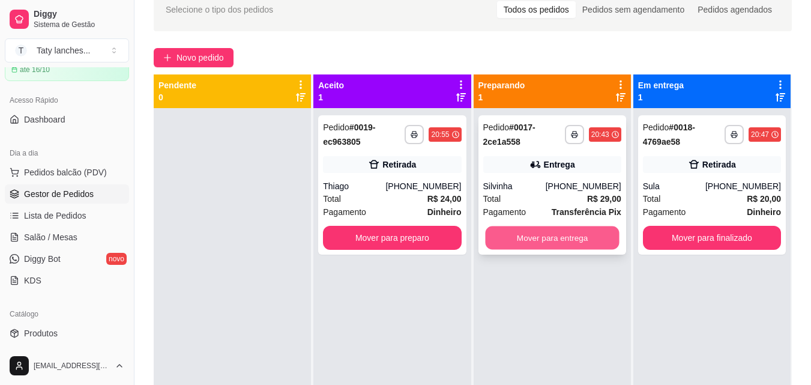
click at [541, 240] on button "Mover para entrega" at bounding box center [552, 237] width 134 height 23
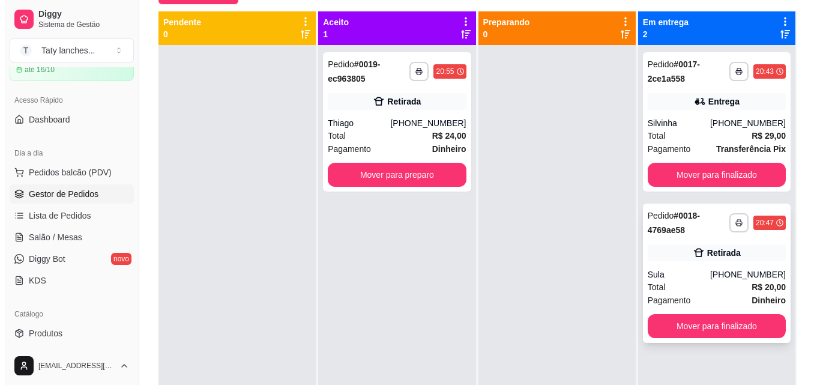
scroll to position [63, 0]
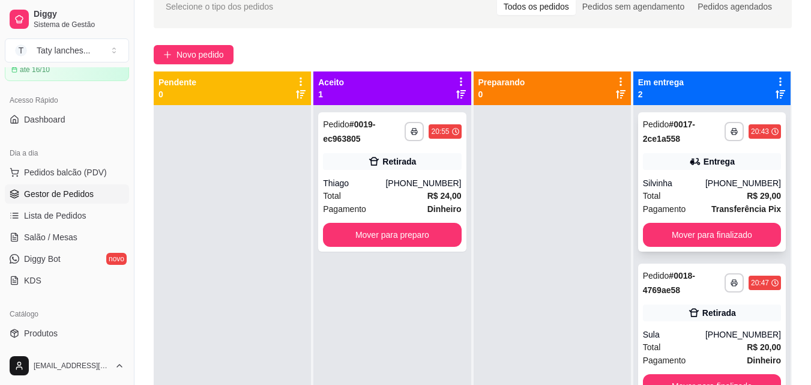
click at [674, 180] on div "Silvinha" at bounding box center [674, 183] width 62 height 12
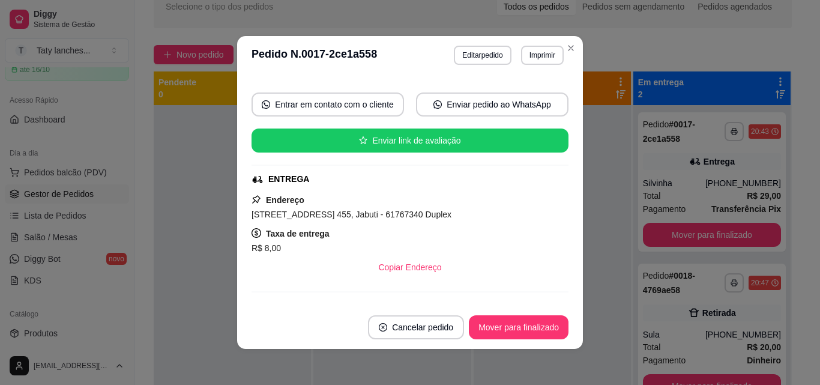
scroll to position [120, 0]
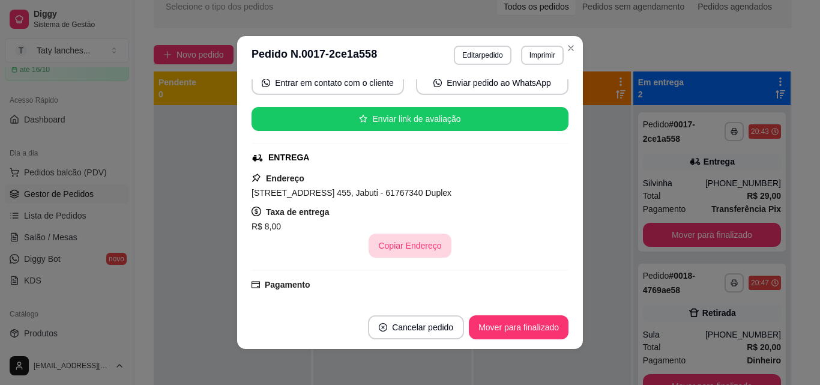
click at [387, 254] on button "Copiar Endereço" at bounding box center [410, 246] width 82 height 24
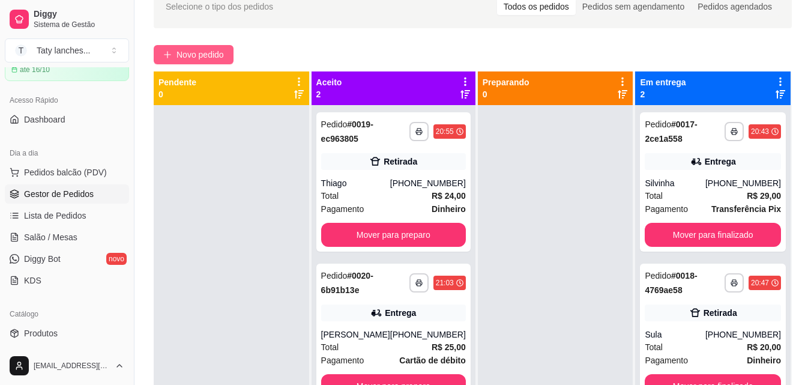
click at [210, 48] on span "Novo pedido" at bounding box center [200, 54] width 47 height 13
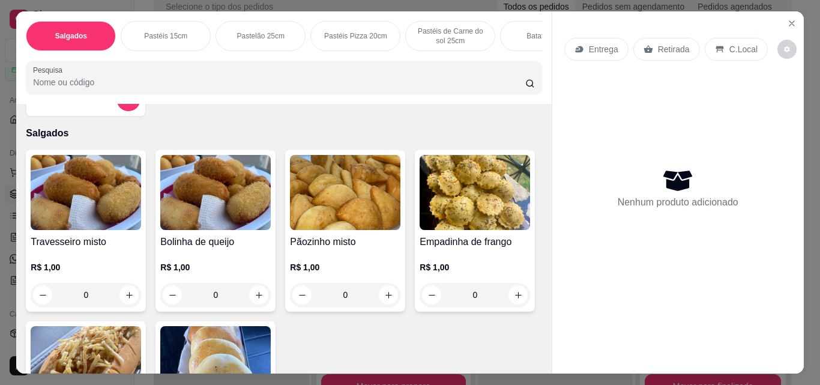
scroll to position [60, 0]
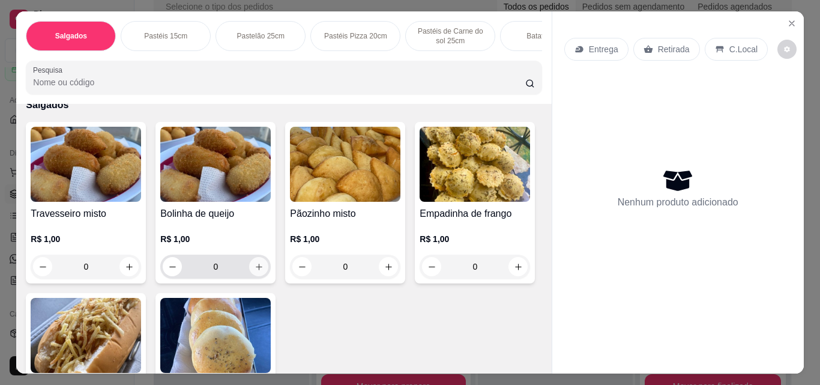
click at [249, 270] on button "increase-product-quantity" at bounding box center [258, 266] width 19 height 19
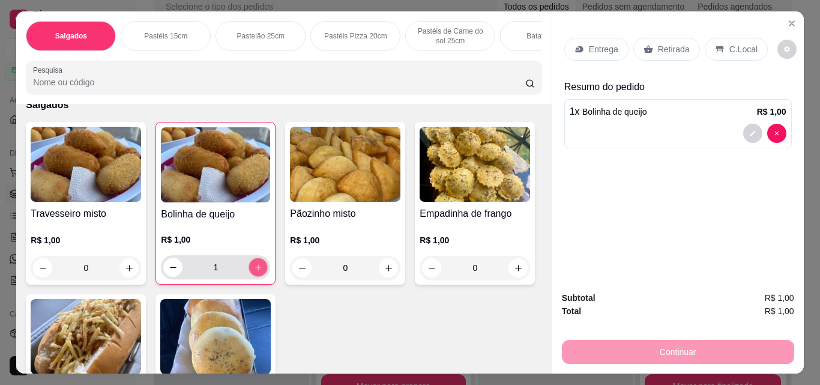
click at [249, 270] on button "increase-product-quantity" at bounding box center [258, 267] width 19 height 19
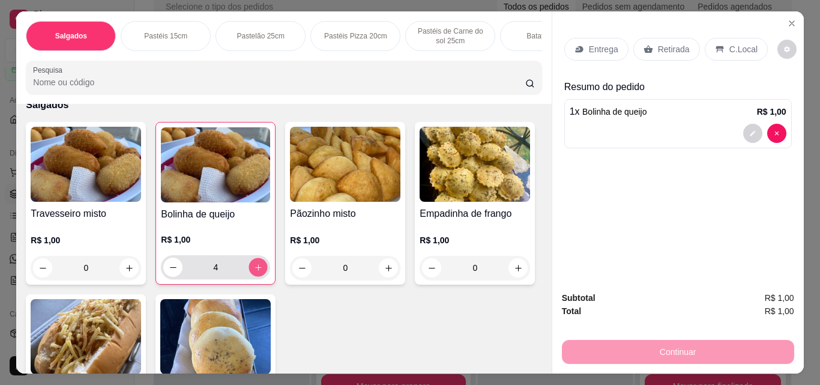
click at [249, 270] on button "increase-product-quantity" at bounding box center [258, 267] width 19 height 19
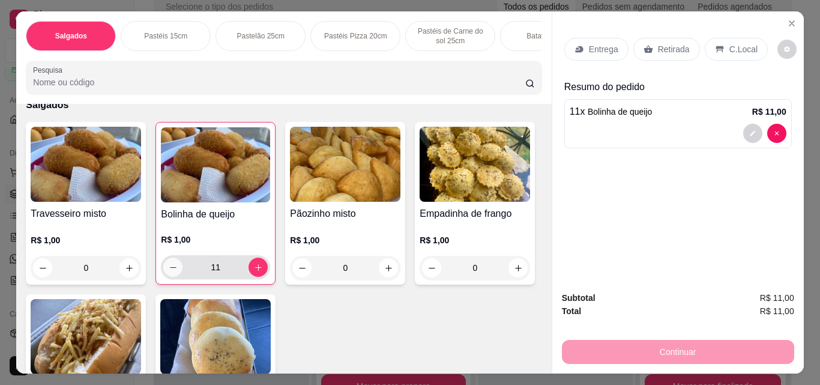
click at [174, 267] on button "decrease-product-quantity" at bounding box center [172, 267] width 19 height 19
click at [174, 267] on button "decrease-product-quantity" at bounding box center [173, 267] width 19 height 19
type input "8"
click at [123, 277] on button "increase-product-quantity" at bounding box center [129, 268] width 19 height 19
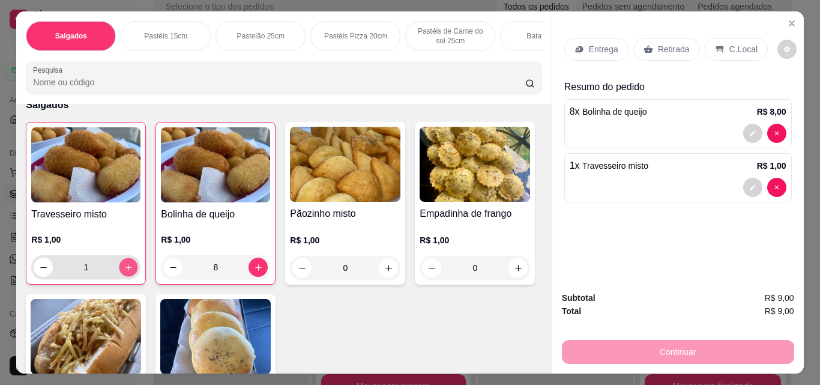
click at [123, 277] on button "increase-product-quantity" at bounding box center [128, 267] width 19 height 19
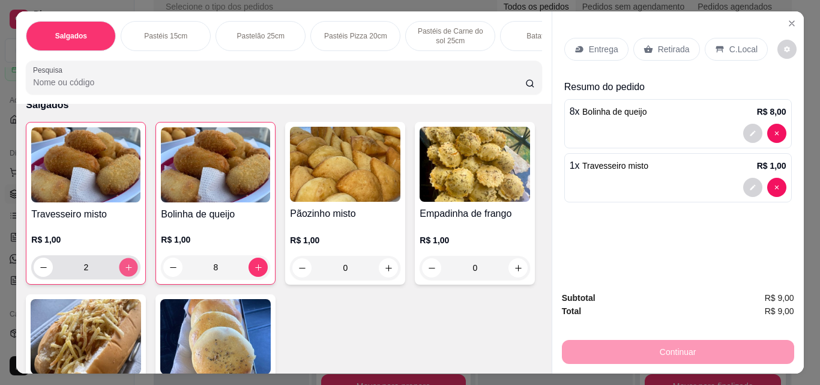
click at [123, 277] on button "increase-product-quantity" at bounding box center [128, 267] width 19 height 19
type input "7"
click at [604, 47] on p "Entrega" at bounding box center [603, 49] width 29 height 12
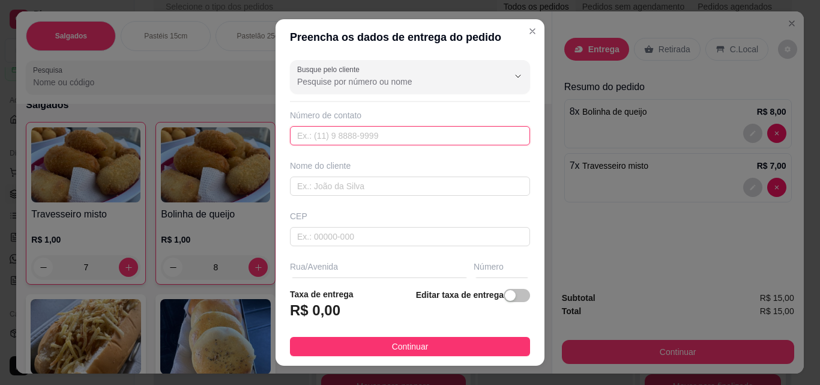
click at [380, 138] on input "text" at bounding box center [410, 135] width 240 height 19
click at [354, 82] on input "Busque pelo cliente" at bounding box center [393, 82] width 192 height 12
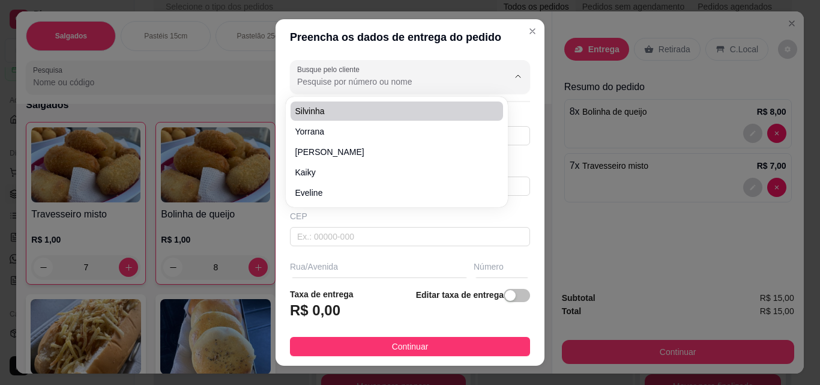
click at [346, 75] on div at bounding box center [410, 77] width 226 height 24
click at [321, 112] on span "[PERSON_NAME]" at bounding box center [390, 111] width 191 height 12
type input "[PERSON_NAME]"
type input "85991141114"
type input "[PERSON_NAME]"
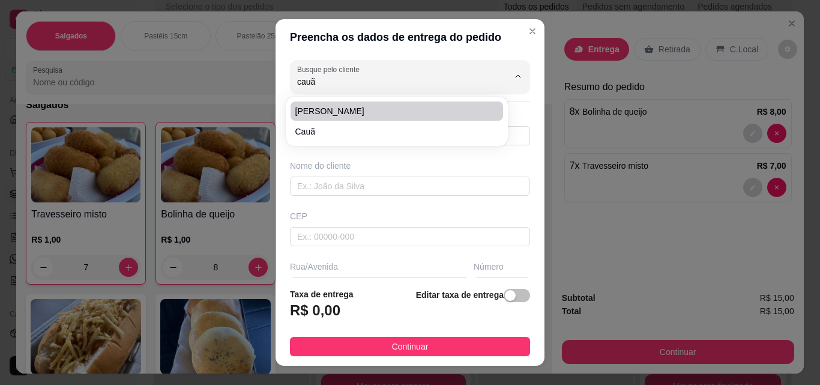
type input "[GEOGRAPHIC_DATA][PERSON_NAME]"
type input "827"
type input "Itaitinga"
type input "Ao lado da escola [PERSON_NAME]"
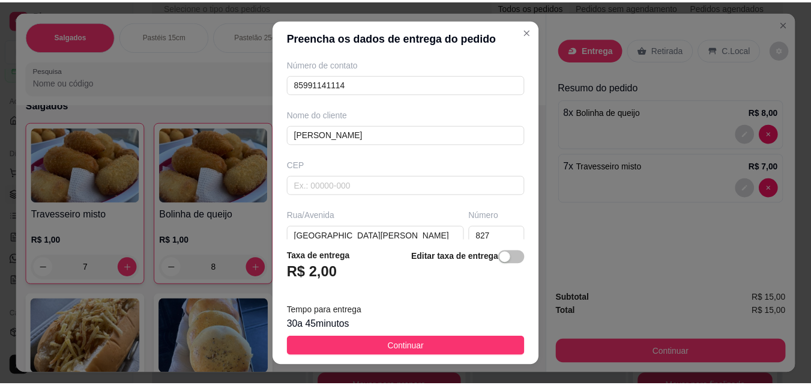
scroll to position [120, 0]
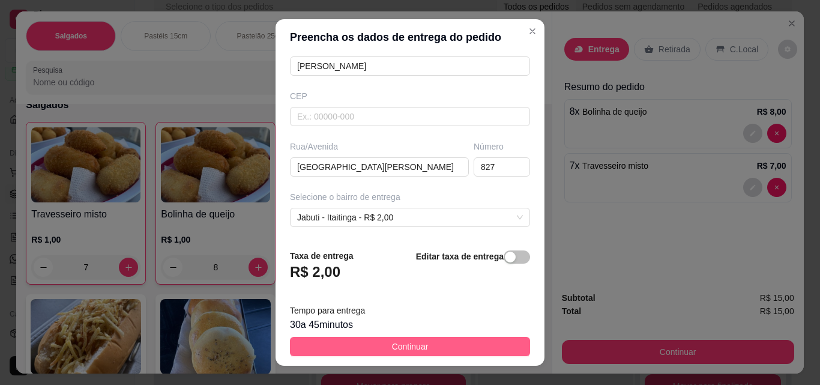
type input "[PERSON_NAME]"
click at [375, 348] on button "Continuar" at bounding box center [410, 346] width 240 height 19
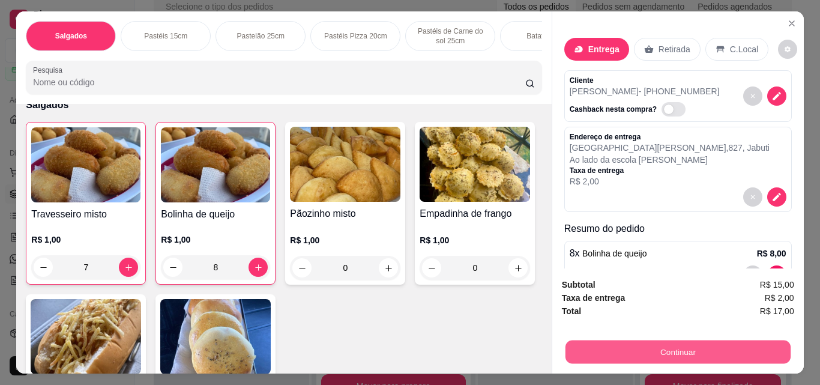
click at [581, 351] on button "Continuar" at bounding box center [677, 351] width 225 height 23
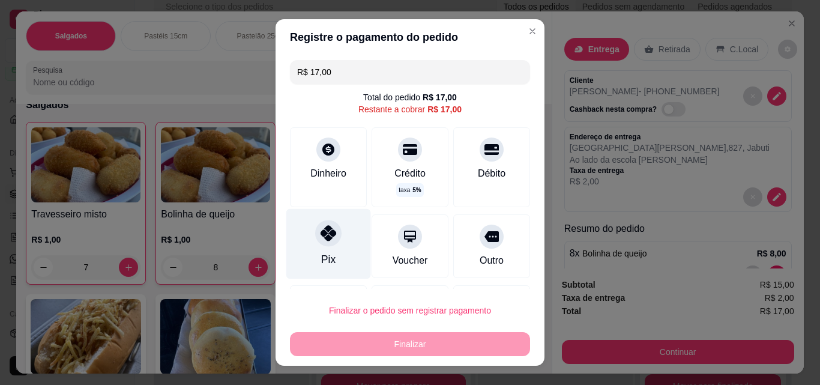
click at [321, 247] on div "Pix" at bounding box center [328, 244] width 85 height 70
type input "R$ 0,00"
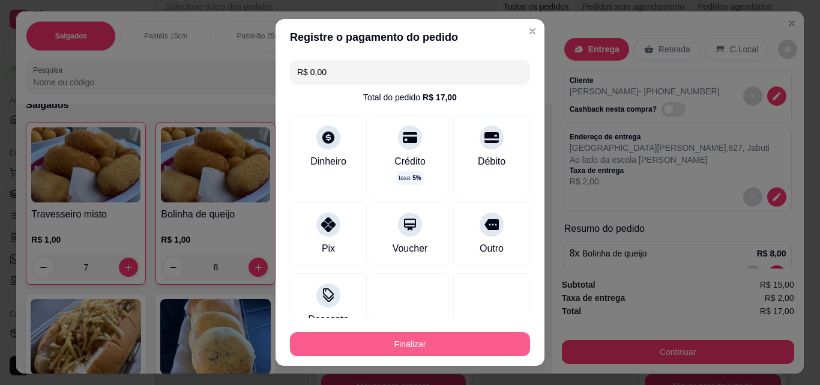
click at [391, 338] on button "Finalizar" at bounding box center [410, 344] width 240 height 24
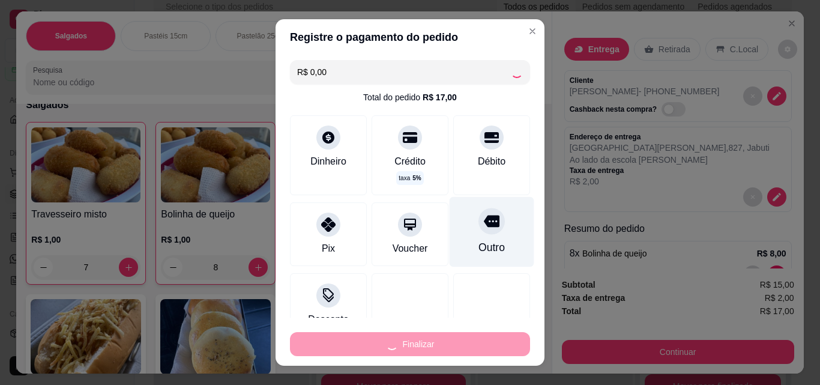
type input "0"
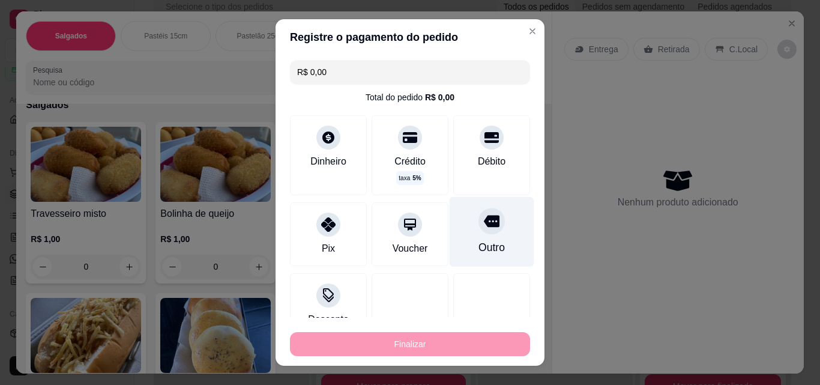
type input "-R$ 17,00"
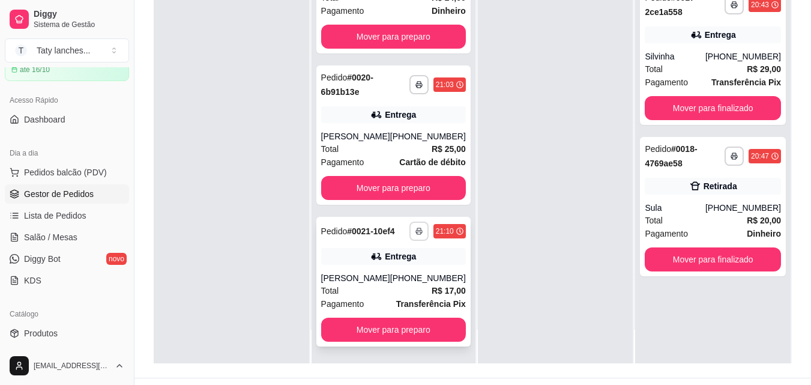
scroll to position [183, 0]
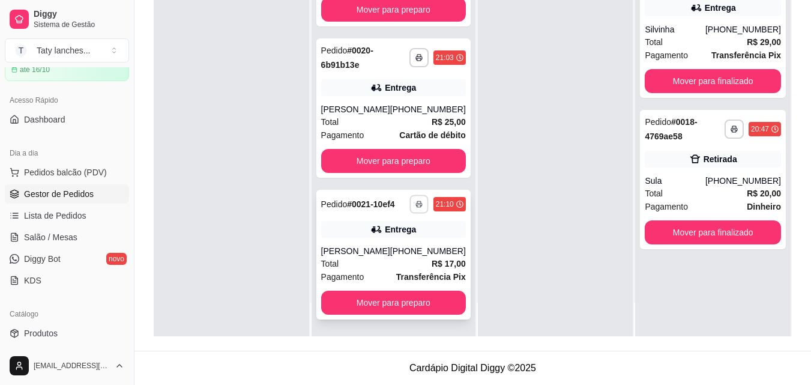
click at [410, 195] on button "button" at bounding box center [419, 204] width 19 height 19
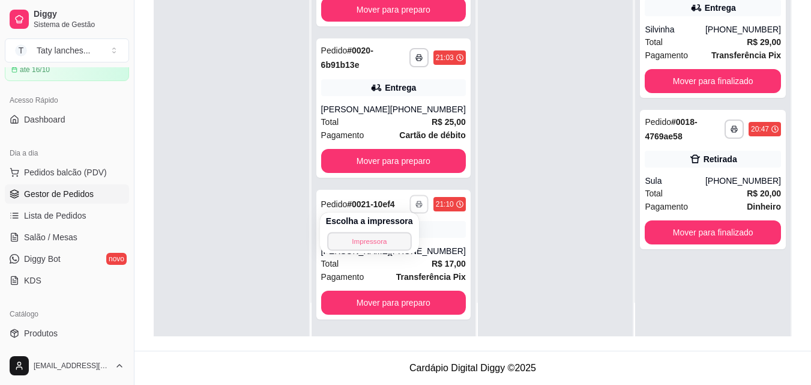
click at [391, 233] on button "Impressora" at bounding box center [369, 241] width 84 height 19
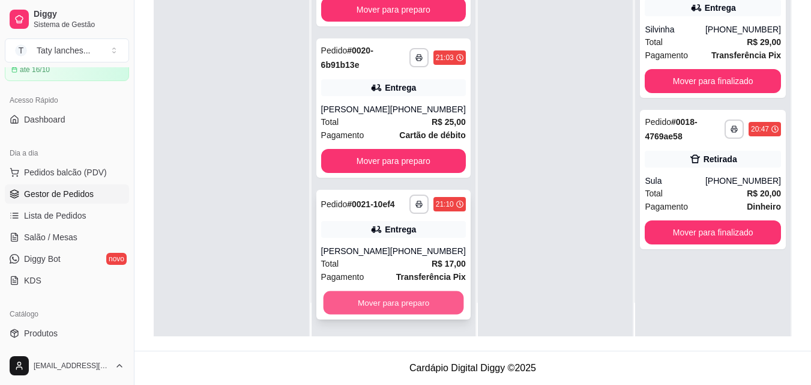
click at [407, 298] on button "Mover para preparo" at bounding box center [393, 302] width 141 height 23
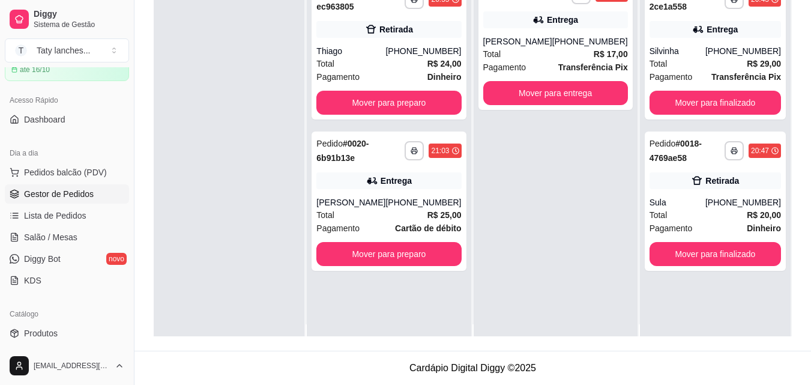
scroll to position [0, 0]
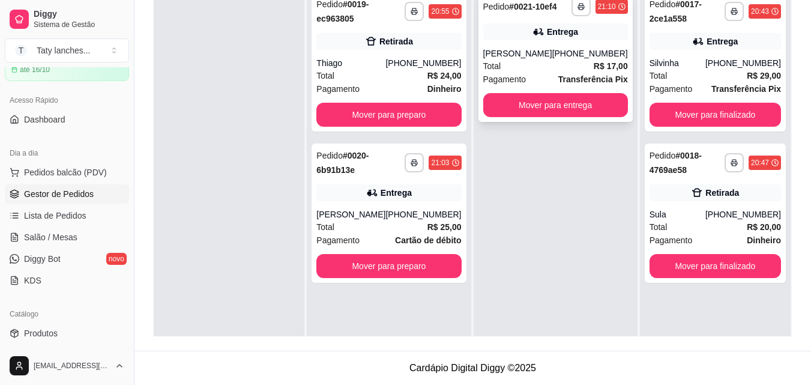
click at [498, 34] on div "Entrega" at bounding box center [555, 31] width 145 height 17
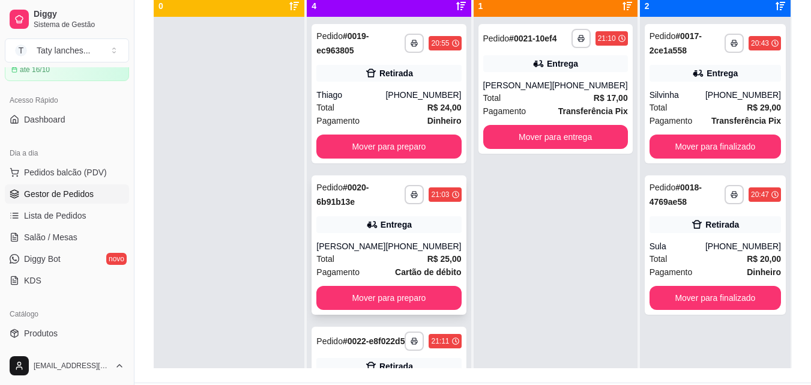
scroll to position [123, 0]
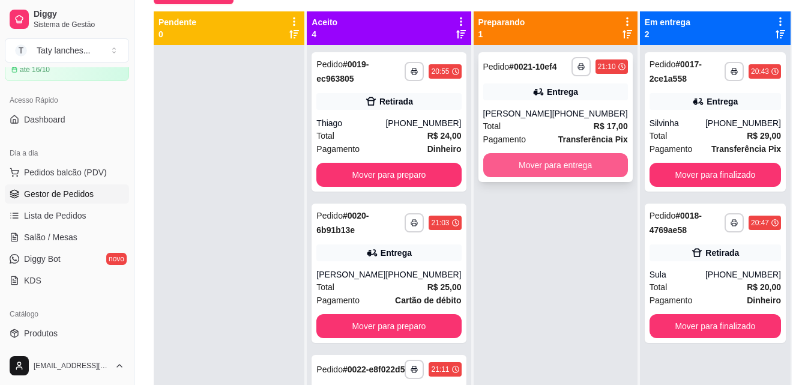
click at [558, 153] on div "**********" at bounding box center [556, 117] width 154 height 130
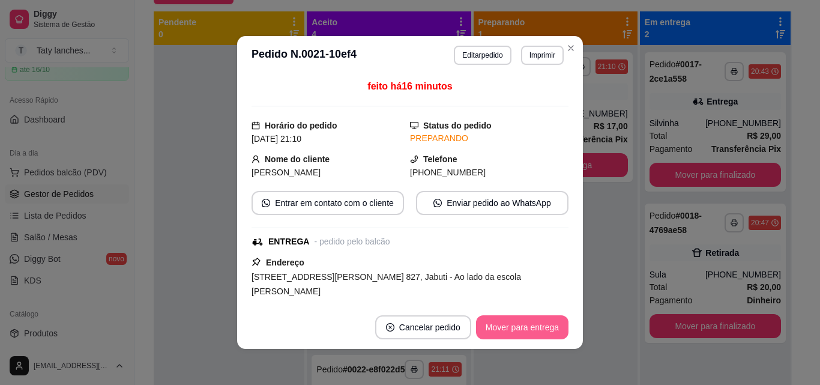
click at [501, 320] on button "Mover para entrega" at bounding box center [522, 327] width 92 height 24
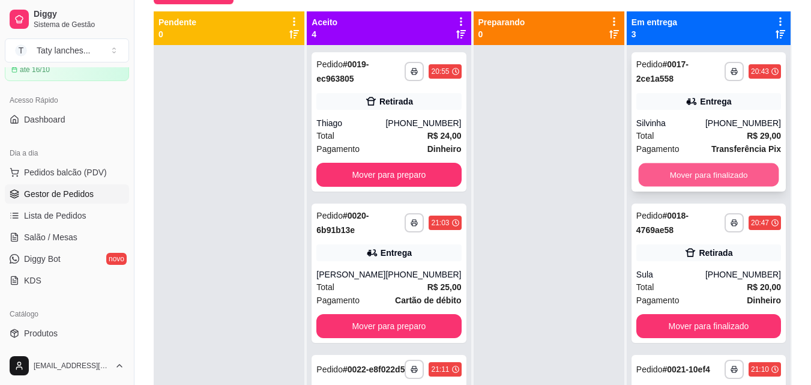
click at [663, 175] on button "Mover para finalizado" at bounding box center [708, 174] width 141 height 23
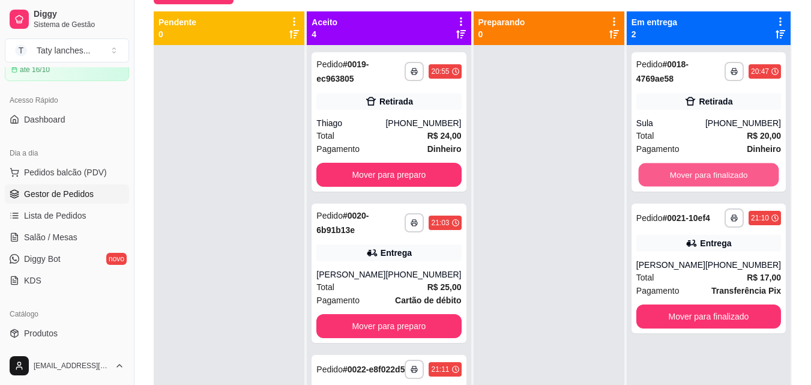
click at [663, 175] on button "Mover para finalizado" at bounding box center [708, 174] width 141 height 23
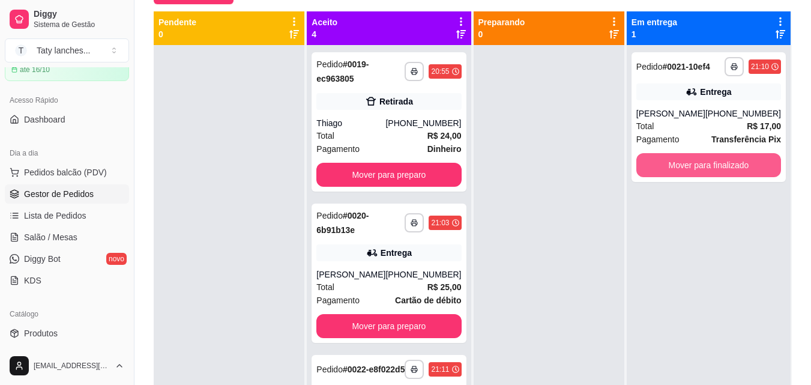
click at [663, 175] on button "Mover para finalizado" at bounding box center [709, 165] width 145 height 24
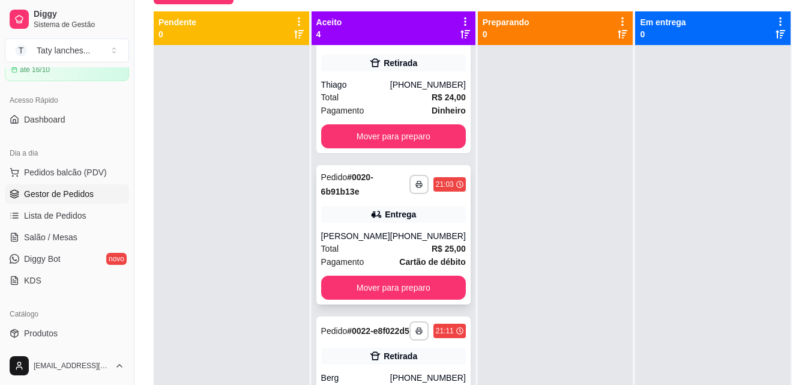
scroll to position [60, 0]
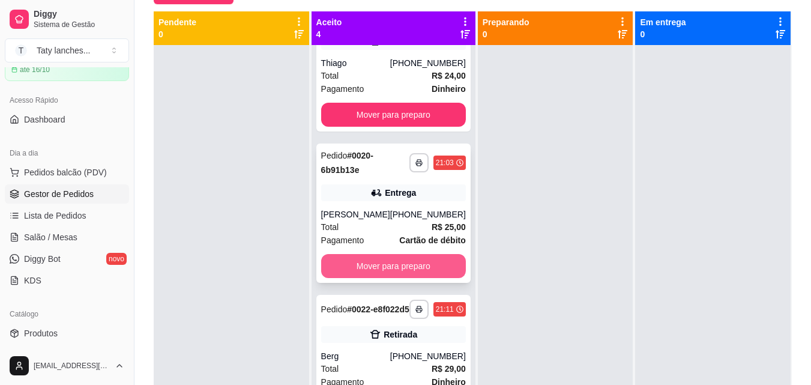
click at [343, 273] on button "Mover para preparo" at bounding box center [393, 266] width 145 height 24
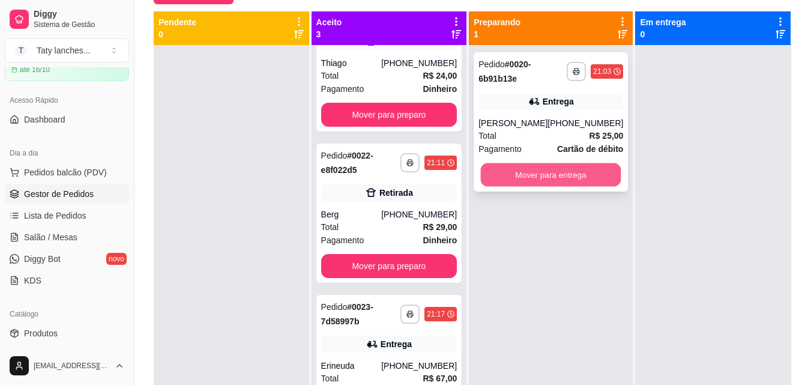
click at [544, 181] on button "Mover para entrega" at bounding box center [551, 174] width 141 height 23
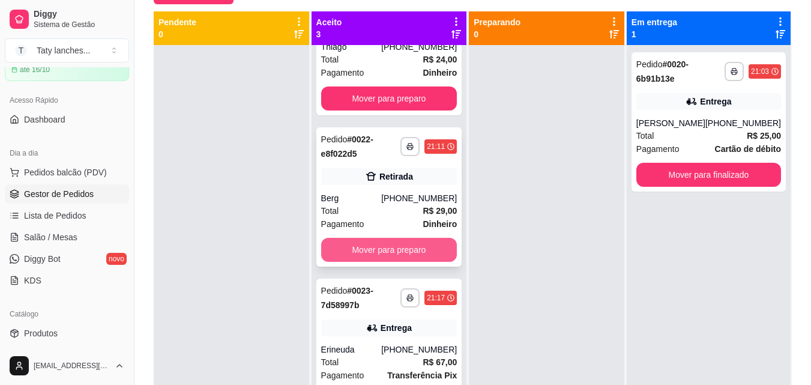
scroll to position [81, 0]
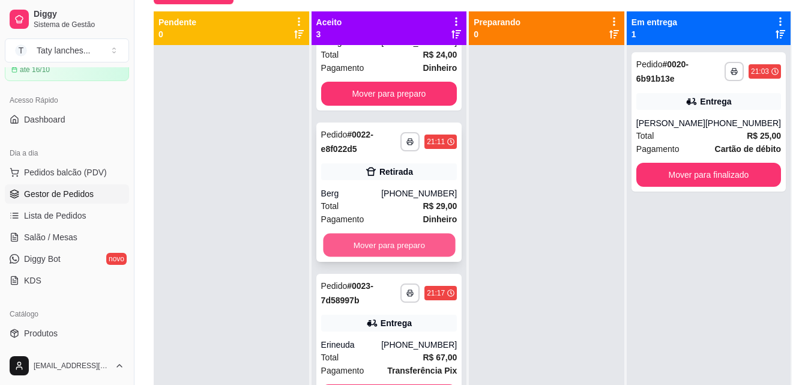
click at [361, 247] on button "Mover para preparo" at bounding box center [389, 245] width 132 height 23
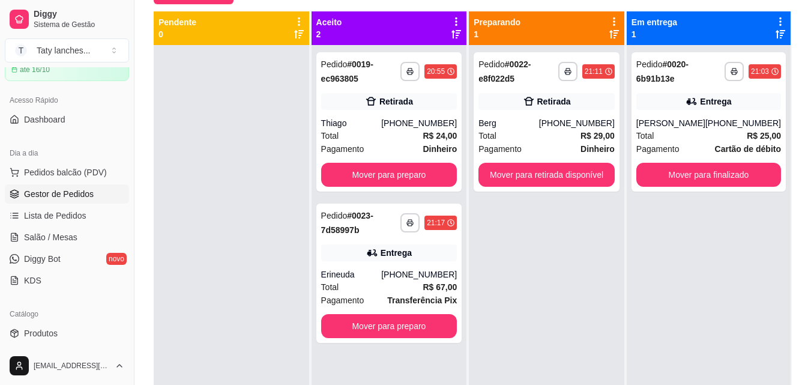
scroll to position [0, 0]
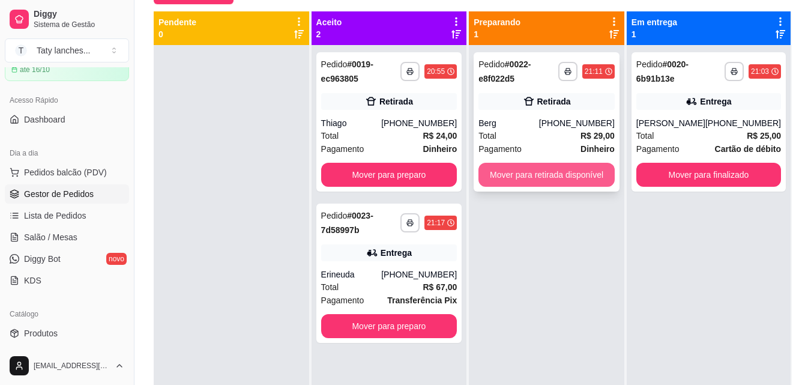
click at [596, 183] on button "Mover para retirada disponível" at bounding box center [547, 175] width 136 height 24
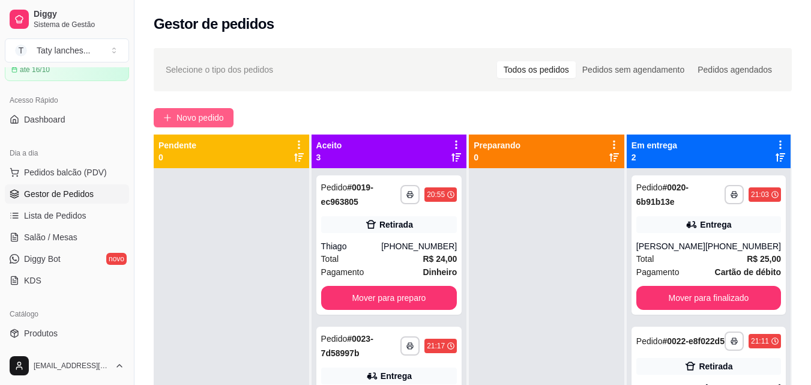
click at [199, 117] on span "Novo pedido" at bounding box center [200, 117] width 47 height 13
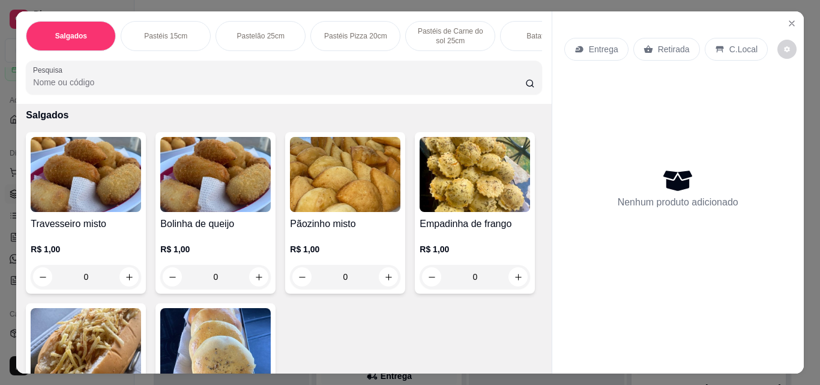
scroll to position [60, 0]
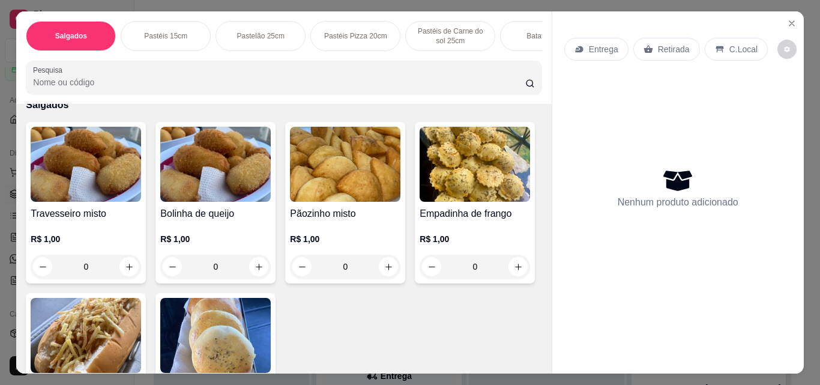
click at [531, 31] on p "Batata Frita" at bounding box center [545, 36] width 37 height 10
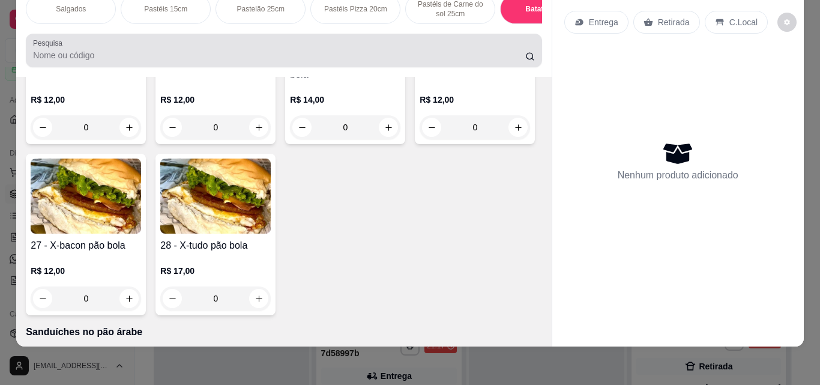
scroll to position [0, 0]
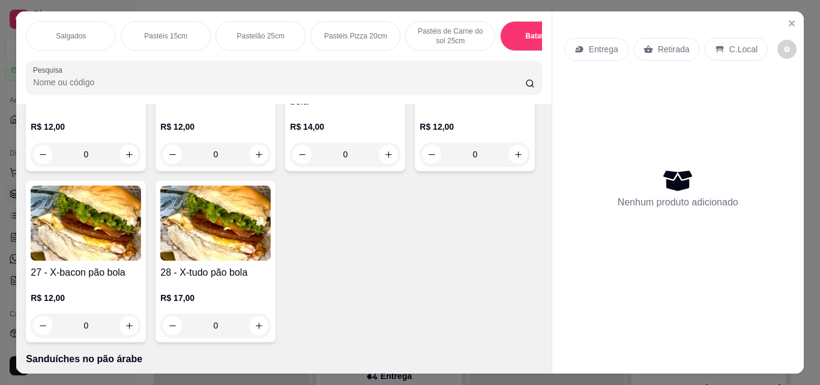
drag, startPoint x: 509, startPoint y: 53, endPoint x: 508, endPoint y: 47, distance: 6.6
click at [509, 51] on div "Salgados Pastéis 15cm Pastelão 25cm Pastéis Pizza 20cm Pastéis de Carne do sol …" at bounding box center [283, 57] width 535 height 92
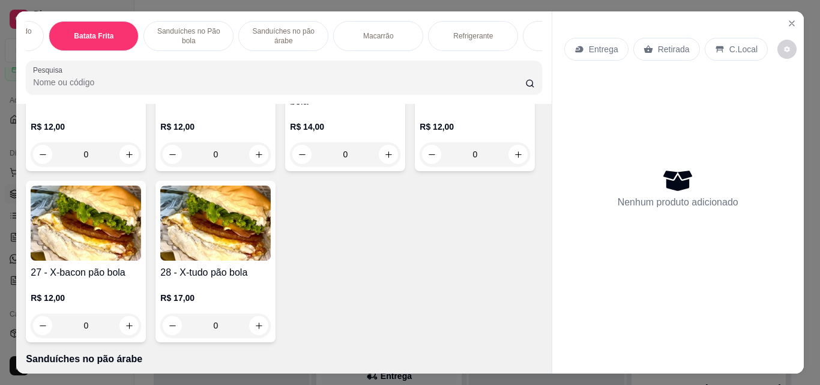
click at [354, 32] on div "Macarrão" at bounding box center [378, 36] width 90 height 30
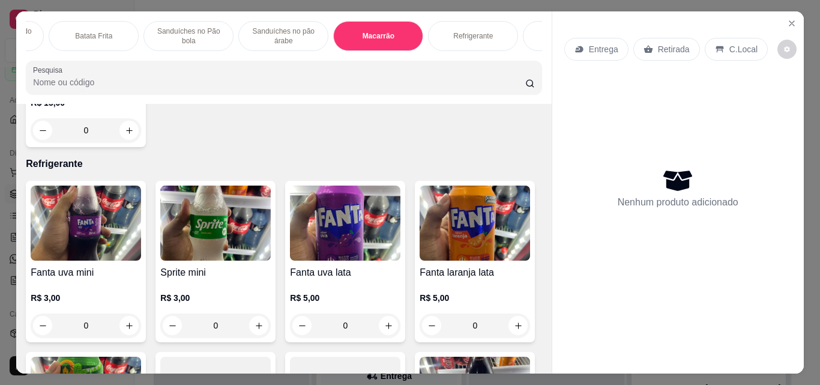
scroll to position [31, 0]
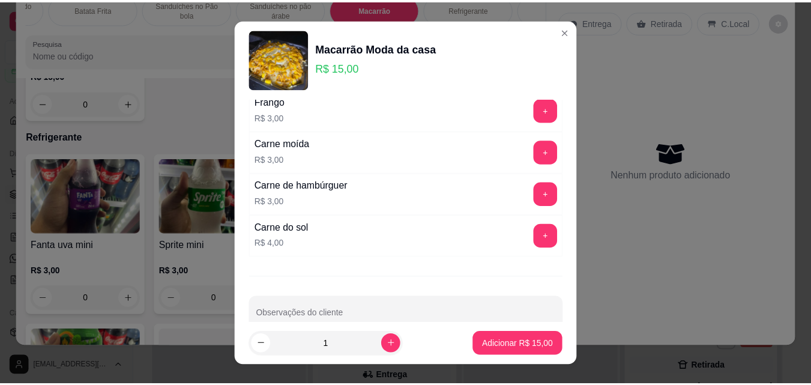
scroll to position [625, 0]
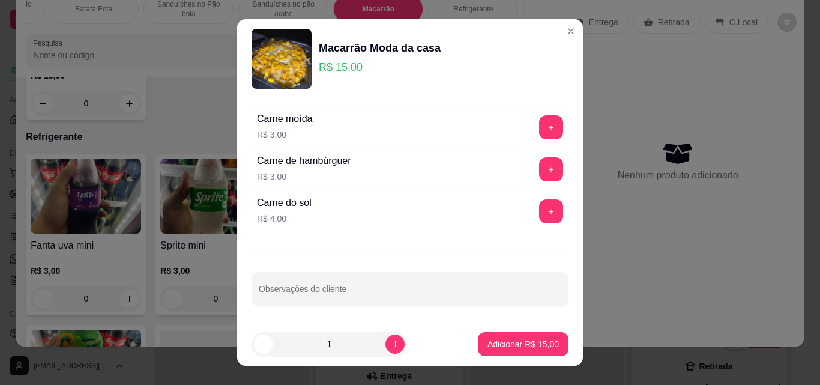
click at [402, 311] on div "Adicionais Escolha até 17 opções Completo Orégano R$ 0,50 + Milho R$ 1,00 + Aze…" at bounding box center [410, 210] width 346 height 224
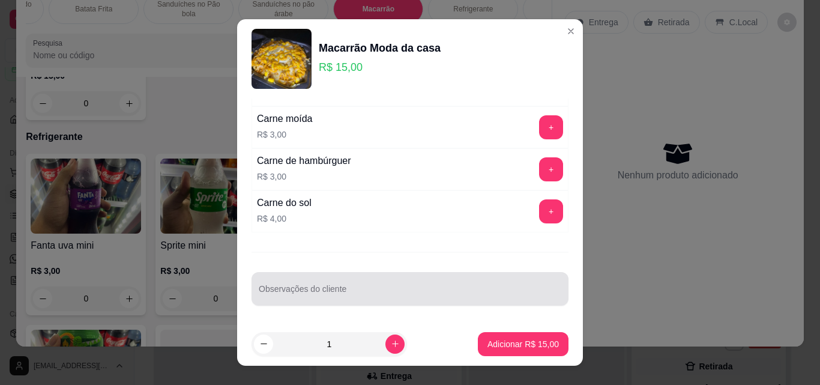
click at [367, 288] on input "Observações do cliente" at bounding box center [410, 294] width 303 height 12
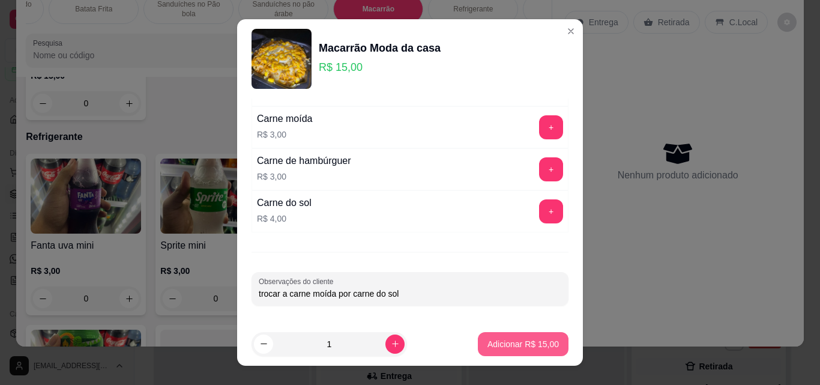
type input "trocar a carne moída por carne do sol"
click at [506, 345] on p "Adicionar R$ 15,00" at bounding box center [524, 343] width 70 height 11
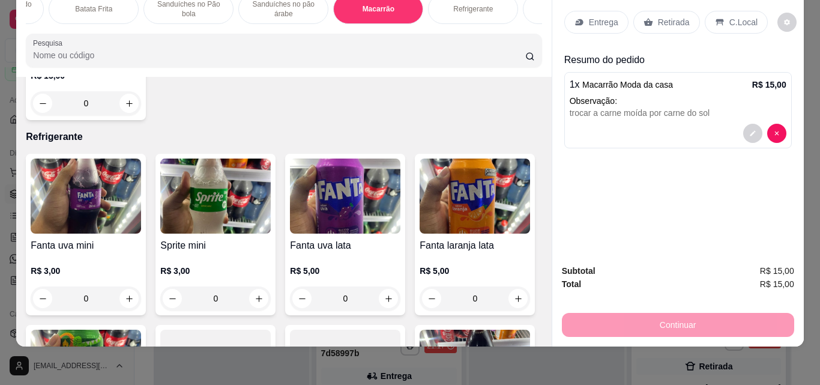
click at [658, 16] on p "Retirada" at bounding box center [674, 22] width 32 height 12
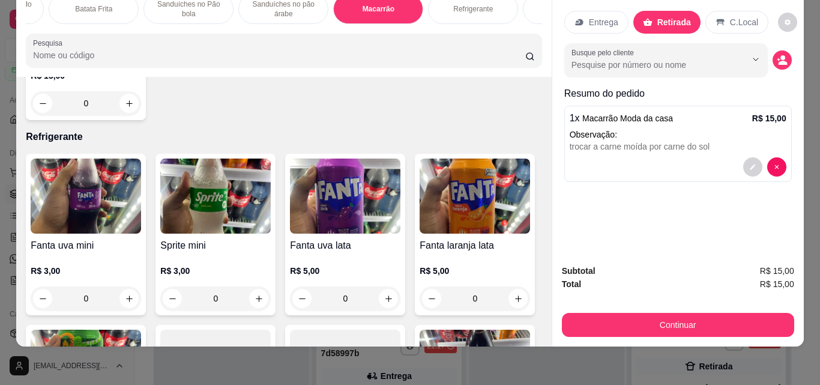
click at [715, 329] on div "Subtotal R$ 15,00 Total R$ 15,00 Continuar" at bounding box center [678, 301] width 252 height 92
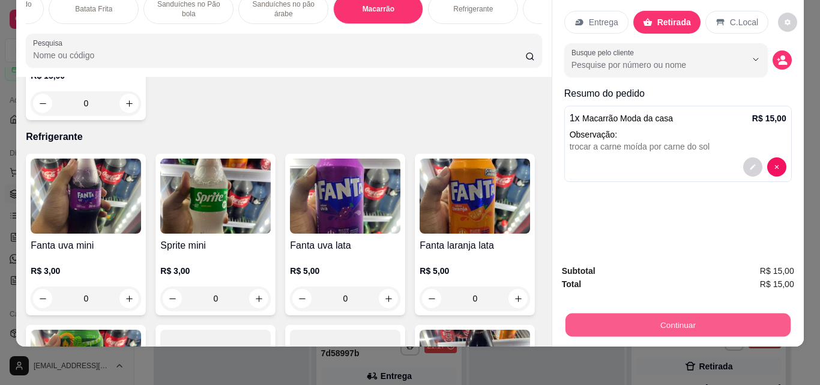
click at [709, 322] on button "Continuar" at bounding box center [677, 324] width 225 height 23
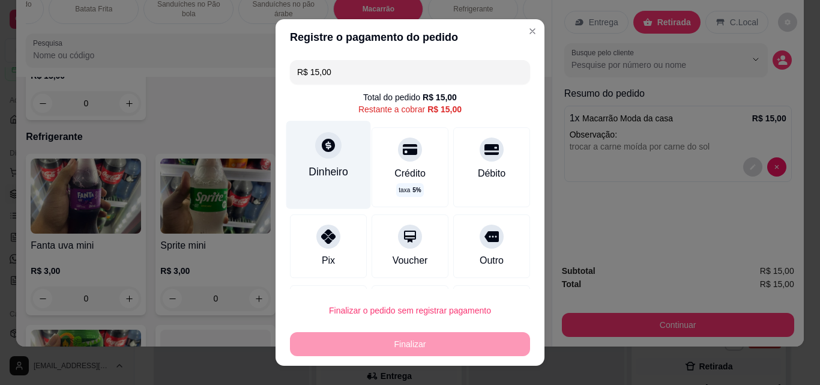
click at [322, 171] on div "Dinheiro" at bounding box center [329, 172] width 40 height 16
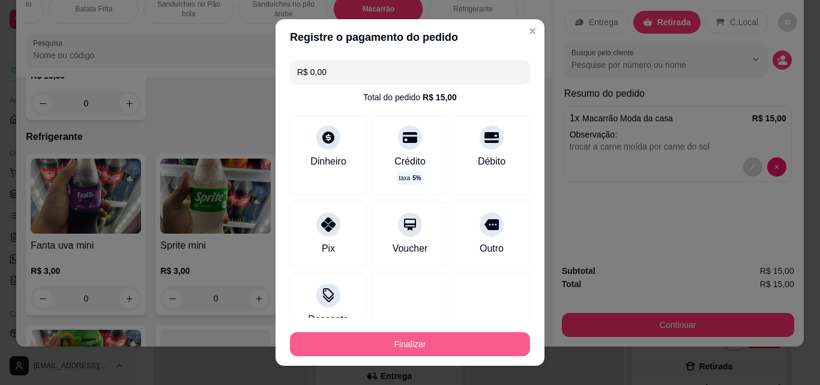
click at [456, 339] on button "Finalizar" at bounding box center [410, 344] width 240 height 24
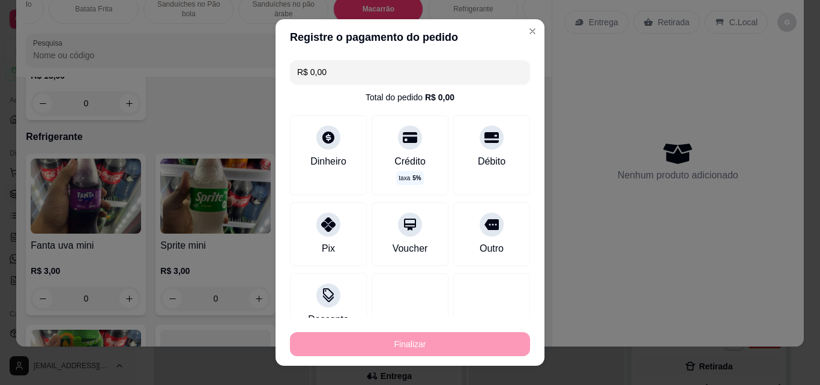
type input "-R$ 15,00"
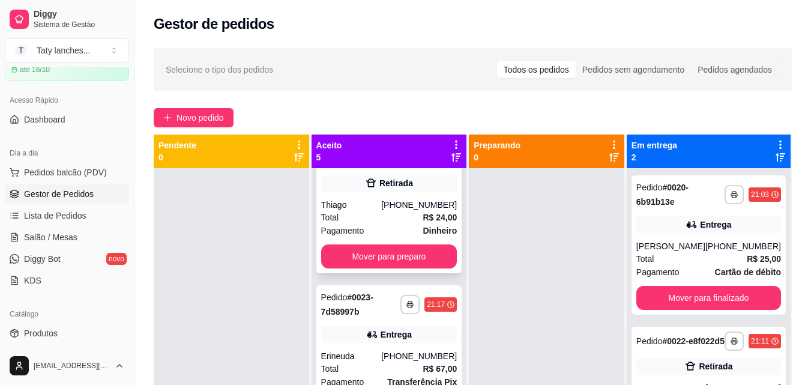
scroll to position [23, 0]
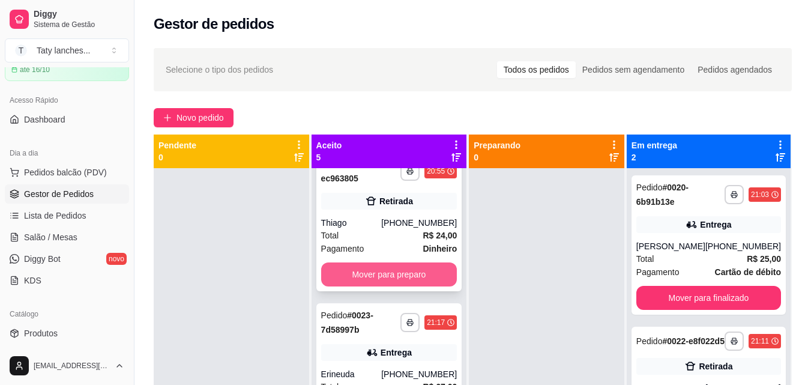
click at [380, 268] on button "Mover para preparo" at bounding box center [389, 274] width 136 height 24
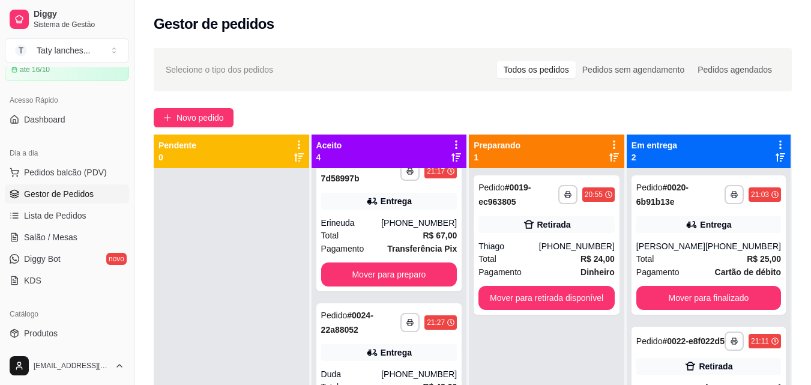
scroll to position [0, 0]
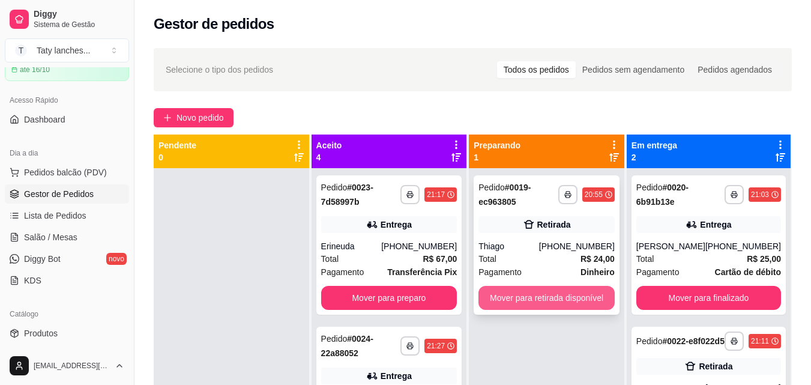
click at [541, 296] on button "Mover para retirada disponível" at bounding box center [547, 298] width 136 height 24
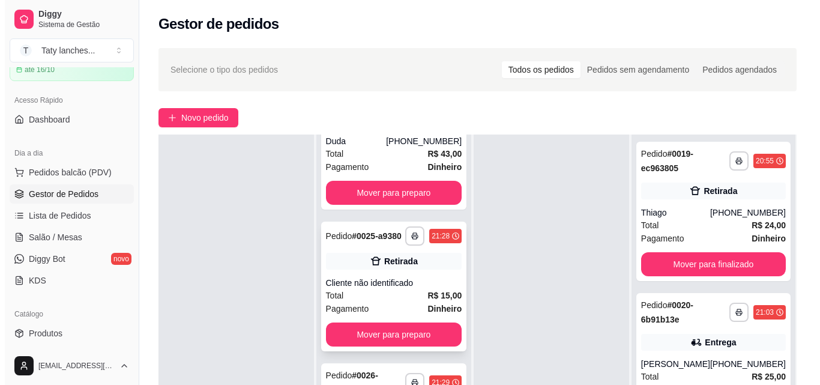
scroll to position [180, 0]
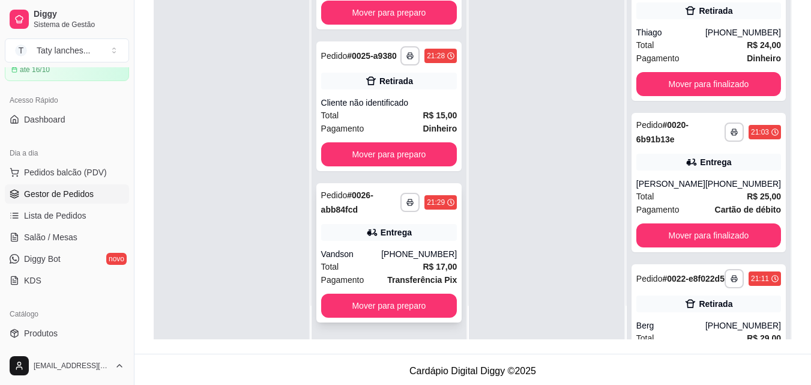
click at [358, 241] on div "**********" at bounding box center [389, 252] width 146 height 139
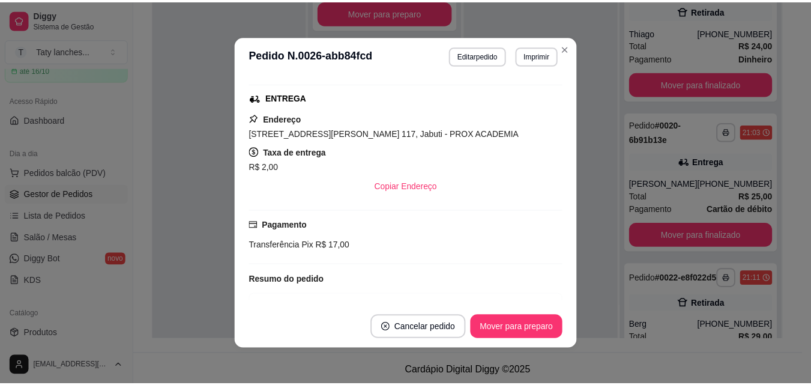
scroll to position [282, 0]
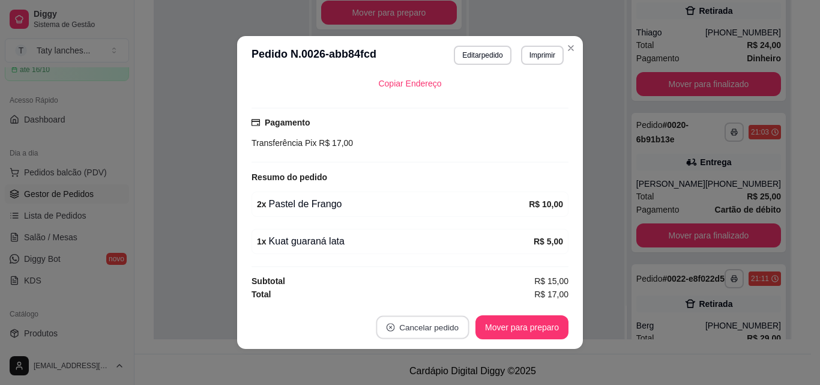
click at [432, 336] on button "Cancelar pedido" at bounding box center [422, 327] width 93 height 23
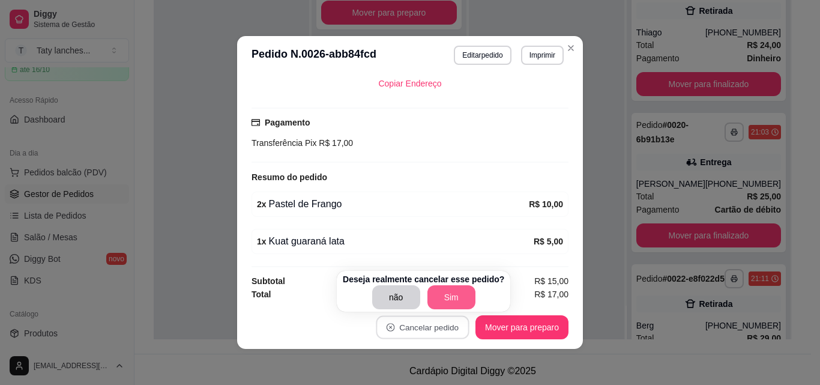
click at [443, 303] on button "Sim" at bounding box center [452, 297] width 48 height 24
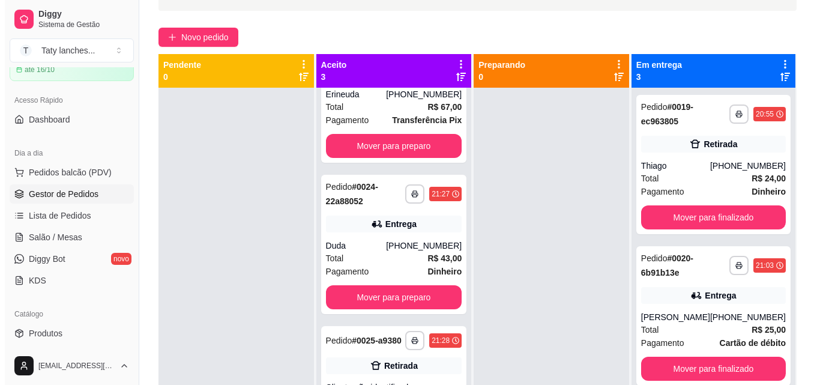
scroll to position [0, 0]
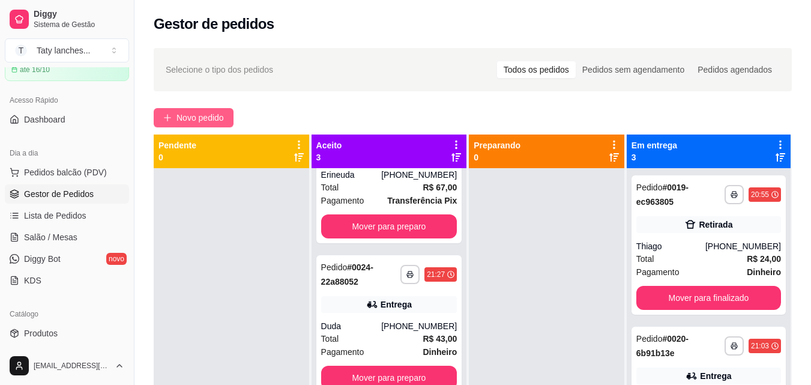
click at [196, 120] on span "Novo pedido" at bounding box center [200, 117] width 47 height 13
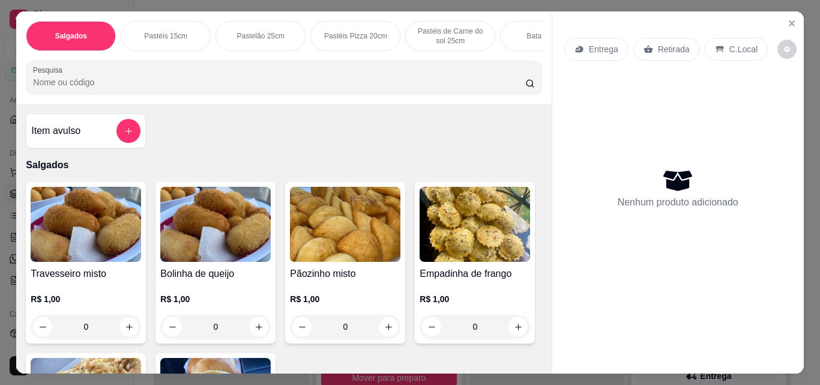
click at [253, 31] on p "Pastelão 25cm" at bounding box center [260, 36] width 47 height 10
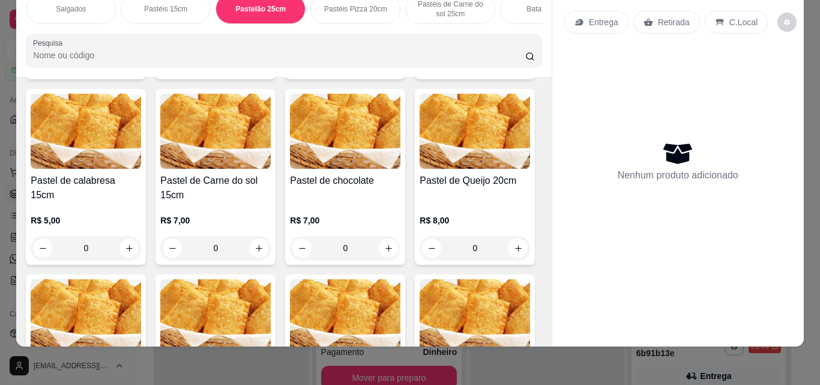
scroll to position [663, 0]
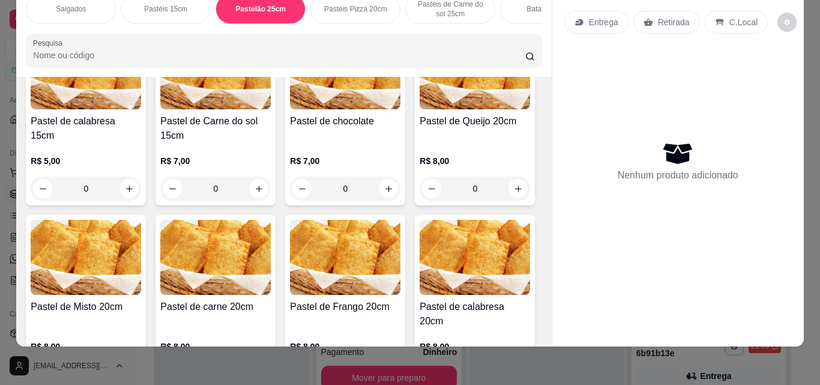
click at [342, 4] on p "Pastéis Pizza 20cm" at bounding box center [355, 9] width 63 height 10
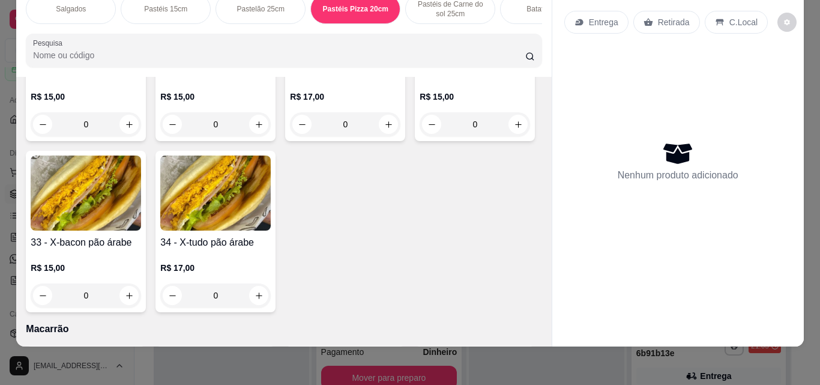
scroll to position [2691, 0]
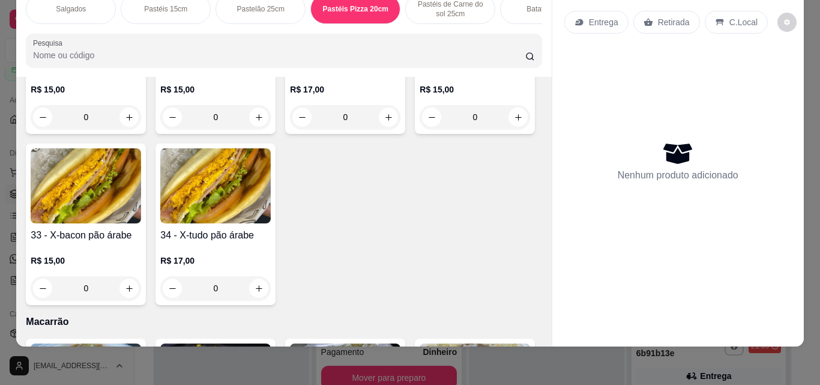
drag, startPoint x: 521, startPoint y: 175, endPoint x: 511, endPoint y: 298, distance: 124.1
click at [511, 298] on div "Item avulso Salgados Travesseiro misto R$ 1,00 0 Bolinha de queijo R$ 1,00 0 Pã…" at bounding box center [283, 212] width 535 height 270
click at [495, 290] on div "29 - Bauru pão árabe R$ 15,00 0 30 - X-frango pão árabe R$ 15,00 0 31 - X-carne…" at bounding box center [284, 131] width 516 height 347
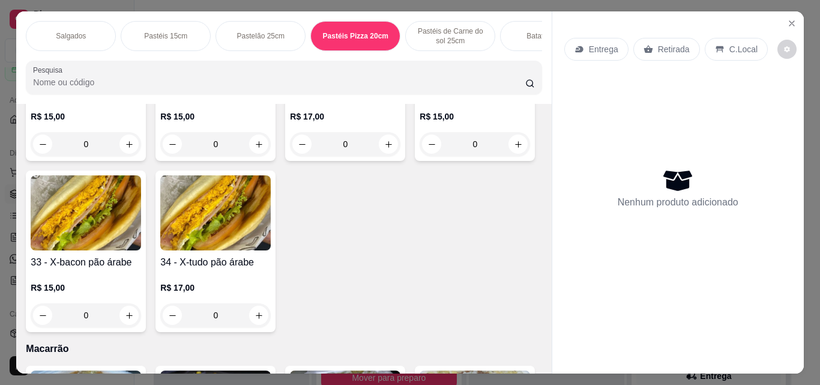
click at [238, 21] on div "Pastelão 25cm" at bounding box center [261, 36] width 90 height 30
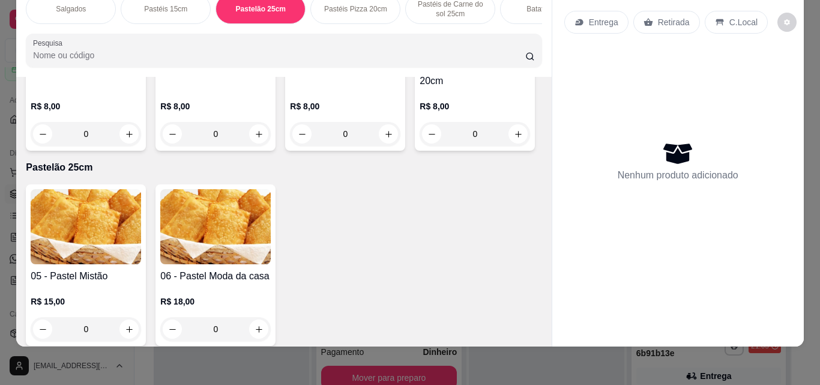
scroll to position [963, 0]
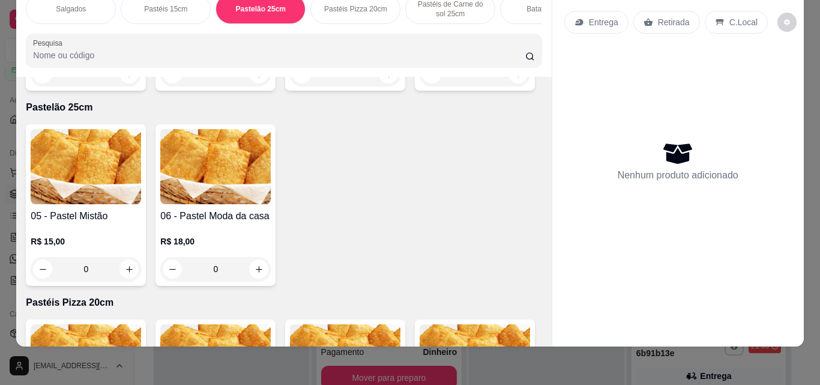
click at [290, 86] on div "0" at bounding box center [345, 74] width 110 height 24
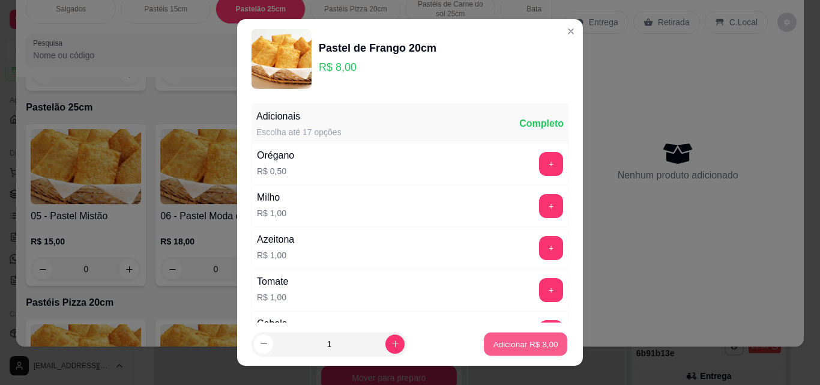
click at [502, 343] on p "Adicionar R$ 8,00" at bounding box center [525, 343] width 65 height 11
type input "1"
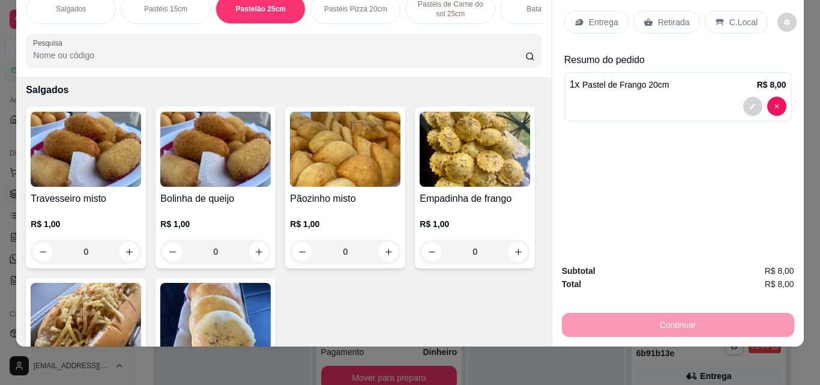
scroll to position [0, 0]
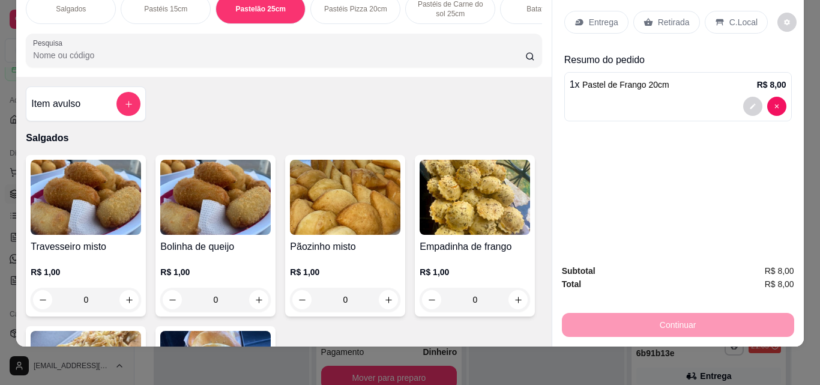
click at [438, 7] on p "Pastéis de Carne do sol 25cm" at bounding box center [451, 8] width 70 height 19
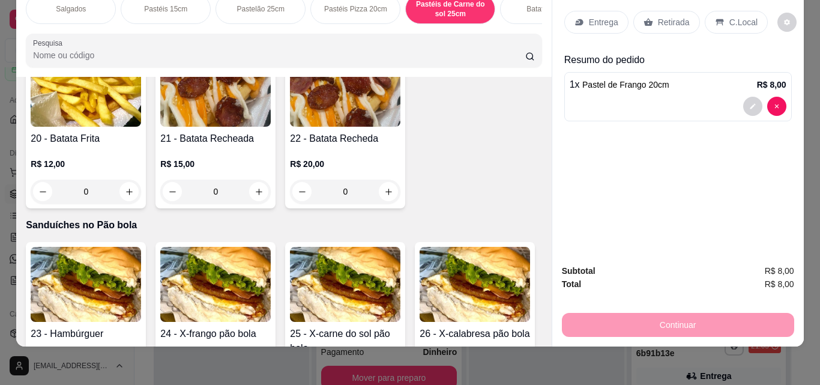
scroll to position [2086, 0]
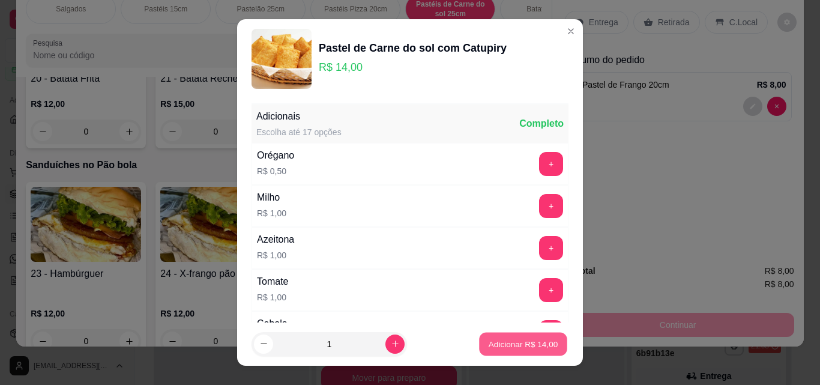
click at [494, 341] on p "Adicionar R$ 14,00" at bounding box center [524, 343] width 70 height 11
type input "1"
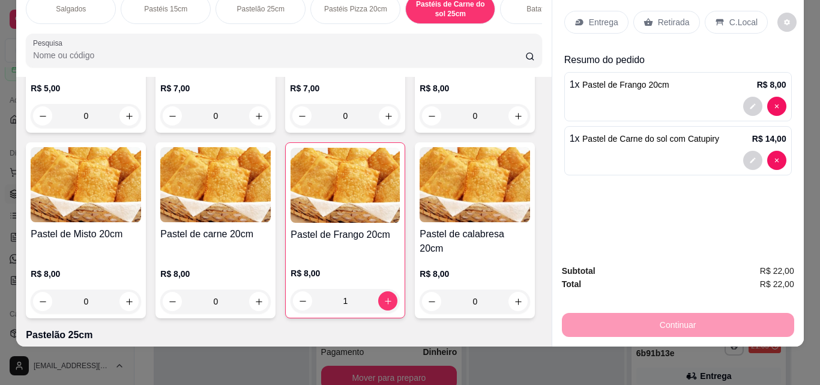
scroll to position [0, 0]
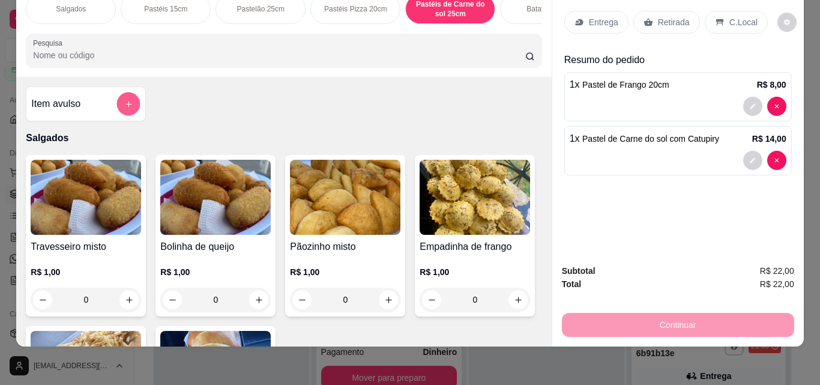
click at [122, 98] on button "add-separate-item" at bounding box center [128, 103] width 23 height 23
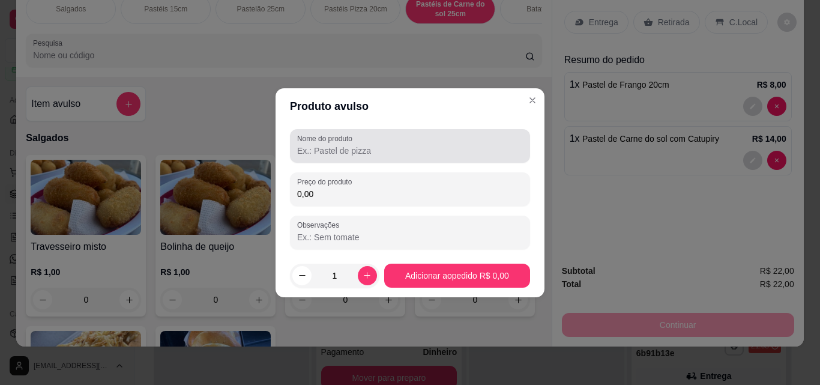
drag, startPoint x: 340, startPoint y: 156, endPoint x: 336, endPoint y: 150, distance: 8.2
click at [336, 150] on div "Nome do produto" at bounding box center [410, 146] width 240 height 34
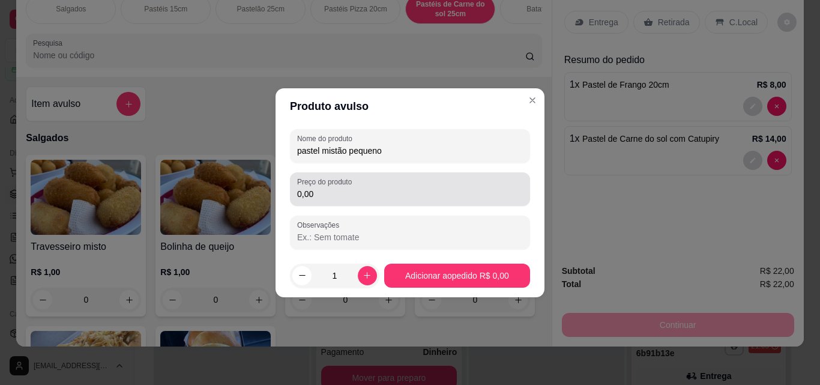
type input "pastel mistão pequeno"
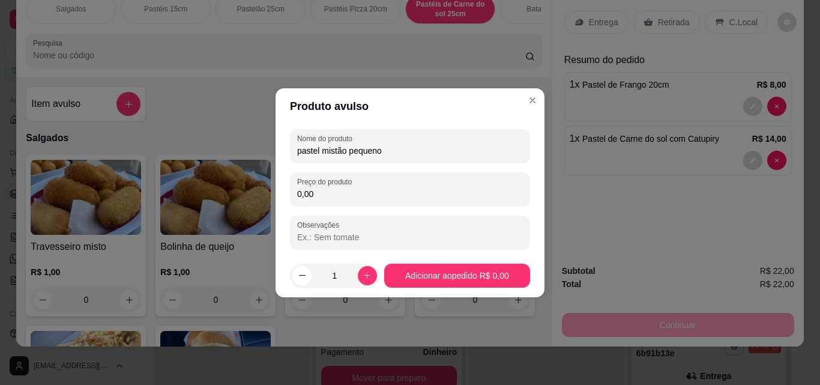
click at [375, 195] on input "0,00" at bounding box center [410, 194] width 226 height 12
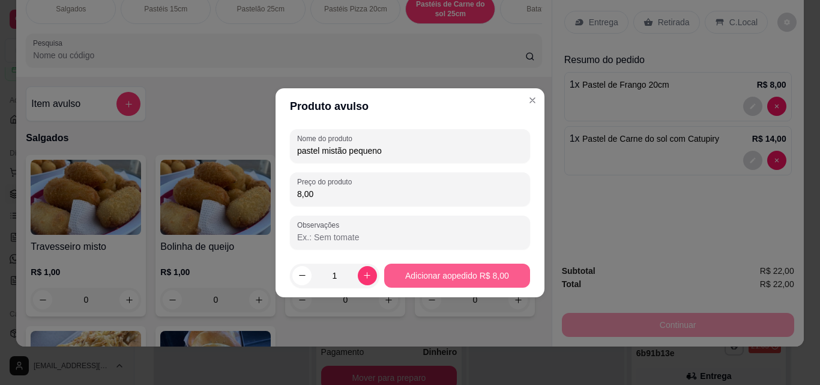
type input "8,00"
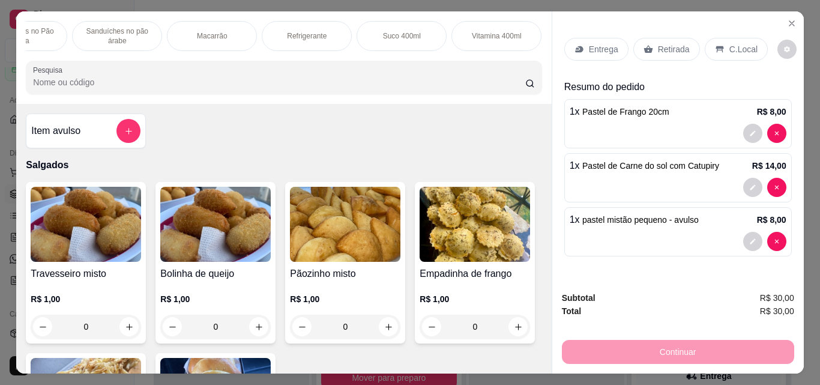
click at [304, 13] on div "Salgados Pastéis 15cm Pastelão 25cm Pastéis Pizza 20cm Pastéis de Carne do sol …" at bounding box center [283, 57] width 535 height 92
click at [291, 39] on div "Refrigerante" at bounding box center [307, 36] width 90 height 30
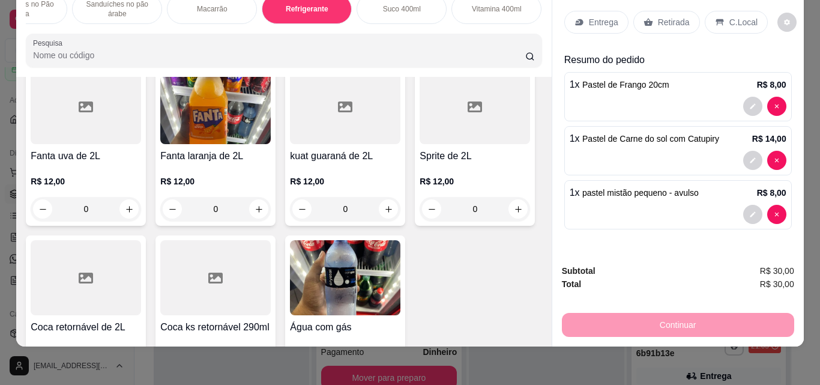
scroll to position [3728, 0]
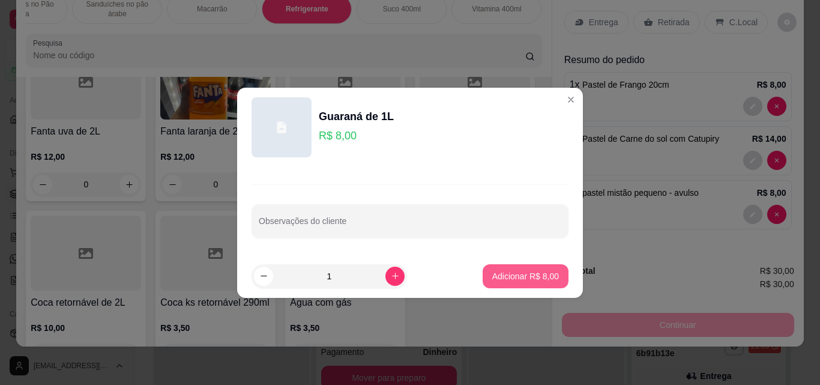
click at [511, 273] on p "Adicionar R$ 8,00" at bounding box center [525, 276] width 67 height 12
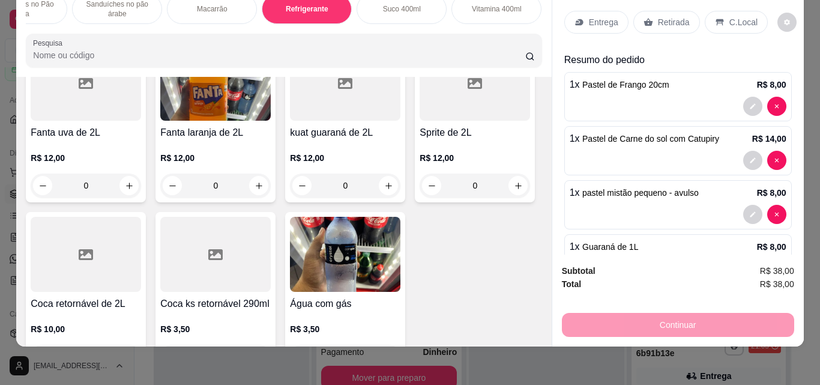
type input "1"
click at [658, 16] on p "Retirada" at bounding box center [674, 22] width 32 height 12
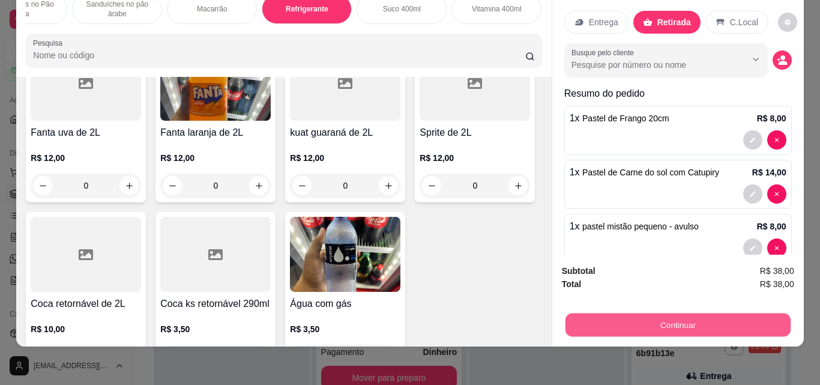
click at [662, 322] on button "Continuar" at bounding box center [677, 324] width 225 height 23
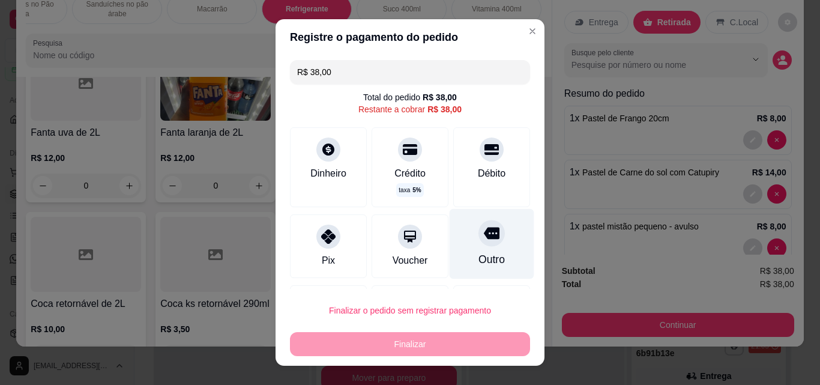
click at [479, 246] on div "Outro" at bounding box center [492, 244] width 85 height 70
type input "R$ 0,00"
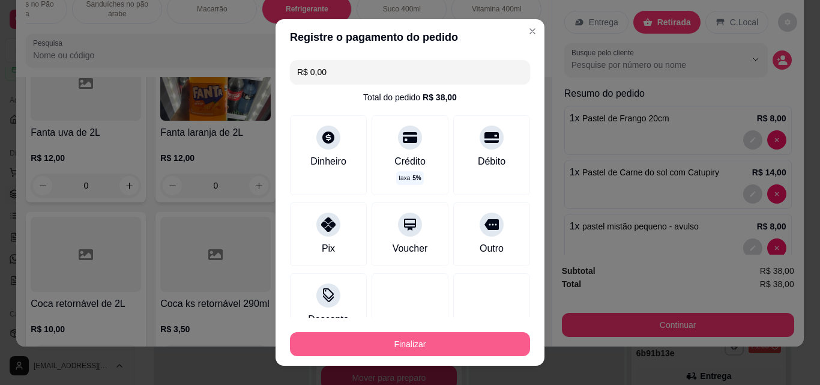
click at [435, 344] on button "Finalizar" at bounding box center [410, 344] width 240 height 24
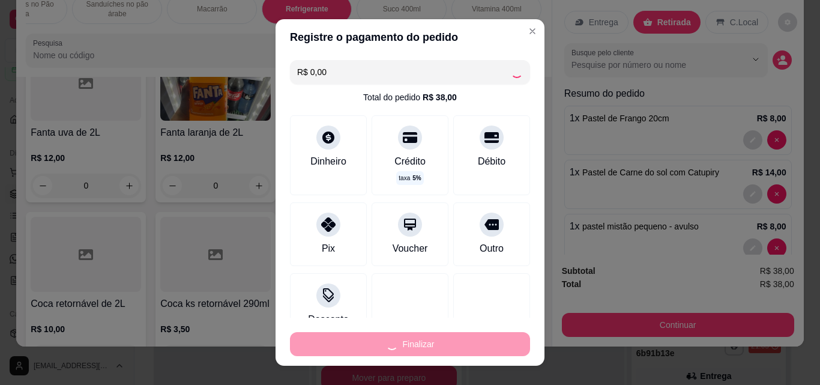
type input "0"
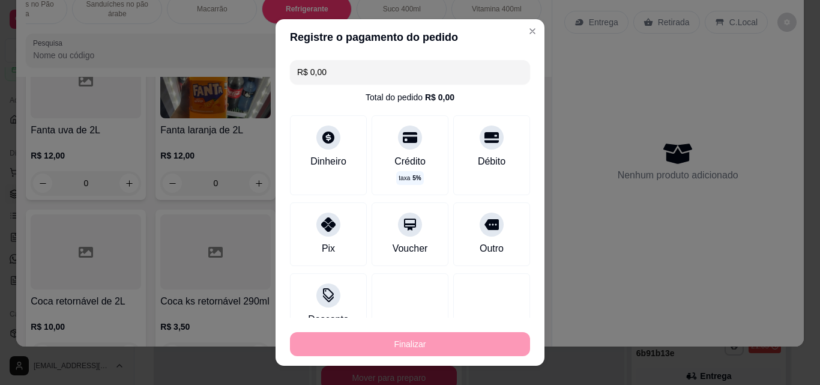
type input "-R$ 38,00"
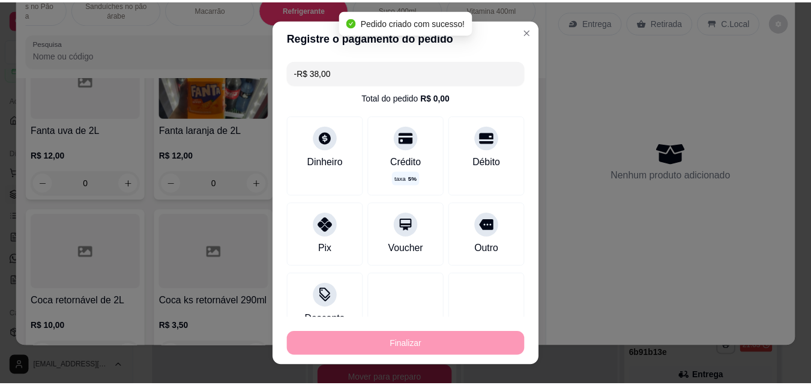
scroll to position [3726, 0]
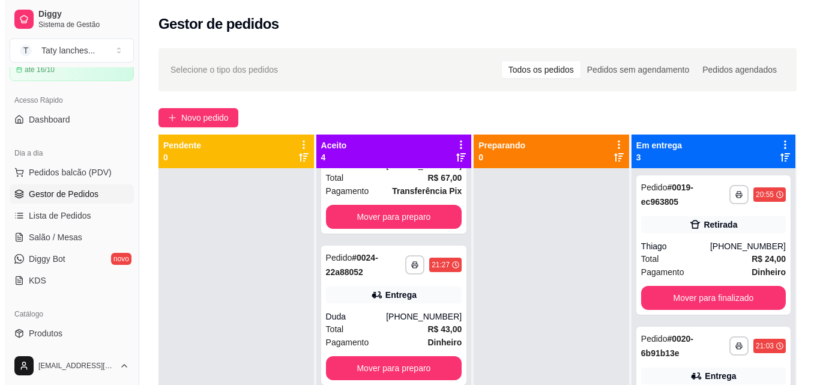
scroll to position [232, 0]
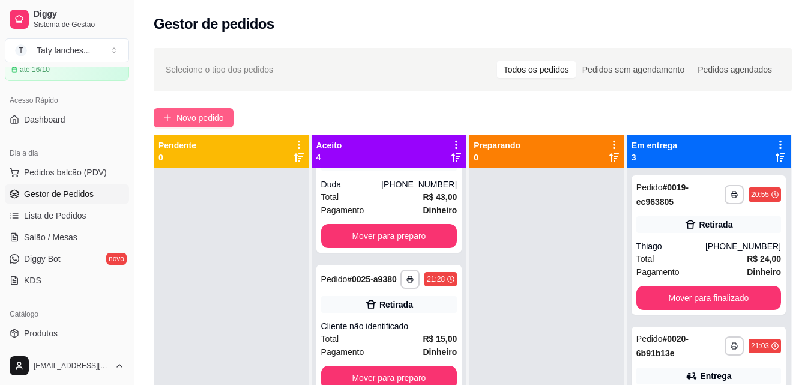
click at [220, 122] on span "Novo pedido" at bounding box center [200, 117] width 47 height 13
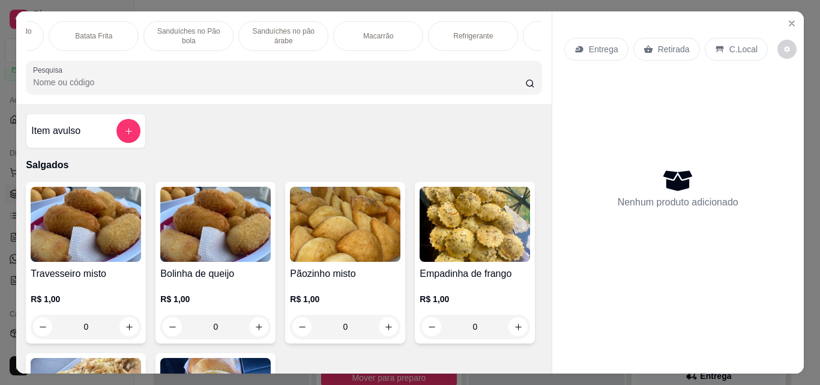
scroll to position [0, 618]
click at [486, 32] on p "Vitamina 400ml" at bounding box center [497, 36] width 50 height 10
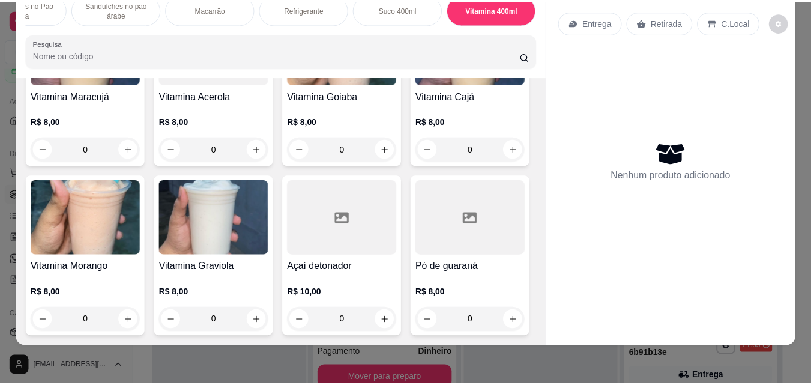
scroll to position [5189, 0]
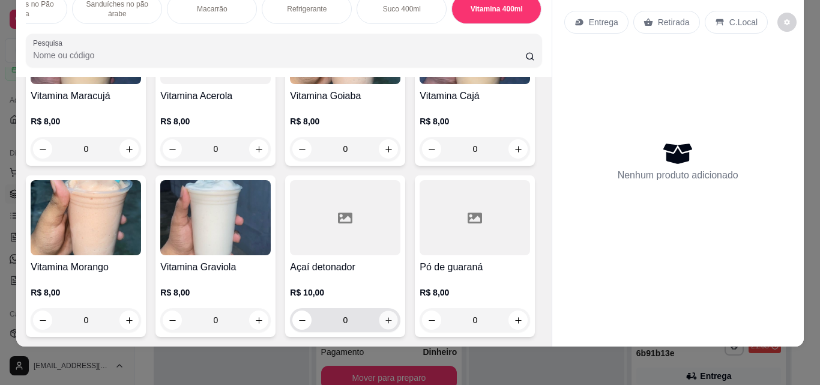
click at [384, 316] on icon "increase-product-quantity" at bounding box center [388, 320] width 9 height 9
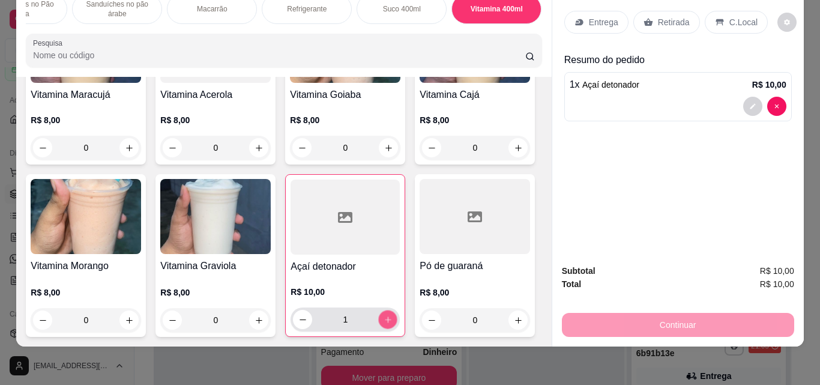
click at [385, 316] on icon "increase-product-quantity" at bounding box center [388, 319] width 6 height 6
type input "2"
click at [661, 17] on p "Retirada" at bounding box center [674, 22] width 32 height 12
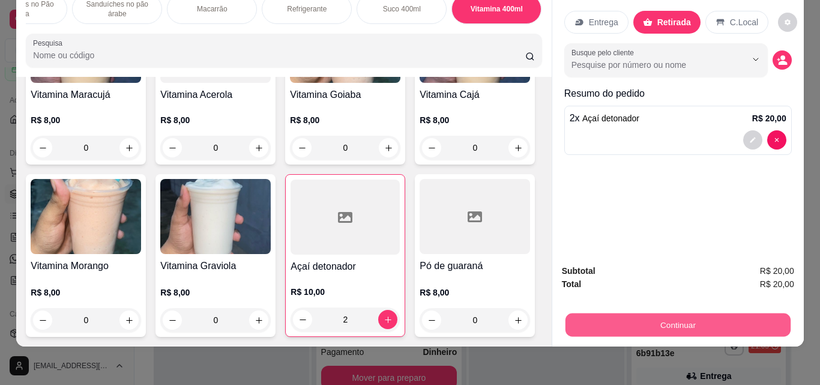
click at [666, 313] on button "Continuar" at bounding box center [677, 324] width 225 height 23
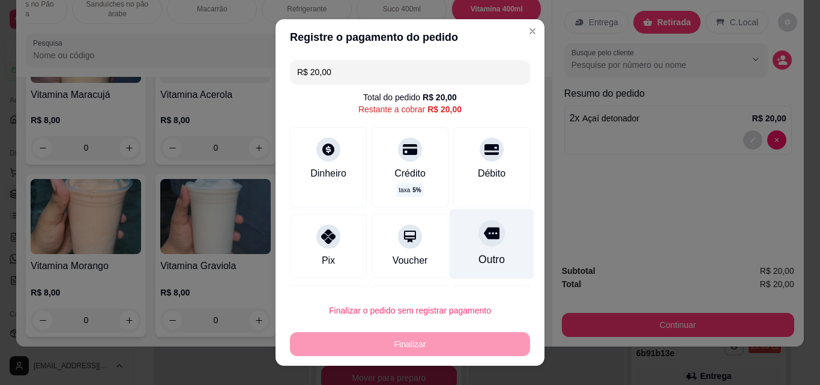
click at [479, 246] on div at bounding box center [492, 233] width 26 height 26
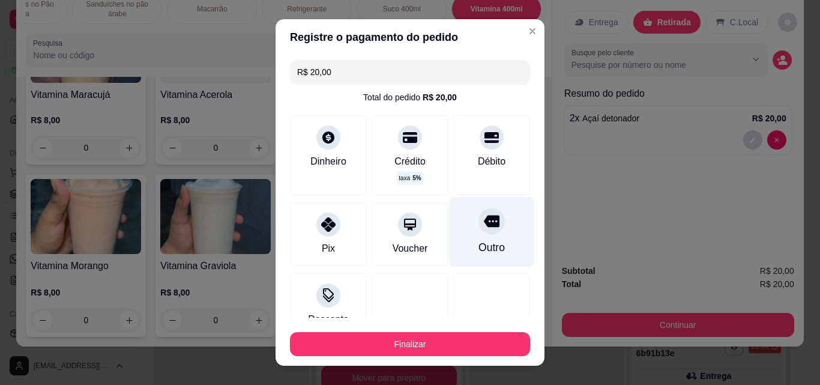
type input "R$ 0,00"
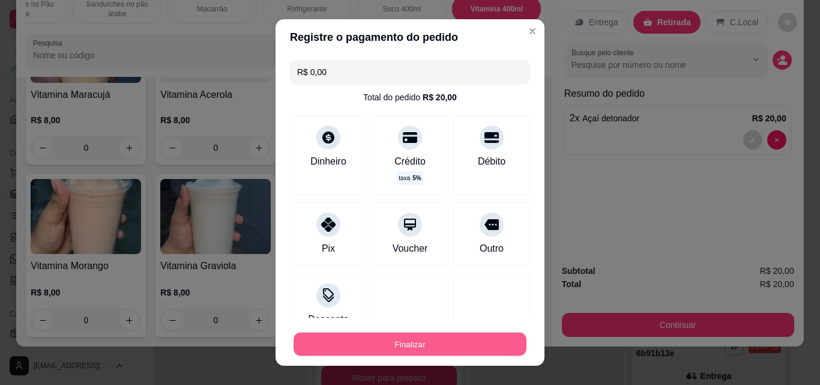
click at [439, 345] on button "Finalizar" at bounding box center [410, 344] width 233 height 23
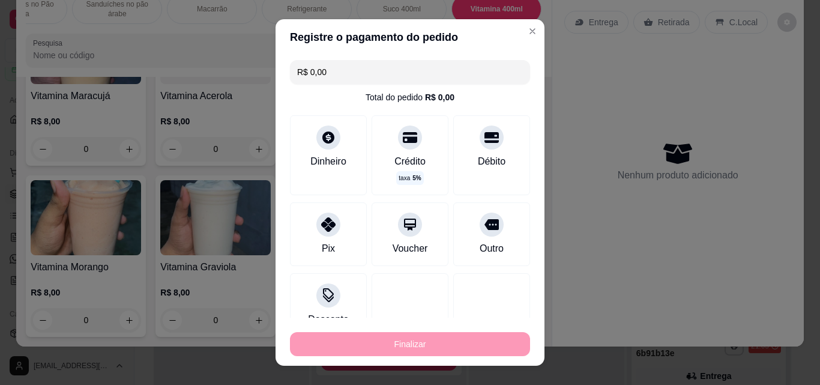
type input "0"
type input "-R$ 20,00"
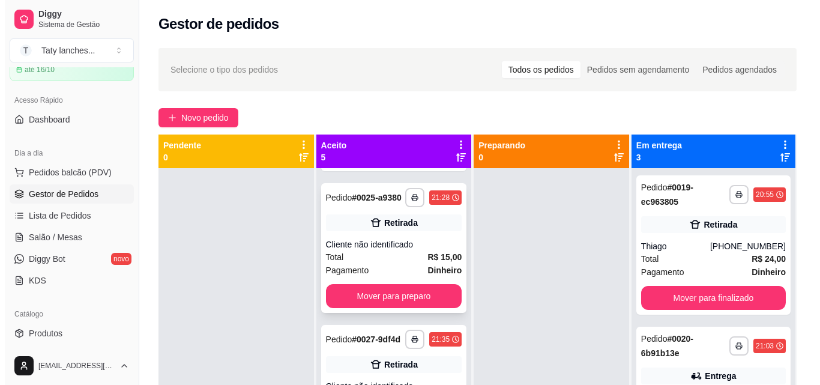
scroll to position [384, 0]
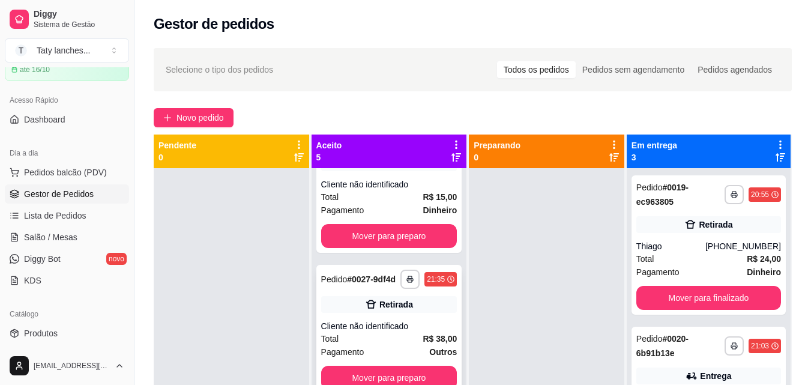
click at [344, 274] on span "Pedido" at bounding box center [334, 279] width 26 height 10
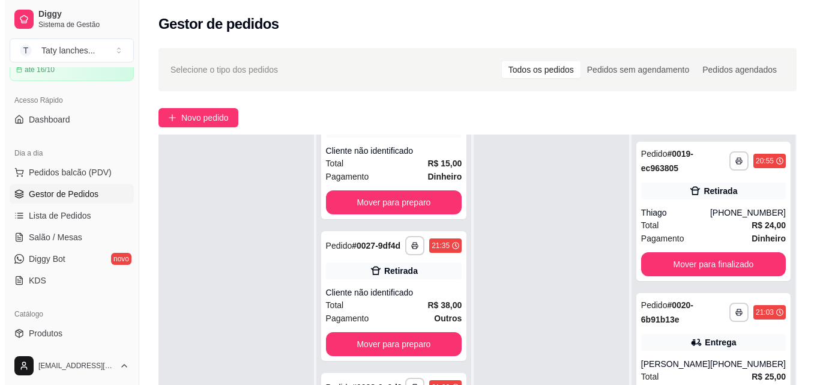
scroll to position [183, 0]
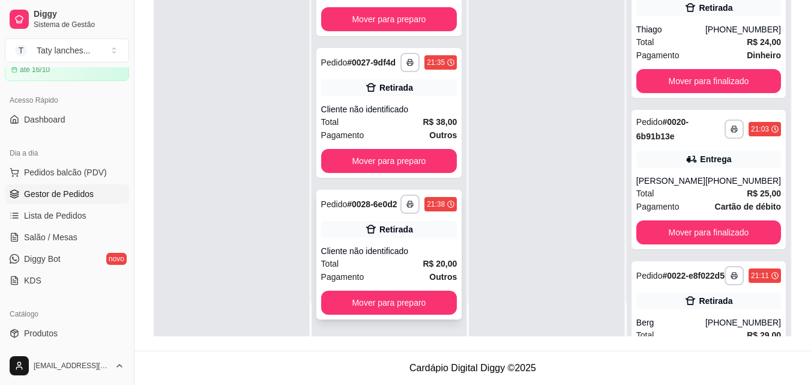
click at [336, 241] on div "**********" at bounding box center [389, 255] width 146 height 130
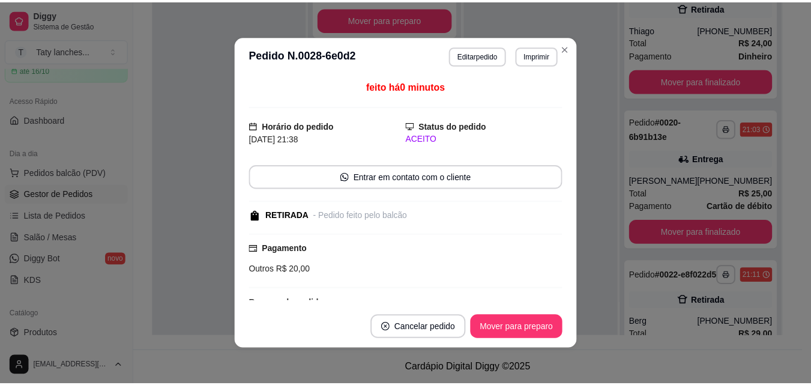
scroll to position [89, 0]
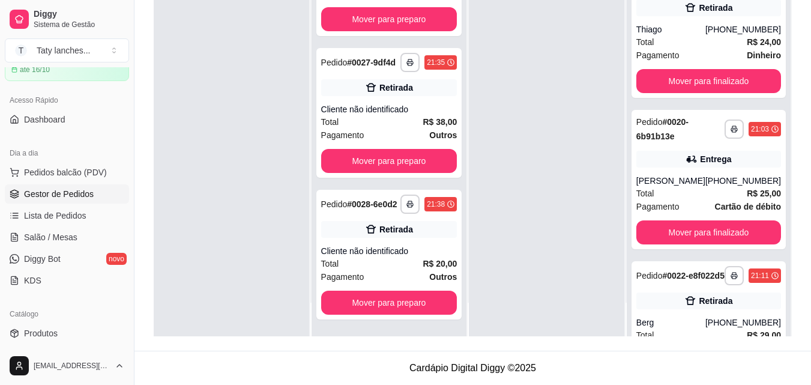
click at [597, 232] on div at bounding box center [547, 143] width 156 height 385
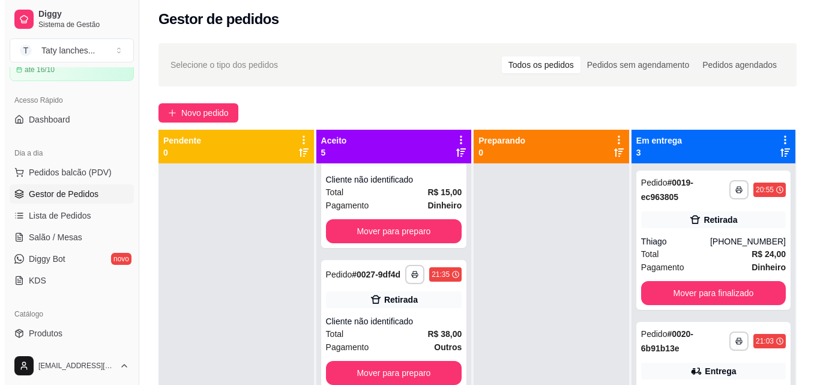
scroll to position [0, 0]
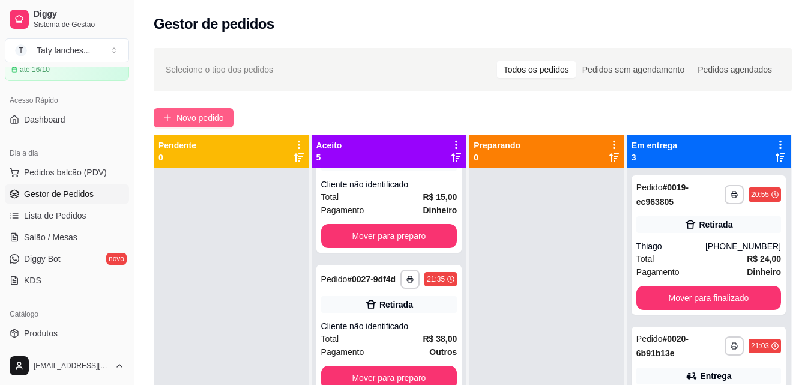
click at [209, 121] on span "Novo pedido" at bounding box center [200, 117] width 47 height 13
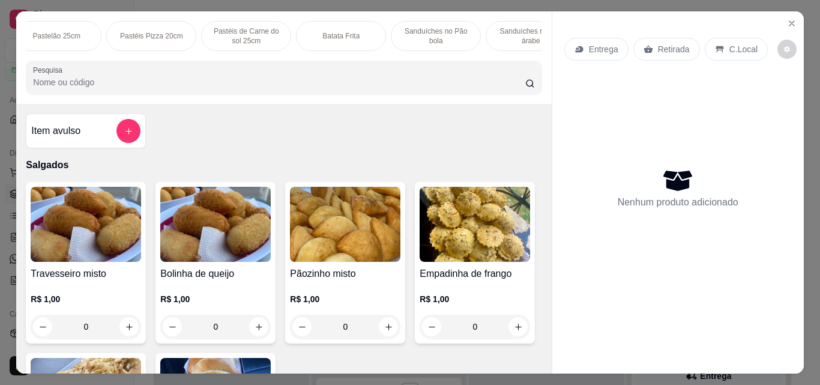
scroll to position [0, 216]
click at [791, 11] on div "Entrega Retirada C.Local Nenhum produto adicionado" at bounding box center [678, 182] width 252 height 343
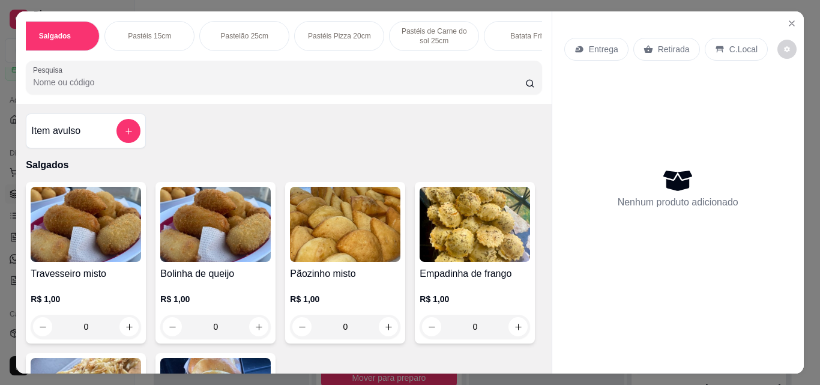
scroll to position [0, 0]
click at [166, 25] on div "Pastéis 15cm" at bounding box center [166, 36] width 90 height 30
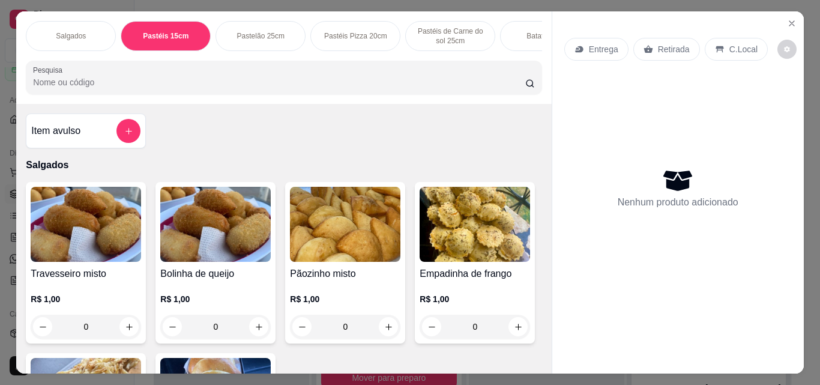
scroll to position [31, 0]
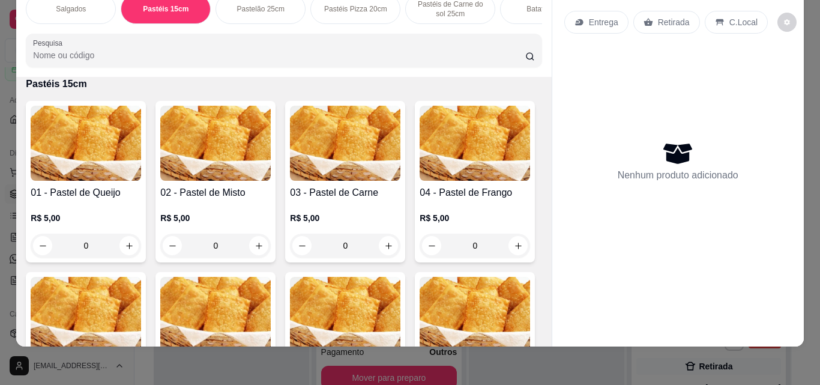
click at [389, 235] on div "0" at bounding box center [345, 246] width 110 height 24
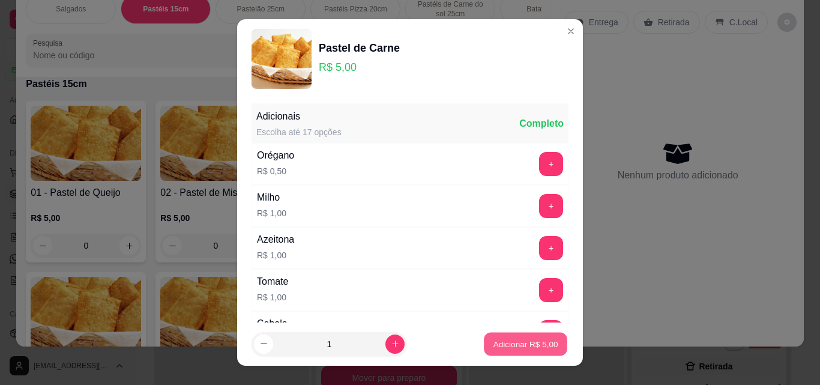
click at [500, 342] on p "Adicionar R$ 5,00" at bounding box center [525, 343] width 65 height 11
type input "1"
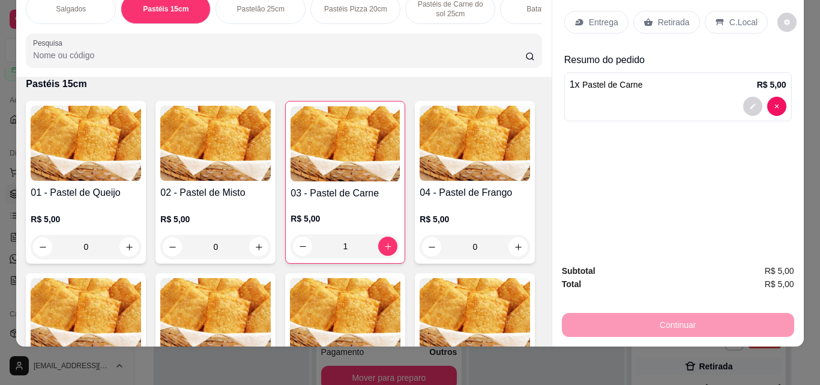
scroll to position [540, 0]
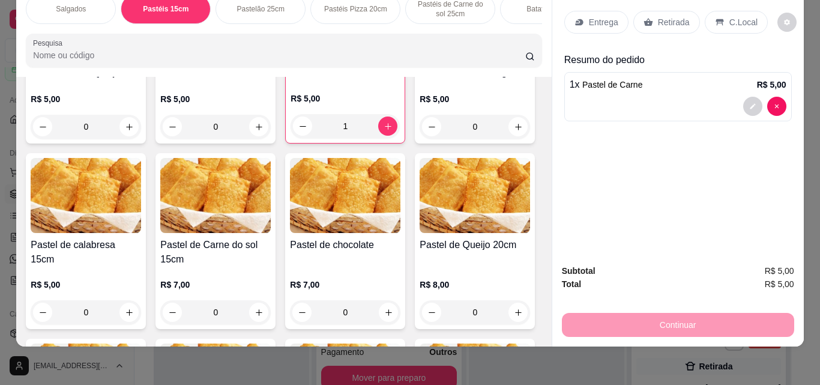
click at [420, 139] on div "0" at bounding box center [475, 127] width 110 height 24
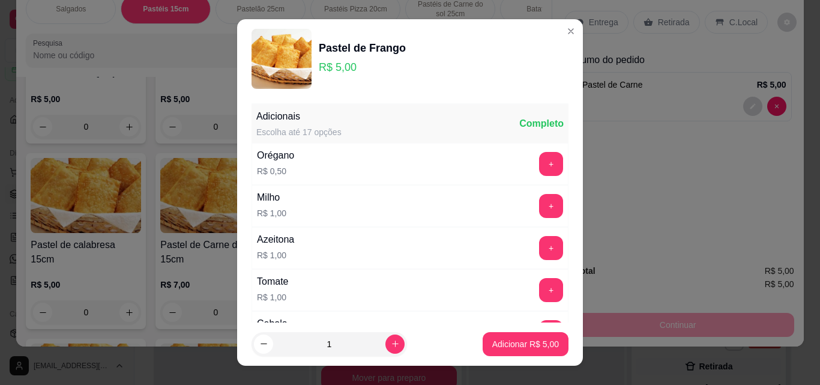
click at [511, 331] on footer "1 Adicionar R$ 5,00" at bounding box center [410, 343] width 346 height 43
click at [509, 339] on p "Adicionar R$ 5,00" at bounding box center [525, 344] width 67 height 12
type input "1"
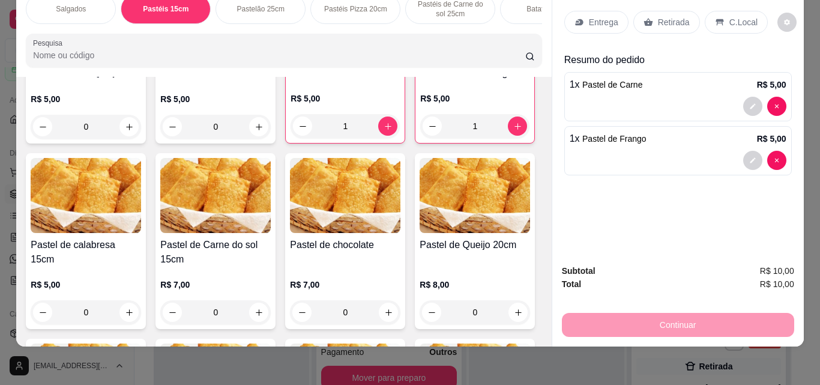
click at [578, 17] on icon at bounding box center [580, 22] width 10 height 10
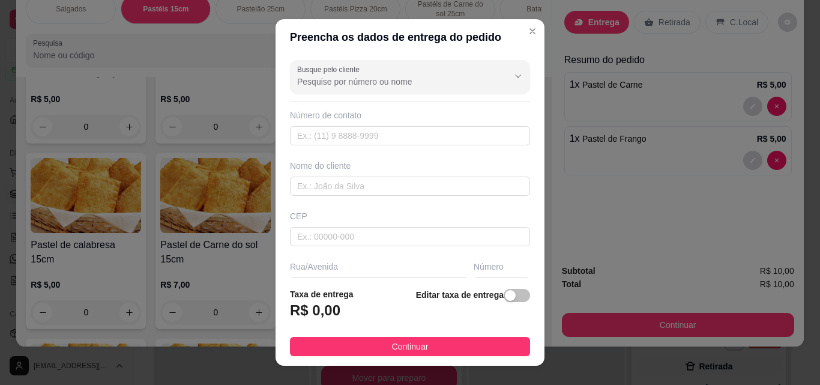
scroll to position [60, 0]
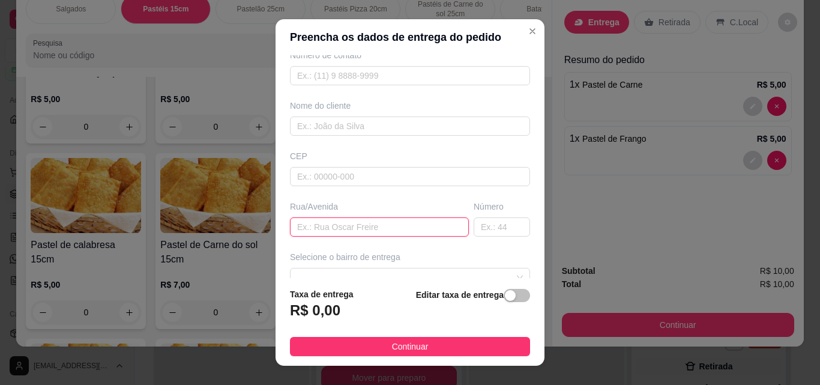
click at [414, 219] on input "text" at bounding box center [379, 226] width 179 height 19
type input "adalto serpa"
click at [489, 225] on input "text" at bounding box center [502, 226] width 56 height 19
type input "310"
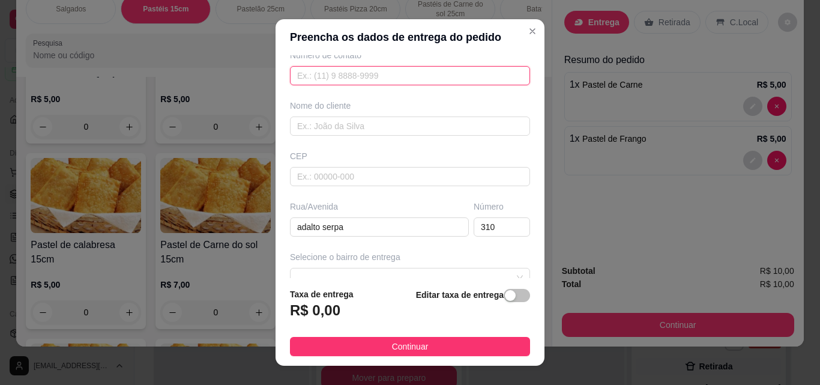
click at [337, 79] on input "text" at bounding box center [410, 75] width 240 height 19
type input "[PHONE_NUMBER]"
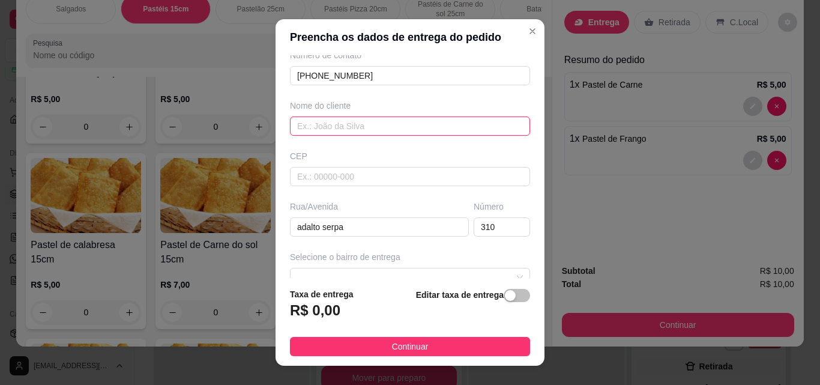
click at [366, 133] on input "text" at bounding box center [410, 125] width 240 height 19
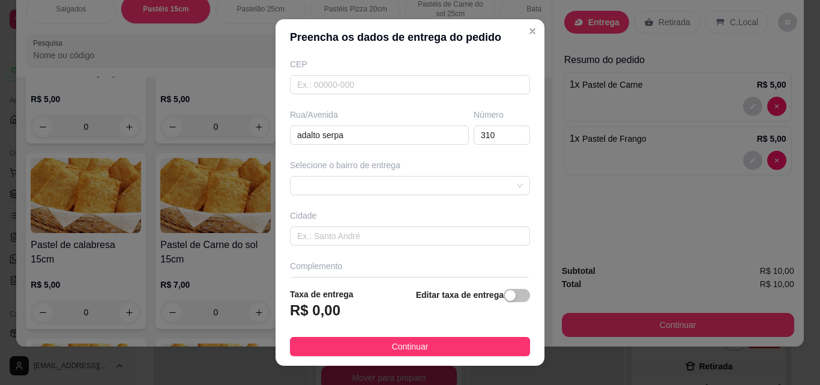
scroll to position [180, 0]
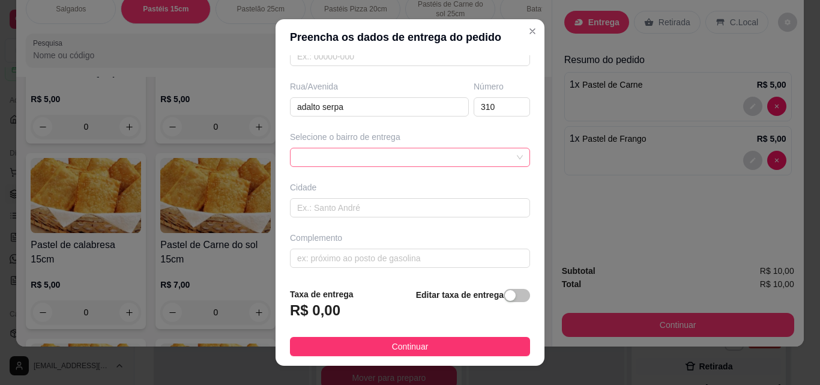
click at [410, 157] on div at bounding box center [410, 157] width 240 height 19
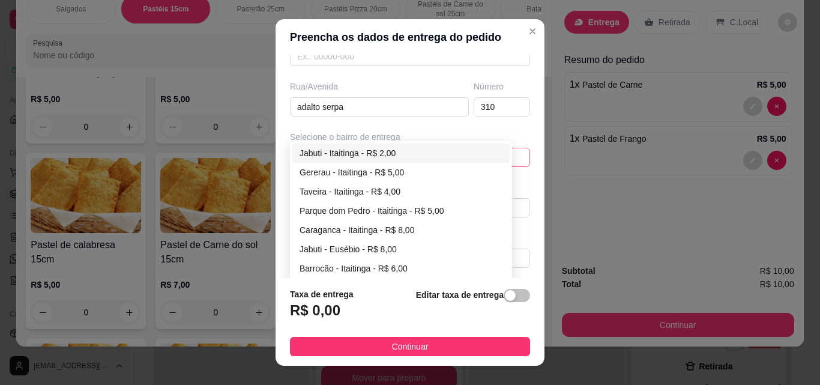
click at [410, 157] on div "Jabuti - Itaitinga - R$ 2,00" at bounding box center [401, 153] width 203 height 13
type input "Itaitinga"
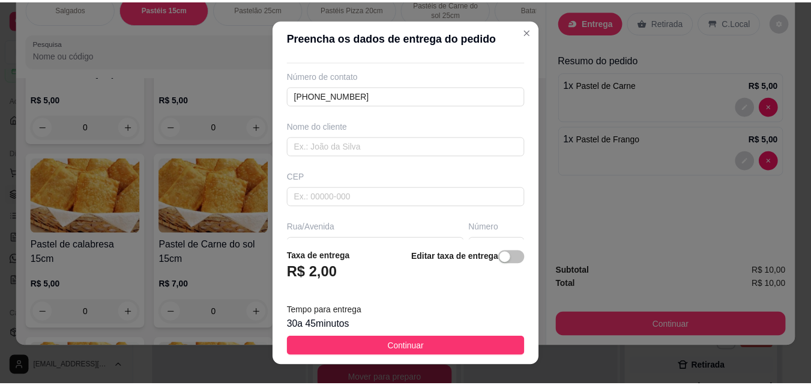
scroll to position [0, 0]
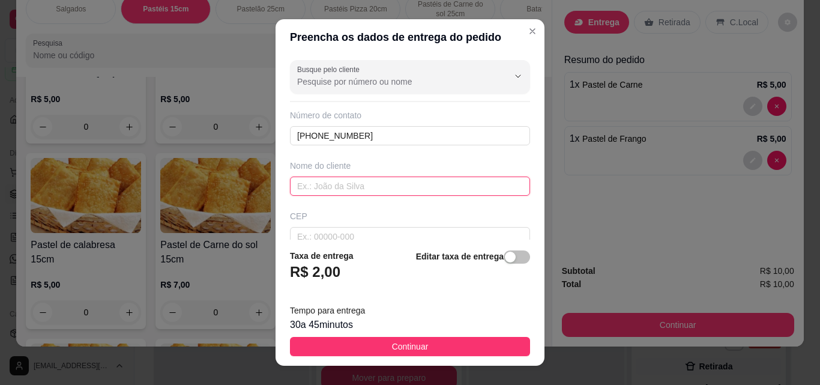
click at [345, 188] on input "text" at bounding box center [410, 186] width 240 height 19
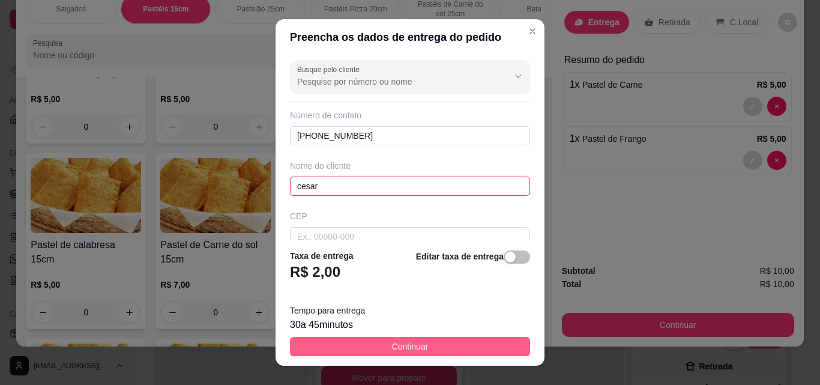
type input "cesar"
click at [342, 343] on button "Continuar" at bounding box center [410, 346] width 240 height 19
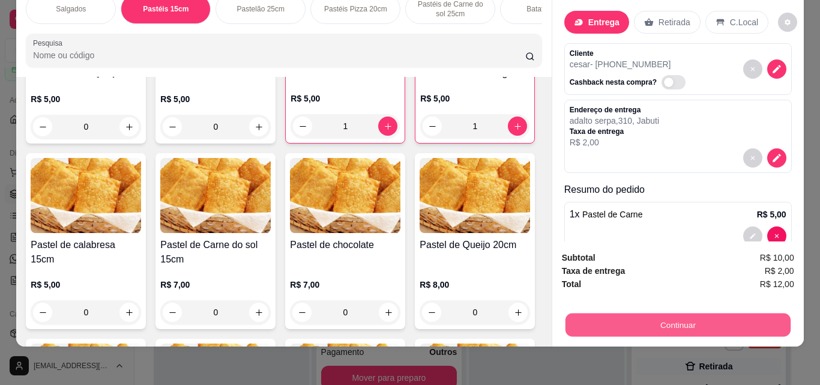
click at [612, 313] on button "Continuar" at bounding box center [677, 324] width 225 height 23
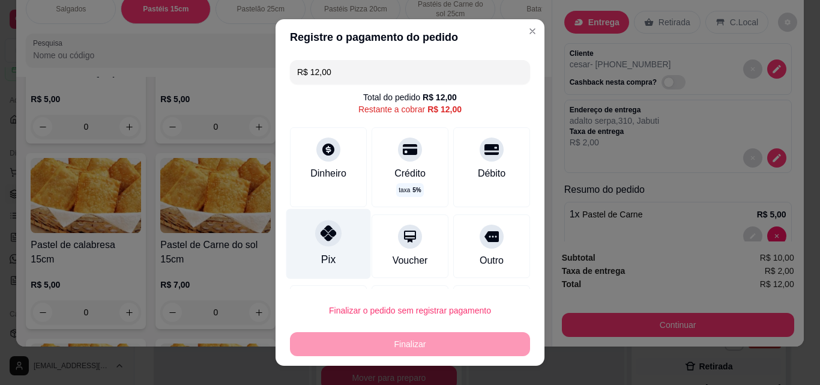
click at [330, 243] on div at bounding box center [328, 233] width 26 height 26
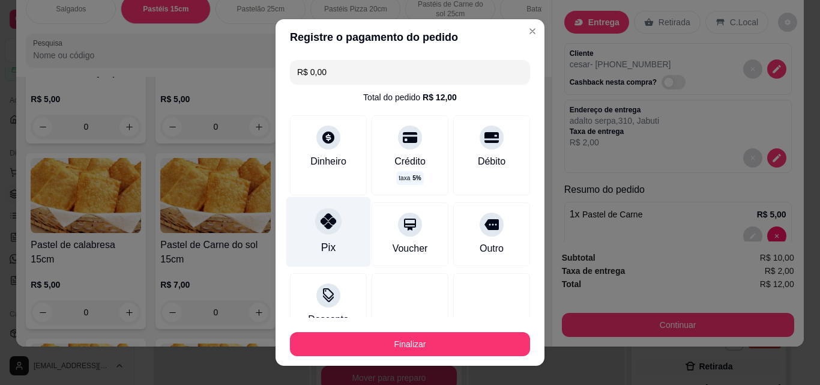
type input "R$ 0,00"
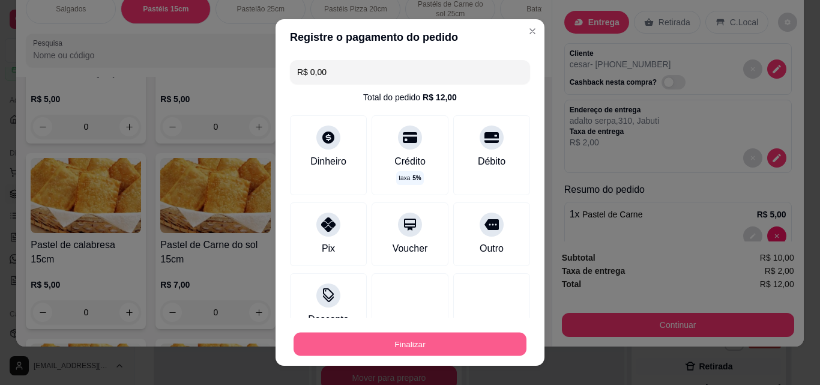
click at [351, 349] on button "Finalizar" at bounding box center [410, 344] width 233 height 23
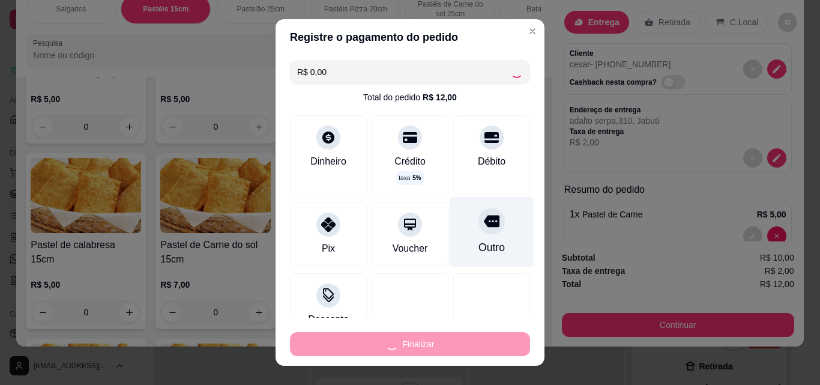
type input "0"
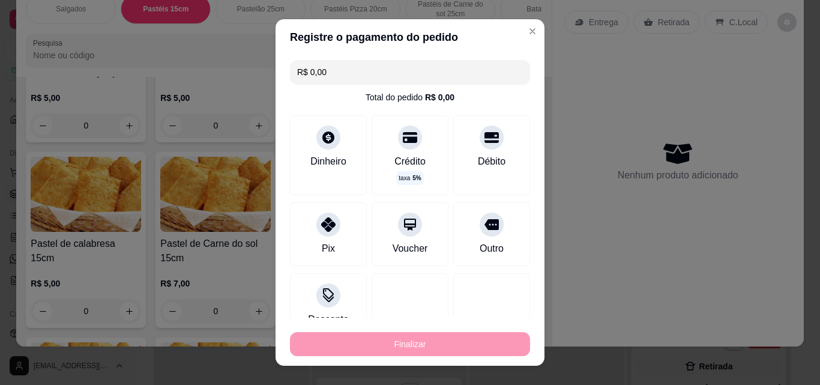
type input "-R$ 12,00"
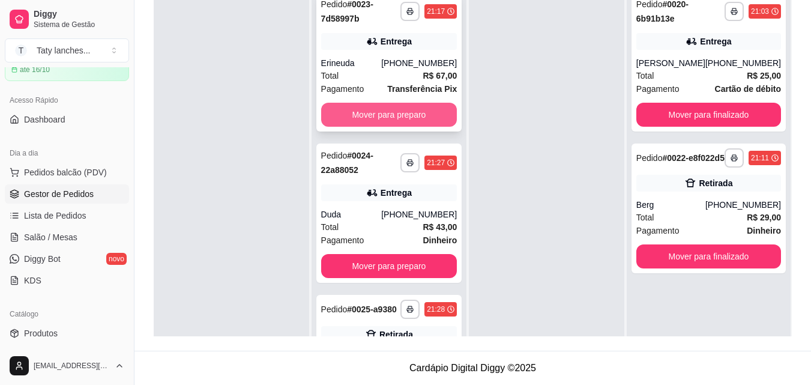
click at [392, 119] on button "Mover para preparo" at bounding box center [389, 115] width 136 height 24
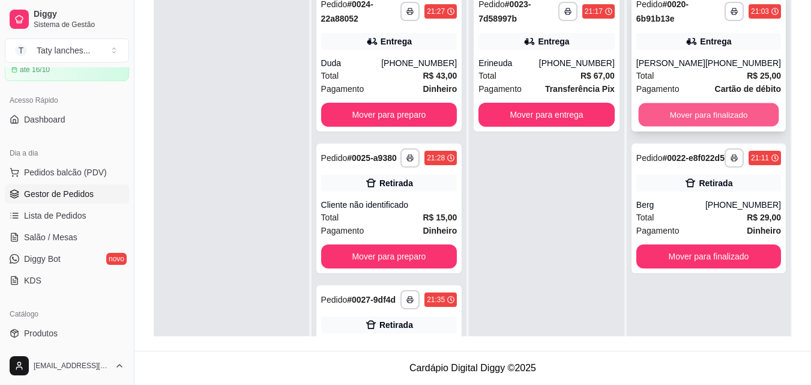
click at [738, 118] on button "Mover para finalizado" at bounding box center [708, 114] width 141 height 23
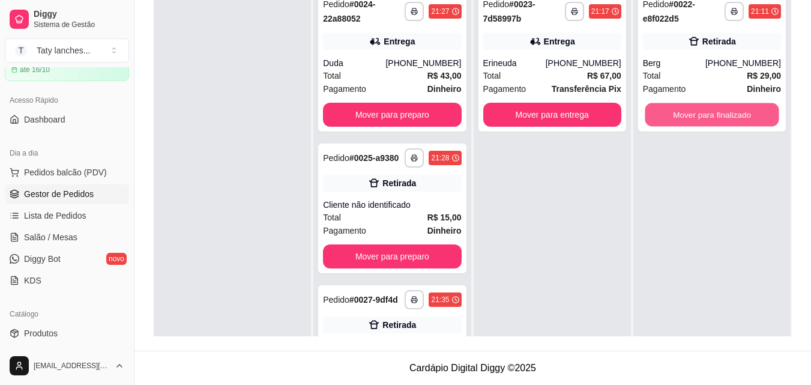
click at [738, 118] on button "Mover para finalizado" at bounding box center [712, 114] width 134 height 23
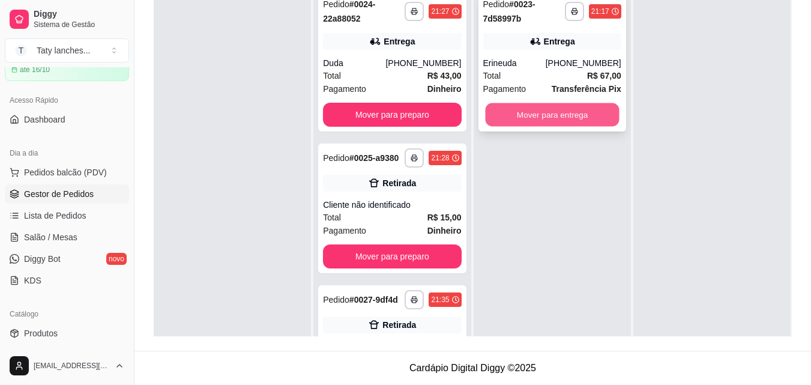
click at [497, 109] on button "Mover para entrega" at bounding box center [552, 114] width 134 height 23
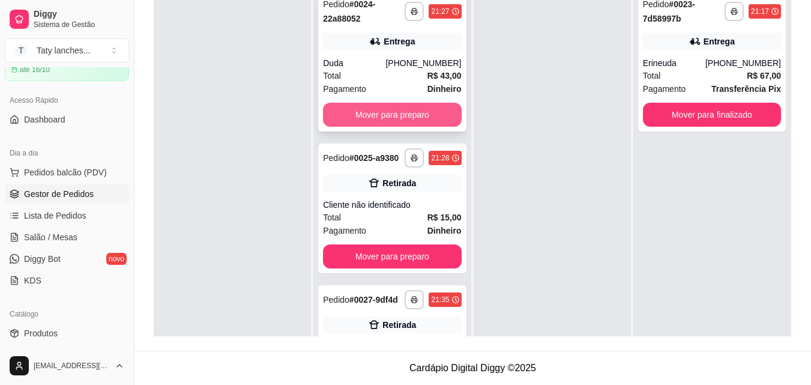
click at [420, 116] on button "Mover para preparo" at bounding box center [392, 115] width 138 height 24
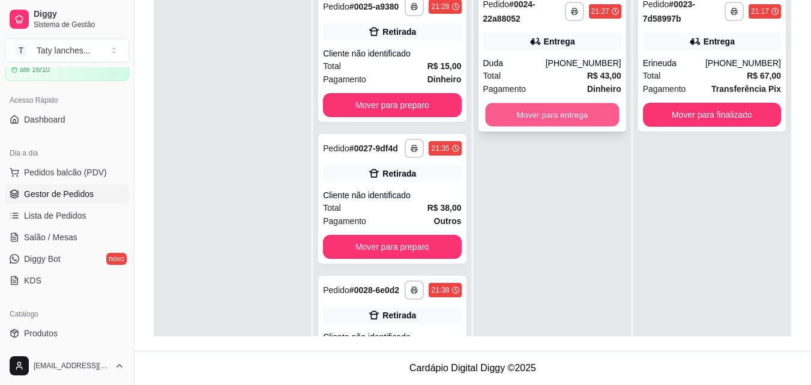
click at [508, 114] on button "Mover para entrega" at bounding box center [552, 114] width 134 height 23
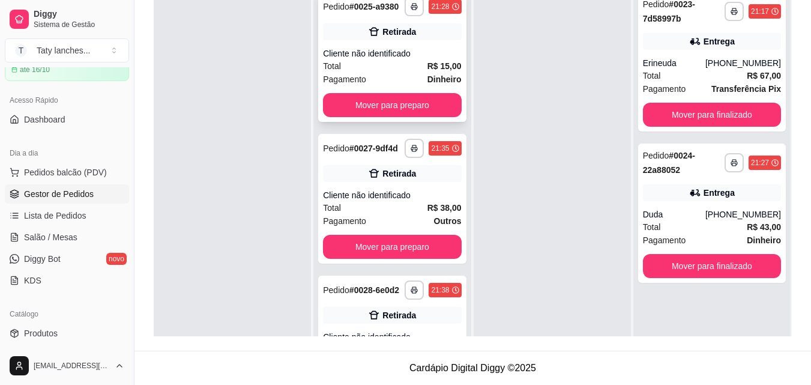
click at [387, 86] on div "Pagamento Dinheiro" at bounding box center [392, 79] width 138 height 13
click at [408, 117] on button "Mover para preparo" at bounding box center [392, 105] width 134 height 23
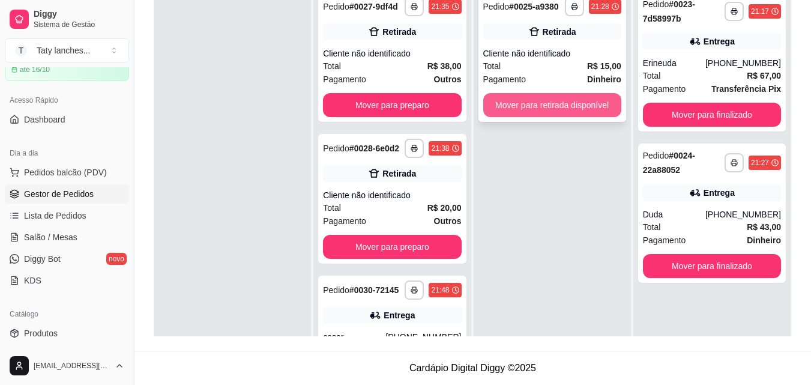
click at [532, 100] on button "Mover para retirada disponível" at bounding box center [552, 105] width 138 height 24
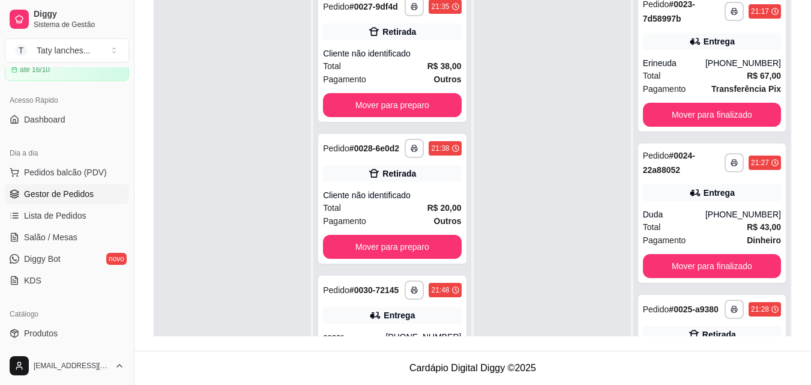
scroll to position [81, 0]
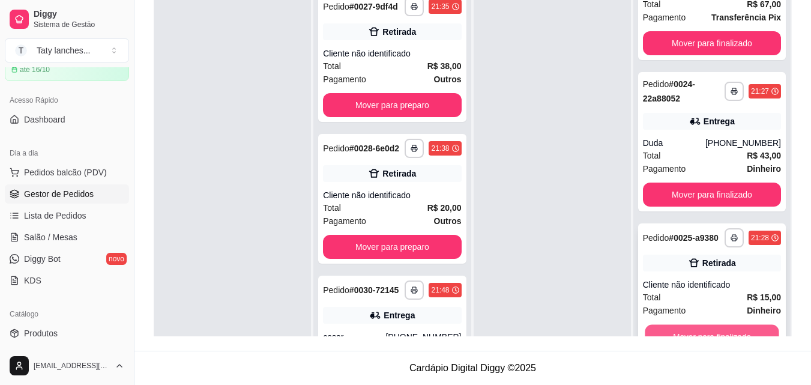
click at [694, 330] on button "Mover para finalizado" at bounding box center [712, 336] width 134 height 23
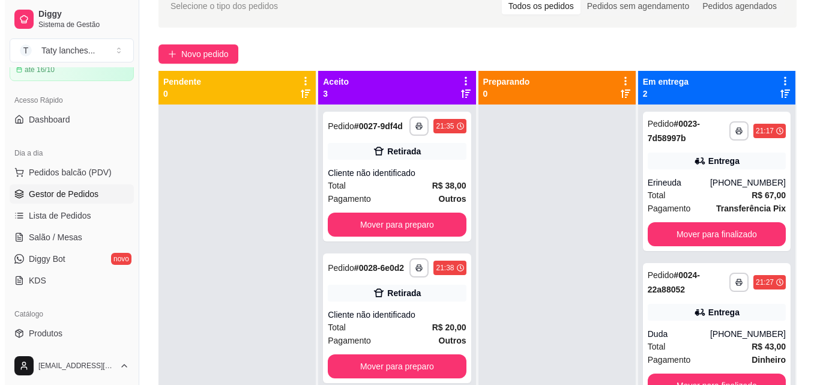
scroll to position [63, 0]
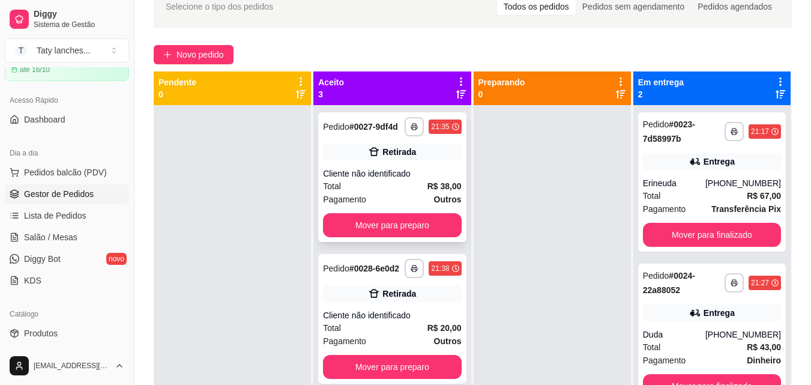
click at [400, 193] on div "Total R$ 38,00" at bounding box center [392, 186] width 138 height 13
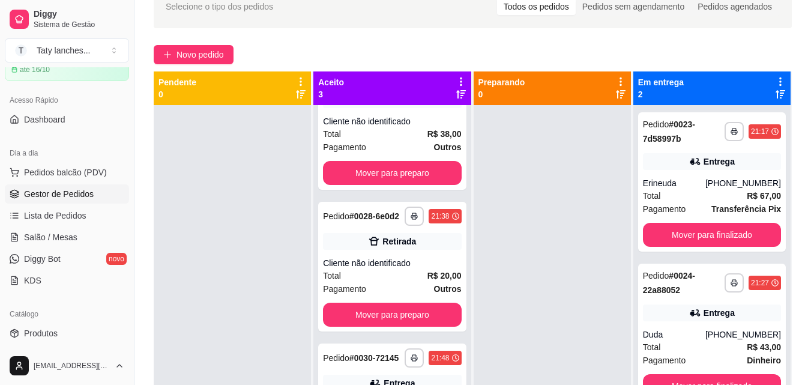
click at [511, 46] on div "Novo pedido" at bounding box center [473, 54] width 638 height 19
click at [204, 58] on span "Novo pedido" at bounding box center [200, 54] width 47 height 13
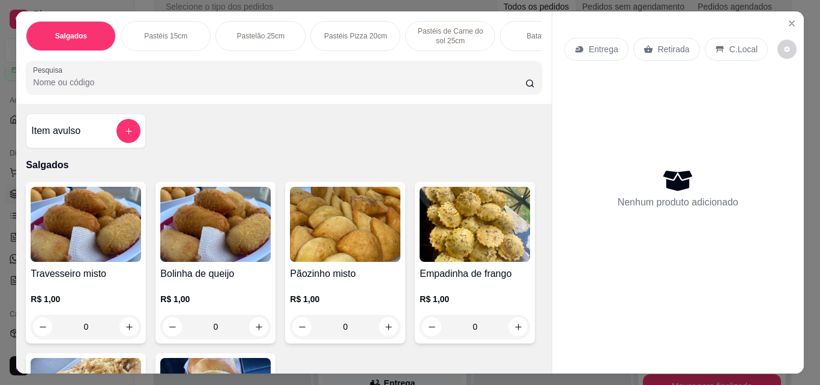
scroll to position [0, 452]
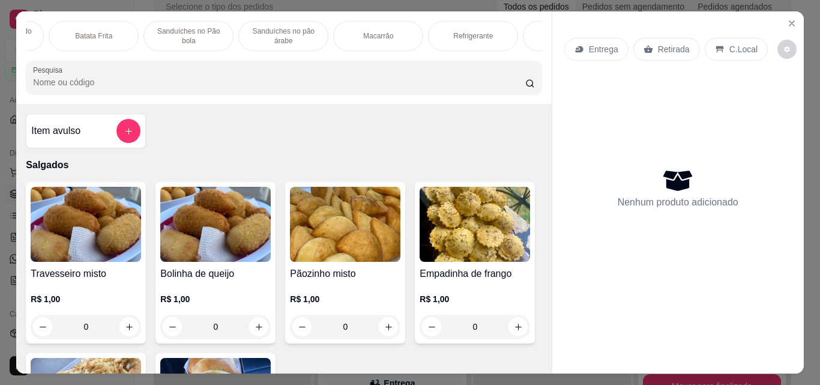
drag, startPoint x: 470, startPoint y: 43, endPoint x: 470, endPoint y: 33, distance: 9.6
click at [470, 42] on div "Refrigerante" at bounding box center [473, 36] width 90 height 30
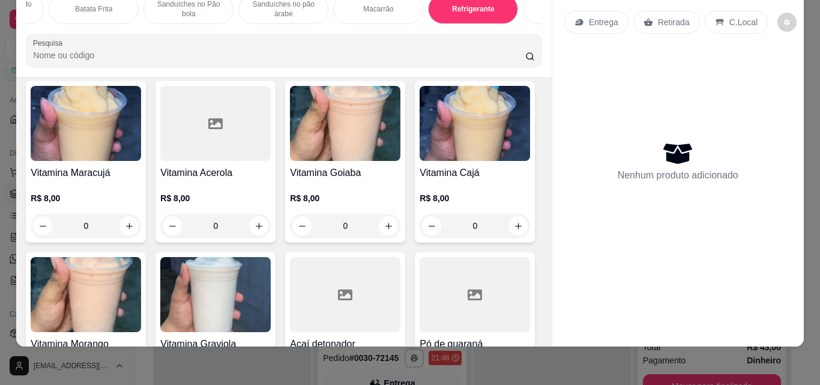
scroll to position [4267, 0]
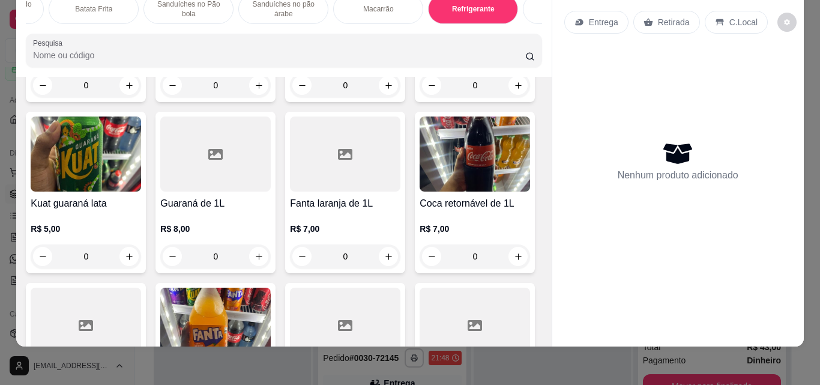
scroll to position [3486, 0]
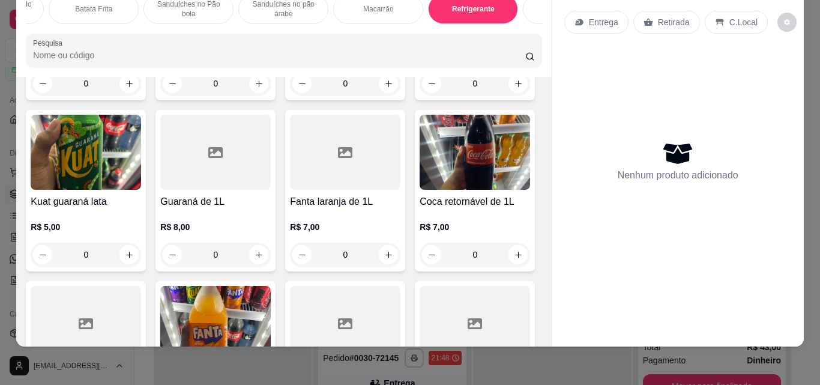
click at [802, 28] on div "Salgados Pastéis 15cm Pastelão 25cm Pastéis Pizza 20cm Pastéis de Carne do sol …" at bounding box center [410, 192] width 820 height 385
click at [803, 27] on div "Salgados Pastéis 15cm Pastelão 25cm Pastéis Pizza 20cm Pastéis de Carne do sol …" at bounding box center [410, 192] width 820 height 385
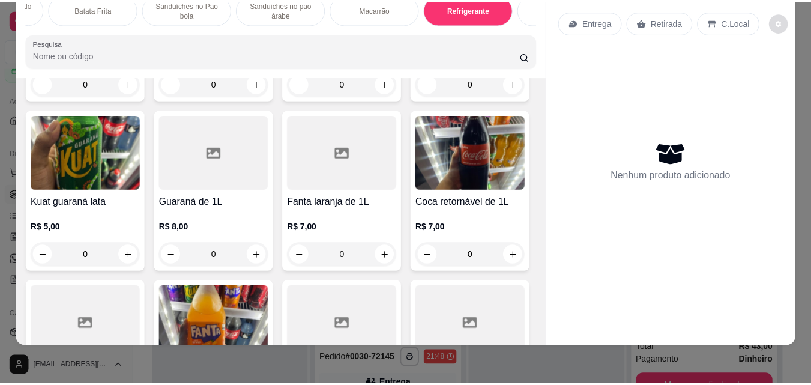
scroll to position [0, 0]
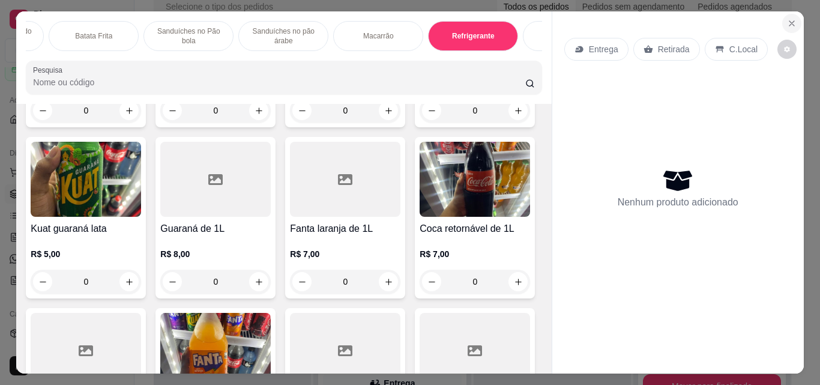
click at [787, 24] on button "Close" at bounding box center [791, 23] width 19 height 19
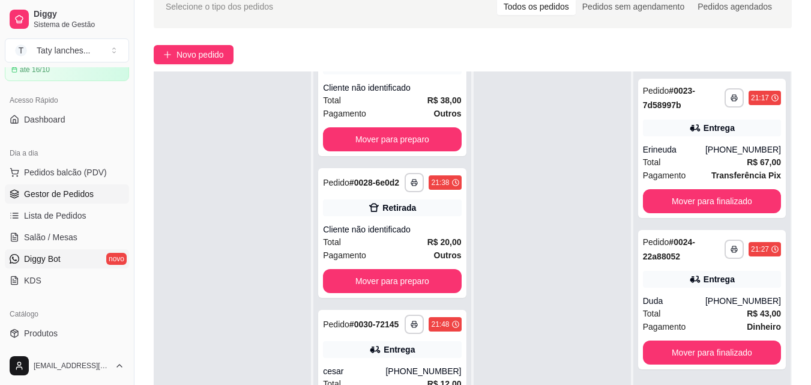
scroll to position [300, 0]
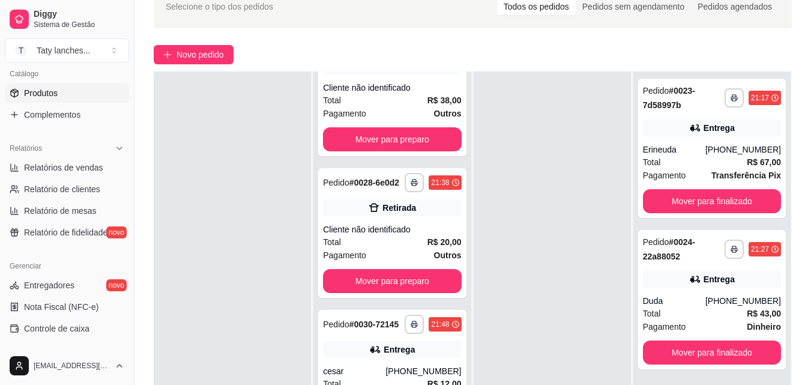
click at [38, 86] on link "Produtos" at bounding box center [67, 92] width 124 height 19
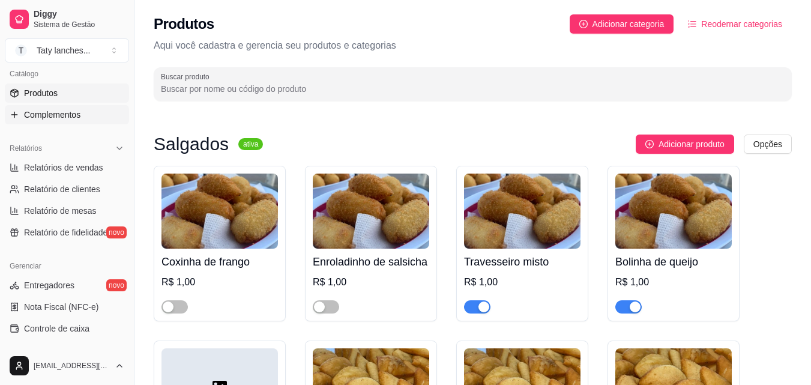
click at [94, 123] on link "Complementos" at bounding box center [67, 114] width 124 height 19
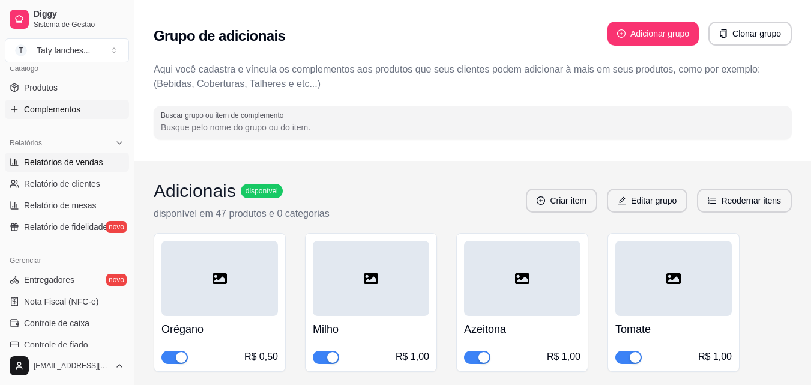
scroll to position [126, 0]
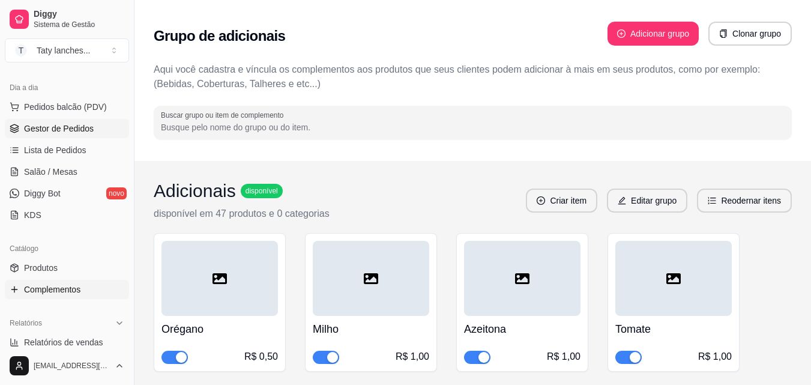
click at [47, 121] on link "Gestor de Pedidos" at bounding box center [67, 128] width 124 height 19
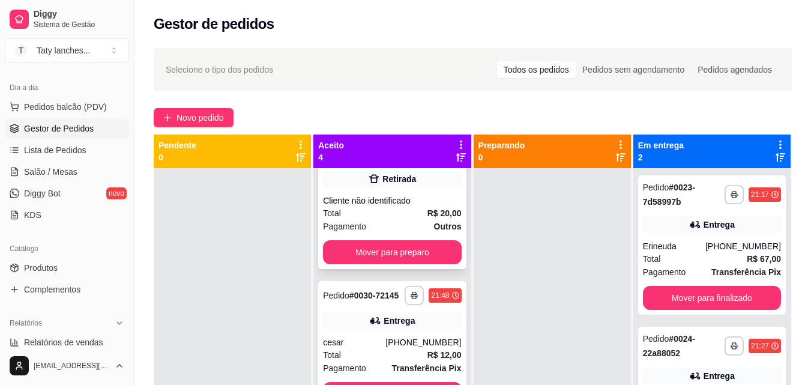
scroll to position [180, 0]
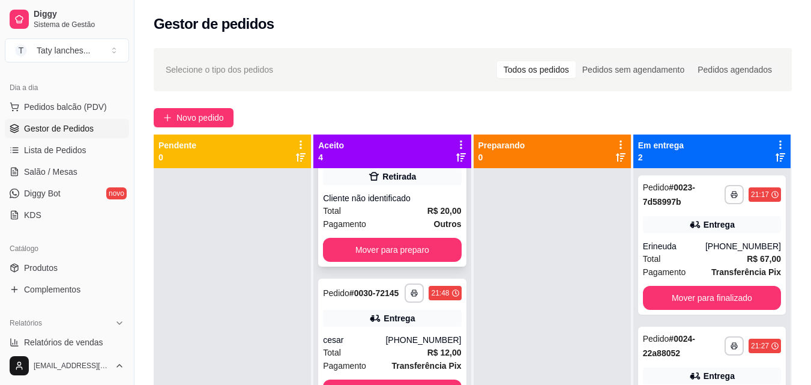
click at [362, 217] on div "Total R$ 20,00" at bounding box center [392, 210] width 138 height 13
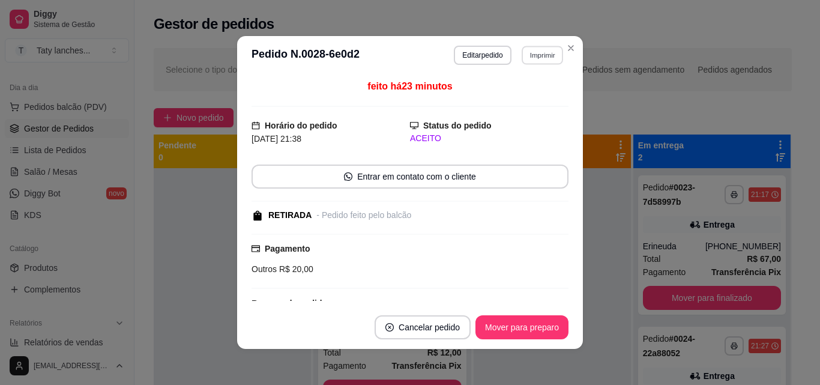
click at [525, 61] on button "Imprimir" at bounding box center [542, 55] width 41 height 19
click at [525, 61] on button "Imprimir" at bounding box center [542, 55] width 43 height 19
click at [519, 97] on button "Impressora" at bounding box center [516, 97] width 84 height 19
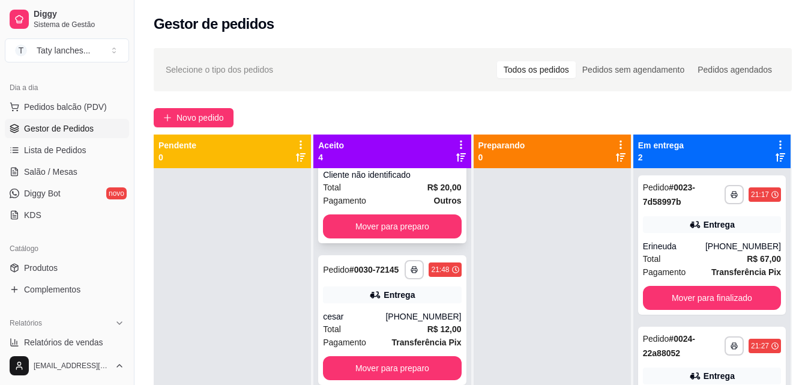
scroll to position [208, 0]
click at [375, 194] on div "Total R$ 20,00" at bounding box center [392, 187] width 138 height 13
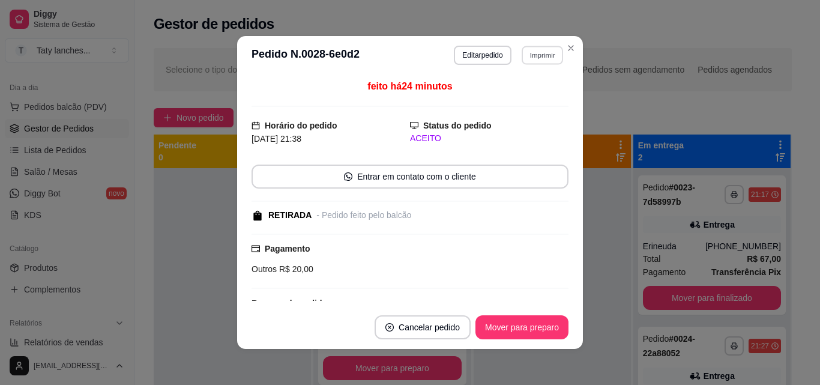
click at [525, 55] on button "Imprimir" at bounding box center [542, 55] width 41 height 19
click at [514, 101] on button "Impressora" at bounding box center [516, 97] width 84 height 19
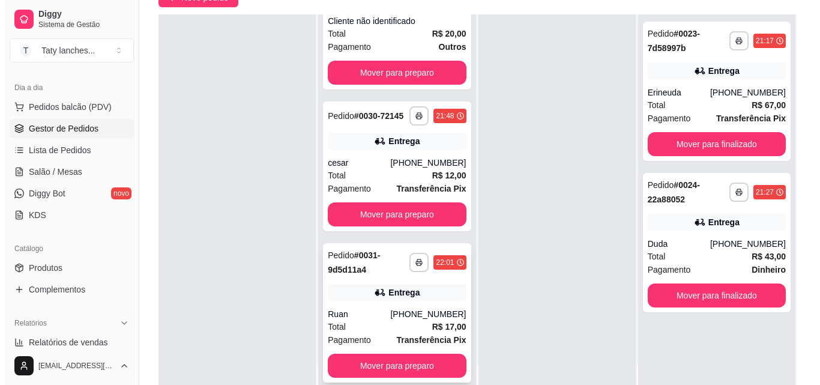
scroll to position [183, 0]
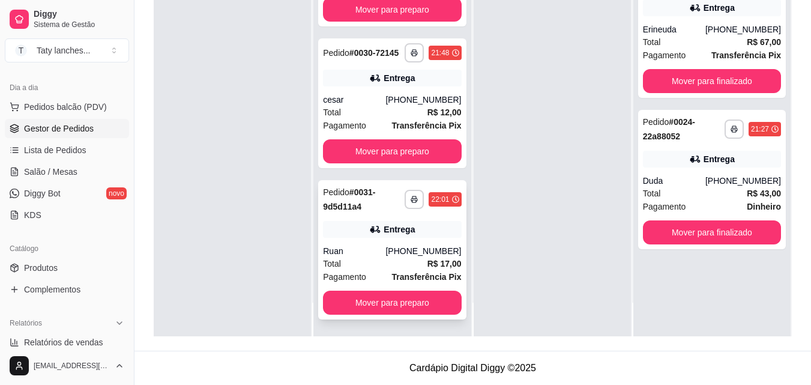
click at [364, 267] on div "Total R$ 17,00" at bounding box center [392, 263] width 138 height 13
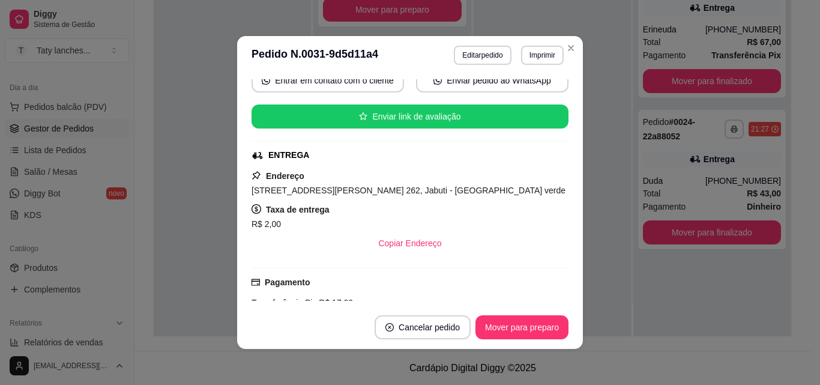
scroll to position [245, 0]
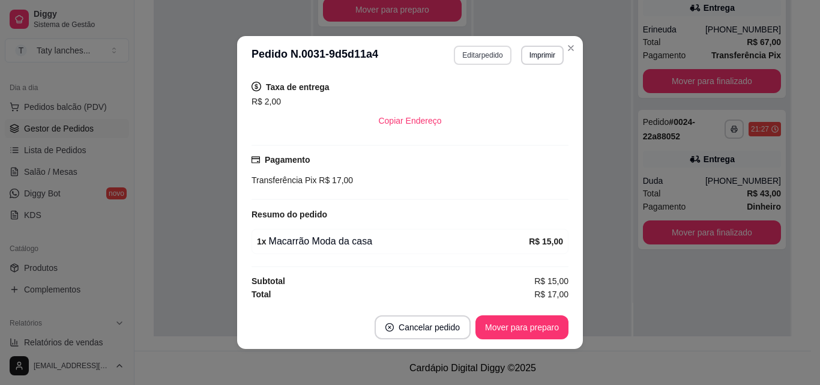
click at [463, 51] on button "Editar pedido" at bounding box center [482, 55] width 57 height 19
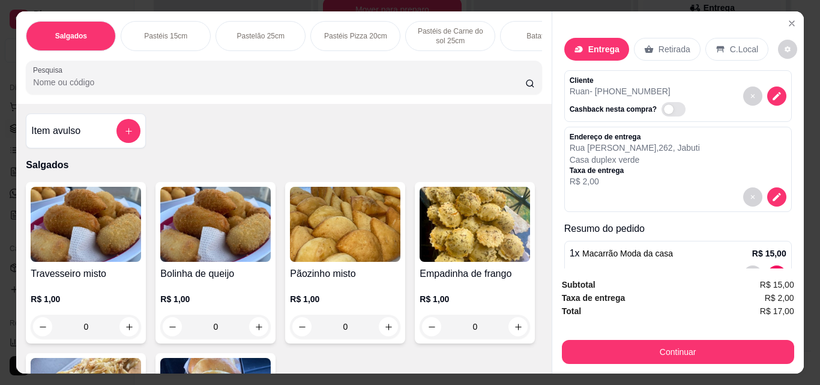
scroll to position [38, 0]
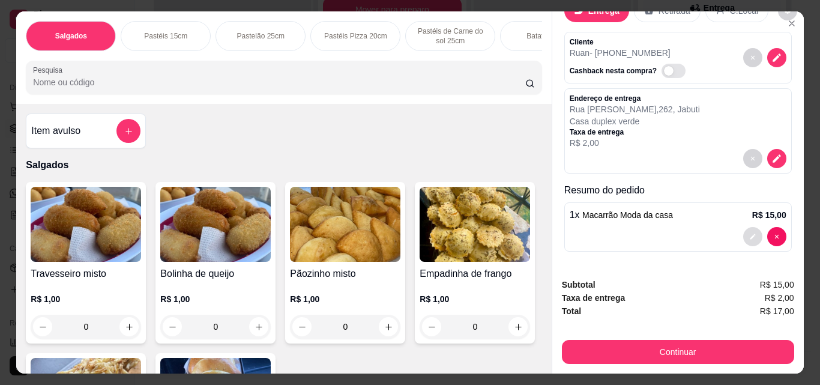
click at [743, 234] on button "decrease-product-quantity" at bounding box center [752, 236] width 19 height 19
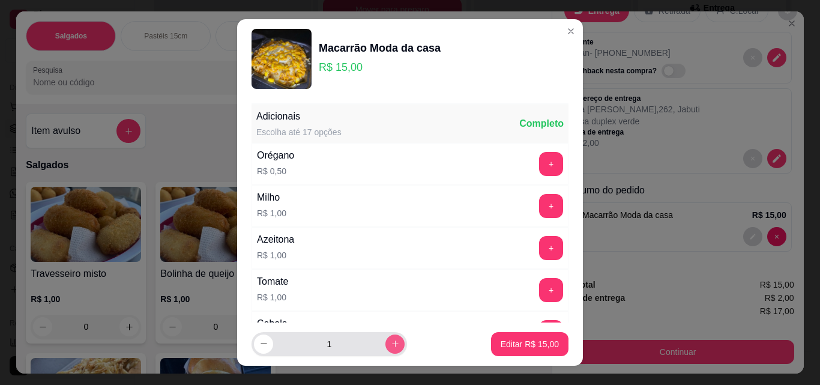
click at [391, 339] on icon "increase-product-quantity" at bounding box center [395, 343] width 9 height 9
type input "2"
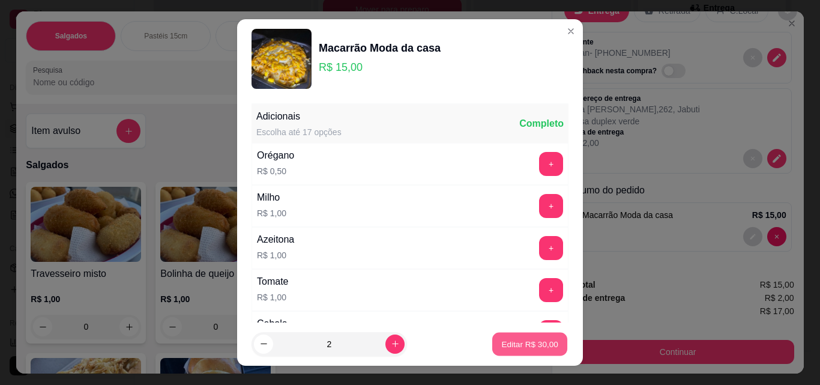
click at [501, 340] on p "Editar R$ 30,00" at bounding box center [529, 343] width 56 height 11
type input "2"
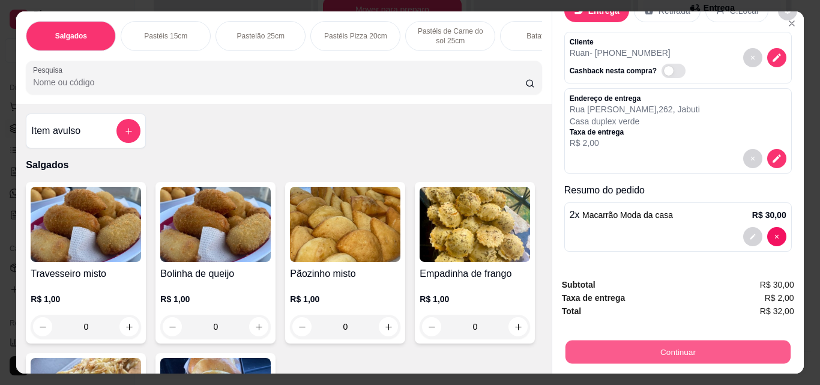
click at [576, 353] on button "Continuar" at bounding box center [677, 351] width 225 height 23
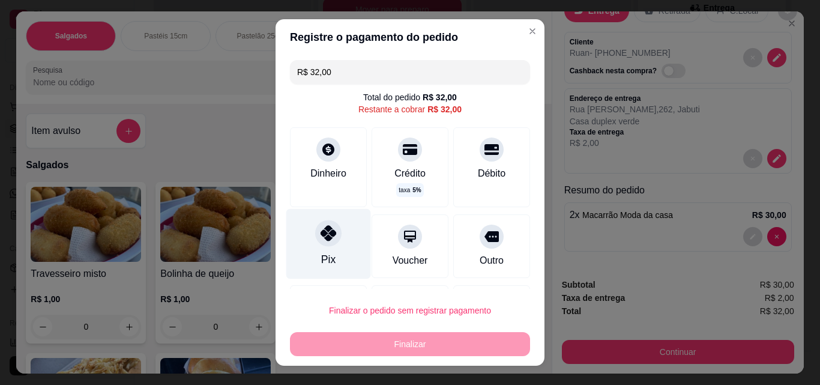
click at [319, 241] on div at bounding box center [328, 233] width 26 height 26
type input "R$ 0,00"
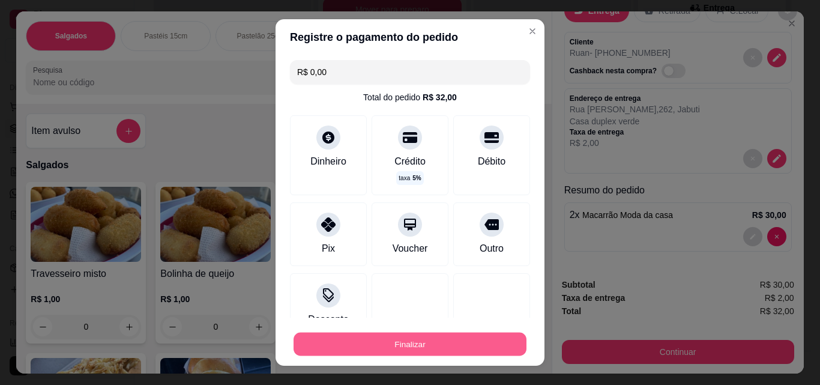
click at [378, 336] on button "Finalizar" at bounding box center [410, 344] width 233 height 23
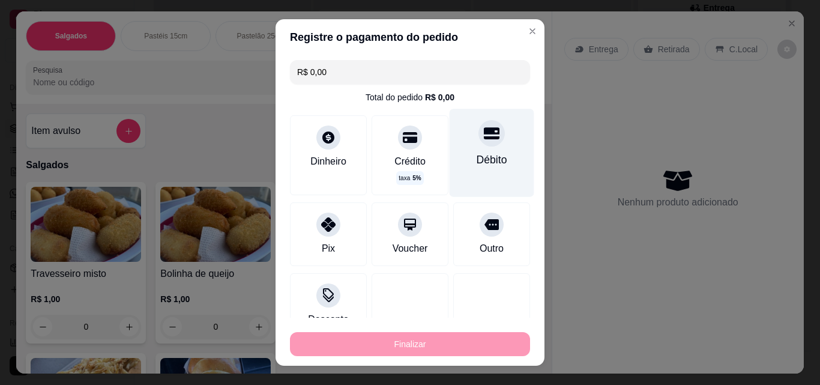
type input "0"
type input "-R$ 32,00"
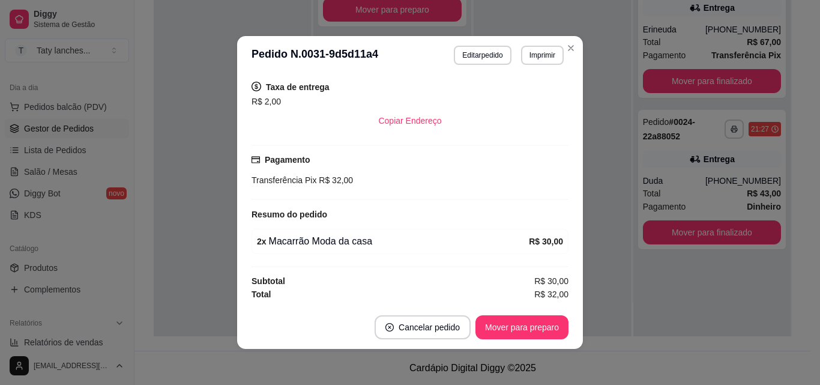
scroll to position [235, 0]
click at [492, 327] on button "Mover para preparo" at bounding box center [522, 327] width 93 height 24
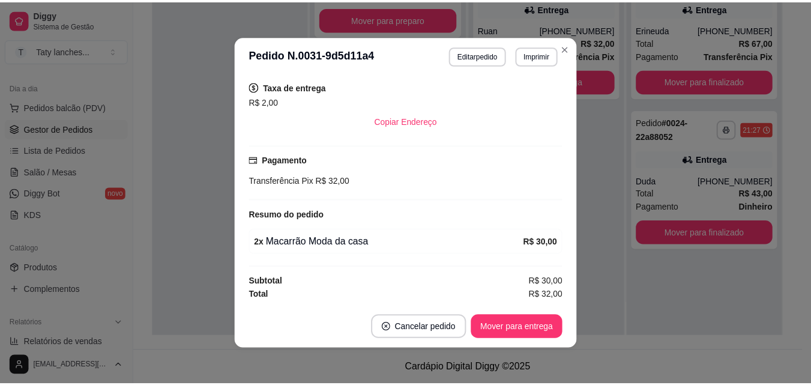
scroll to position [81, 0]
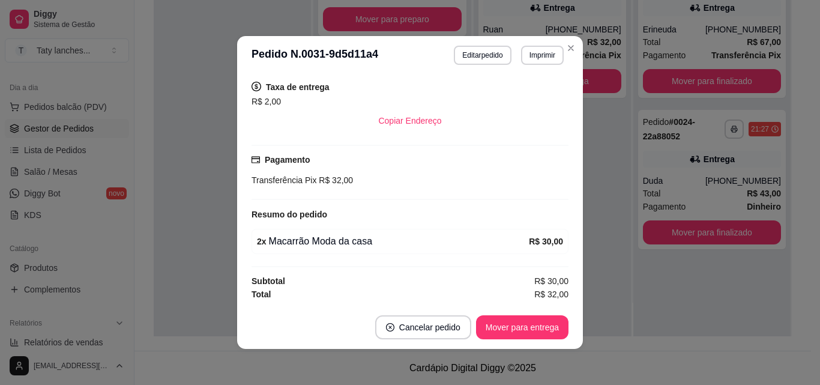
drag, startPoint x: 572, startPoint y: 229, endPoint x: 628, endPoint y: 199, distance: 63.9
click at [255, 258] on div "feito há 11 minutos Editado por [EMAIL_ADDRESS][DOMAIN_NAME] Horário do pedido …" at bounding box center [410, 190] width 317 height 222
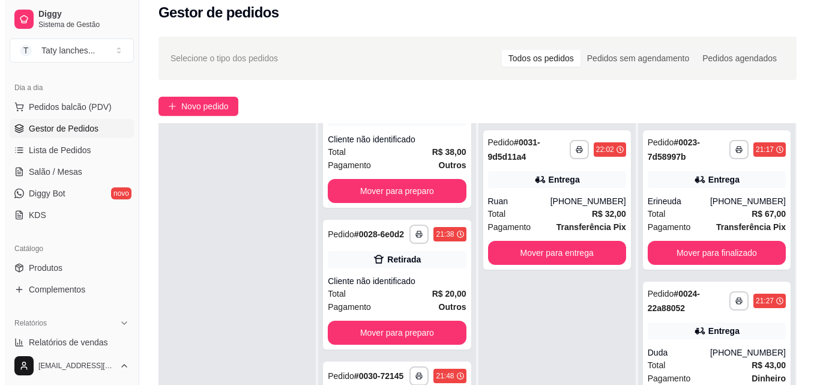
scroll to position [0, 0]
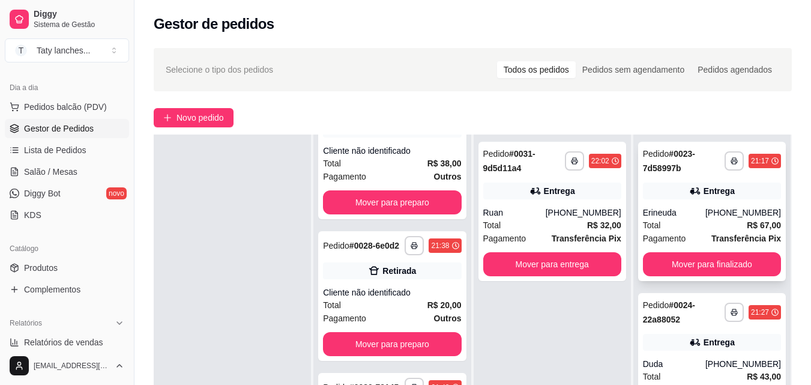
click at [685, 220] on div "Total R$ 67,00" at bounding box center [712, 225] width 138 height 13
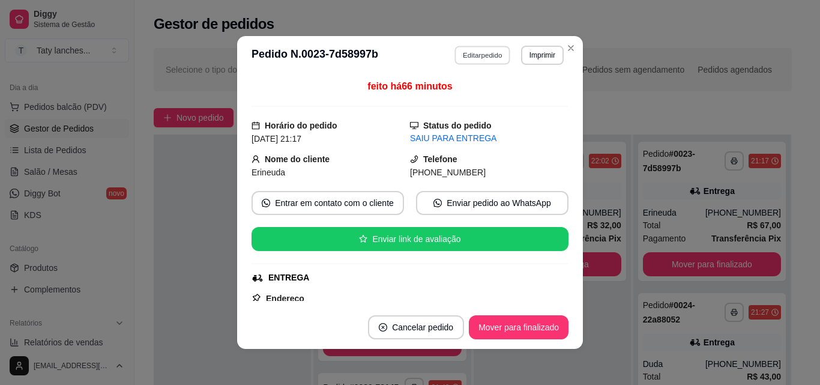
click at [456, 57] on button "Editar pedido" at bounding box center [483, 55] width 56 height 19
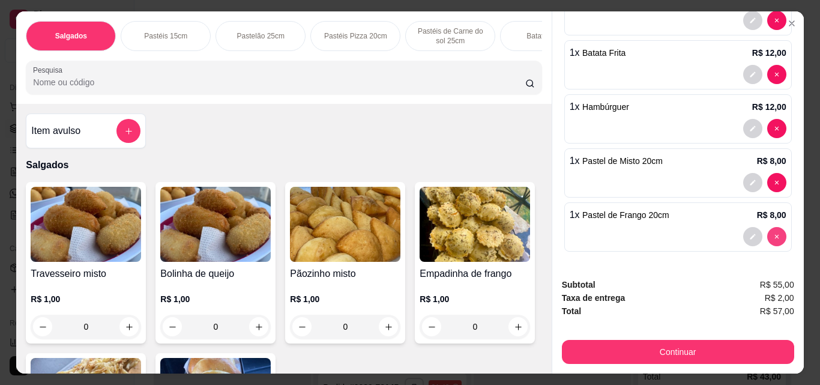
scroll to position [255, 0]
click at [807, 202] on div "Salgados Pastéis 15cm Pastelão 25cm Pastéis Pizza 20cm Pastéis de Carne do sol …" at bounding box center [410, 192] width 820 height 385
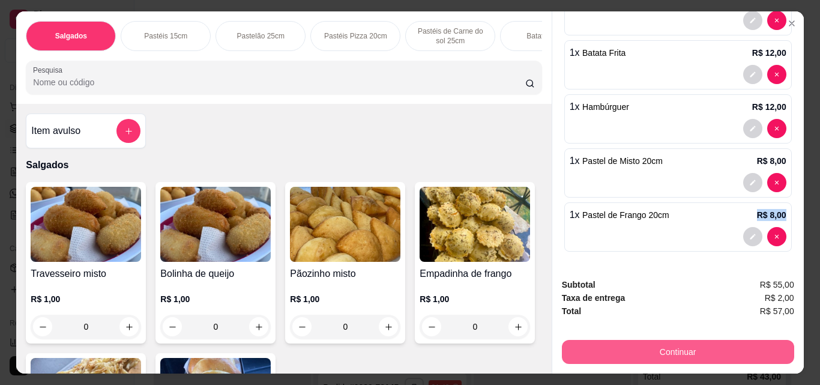
click at [669, 341] on button "Continuar" at bounding box center [678, 352] width 232 height 24
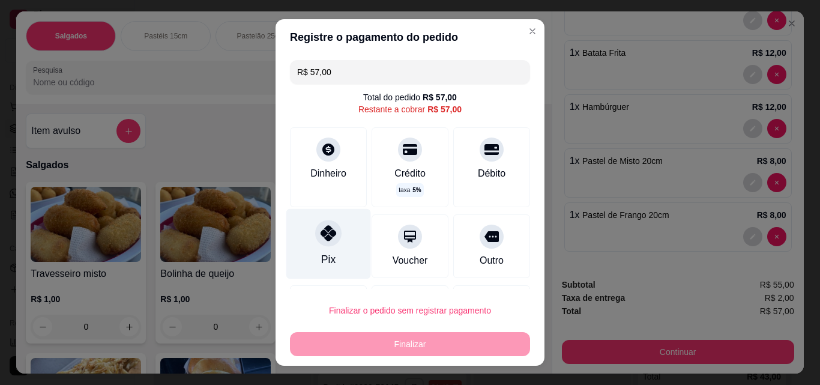
click at [321, 265] on div "Pix" at bounding box center [328, 260] width 14 height 16
type input "R$ 0,00"
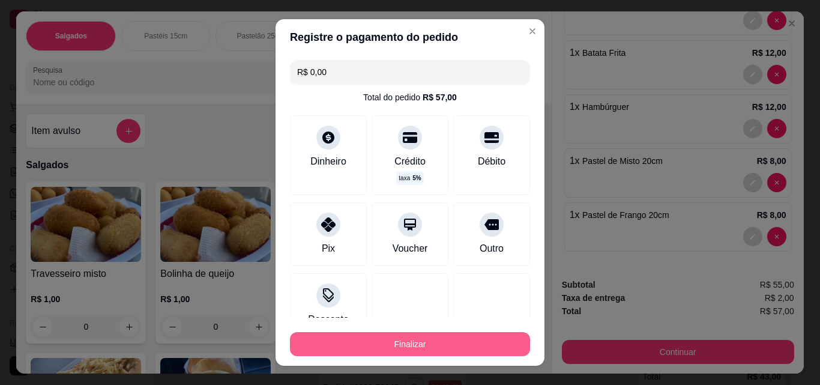
click at [405, 341] on button "Finalizar" at bounding box center [410, 344] width 240 height 24
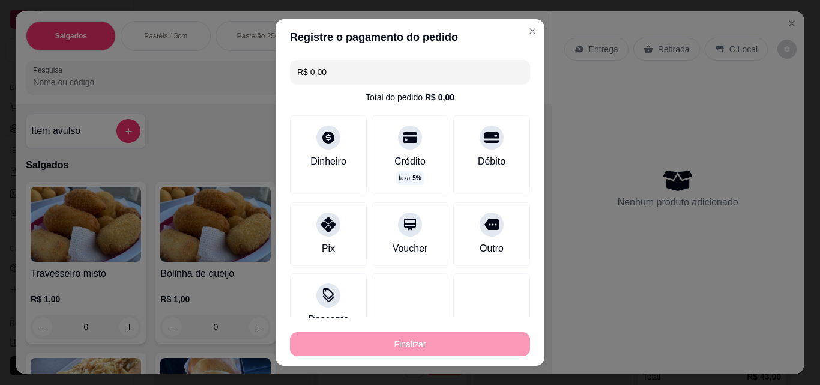
scroll to position [232, 0]
type input "0"
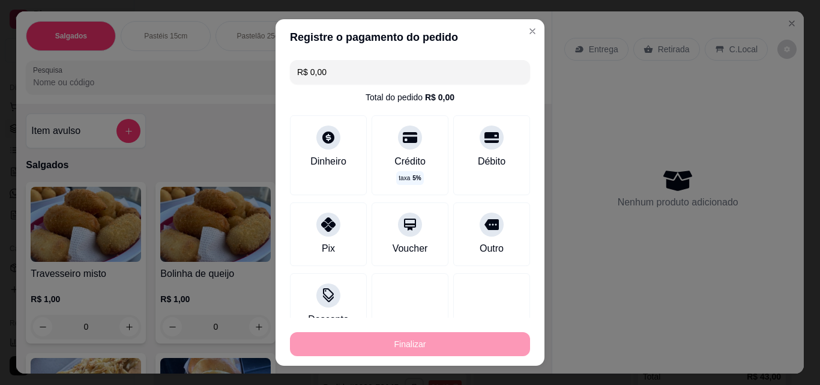
type input "0"
type input "-R$ 57,00"
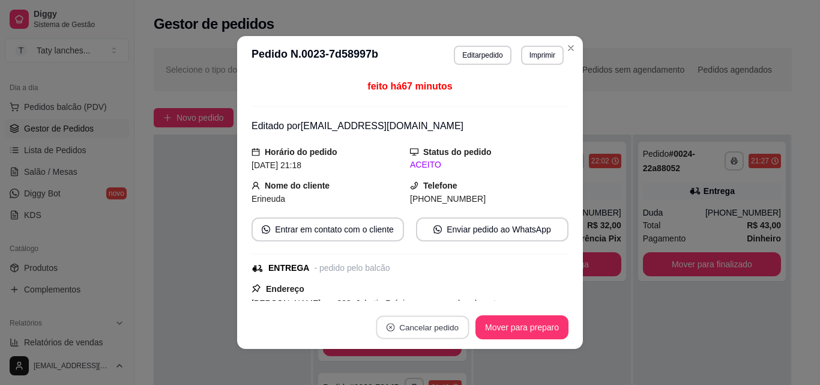
click at [405, 301] on section "**********" at bounding box center [410, 192] width 346 height 313
click at [405, 301] on div "feito há 67 minutos Editado por [EMAIL_ADDRESS][DOMAIN_NAME] Horário do pedido …" at bounding box center [410, 189] width 346 height 231
click at [425, 300] on span "[PERSON_NAME] , n. 298, Jabuti - Próximo ao campo banderante" at bounding box center [376, 303] width 249 height 10
click at [510, 324] on button "Mover para preparo" at bounding box center [522, 327] width 93 height 24
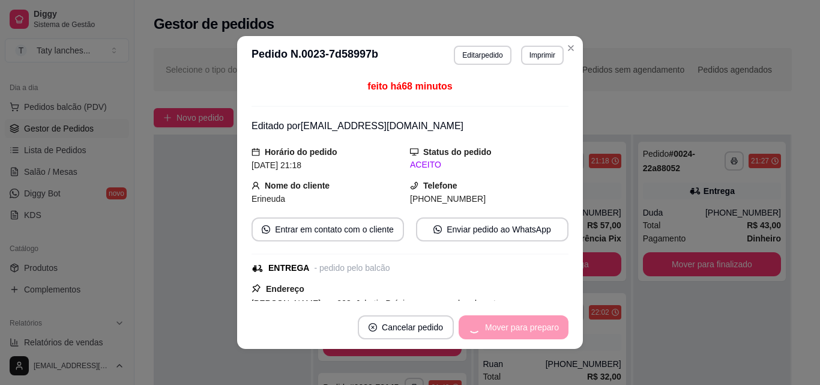
scroll to position [81, 0]
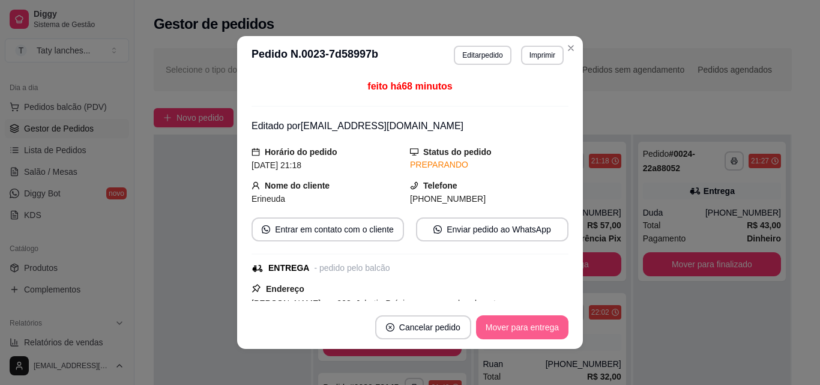
click at [510, 324] on button "Mover para entrega" at bounding box center [522, 327] width 92 height 24
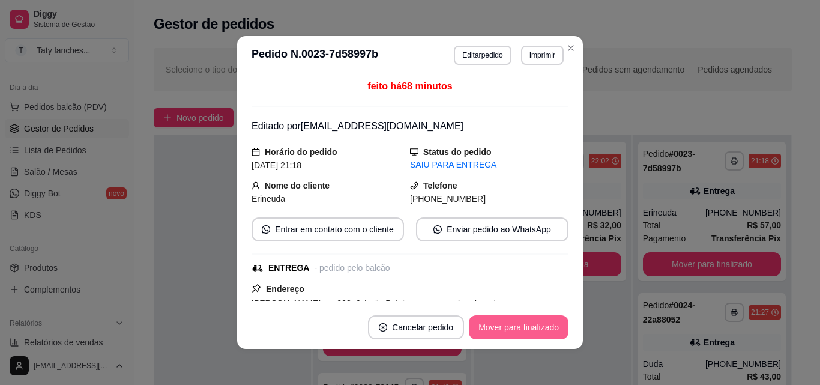
click at [510, 324] on button "Mover para finalizado" at bounding box center [519, 327] width 100 height 24
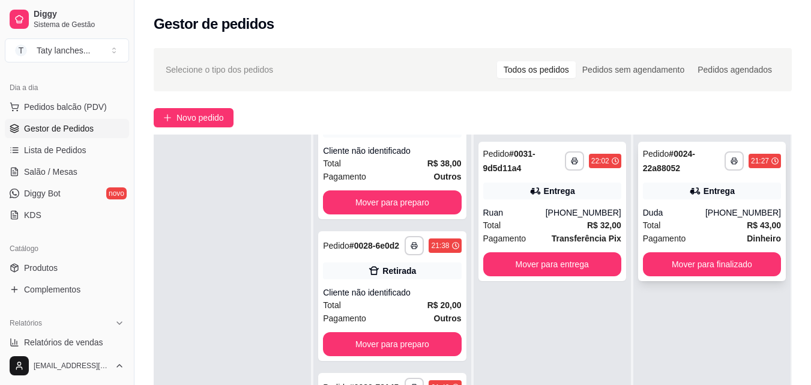
click at [700, 224] on div "Total R$ 43,00" at bounding box center [712, 225] width 138 height 13
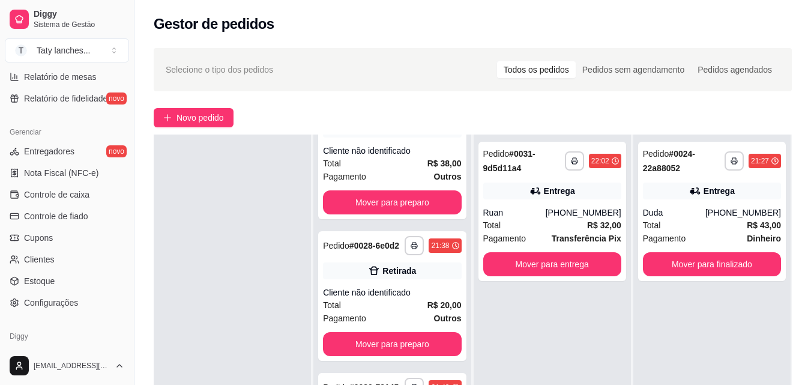
scroll to position [479, 0]
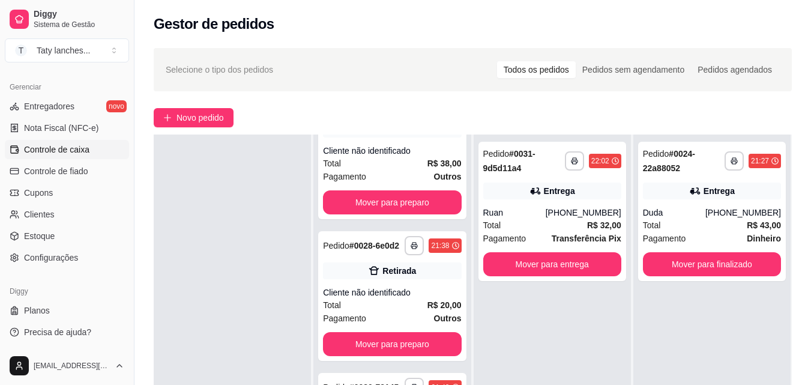
click at [74, 145] on span "Controle de caixa" at bounding box center [56, 150] width 65 height 12
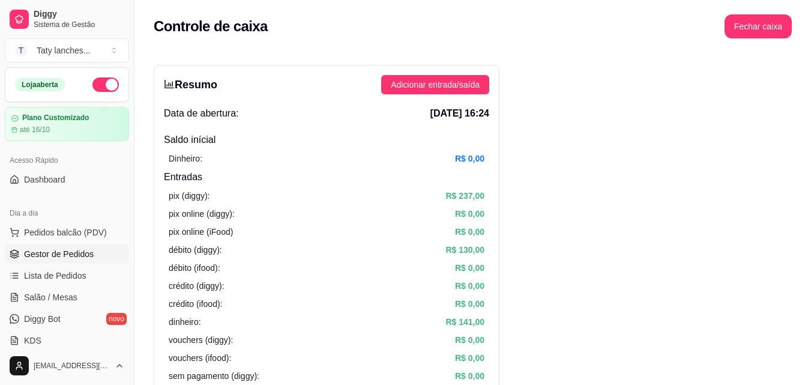
click at [89, 256] on span "Gestor de Pedidos" at bounding box center [59, 254] width 70 height 12
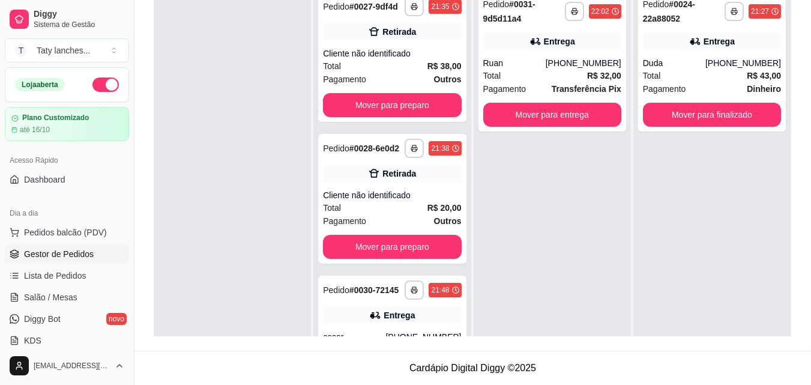
scroll to position [232, 0]
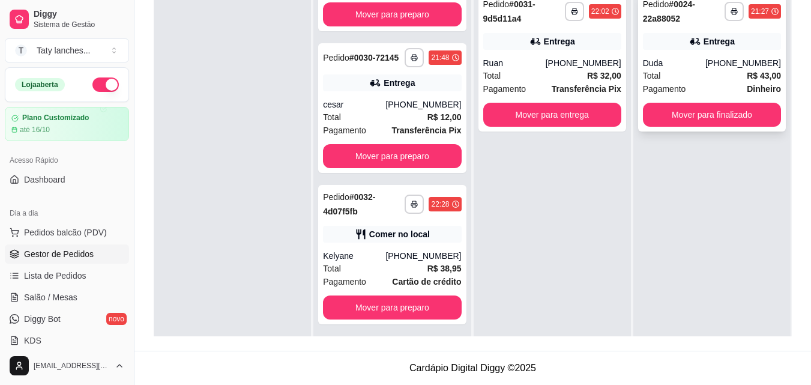
click at [715, 78] on div "Total R$ 43,00" at bounding box center [712, 75] width 138 height 13
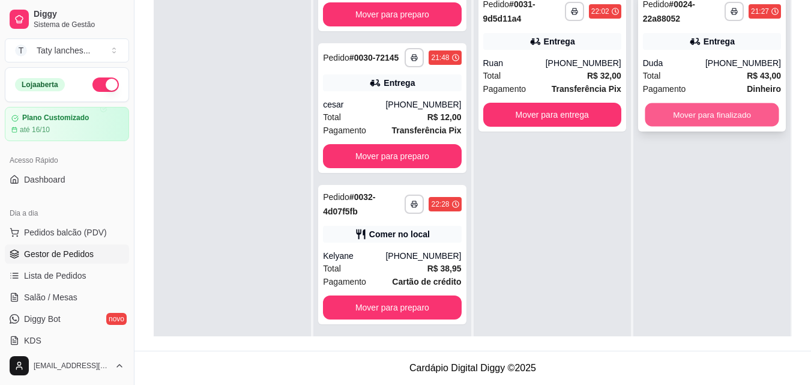
click at [665, 107] on button "Mover para finalizado" at bounding box center [712, 114] width 134 height 23
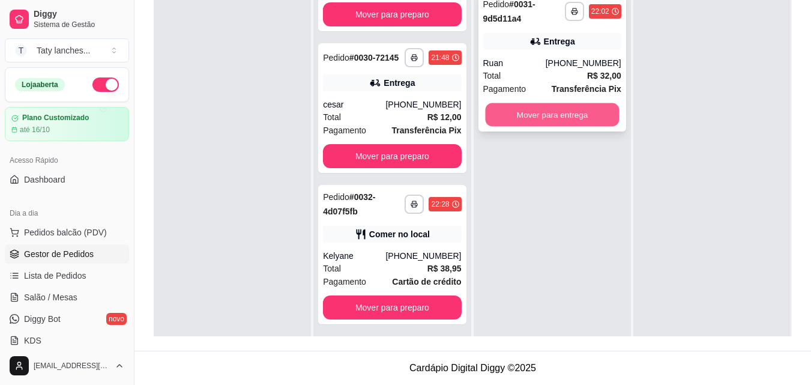
click at [559, 118] on button "Mover para entrega" at bounding box center [552, 114] width 134 height 23
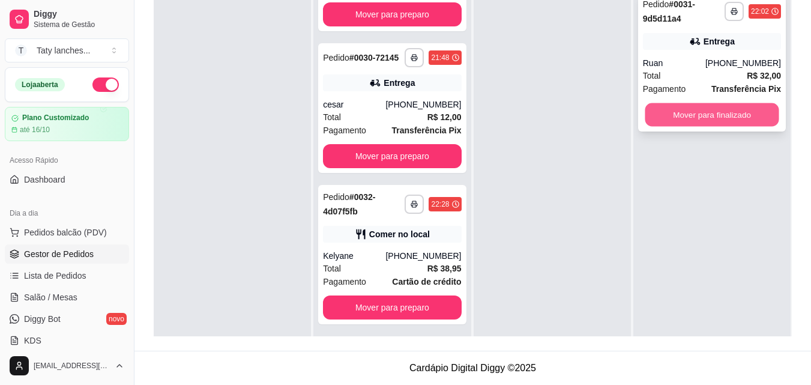
click at [701, 122] on button "Mover para finalizado" at bounding box center [712, 114] width 134 height 23
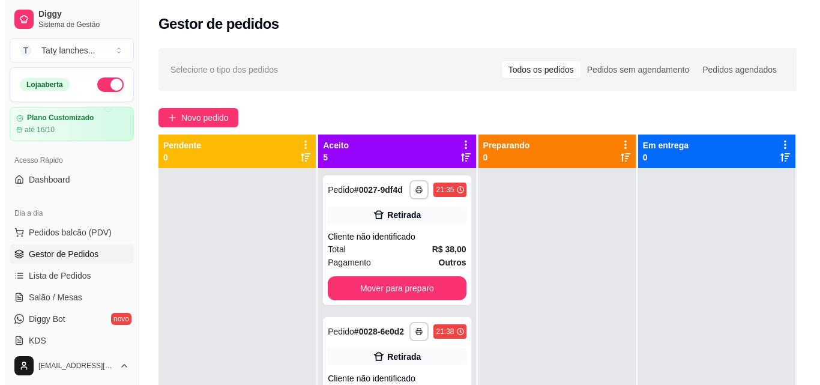
scroll to position [183, 0]
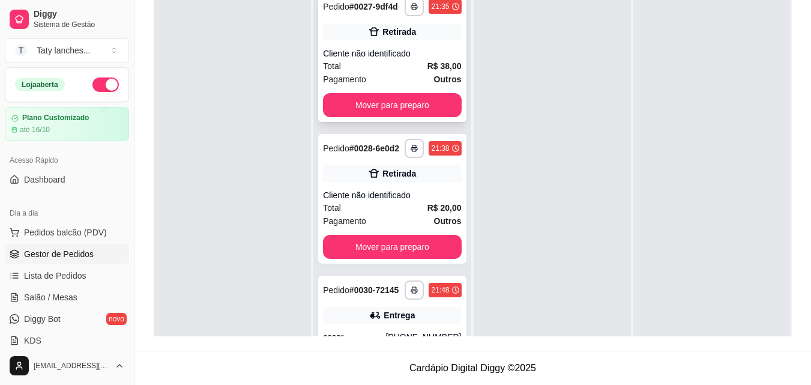
click at [392, 73] on div "Total R$ 38,00" at bounding box center [392, 65] width 138 height 13
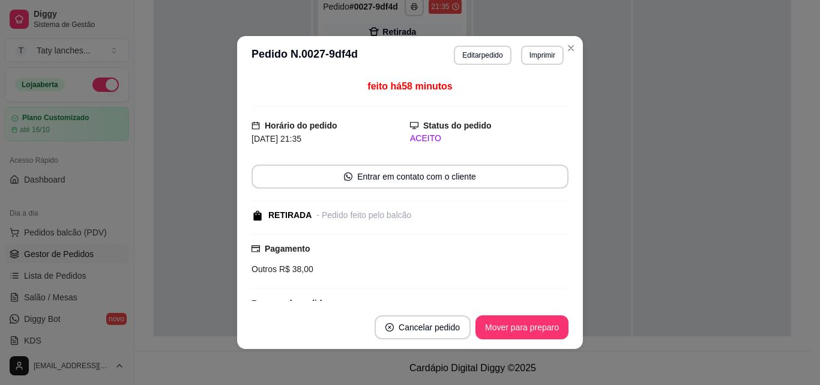
scroll to position [194, 0]
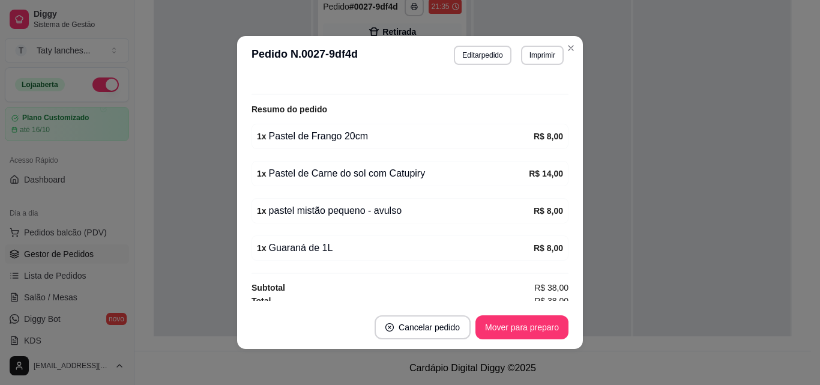
click at [494, 250] on div "1 x Guaraná de 1L" at bounding box center [395, 248] width 277 height 14
click at [468, 54] on button "Editar pedido" at bounding box center [483, 55] width 56 height 19
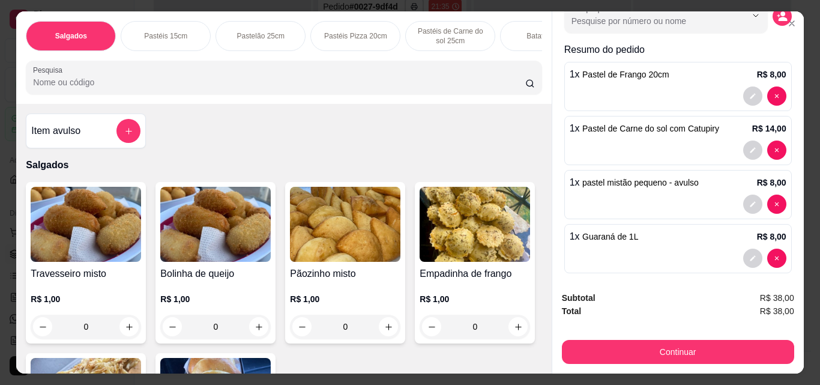
scroll to position [79, 0]
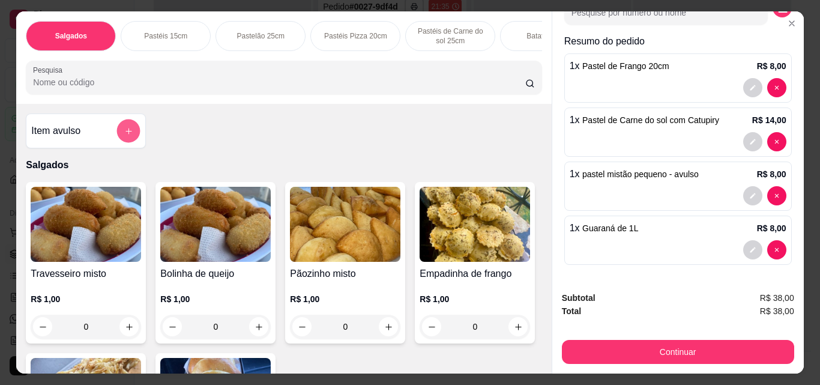
click at [124, 136] on icon "add-separate-item" at bounding box center [128, 131] width 9 height 9
click at [787, 19] on icon "Close" at bounding box center [792, 24] width 10 height 10
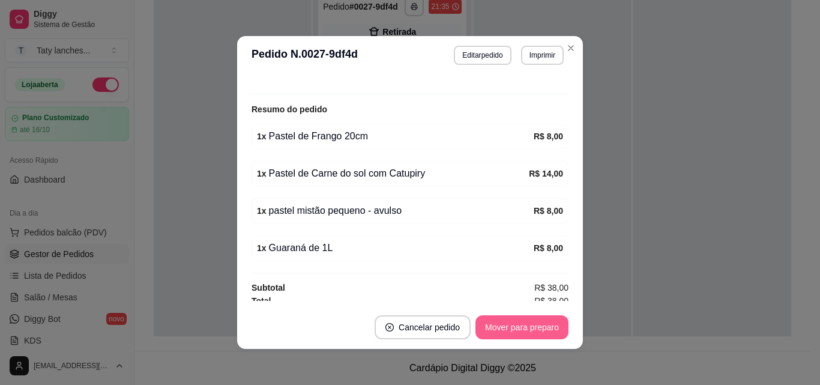
click at [507, 321] on button "Mover para preparo" at bounding box center [522, 327] width 93 height 24
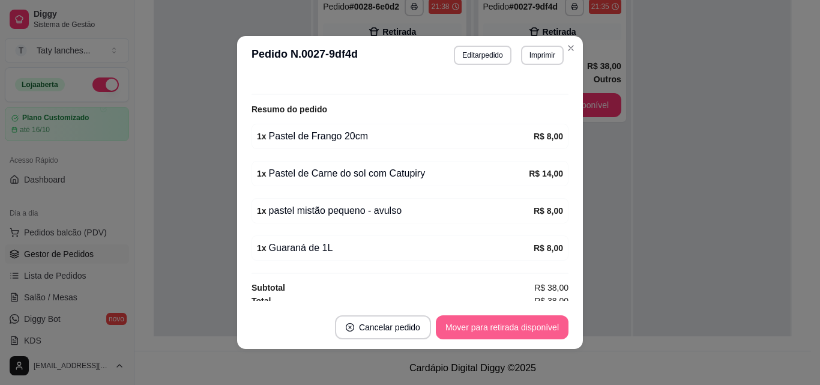
click at [507, 321] on button "Mover para retirada disponível" at bounding box center [502, 327] width 133 height 24
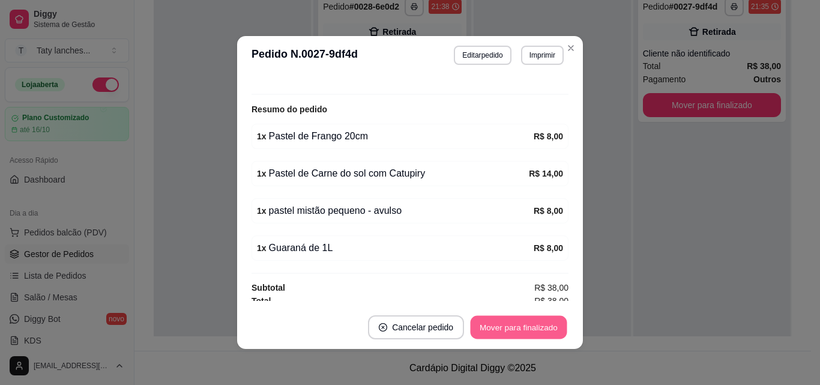
click at [529, 322] on button "Mover para finalizado" at bounding box center [519, 327] width 97 height 23
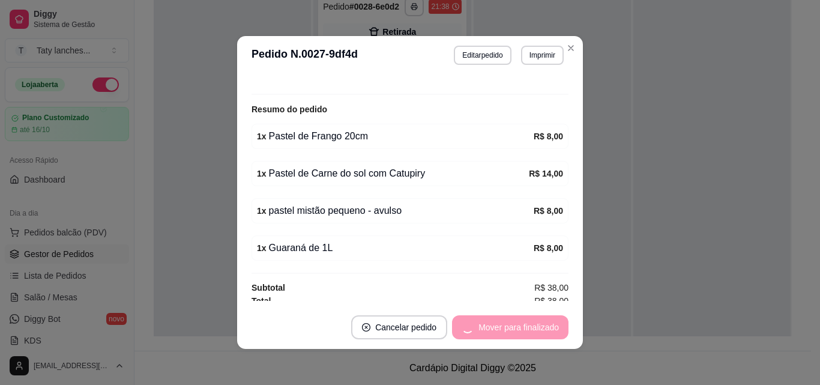
scroll to position [142, 0]
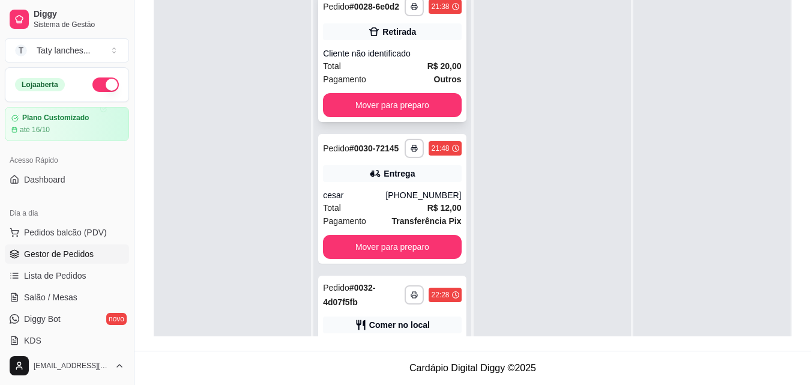
click at [399, 73] on div "Total R$ 20,00" at bounding box center [392, 65] width 138 height 13
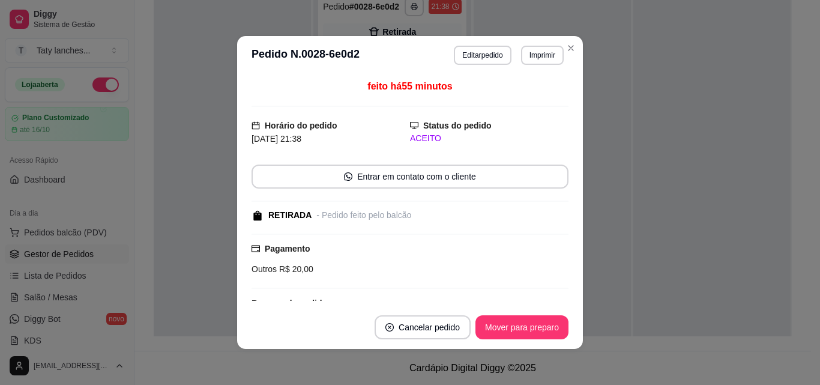
scroll to position [89, 0]
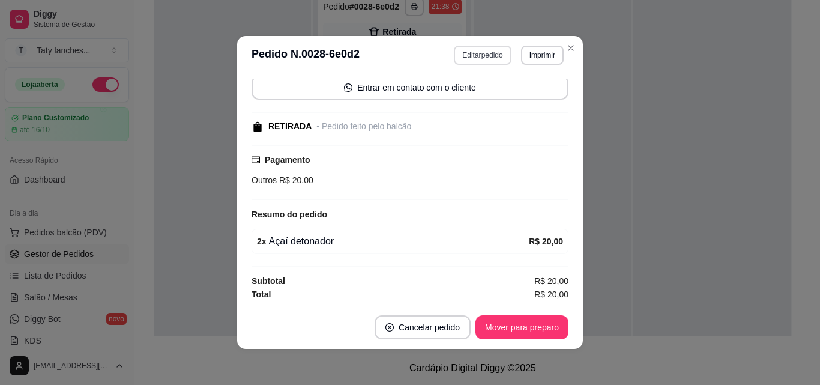
click at [473, 52] on button "Editar pedido" at bounding box center [482, 55] width 57 height 19
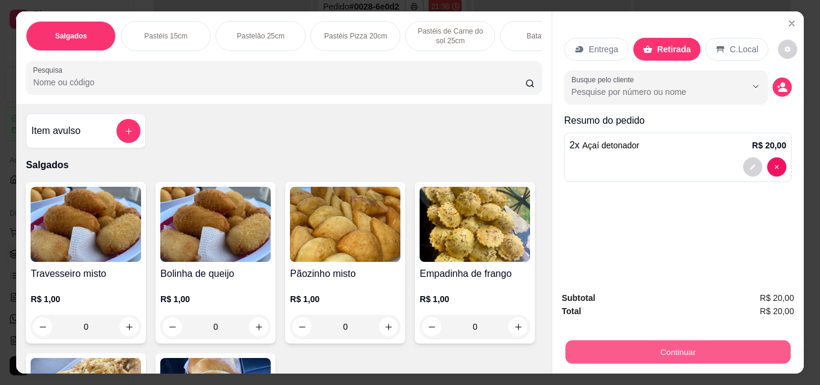
click at [662, 354] on button "Continuar" at bounding box center [677, 351] width 225 height 23
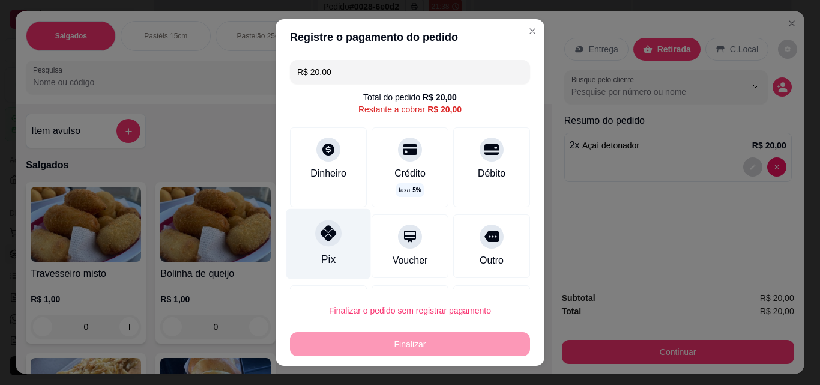
click at [332, 267] on div "Pix" at bounding box center [328, 244] width 85 height 70
type input "R$ 0,00"
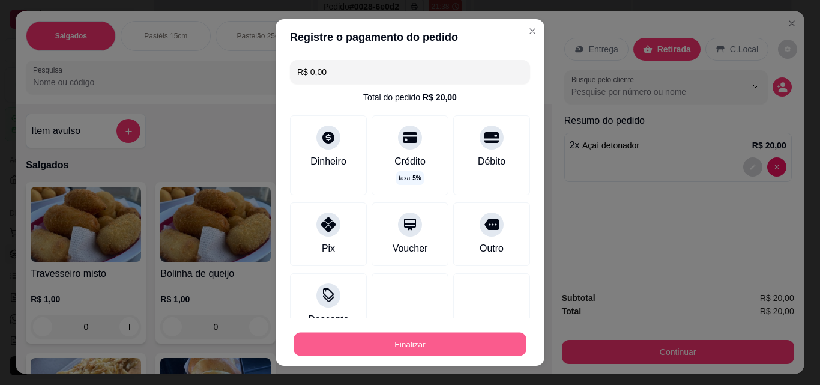
click at [382, 344] on button "Finalizar" at bounding box center [410, 344] width 233 height 23
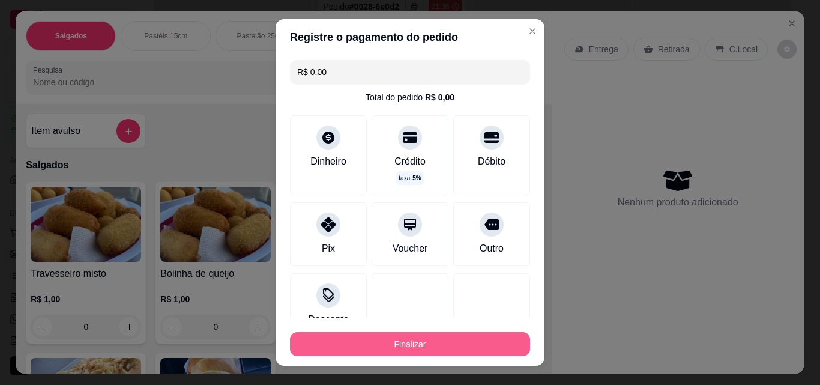
type input "0"
type input "-R$ 20,00"
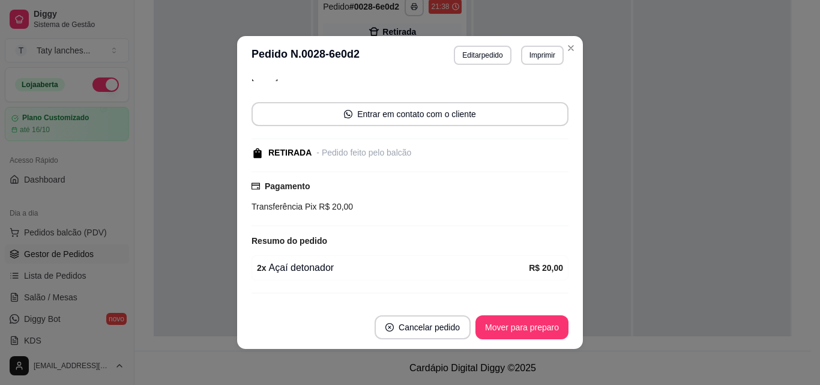
scroll to position [115, 0]
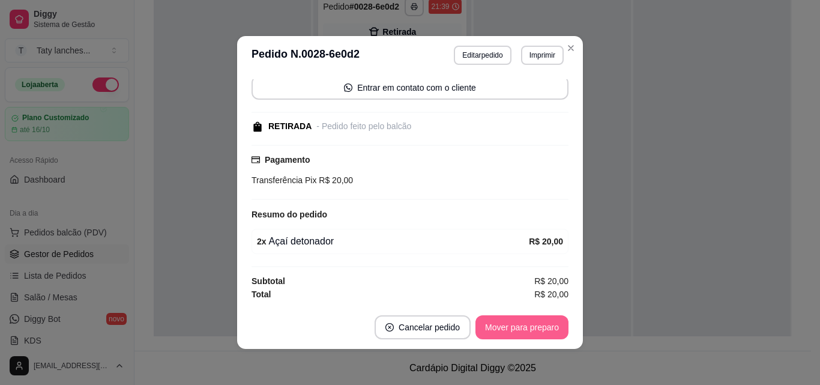
click at [528, 322] on button "Mover para preparo" at bounding box center [522, 327] width 93 height 24
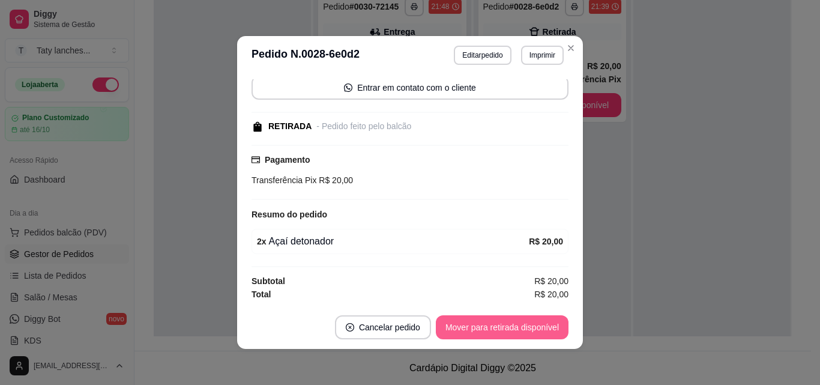
click at [528, 322] on button "Mover para retirada disponível" at bounding box center [502, 327] width 133 height 24
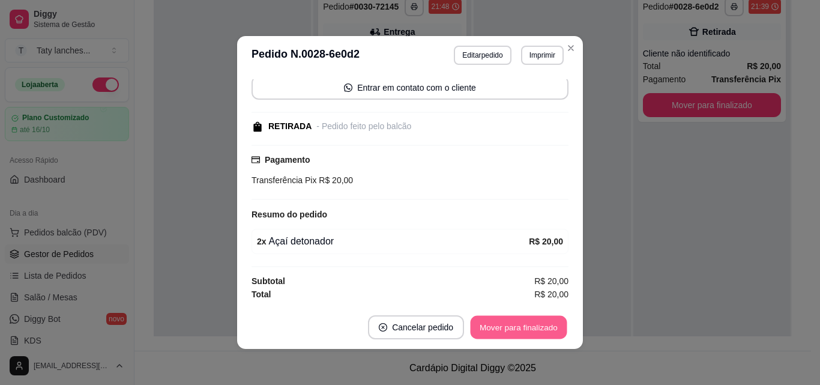
click at [528, 322] on button "Mover para finalizado" at bounding box center [519, 327] width 97 height 23
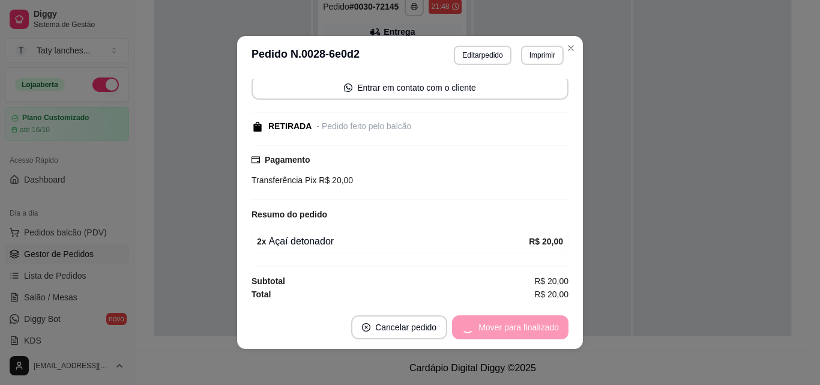
scroll to position [52, 0]
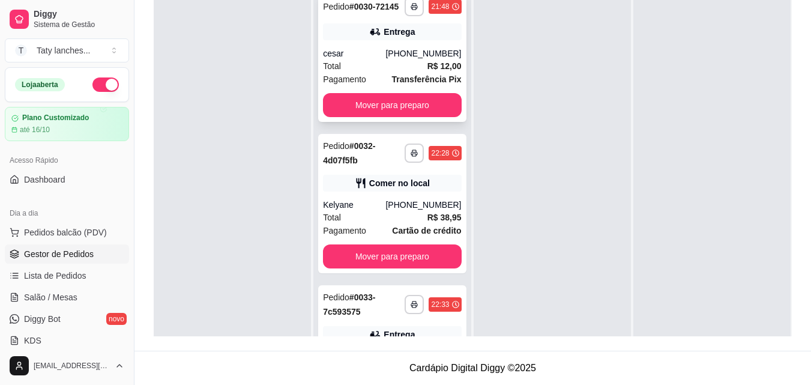
click at [395, 59] on div "[PHONE_NUMBER]" at bounding box center [424, 53] width 76 height 12
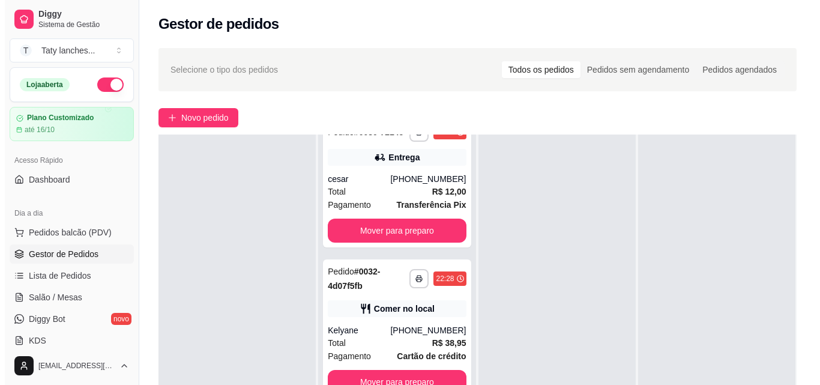
scroll to position [0, 0]
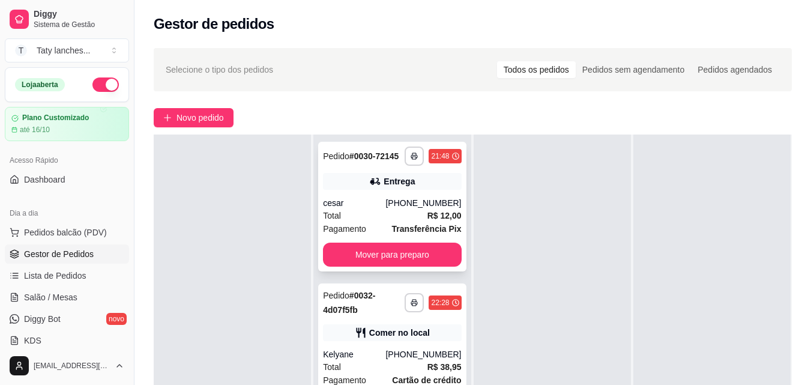
click at [400, 234] on strong "Transferência Pix" at bounding box center [427, 229] width 70 height 10
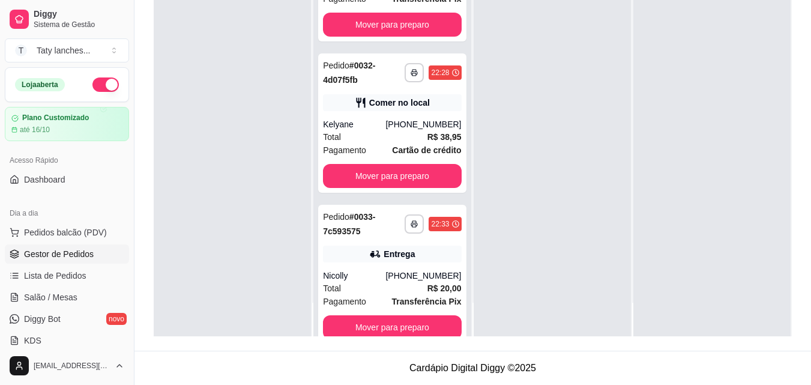
scroll to position [81, 0]
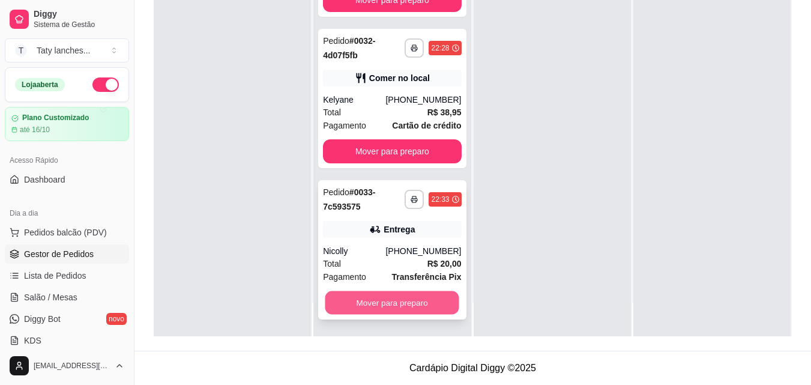
click at [368, 313] on button "Mover para preparo" at bounding box center [392, 302] width 134 height 23
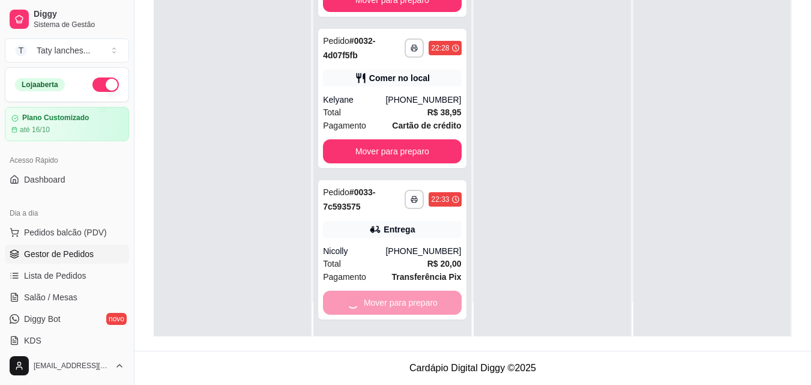
scroll to position [0, 0]
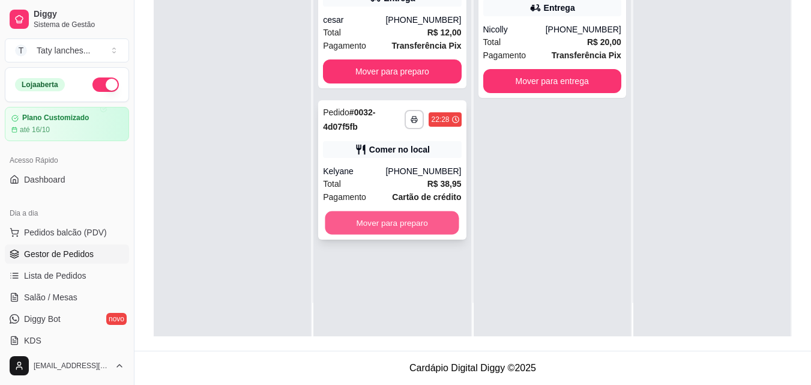
click at [378, 225] on button "Mover para preparo" at bounding box center [392, 222] width 134 height 23
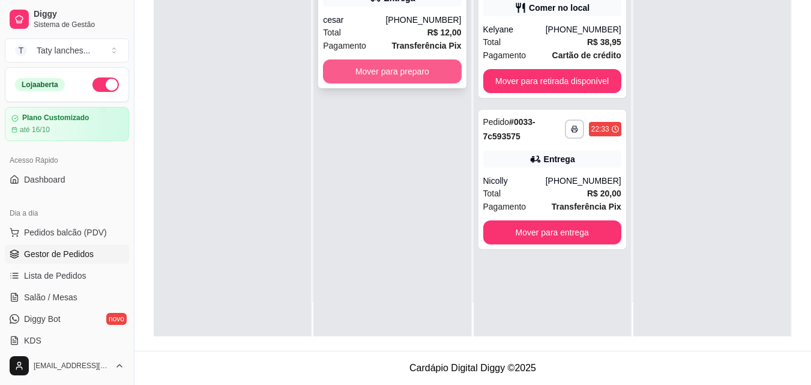
click at [403, 74] on button "Mover para preparo" at bounding box center [392, 71] width 138 height 24
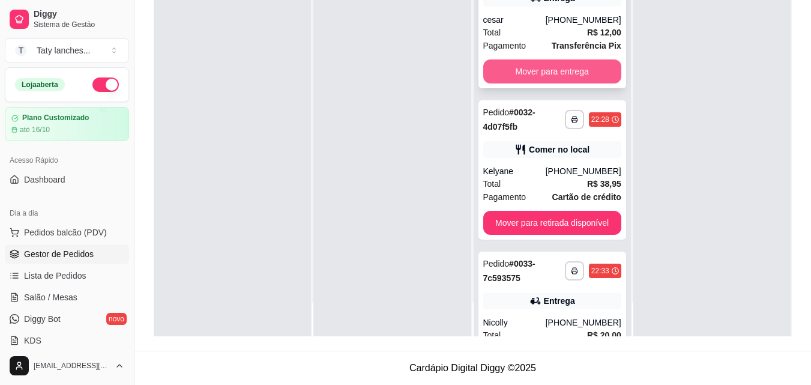
click at [523, 76] on button "Mover para entrega" at bounding box center [552, 71] width 138 height 24
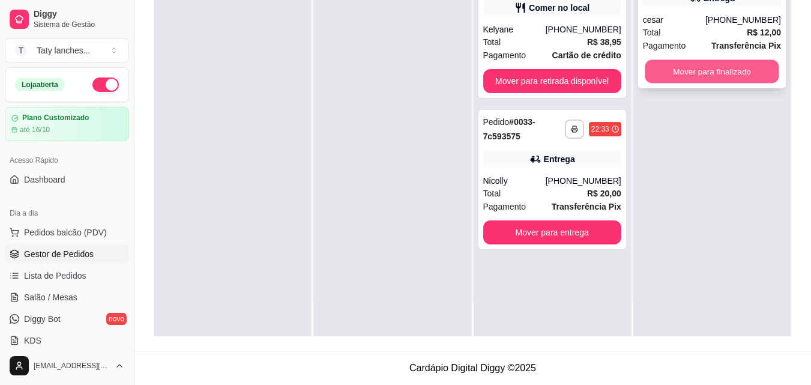
click at [679, 69] on button "Mover para finalizado" at bounding box center [712, 71] width 134 height 23
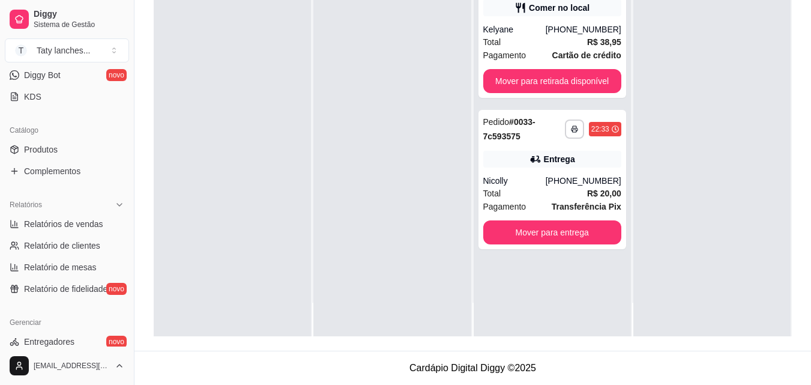
scroll to position [479, 0]
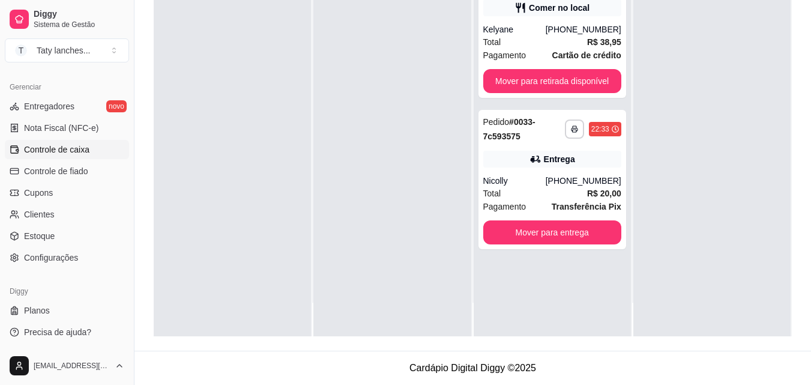
click at [93, 151] on link "Controle de caixa" at bounding box center [67, 149] width 124 height 19
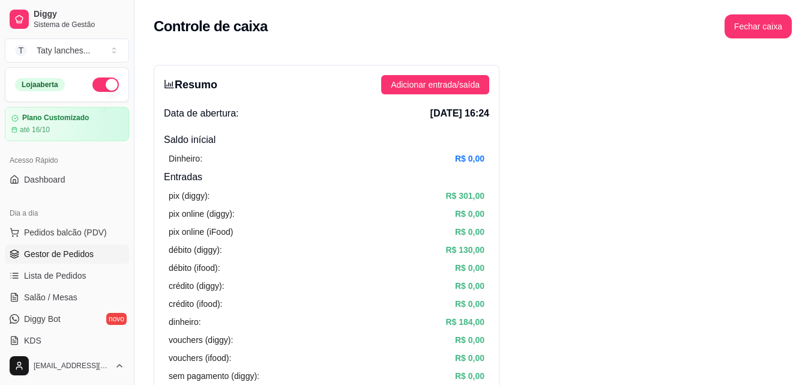
click at [68, 255] on span "Gestor de Pedidos" at bounding box center [59, 254] width 70 height 12
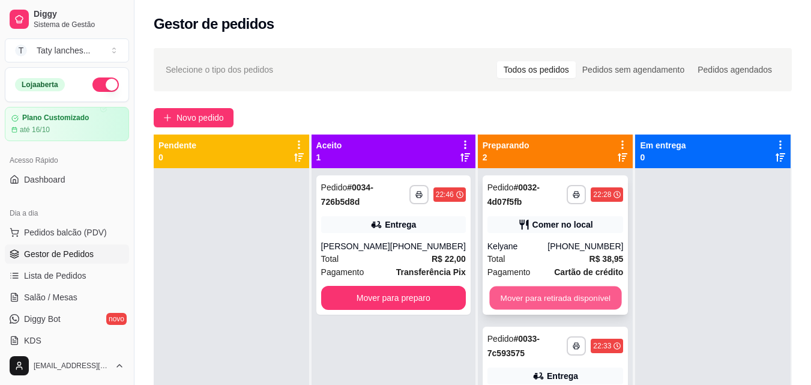
click at [563, 300] on button "Mover para retirada disponível" at bounding box center [555, 297] width 132 height 23
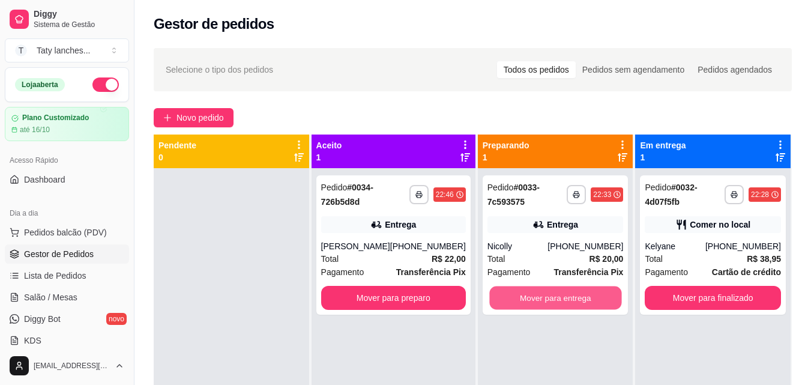
click at [563, 300] on button "Mover para entrega" at bounding box center [555, 297] width 132 height 23
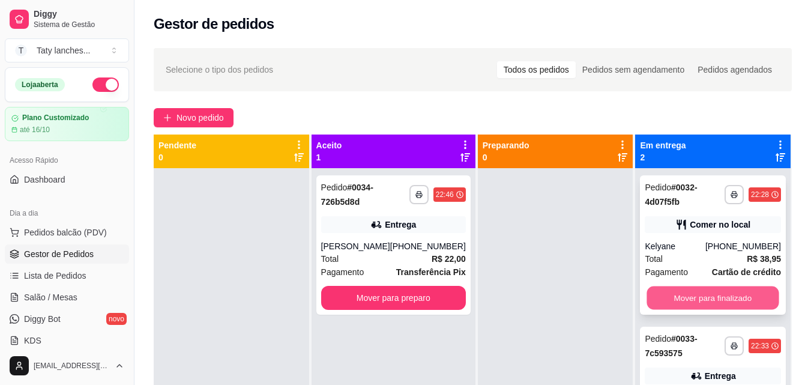
click at [694, 301] on button "Mover para finalizado" at bounding box center [713, 297] width 132 height 23
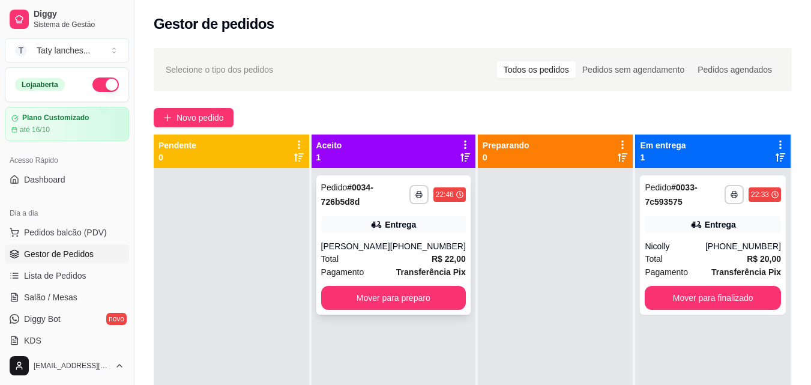
click at [412, 252] on div "[PHONE_NUMBER]" at bounding box center [428, 246] width 76 height 12
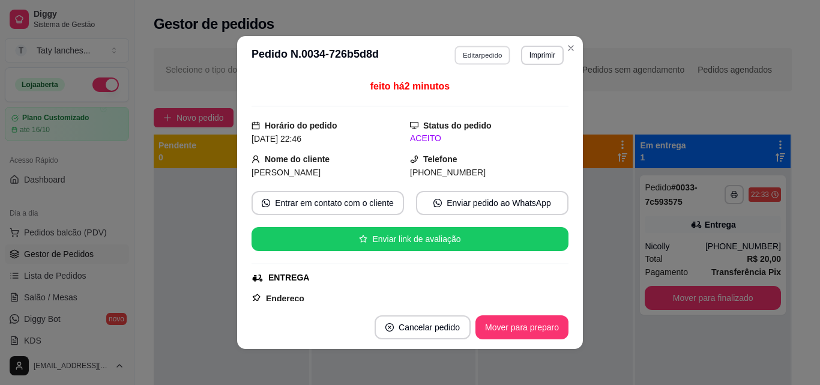
click at [471, 56] on button "Editar pedido" at bounding box center [483, 55] width 56 height 19
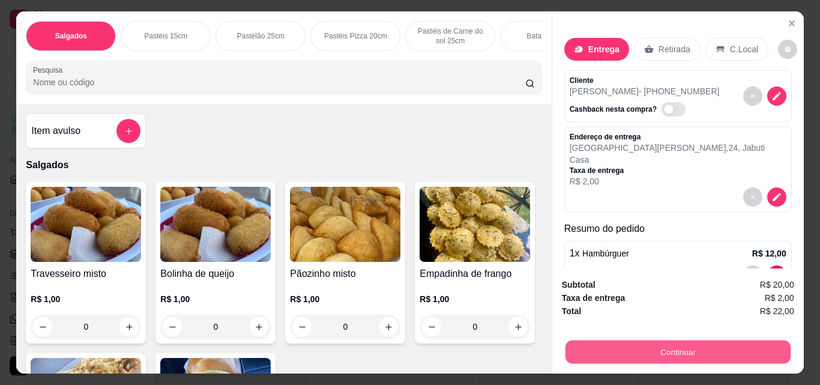
click at [723, 349] on button "Continuar" at bounding box center [677, 351] width 225 height 23
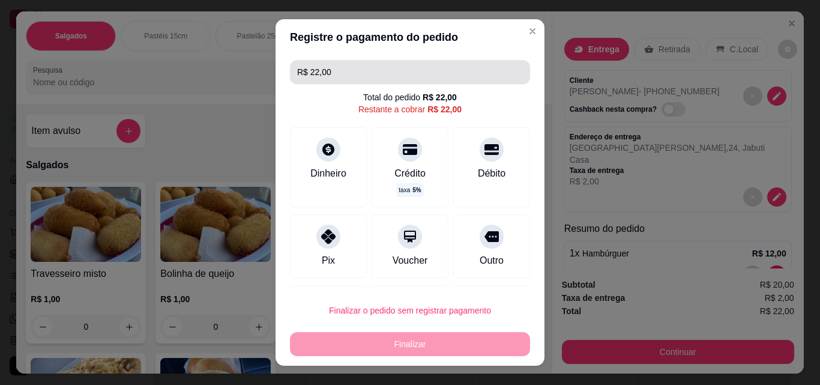
click at [425, 70] on input "R$ 22,00" at bounding box center [410, 72] width 226 height 24
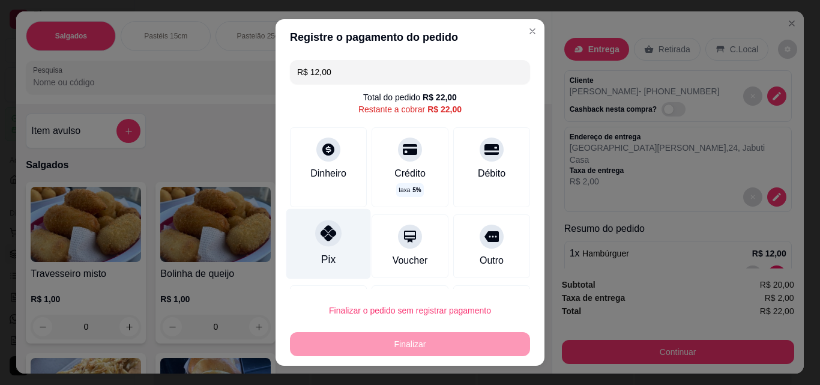
click at [312, 248] on div "Pix" at bounding box center [328, 244] width 85 height 70
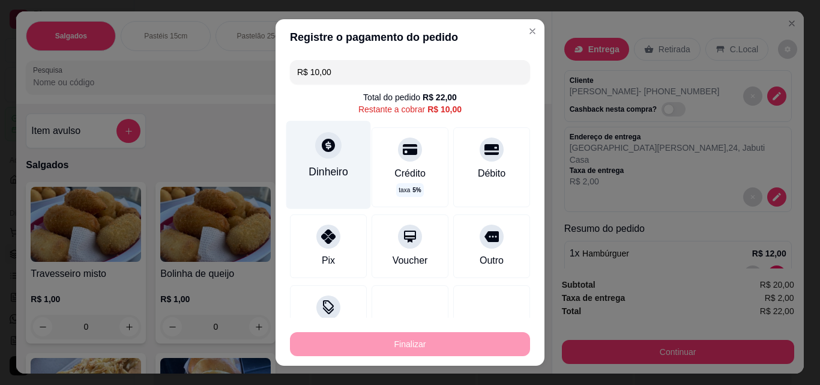
click at [318, 177] on div "Dinheiro" at bounding box center [329, 172] width 40 height 16
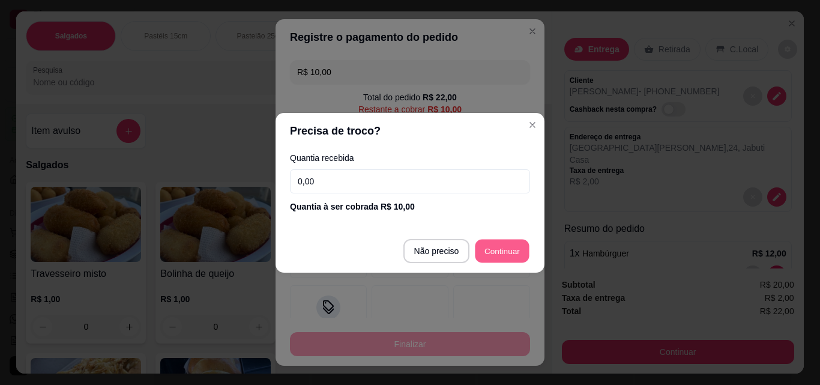
type input "R$ 0,00"
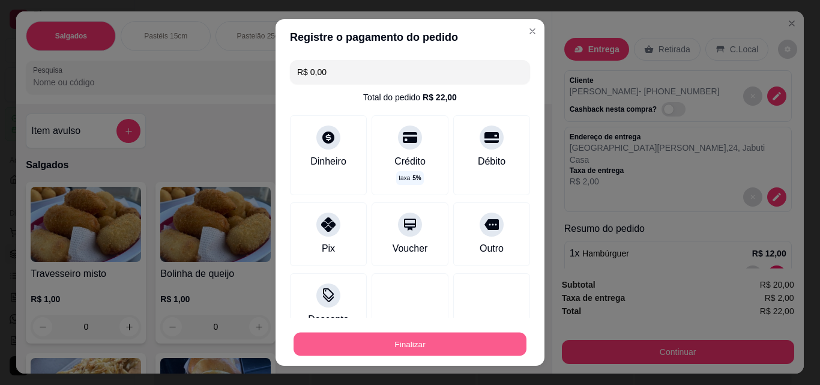
click at [429, 343] on button "Finalizar" at bounding box center [410, 344] width 233 height 23
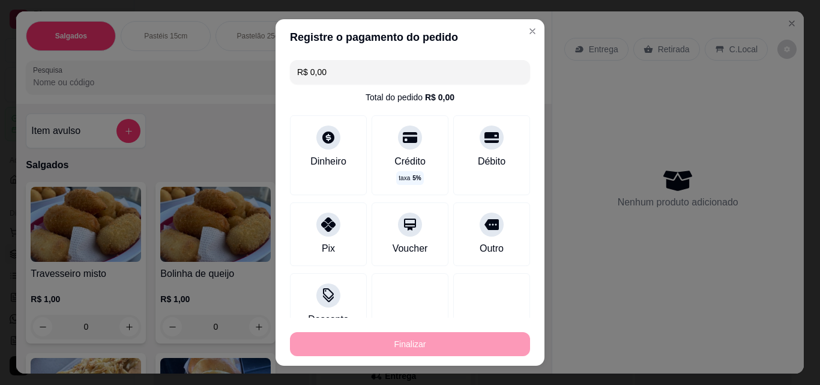
type input "0"
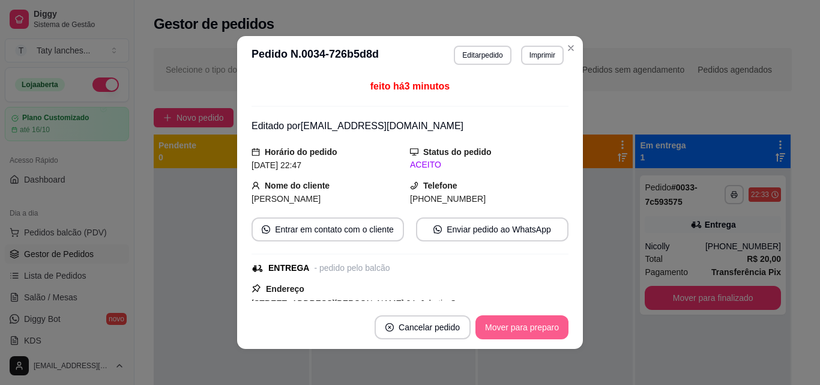
click at [516, 327] on button "Mover para preparo" at bounding box center [522, 327] width 93 height 24
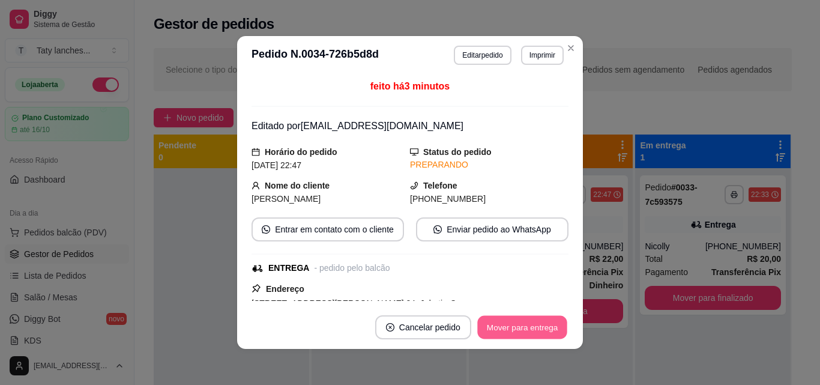
click at [516, 327] on button "Mover para entrega" at bounding box center [522, 327] width 90 height 23
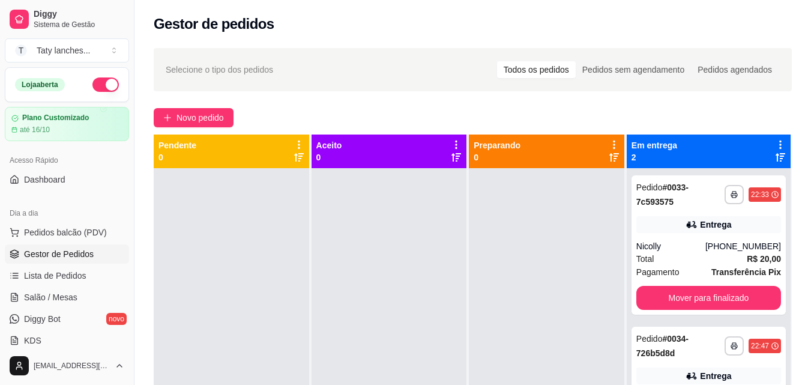
scroll to position [244, 0]
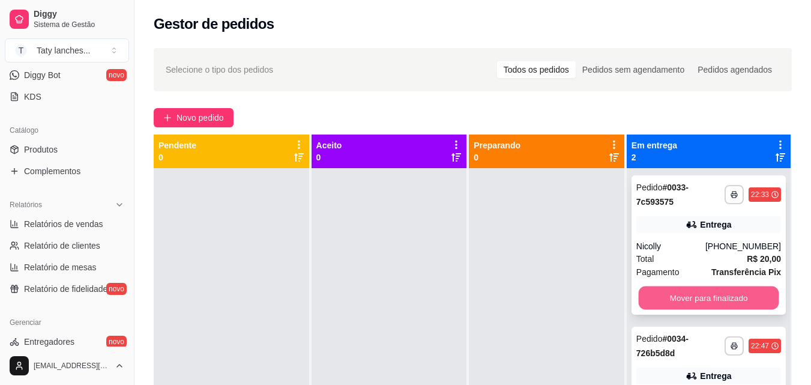
click at [689, 307] on button "Mover para finalizado" at bounding box center [708, 297] width 141 height 23
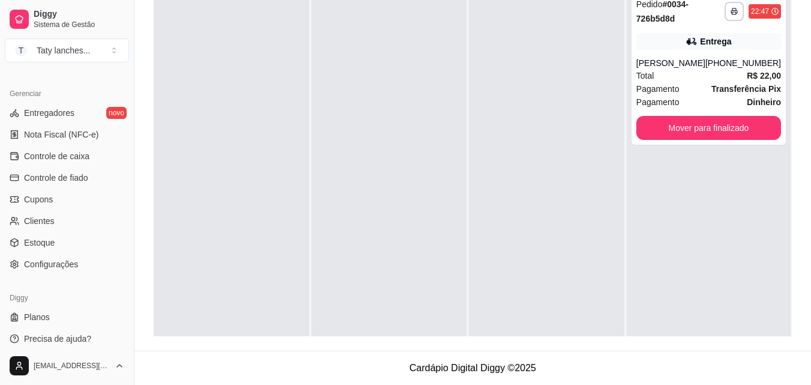
scroll to position [479, 0]
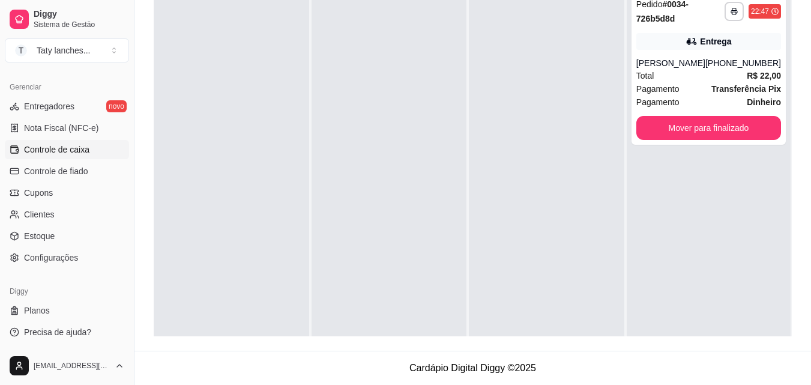
click at [105, 157] on link "Controle de caixa" at bounding box center [67, 149] width 124 height 19
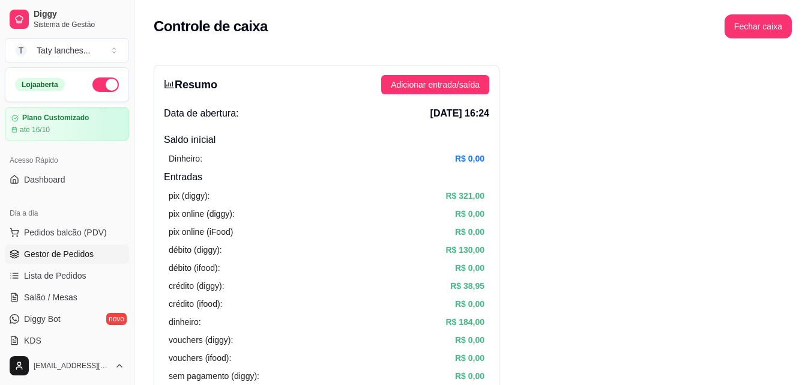
click at [61, 251] on span "Gestor de Pedidos" at bounding box center [59, 254] width 70 height 12
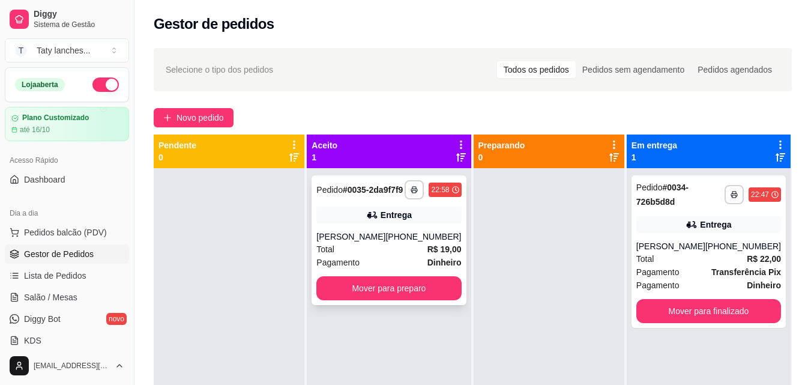
click at [386, 256] on div "Total R$ 19,00" at bounding box center [388, 249] width 145 height 13
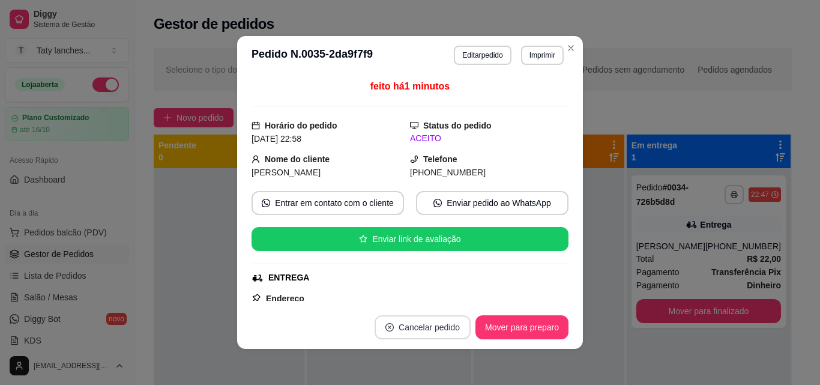
click at [406, 321] on button "Cancelar pedido" at bounding box center [423, 327] width 96 height 24
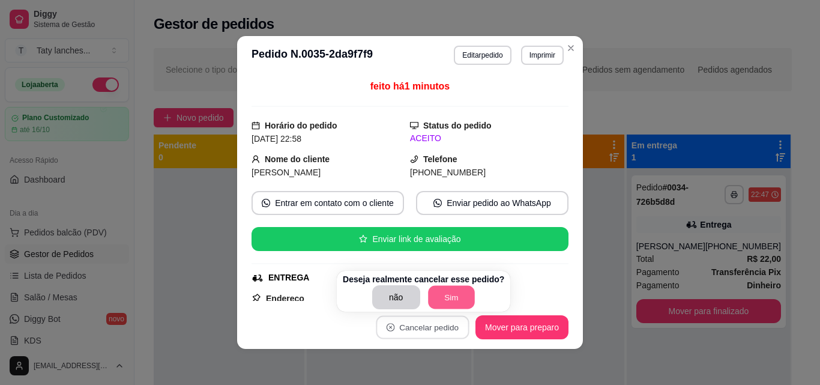
click at [447, 296] on button "Sim" at bounding box center [451, 297] width 47 height 23
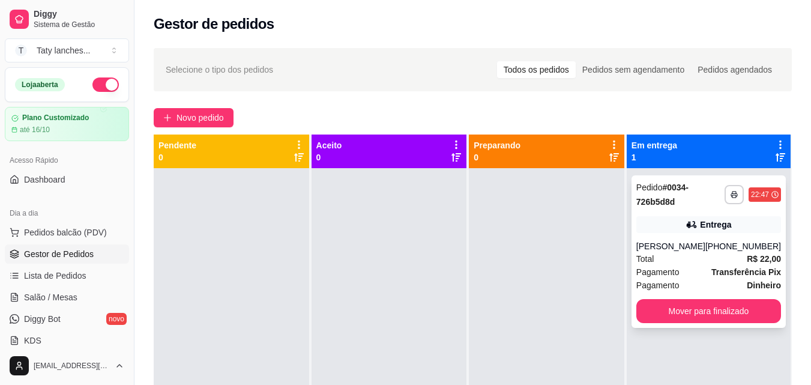
click at [722, 277] on strong "Transferência Pix" at bounding box center [747, 272] width 70 height 10
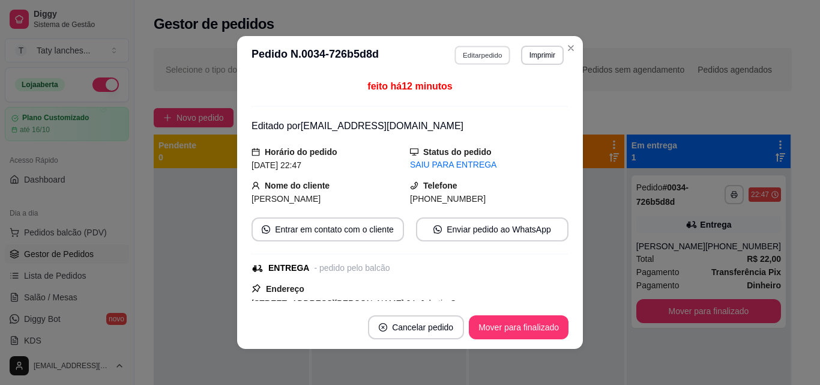
click at [457, 58] on button "Editar pedido" at bounding box center [483, 55] width 56 height 19
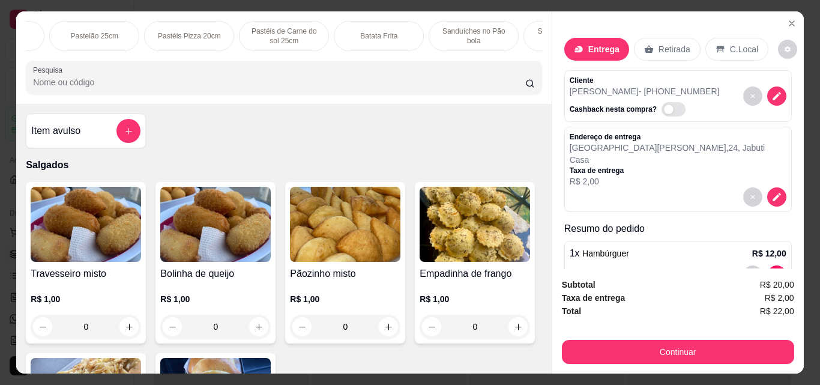
scroll to position [0, 1]
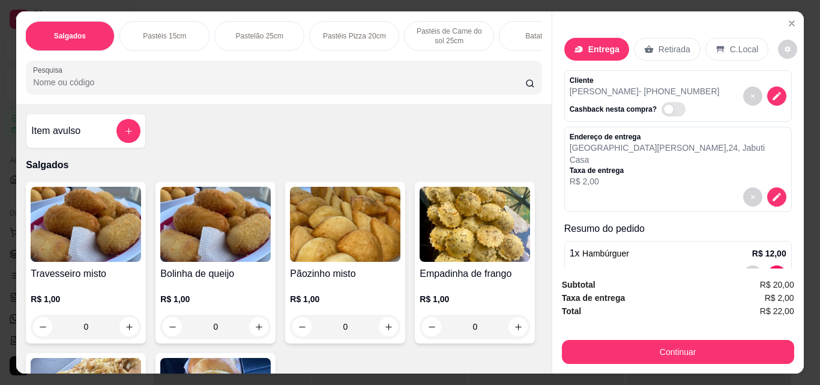
click at [355, 31] on p "Pastéis Pizza 20cm" at bounding box center [354, 36] width 63 height 10
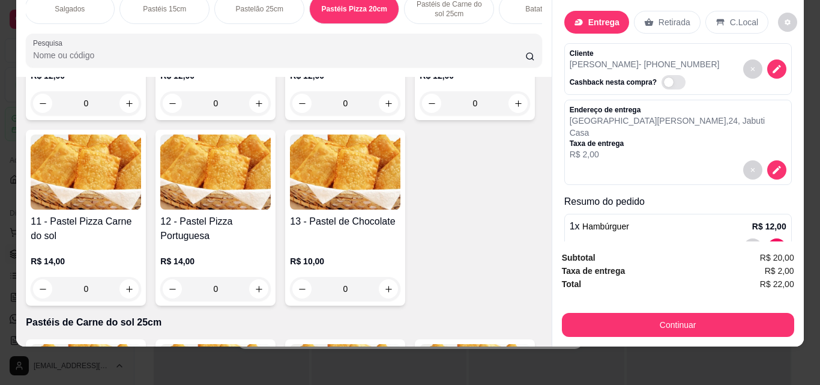
scroll to position [1566, 0]
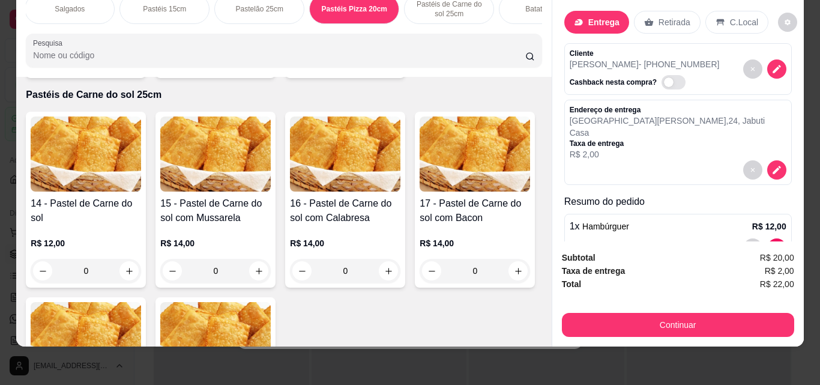
click at [271, 73] on div "0" at bounding box center [215, 61] width 110 height 24
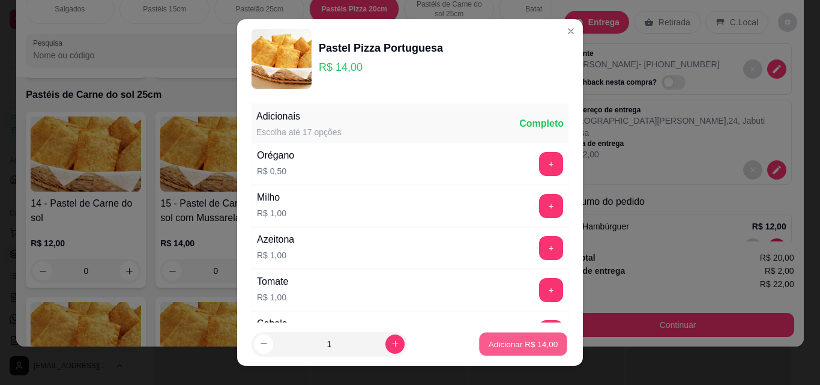
click at [513, 334] on button "Adicionar R$ 14,00" at bounding box center [523, 344] width 88 height 23
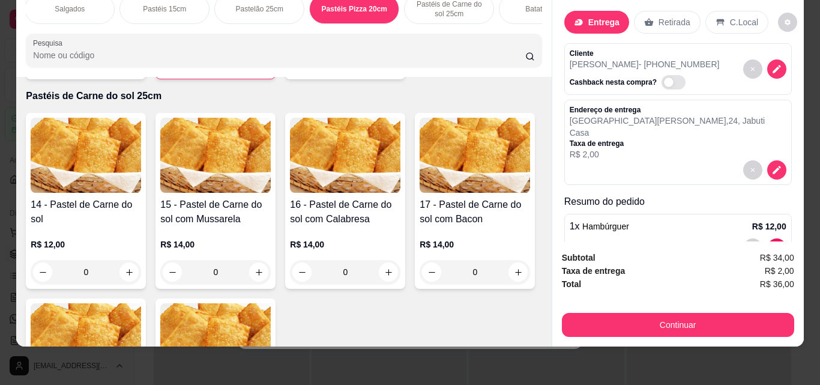
click at [510, 15] on div "Batata Frita" at bounding box center [544, 9] width 90 height 30
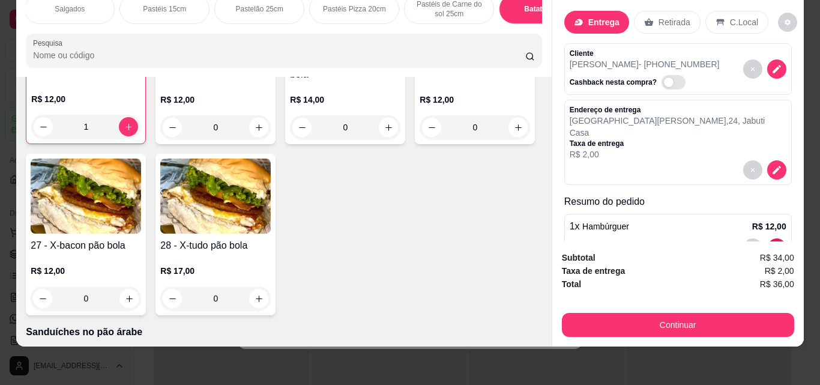
scroll to position [0, 453]
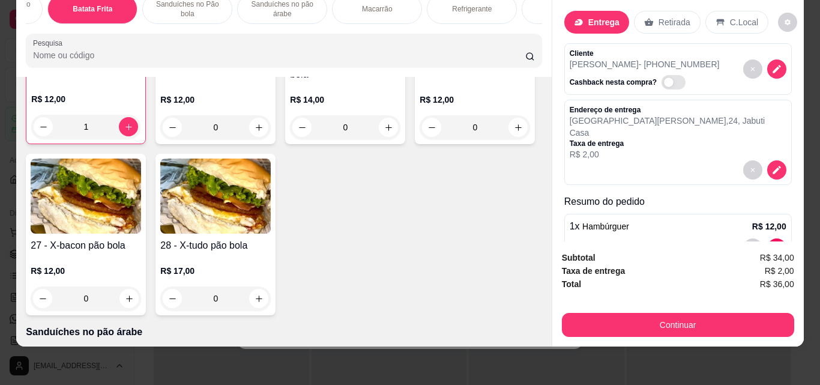
click at [461, 5] on p "Refrigerante" at bounding box center [472, 9] width 40 height 10
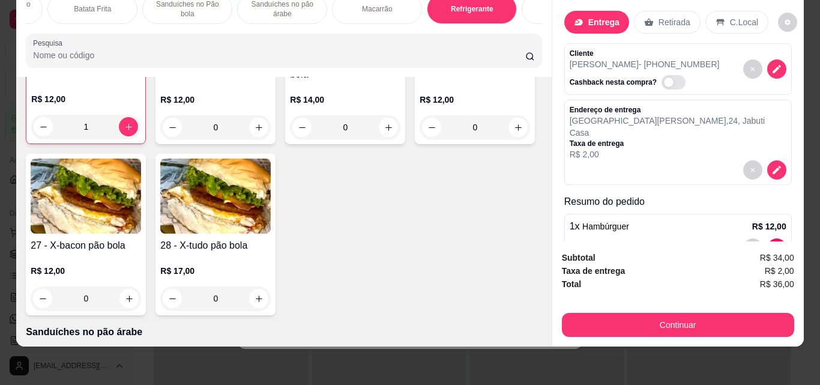
scroll to position [3667, 0]
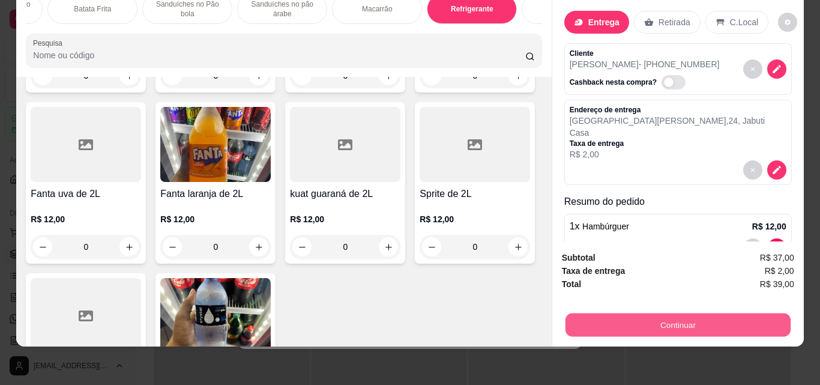
click at [613, 313] on button "Continuar" at bounding box center [677, 324] width 225 height 23
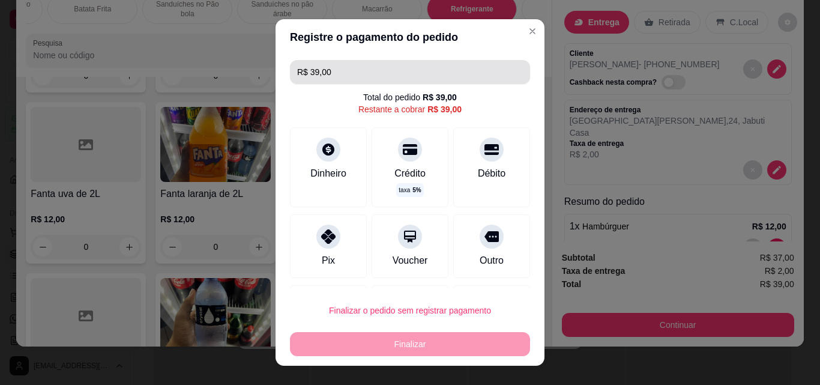
click at [372, 74] on input "R$ 39,00" at bounding box center [410, 72] width 226 height 24
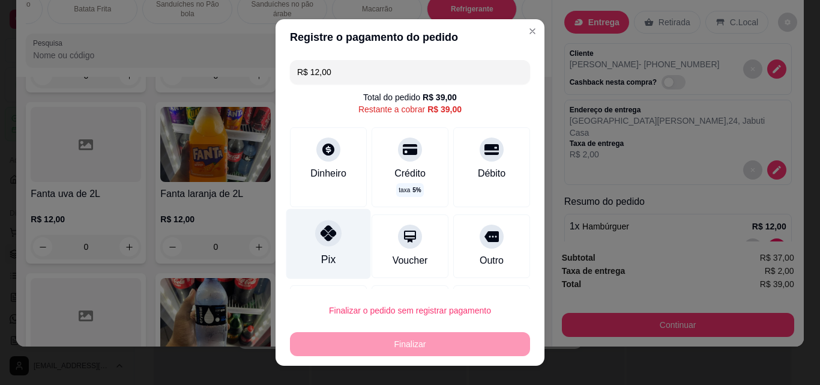
click at [315, 237] on div at bounding box center [328, 233] width 26 height 26
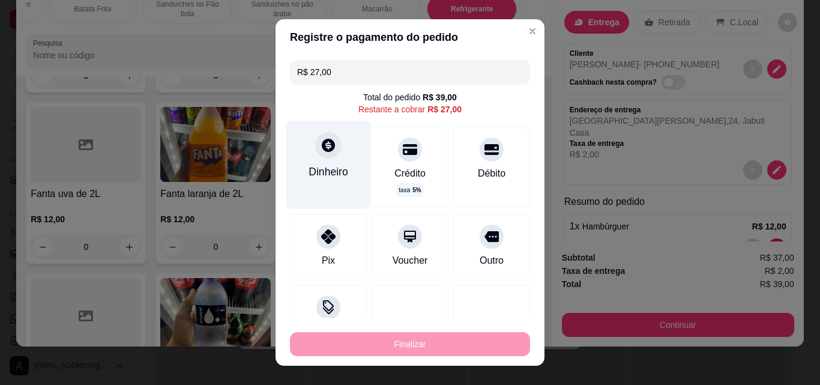
click at [318, 181] on div "Dinheiro" at bounding box center [328, 165] width 85 height 88
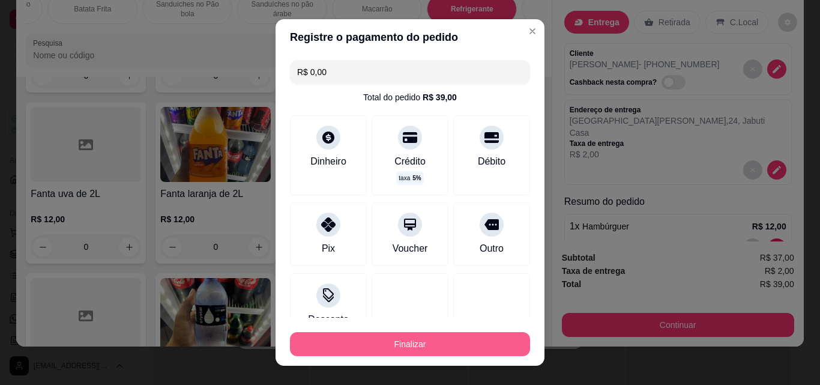
click at [408, 342] on button "Finalizar" at bounding box center [410, 344] width 240 height 24
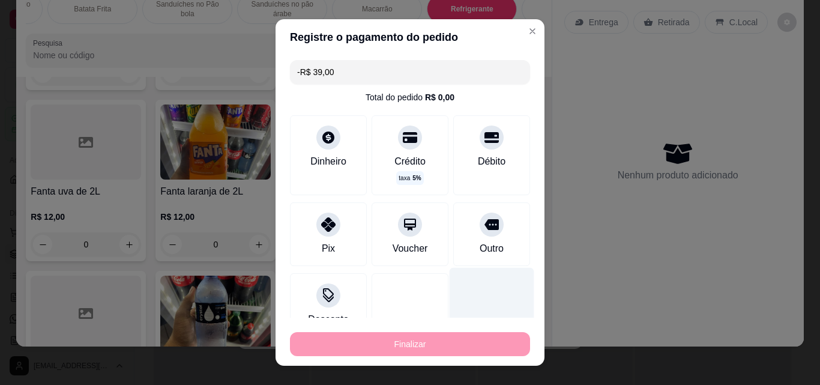
scroll to position [3666, 0]
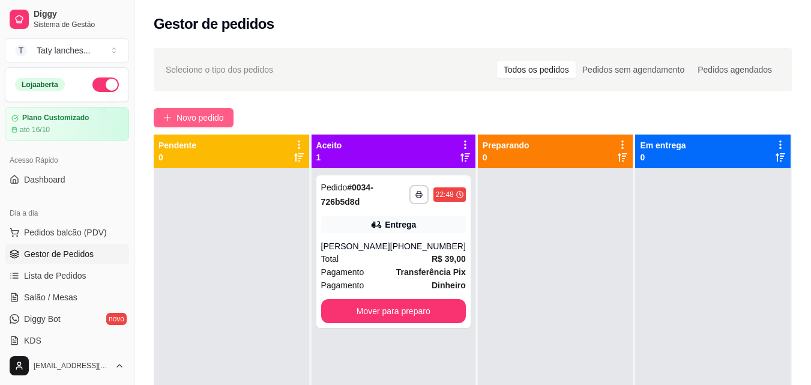
click at [205, 121] on span "Novo pedido" at bounding box center [200, 117] width 47 height 13
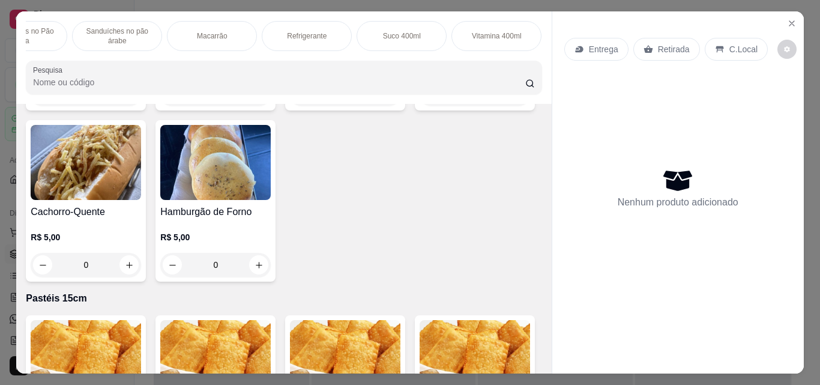
scroll to position [240, 0]
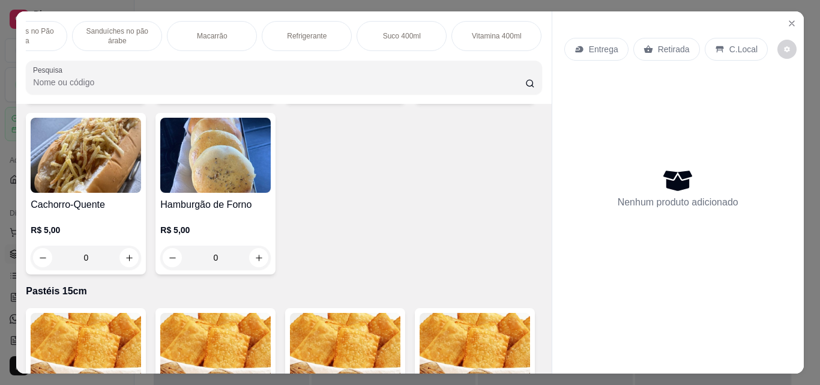
click at [515, 89] on icon "increase-product-quantity" at bounding box center [518, 86] width 6 height 6
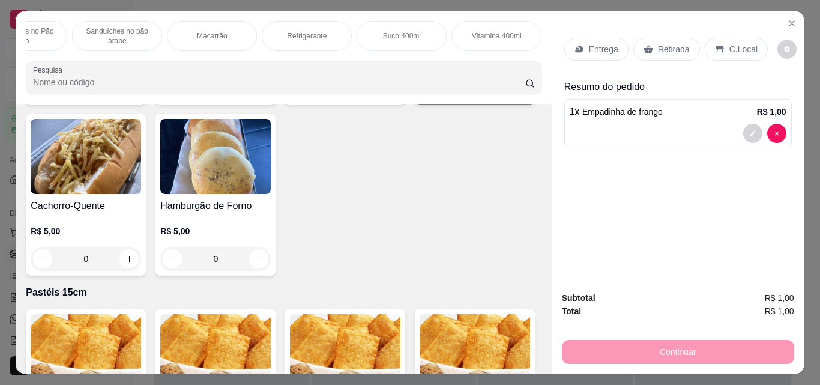
click at [513, 92] on icon "increase-product-quantity" at bounding box center [517, 87] width 9 height 9
click at [304, 31] on p "Refrigerante" at bounding box center [307, 36] width 40 height 10
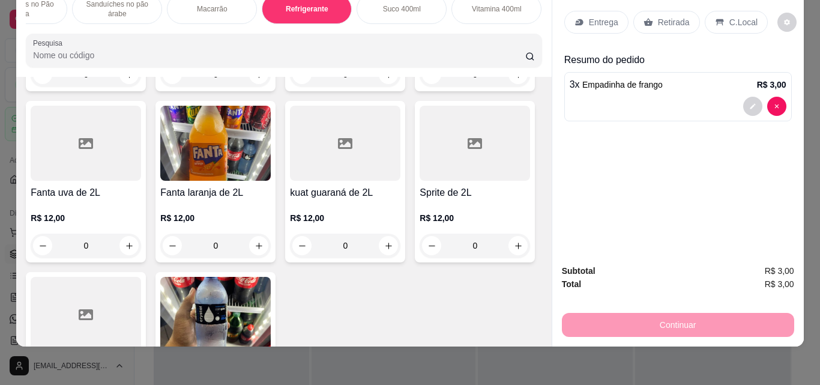
scroll to position [3895, 0]
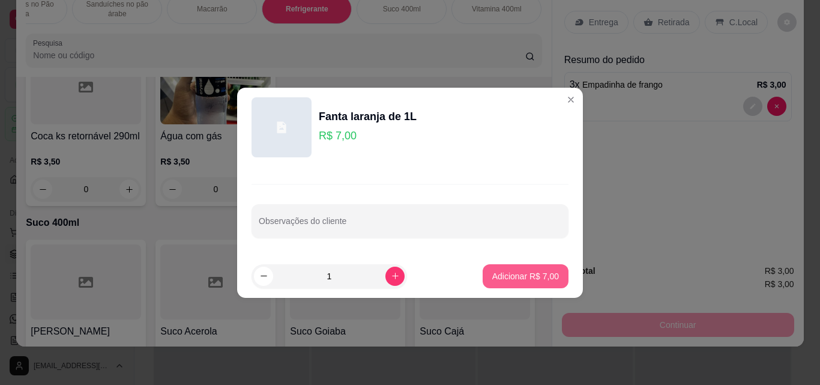
click at [499, 278] on p "Adicionar R$ 7,00" at bounding box center [525, 276] width 67 height 12
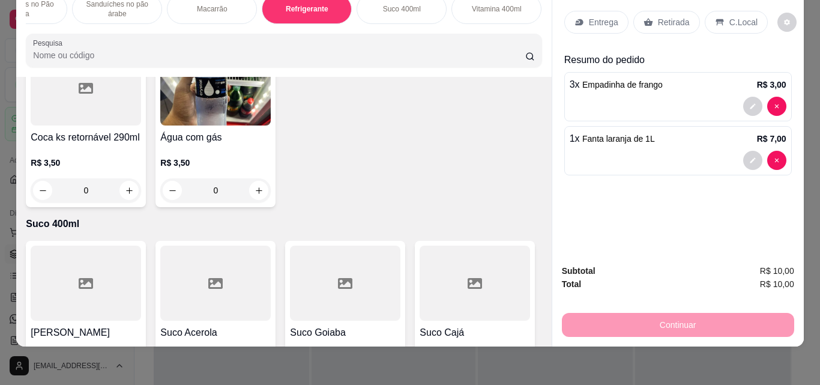
click at [594, 24] on div "Entrega" at bounding box center [596, 22] width 64 height 23
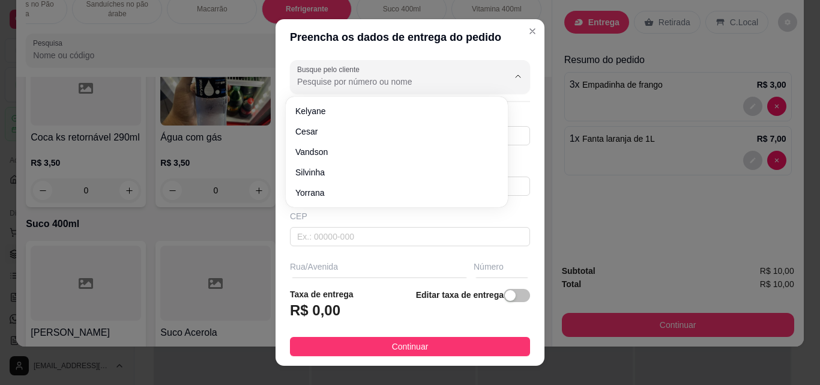
click at [396, 83] on input "Busque pelo cliente" at bounding box center [393, 82] width 192 height 12
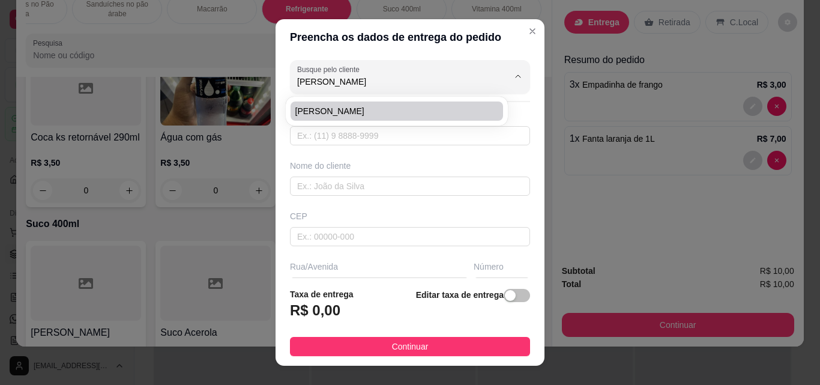
click at [363, 114] on span "[PERSON_NAME]" at bounding box center [390, 111] width 191 height 12
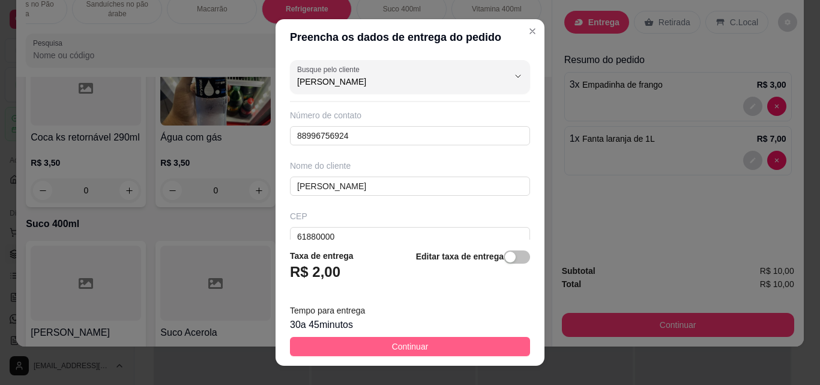
click at [380, 342] on button "Continuar" at bounding box center [410, 346] width 240 height 19
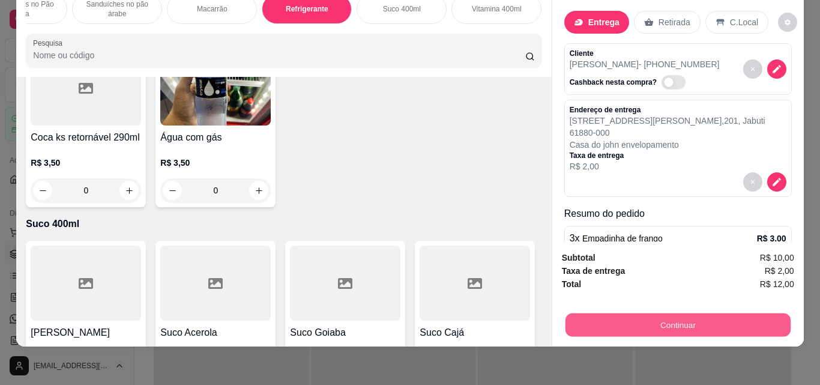
click at [599, 313] on button "Continuar" at bounding box center [677, 324] width 225 height 23
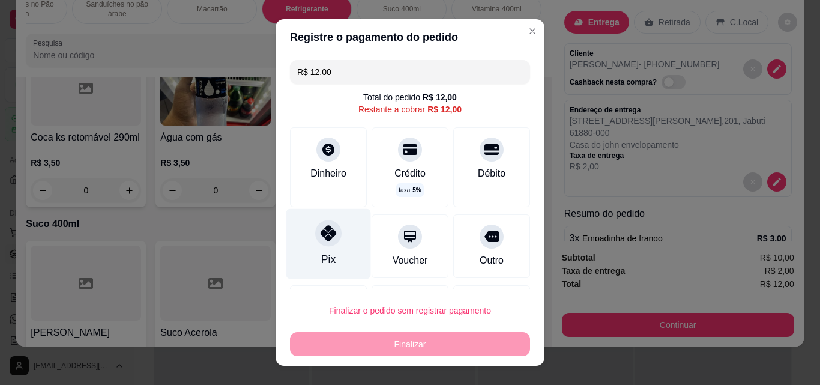
click at [317, 250] on div "Pix" at bounding box center [328, 244] width 85 height 70
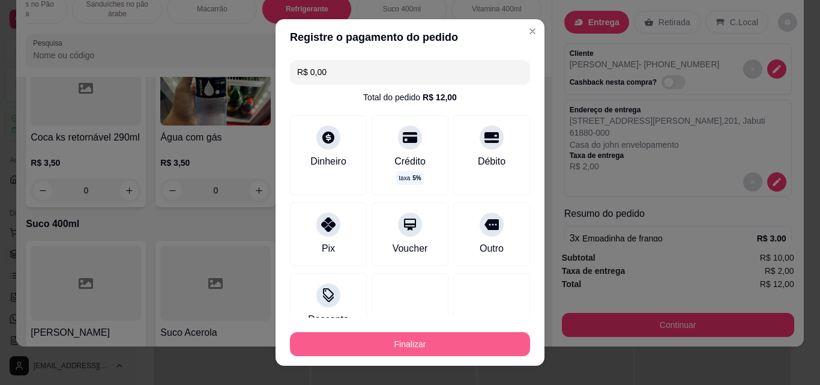
click at [425, 351] on button "Finalizar" at bounding box center [410, 344] width 240 height 24
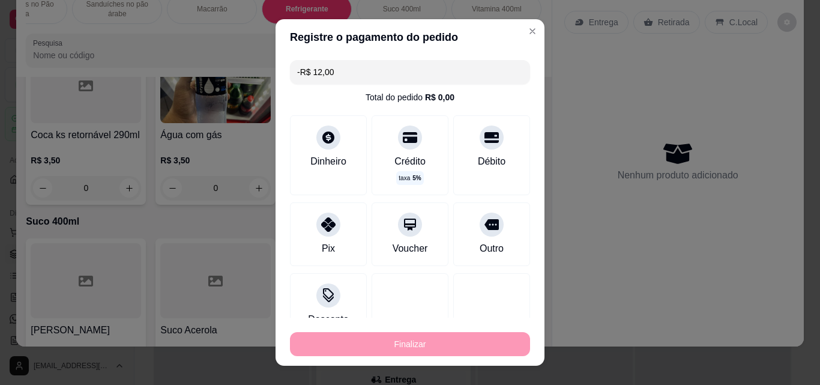
scroll to position [3894, 0]
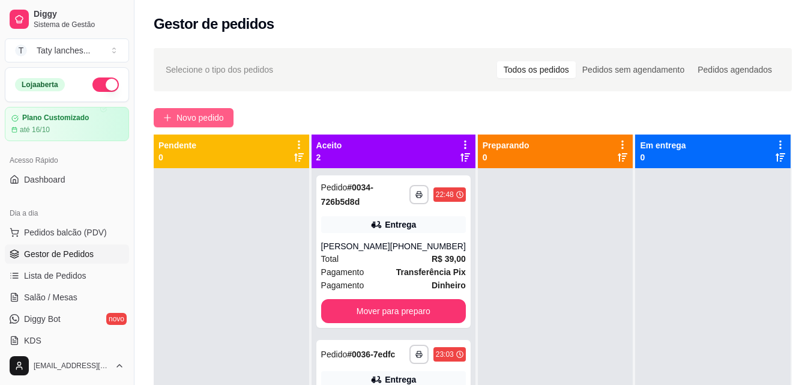
click at [185, 109] on button "Novo pedido" at bounding box center [194, 117] width 80 height 19
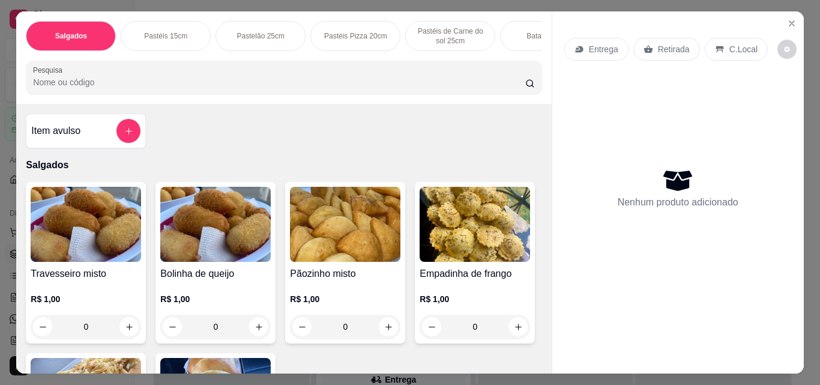
scroll to position [0, 452]
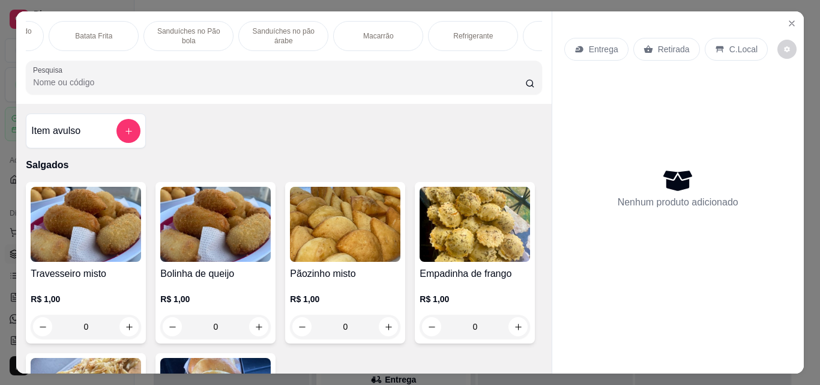
click at [266, 31] on p "Sanduíches no pão árabe" at bounding box center [284, 35] width 70 height 19
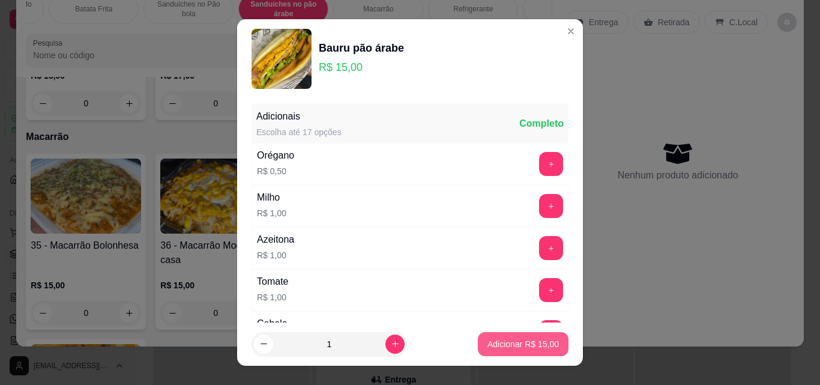
click at [488, 352] on button "Adicionar R$ 15,00" at bounding box center [523, 344] width 91 height 24
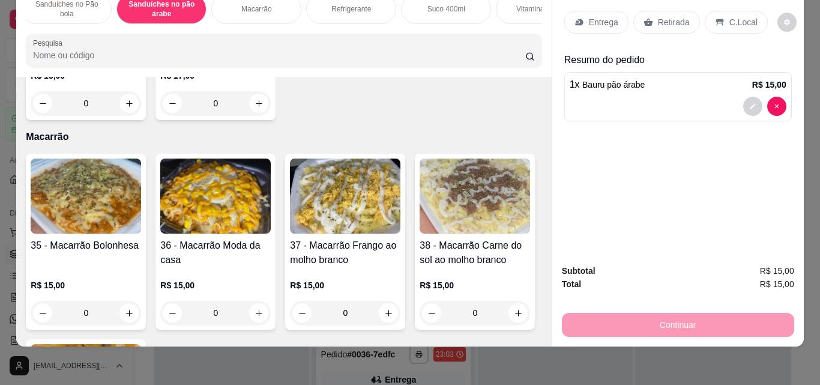
scroll to position [0, 618]
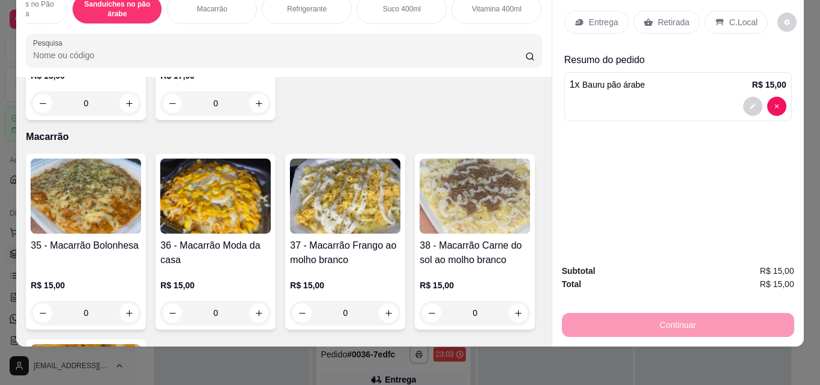
click at [297, 5] on p "Refrigerante" at bounding box center [307, 9] width 40 height 10
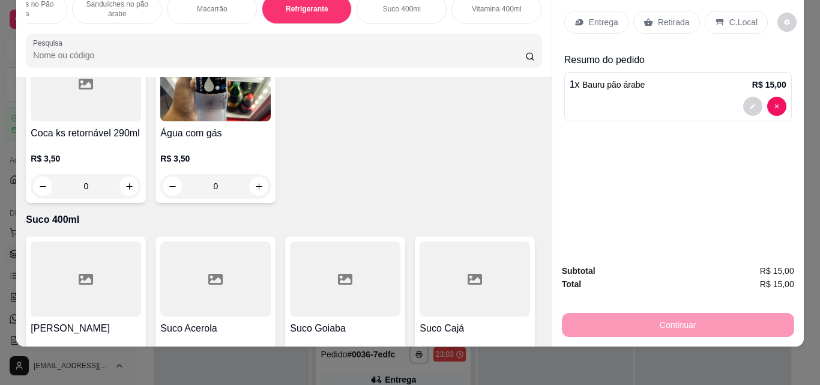
scroll to position [3894, 0]
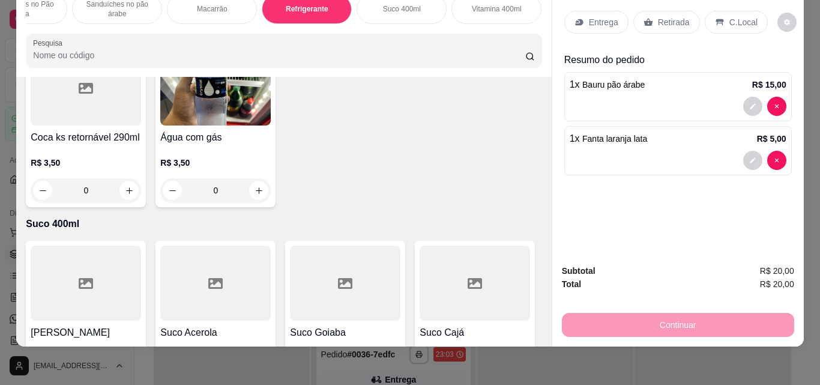
scroll to position [3894, 0]
click at [731, 16] on p "C.Local" at bounding box center [744, 22] width 28 height 12
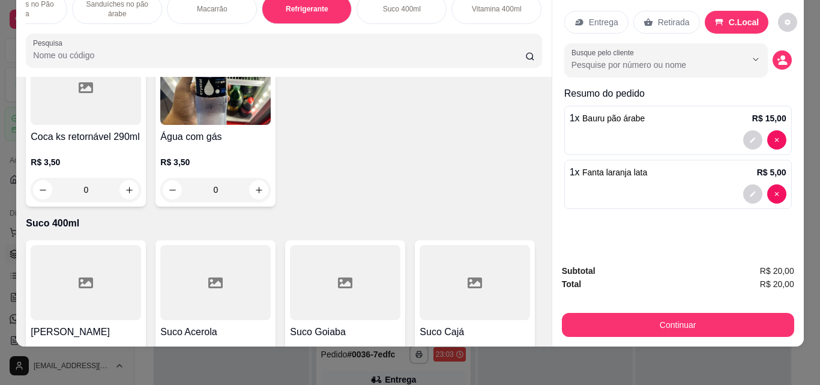
click at [664, 16] on p "Retirada" at bounding box center [674, 22] width 32 height 12
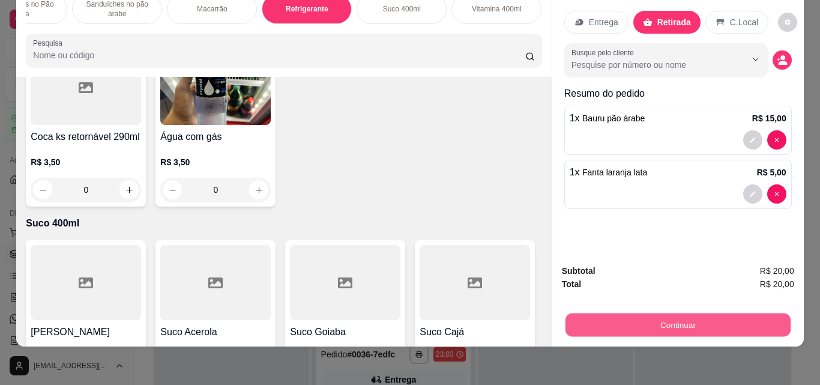
click at [654, 313] on button "Continuar" at bounding box center [677, 324] width 225 height 23
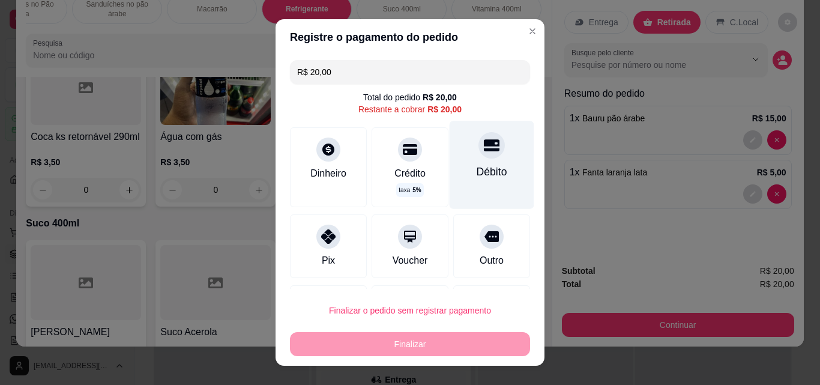
click at [497, 178] on div "Débito" at bounding box center [492, 165] width 85 height 88
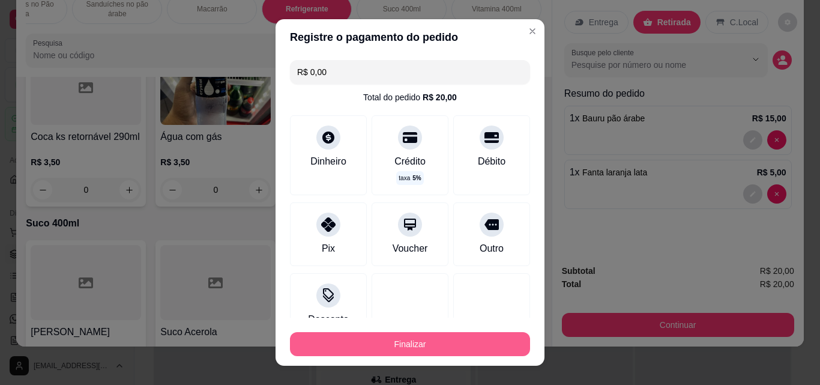
click at [392, 337] on button "Finalizar" at bounding box center [410, 344] width 240 height 24
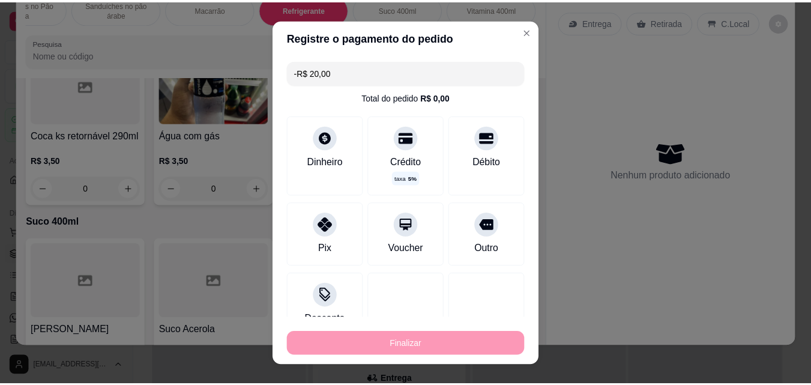
scroll to position [3894, 0]
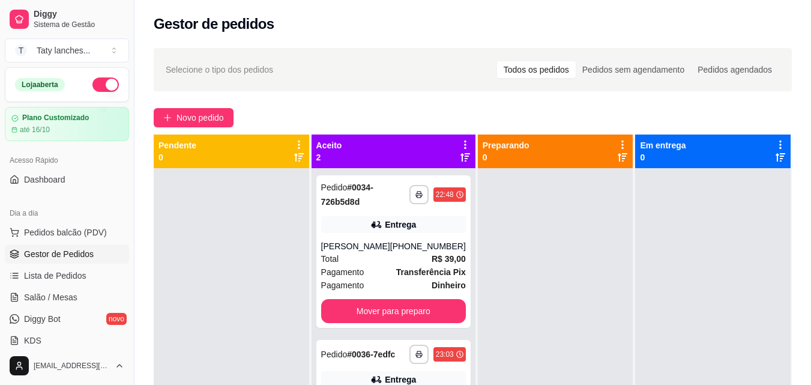
click at [392, 337] on div "**********" at bounding box center [394, 360] width 164 height 385
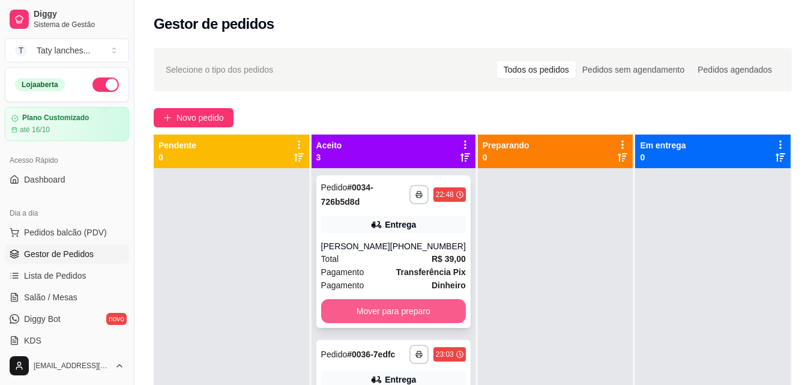
click at [387, 310] on button "Mover para preparo" at bounding box center [393, 311] width 145 height 24
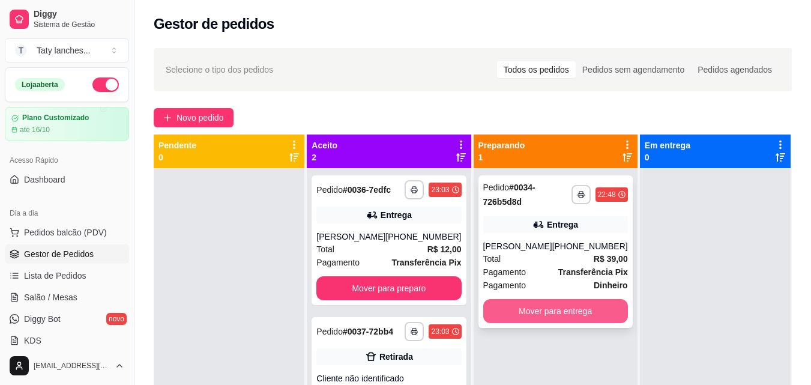
click at [532, 312] on button "Mover para entrega" at bounding box center [555, 311] width 145 height 24
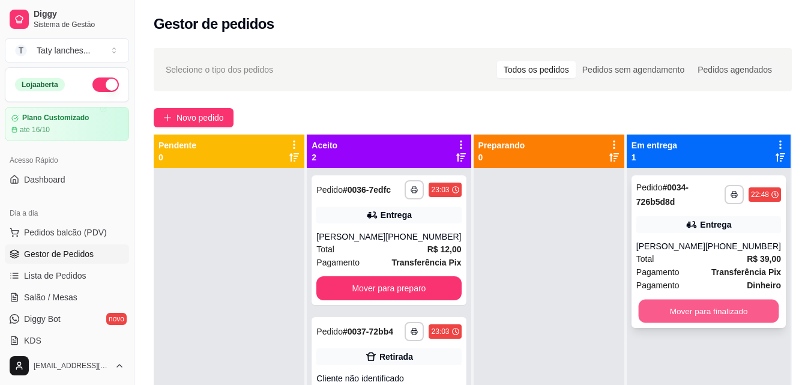
click at [674, 319] on button "Mover para finalizado" at bounding box center [708, 311] width 141 height 23
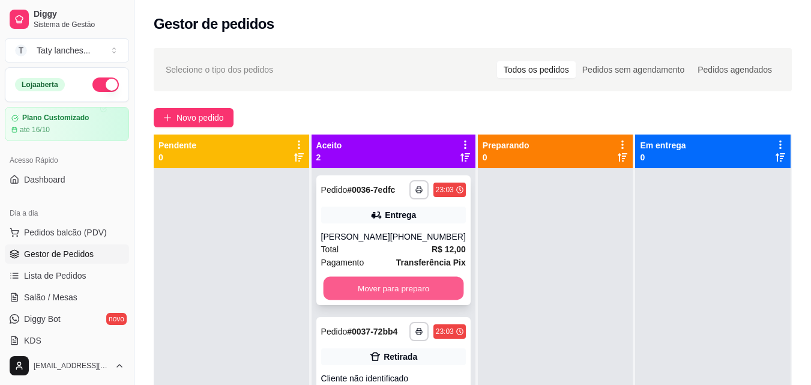
click at [403, 285] on button "Mover para preparo" at bounding box center [393, 288] width 141 height 23
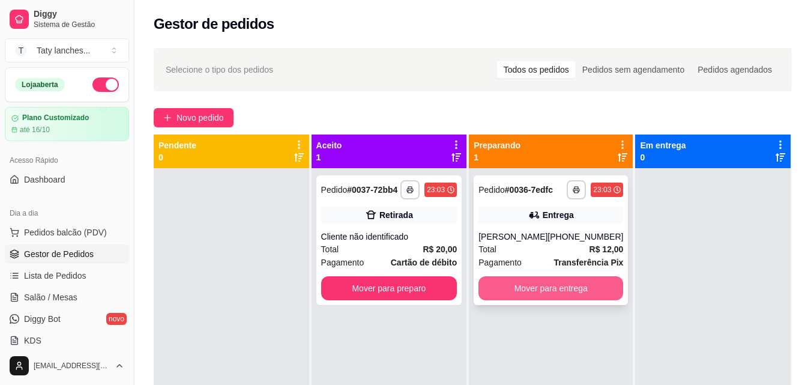
click at [545, 289] on button "Mover para entrega" at bounding box center [551, 288] width 145 height 24
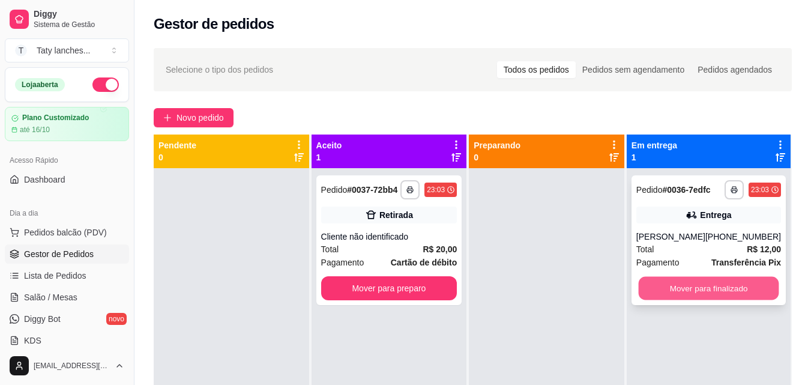
click at [667, 296] on button "Mover para finalizado" at bounding box center [708, 288] width 141 height 23
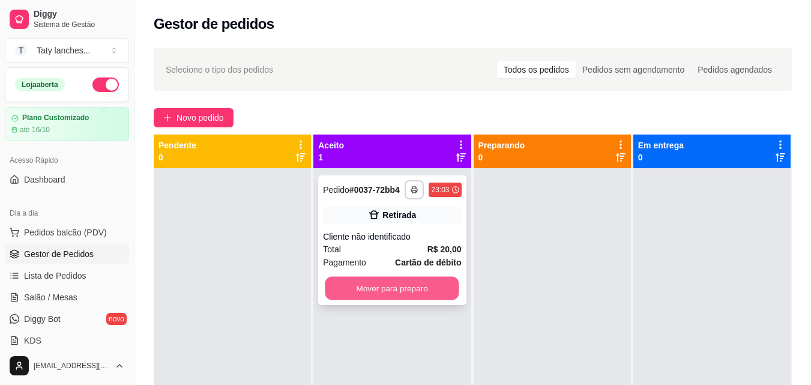
click at [382, 286] on button "Mover para preparo" at bounding box center [392, 288] width 134 height 23
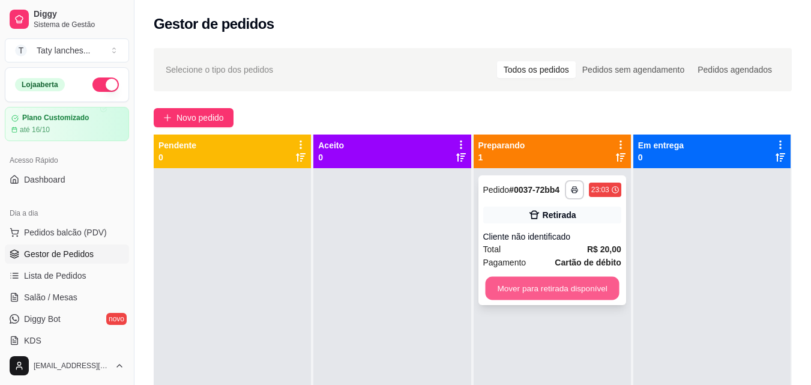
click at [500, 292] on button "Mover para retirada disponível" at bounding box center [552, 288] width 134 height 23
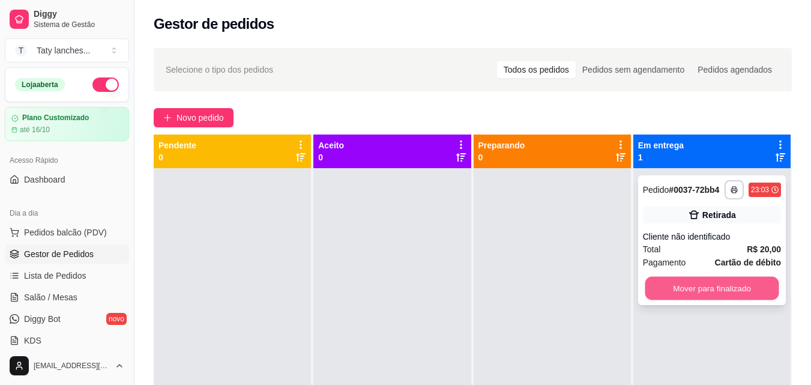
click at [694, 285] on button "Mover para finalizado" at bounding box center [712, 288] width 134 height 23
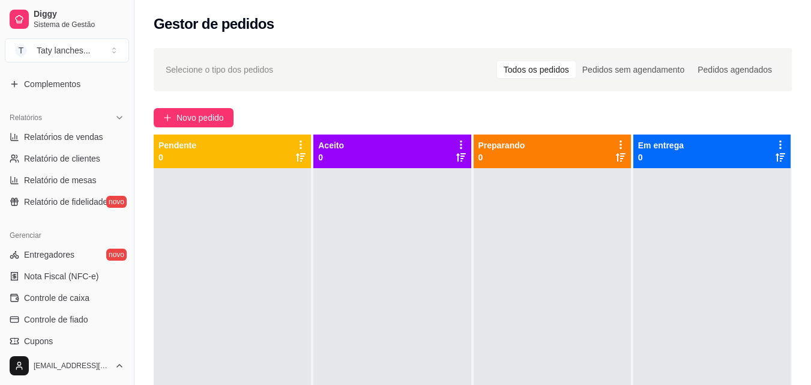
scroll to position [479, 0]
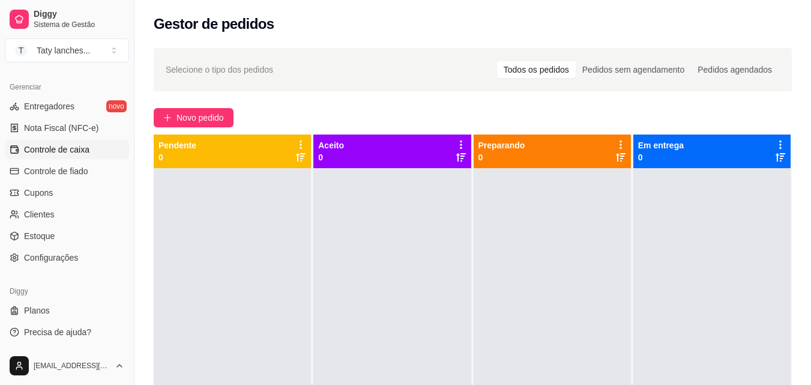
click at [100, 157] on link "Controle de caixa" at bounding box center [67, 149] width 124 height 19
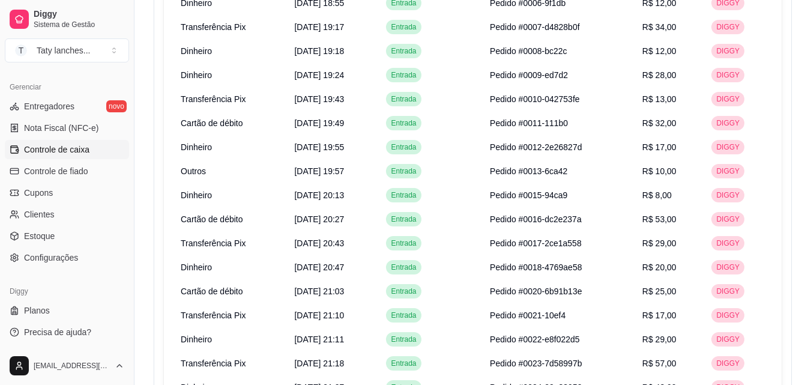
scroll to position [673, 0]
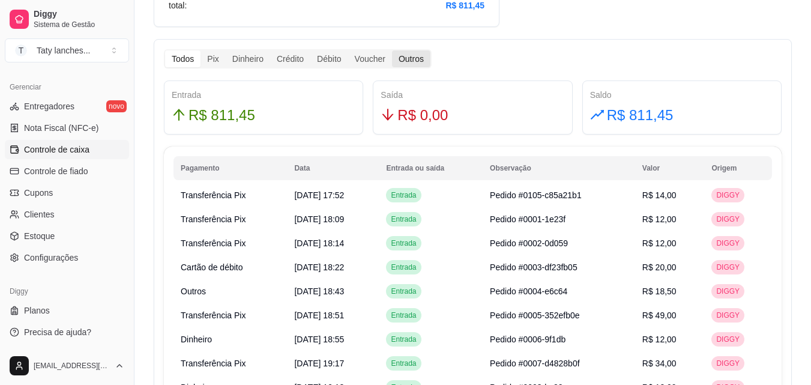
click at [404, 56] on div "Outros" at bounding box center [411, 58] width 38 height 17
click at [392, 50] on input "Outros" at bounding box center [392, 50] width 0 height 0
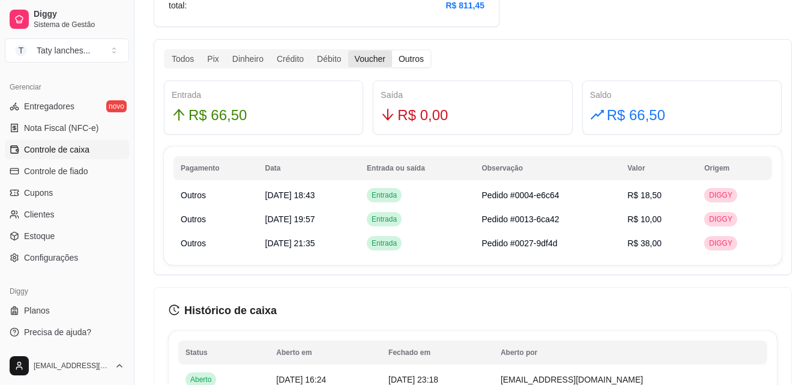
click at [368, 62] on div "Voucher" at bounding box center [370, 58] width 44 height 17
click at [348, 50] on input "Voucher" at bounding box center [348, 50] width 0 height 0
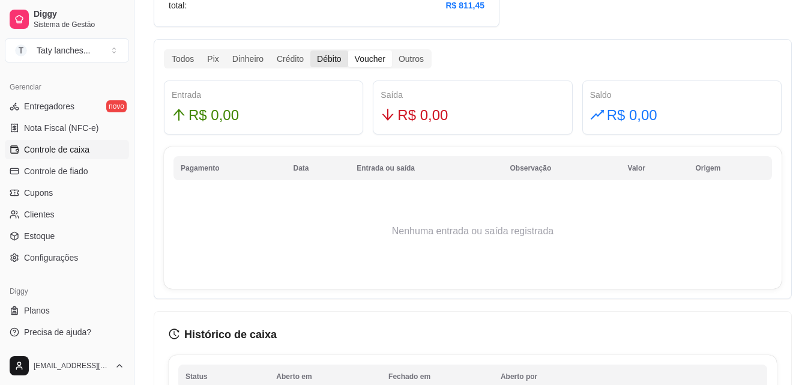
click at [331, 64] on div "Débito" at bounding box center [328, 58] width 37 height 17
click at [310, 50] on input "Débito" at bounding box center [310, 50] width 0 height 0
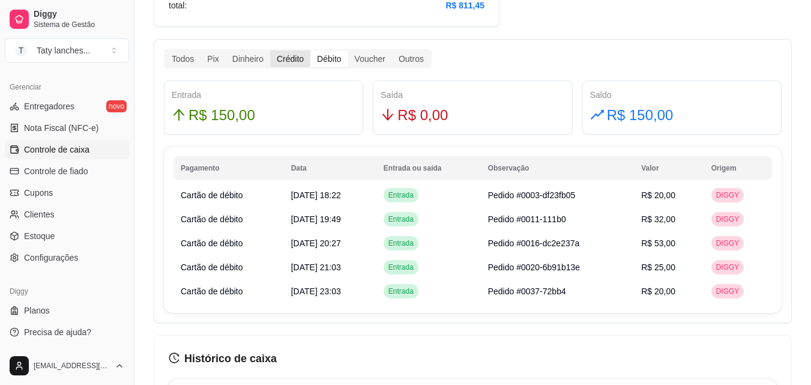
click at [283, 63] on div "Crédito" at bounding box center [290, 58] width 40 height 17
click at [270, 50] on input "Crédito" at bounding box center [270, 50] width 0 height 0
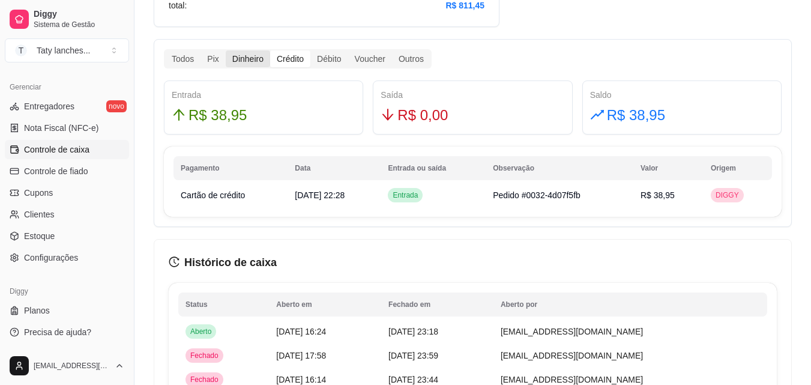
click at [233, 58] on div "Dinheiro" at bounding box center [248, 58] width 44 height 17
click at [226, 50] on input "Dinheiro" at bounding box center [226, 50] width 0 height 0
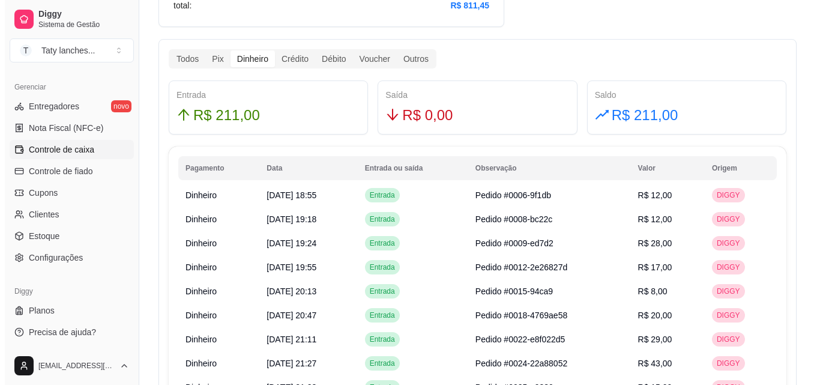
scroll to position [0, 0]
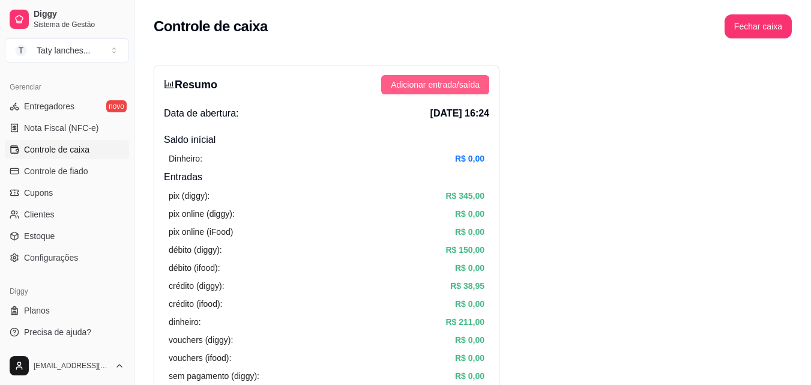
click at [459, 79] on span "Adicionar entrada/saída" at bounding box center [435, 84] width 89 height 13
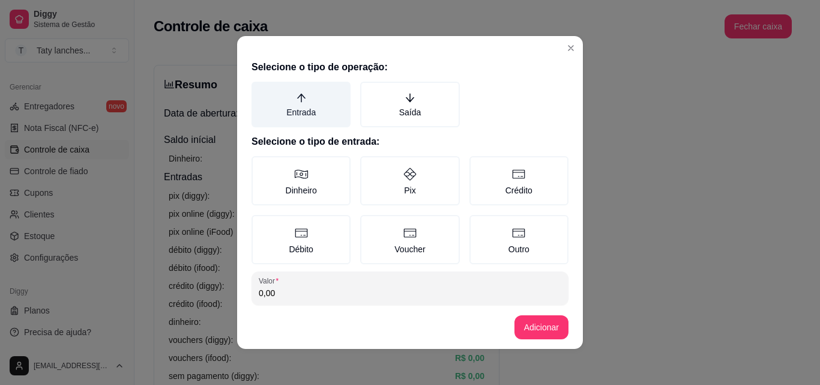
click at [276, 107] on label "Entrada" at bounding box center [301, 105] width 99 height 46
click at [261, 91] on button "Entrada" at bounding box center [256, 86] width 10 height 10
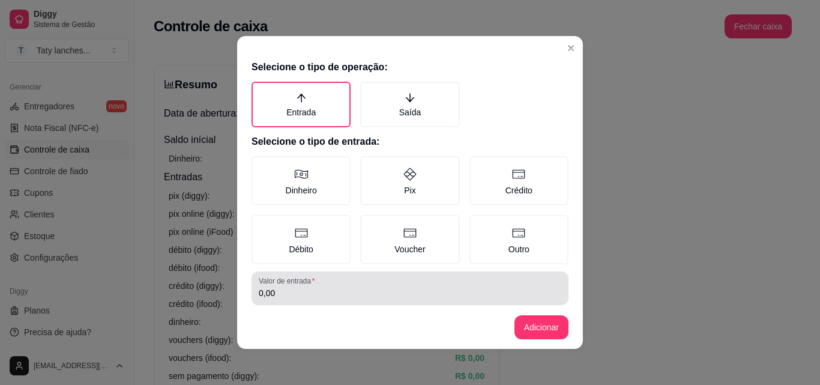
click at [280, 273] on div "Valor de entrada 0,00" at bounding box center [410, 288] width 317 height 34
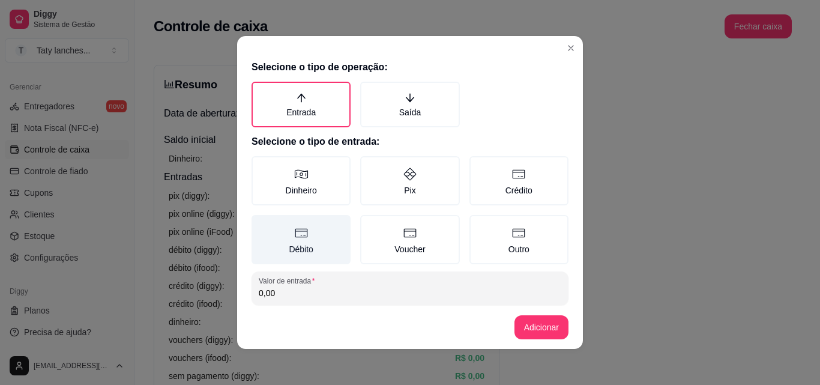
click at [288, 258] on label "Débito" at bounding box center [301, 239] width 99 height 49
click at [261, 224] on button "Débito" at bounding box center [256, 219] width 10 height 10
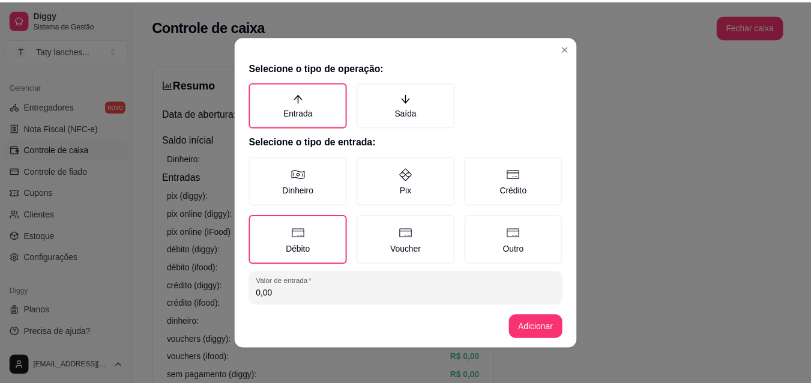
scroll to position [64, 0]
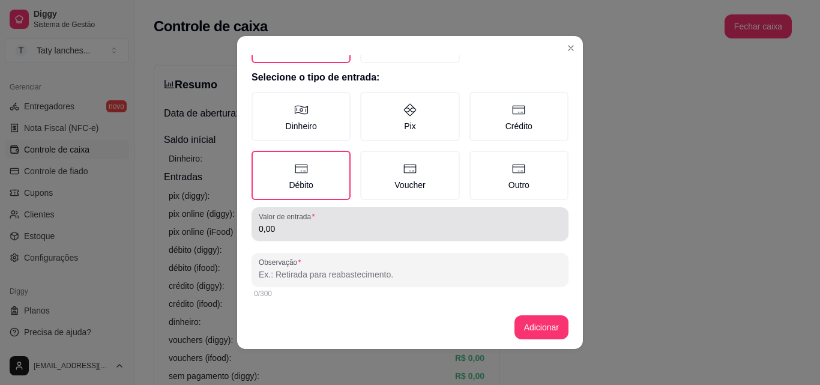
click at [376, 226] on input "0,00" at bounding box center [410, 229] width 303 height 12
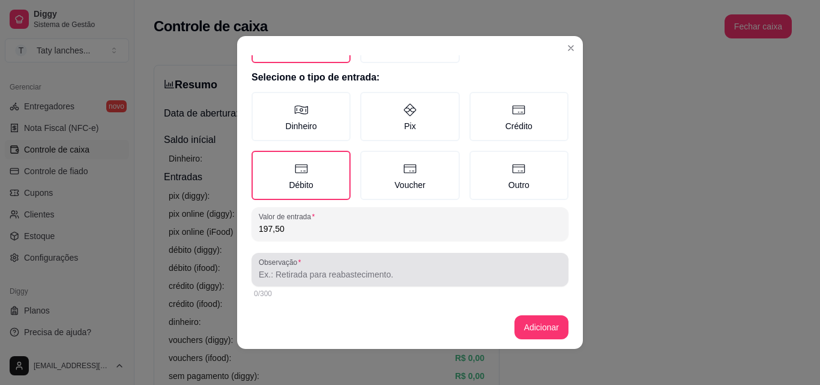
click at [324, 280] on div at bounding box center [410, 270] width 303 height 24
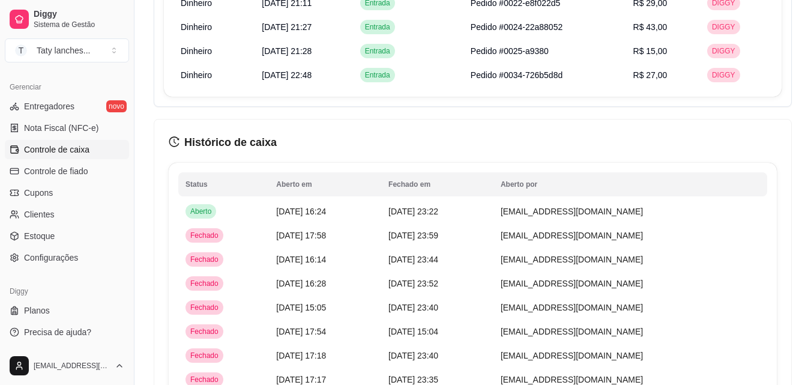
scroll to position [673, 0]
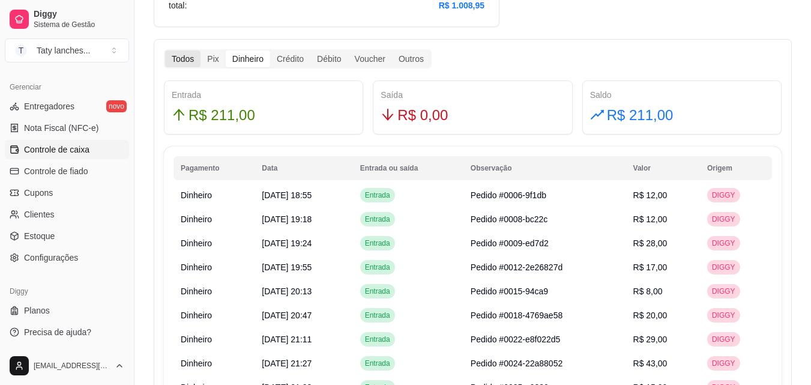
click at [181, 56] on div "Todos" at bounding box center [182, 58] width 35 height 17
click at [165, 50] on input "Todos" at bounding box center [165, 50] width 0 height 0
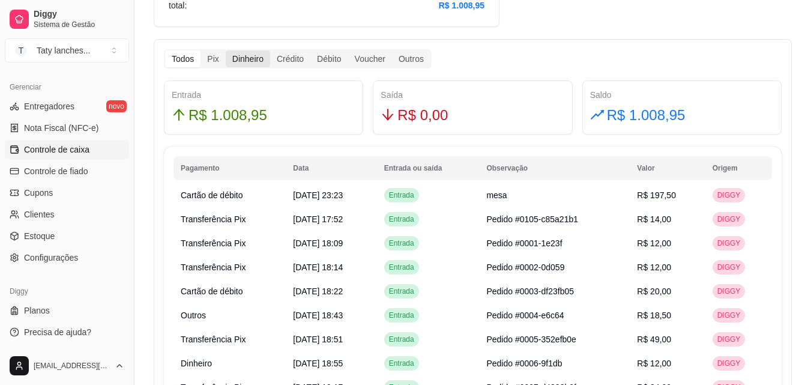
click at [256, 59] on div "Dinheiro" at bounding box center [248, 58] width 44 height 17
click at [226, 50] on input "Dinheiro" at bounding box center [226, 50] width 0 height 0
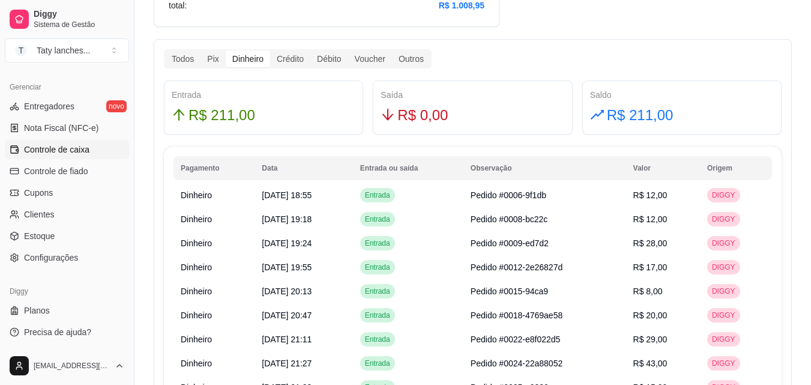
click at [256, 59] on div "Dinheiro" at bounding box center [248, 58] width 44 height 17
click at [226, 50] on input "Dinheiro" at bounding box center [226, 50] width 0 height 0
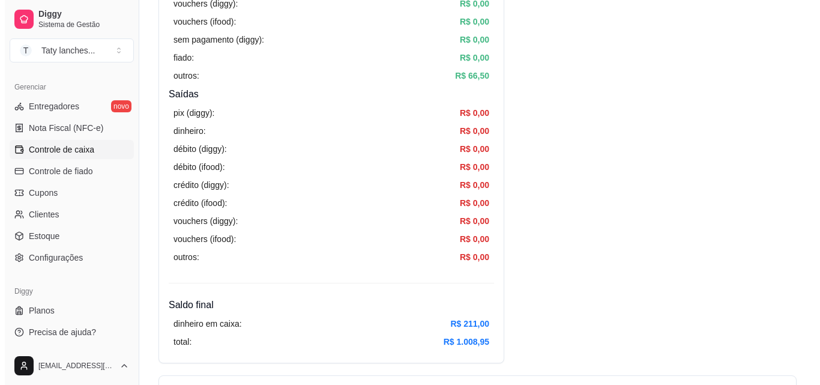
scroll to position [0, 0]
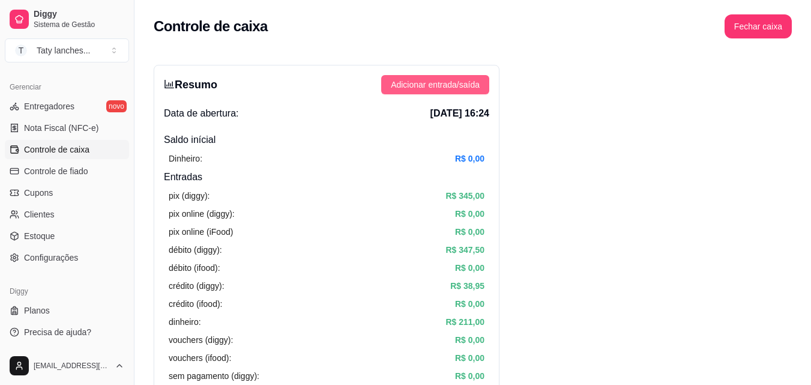
click at [453, 85] on span "Adicionar entrada/saída" at bounding box center [435, 84] width 89 height 13
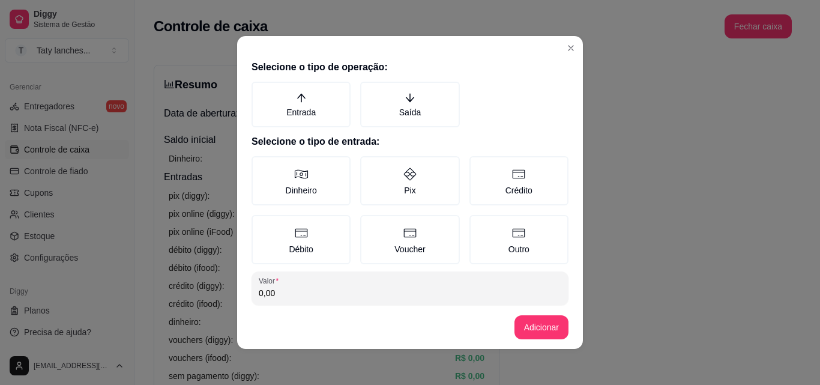
click at [395, 67] on h2 "Selecione o tipo de operação:" at bounding box center [410, 67] width 317 height 14
click at [265, 103] on label "Entrada" at bounding box center [301, 105] width 99 height 46
click at [261, 91] on button "Entrada" at bounding box center [256, 86] width 10 height 10
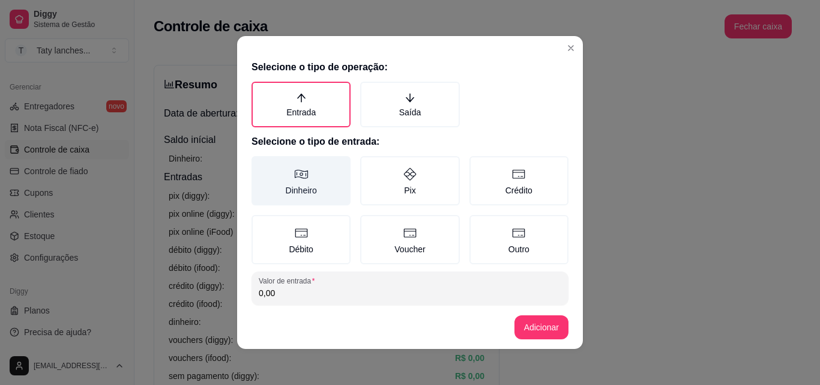
click at [279, 181] on label "Dinheiro" at bounding box center [301, 180] width 99 height 49
click at [261, 165] on button "Dinheiro" at bounding box center [256, 161] width 10 height 10
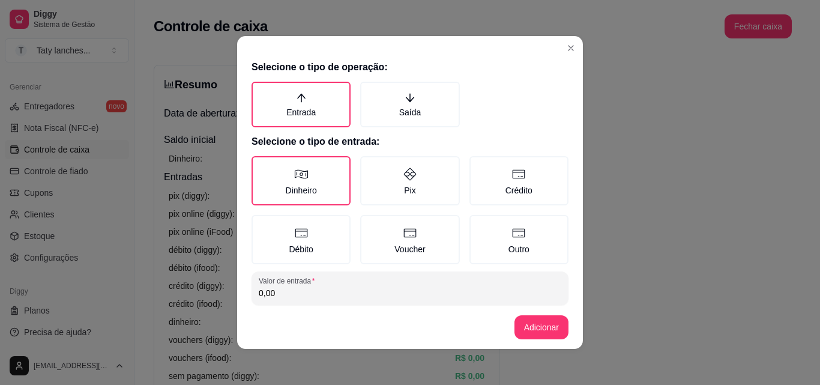
click at [307, 288] on input "0,00" at bounding box center [410, 293] width 303 height 12
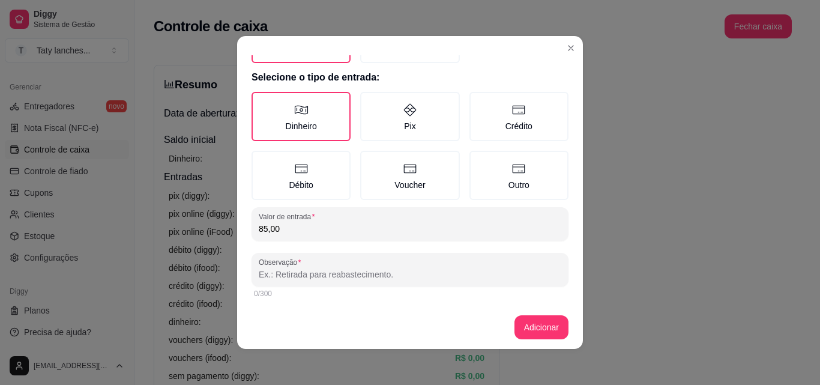
scroll to position [61, 0]
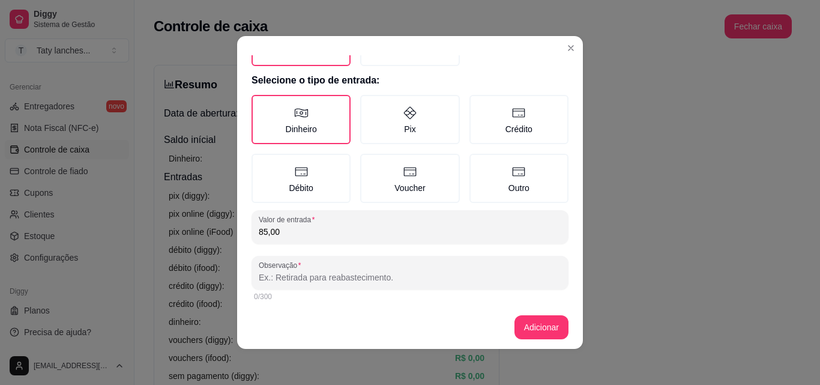
click at [471, 276] on input "Observação" at bounding box center [410, 277] width 303 height 12
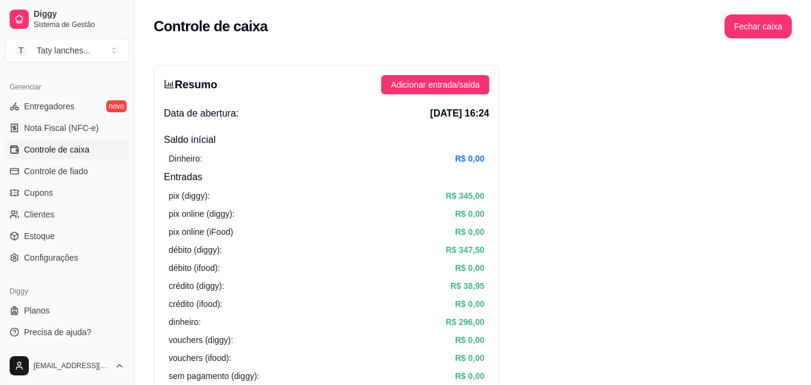
click at [381, 75] on button "Adicionar entrada/saída" at bounding box center [435, 84] width 108 height 19
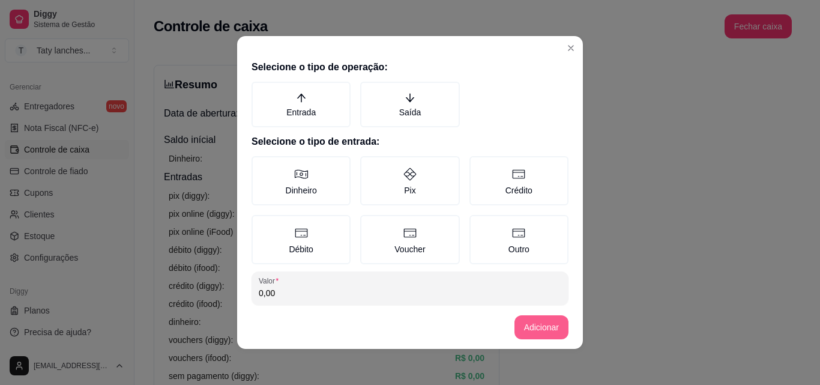
click at [381, 75] on button "Adicionar entrada/saída" at bounding box center [435, 84] width 108 height 19
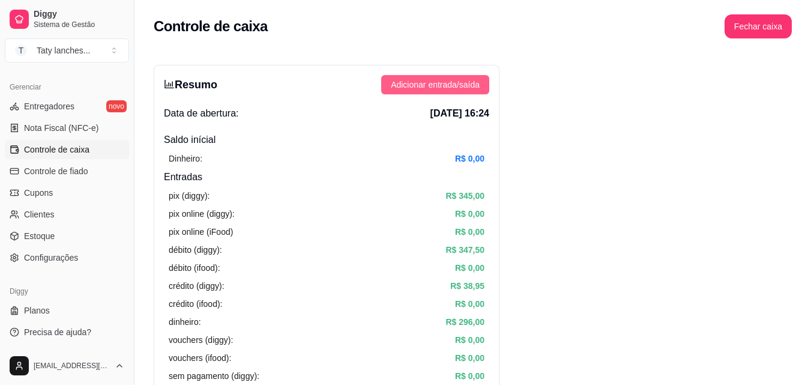
click at [452, 87] on span "Adicionar entrada/saída" at bounding box center [435, 84] width 89 height 13
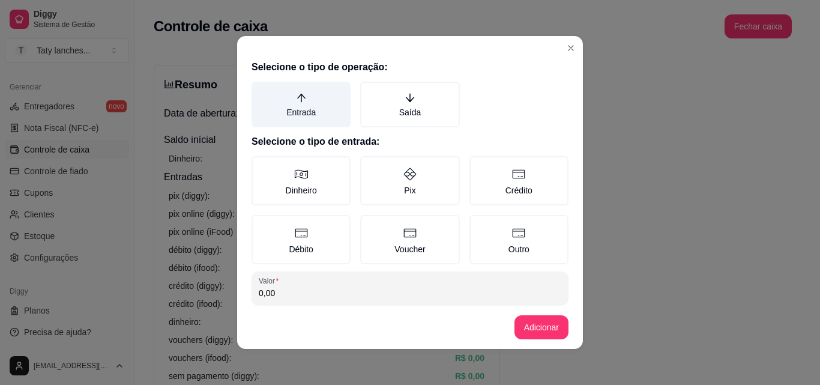
click at [288, 106] on label "Entrada" at bounding box center [301, 105] width 99 height 46
click at [261, 91] on button "Entrada" at bounding box center [256, 86] width 10 height 10
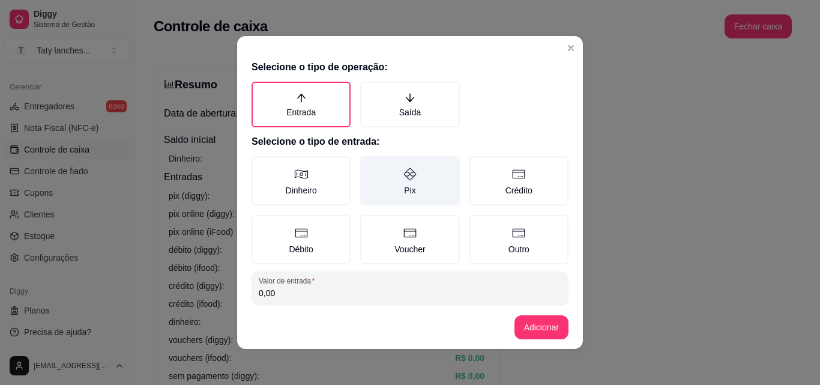
click at [403, 167] on icon at bounding box center [410, 174] width 14 height 14
click at [369, 165] on button "Pix" at bounding box center [365, 161] width 10 height 10
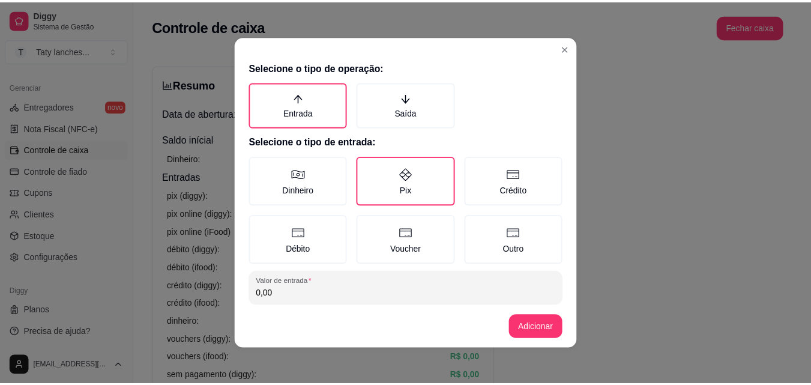
scroll to position [60, 0]
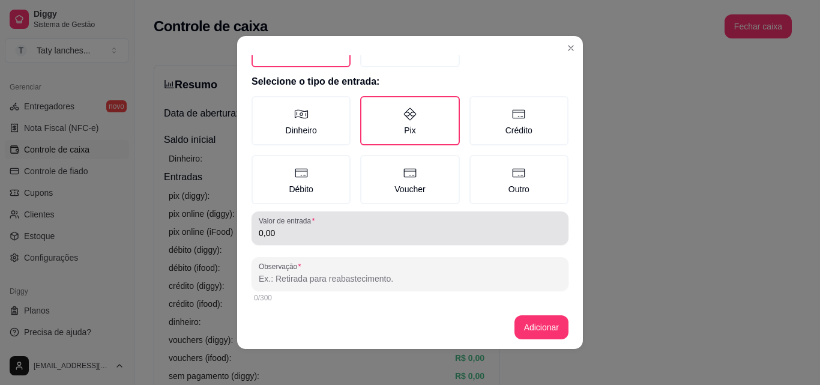
click at [421, 238] on input "0,00" at bounding box center [410, 233] width 303 height 12
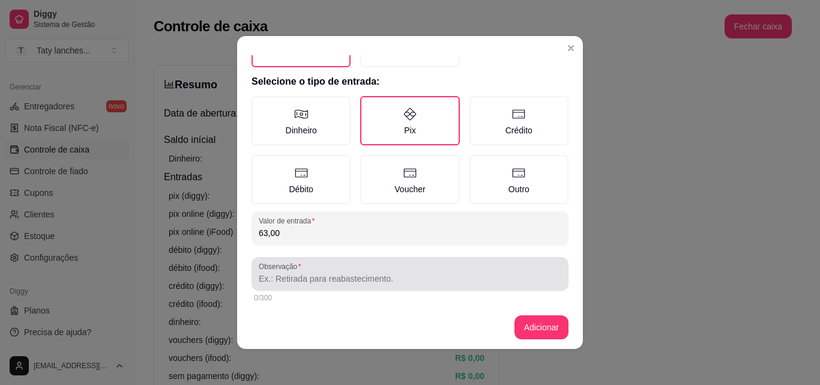
click at [369, 284] on input "Observação" at bounding box center [410, 279] width 303 height 12
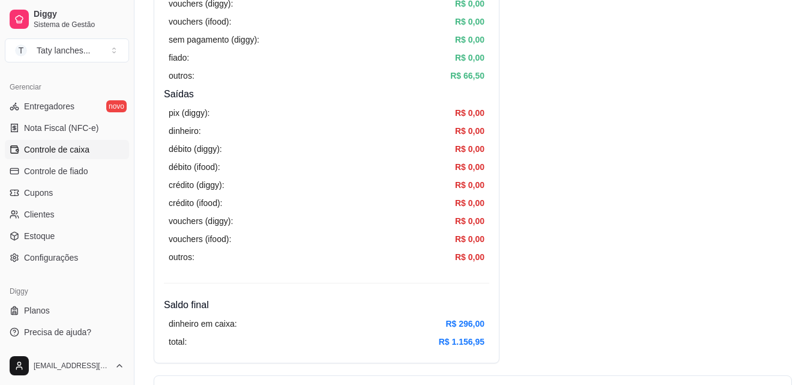
scroll to position [673, 0]
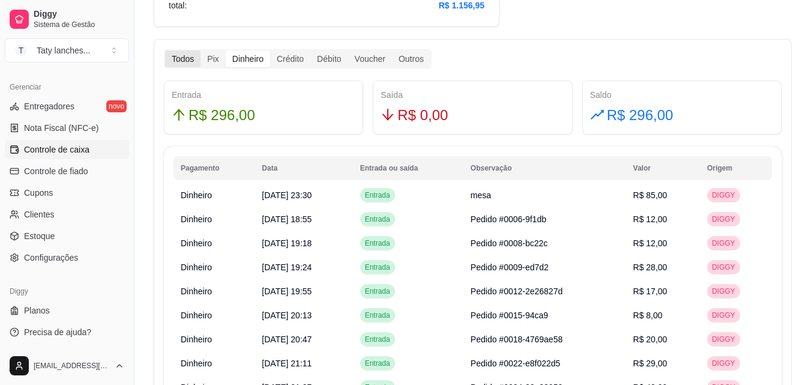
click at [186, 65] on div "Todos" at bounding box center [182, 58] width 35 height 17
click at [165, 50] on input "Todos" at bounding box center [165, 50] width 0 height 0
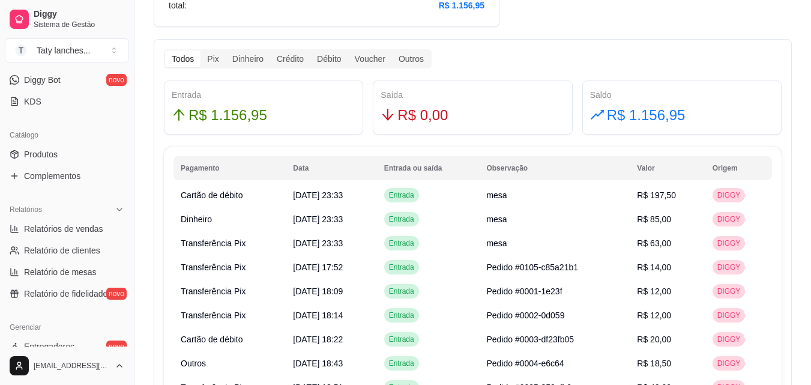
scroll to position [235, 0]
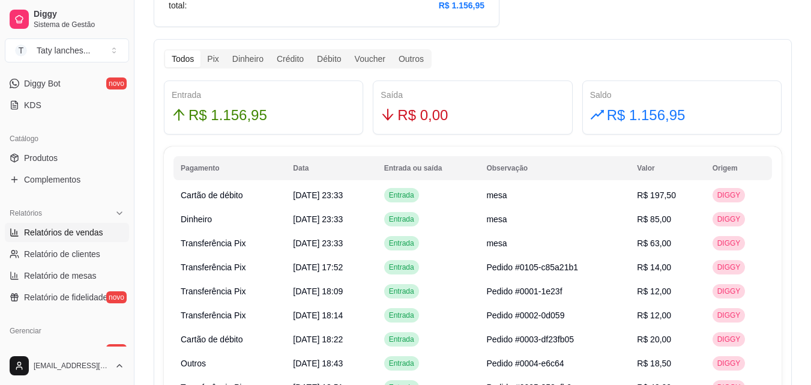
click at [76, 232] on span "Relatórios de vendas" at bounding box center [63, 232] width 79 height 12
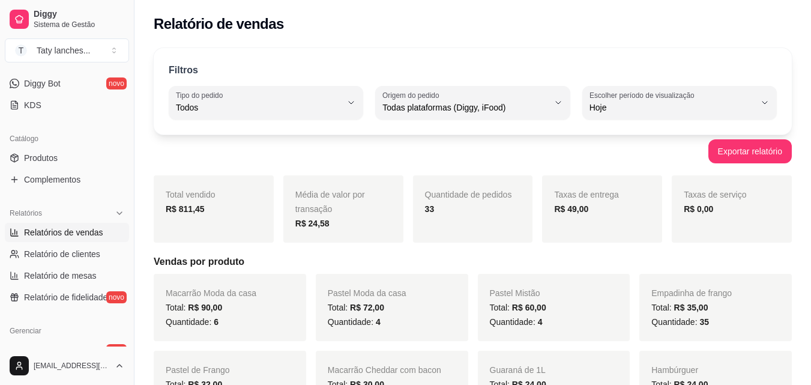
click at [214, 281] on div "Macarrão Moda da casa Total: R$ 90,00 Quantidade: 6" at bounding box center [230, 307] width 153 height 67
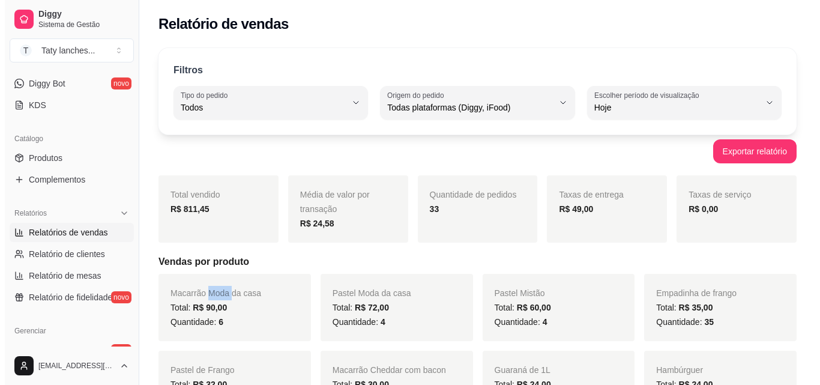
scroll to position [479, 0]
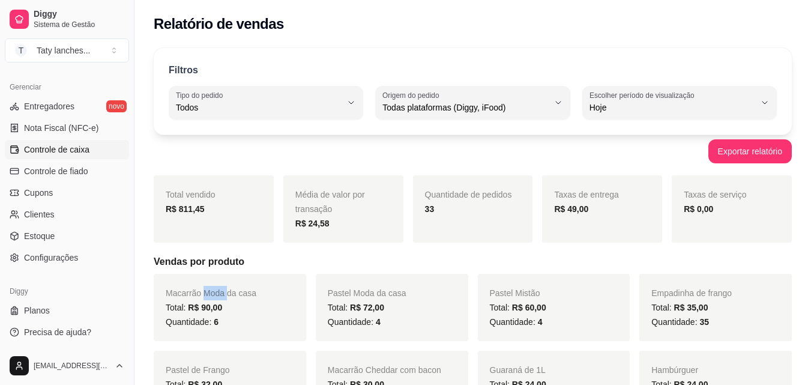
click at [95, 147] on link "Controle de caixa" at bounding box center [67, 149] width 124 height 19
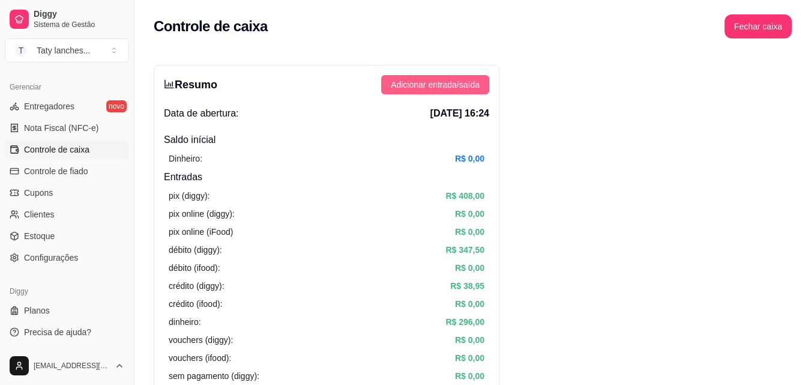
click at [461, 84] on span "Adicionar entrada/saída" at bounding box center [435, 84] width 89 height 13
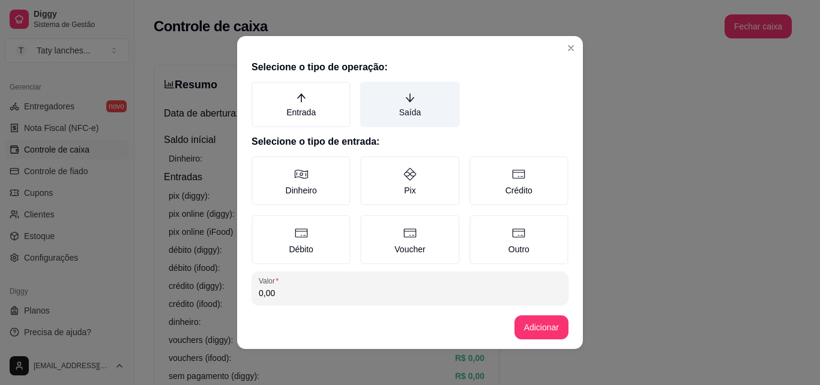
click at [407, 110] on label "Saída" at bounding box center [409, 105] width 99 height 46
click at [369, 91] on button "Saída" at bounding box center [365, 86] width 10 height 10
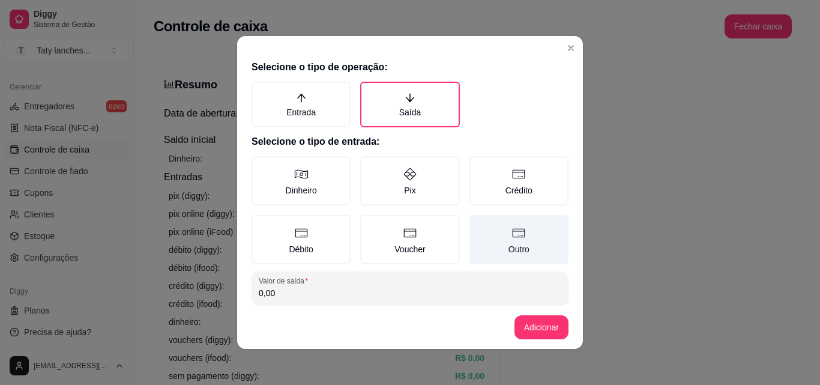
click at [522, 249] on label "Outro" at bounding box center [519, 239] width 99 height 49
click at [479, 224] on button "Outro" at bounding box center [474, 219] width 10 height 10
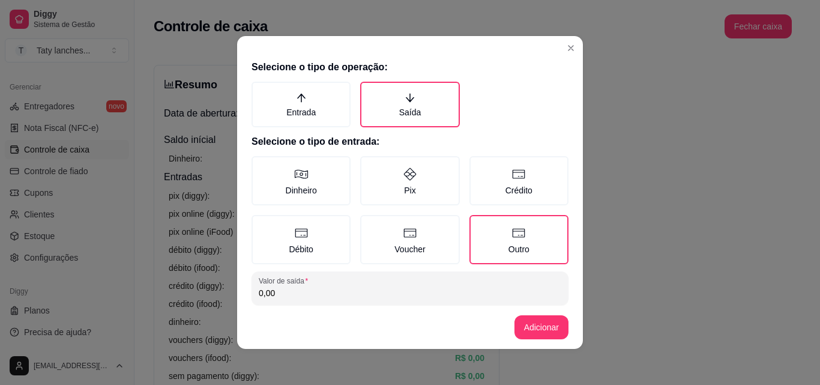
scroll to position [64, 0]
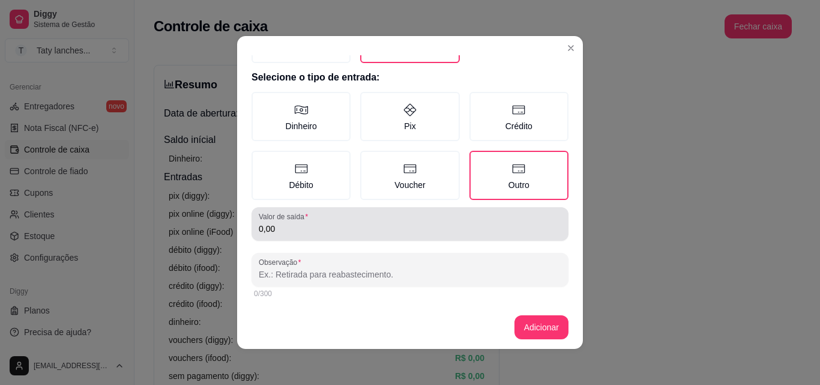
click at [386, 227] on input "0,00" at bounding box center [410, 229] width 303 height 12
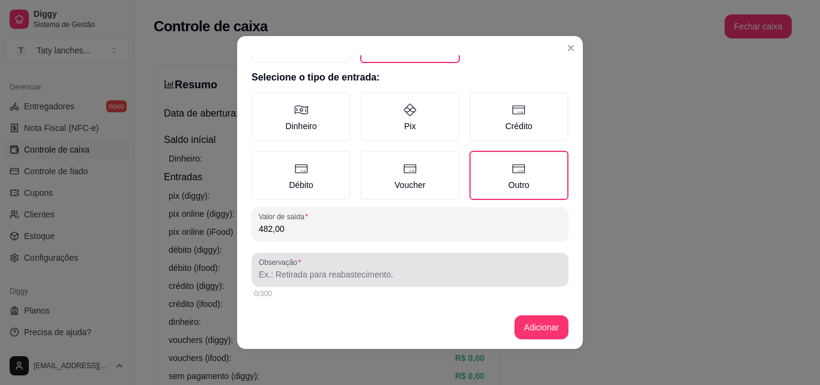
click at [349, 269] on input "Observação" at bounding box center [410, 274] width 303 height 12
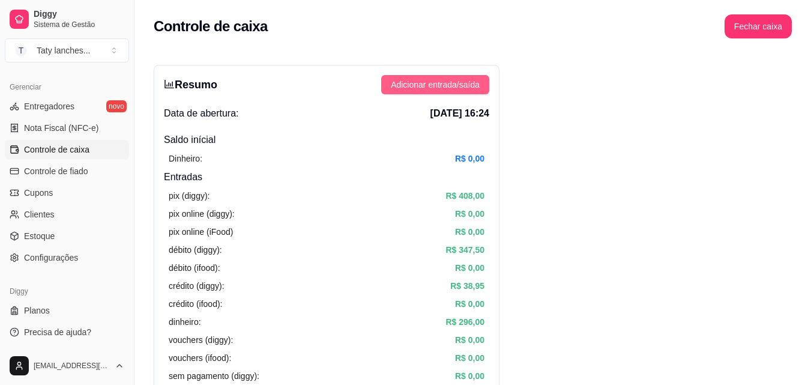
click at [428, 88] on span "Adicionar entrada/saída" at bounding box center [435, 84] width 89 height 13
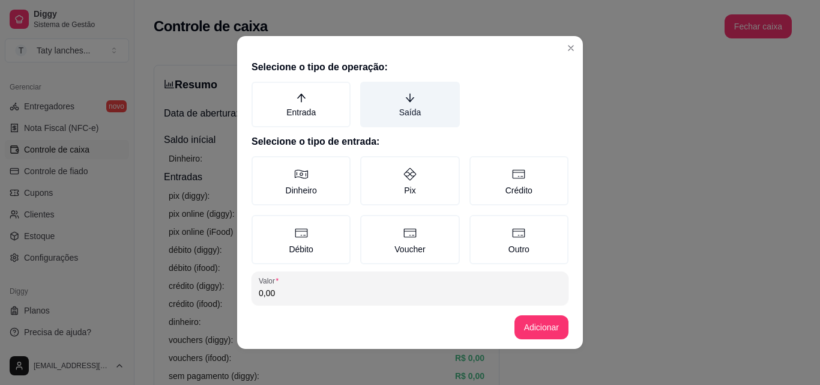
click at [404, 110] on label "Saída" at bounding box center [409, 105] width 99 height 46
click at [369, 91] on button "Saída" at bounding box center [365, 86] width 10 height 10
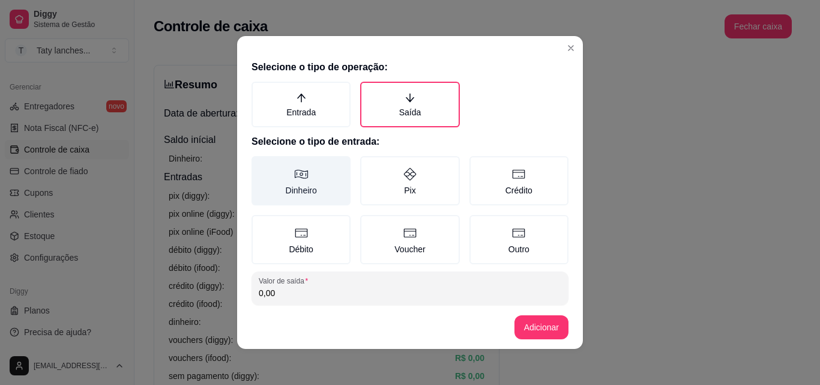
click at [282, 188] on label "Dinheiro" at bounding box center [301, 180] width 99 height 49
click at [261, 165] on button "Dinheiro" at bounding box center [256, 161] width 10 height 10
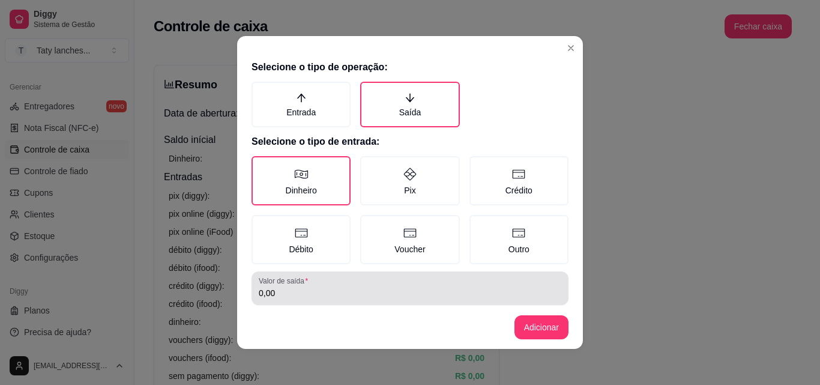
click at [275, 292] on input "0,00" at bounding box center [410, 293] width 303 height 12
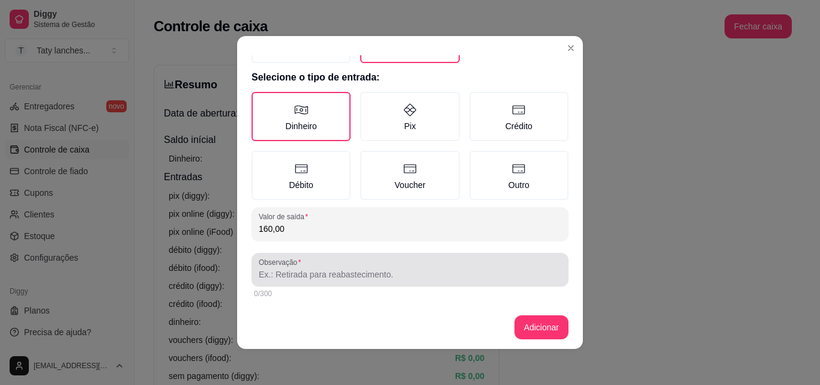
click at [344, 276] on input "Observação" at bounding box center [410, 274] width 303 height 12
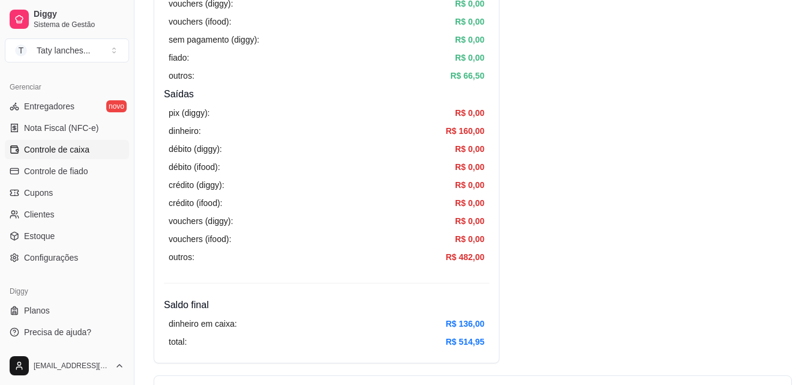
scroll to position [0, 0]
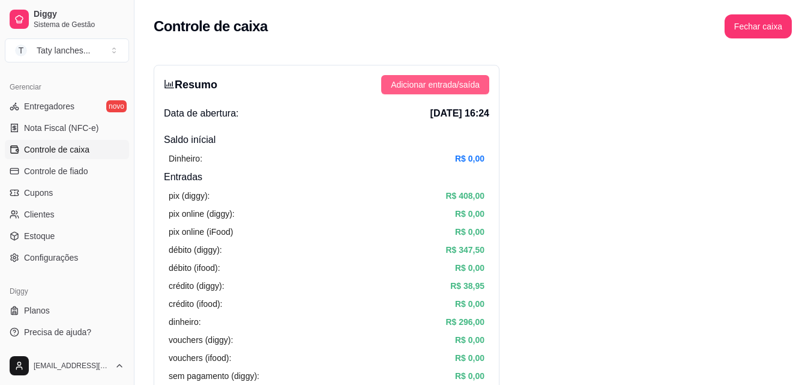
click at [446, 76] on button "Adicionar entrada/saída" at bounding box center [435, 84] width 108 height 19
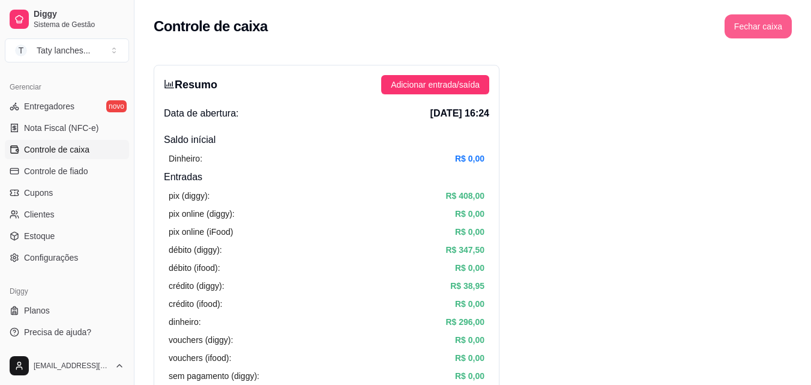
click at [745, 23] on button "Fechar caixa" at bounding box center [758, 26] width 67 height 24
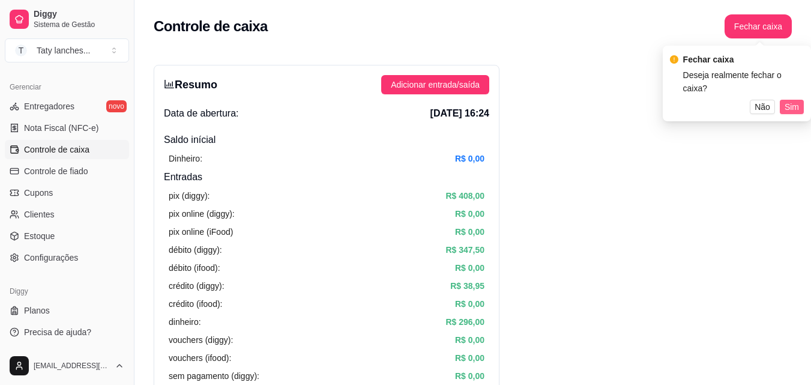
click at [788, 100] on span "Sim" at bounding box center [792, 106] width 14 height 13
